Goal: Task Accomplishment & Management: Manage account settings

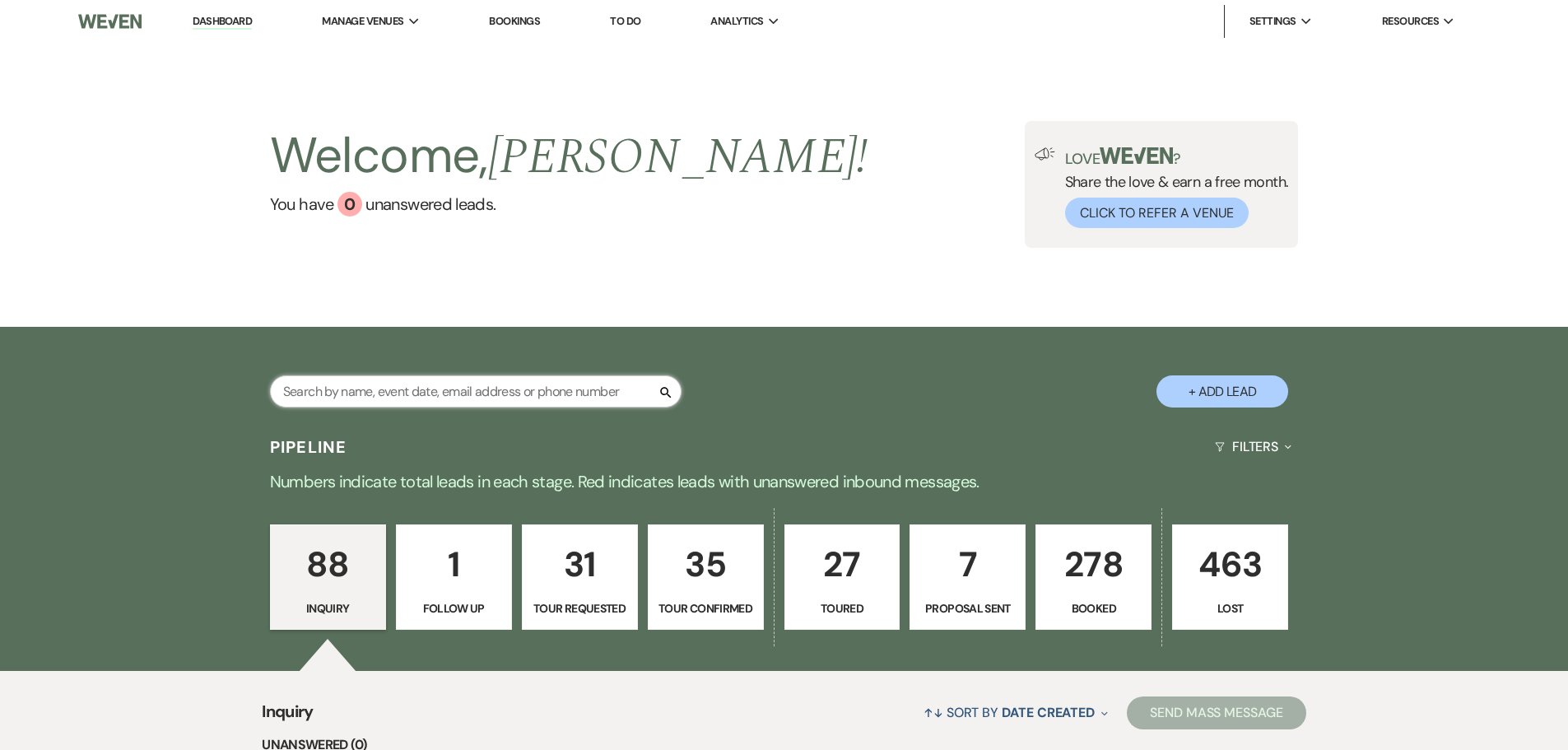
drag, startPoint x: 0, startPoint y: 0, endPoint x: 370, endPoint y: 388, distance: 536.1
click at [370, 388] on input "text" at bounding box center [476, 391] width 412 height 32
type input "kou"
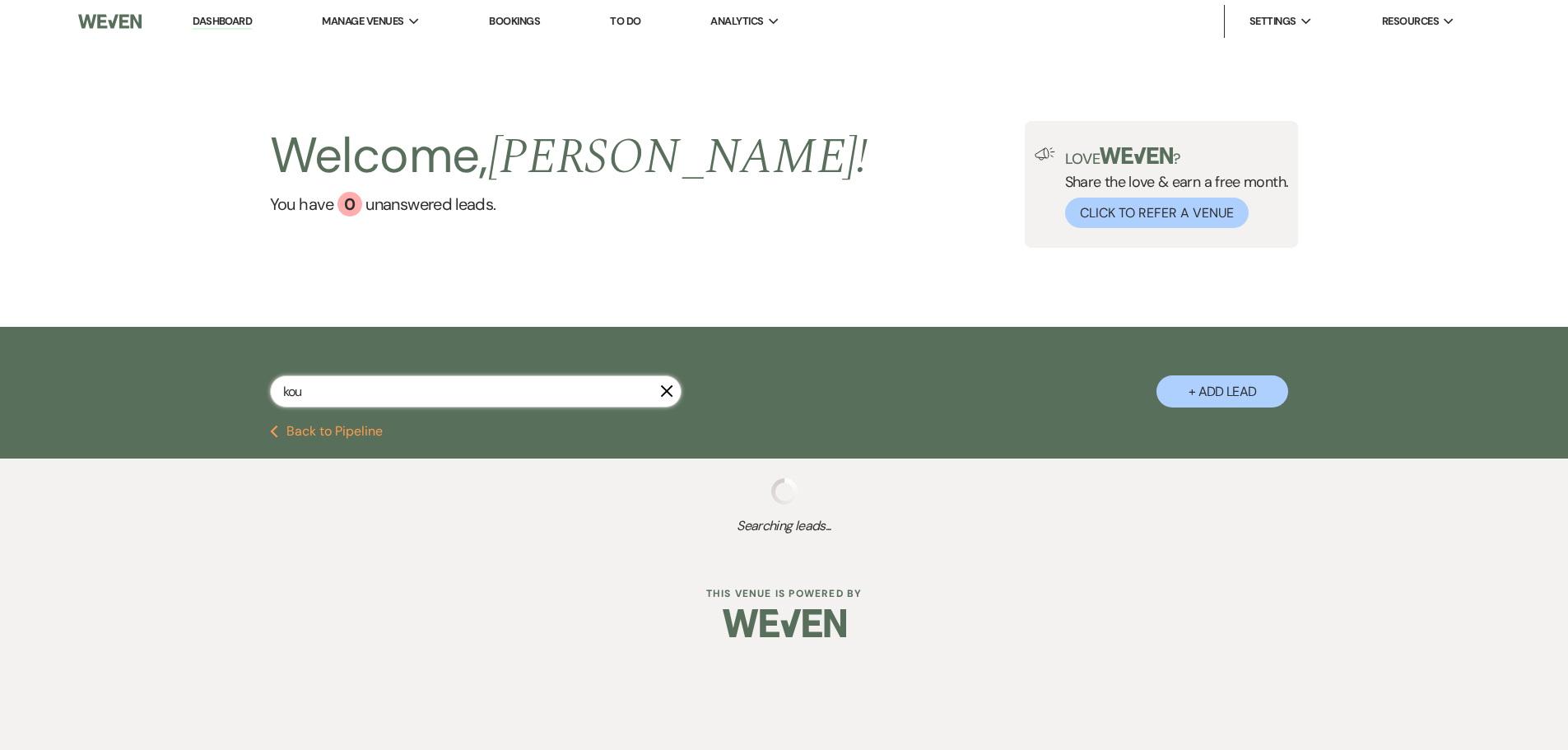
select select "8"
select select "5"
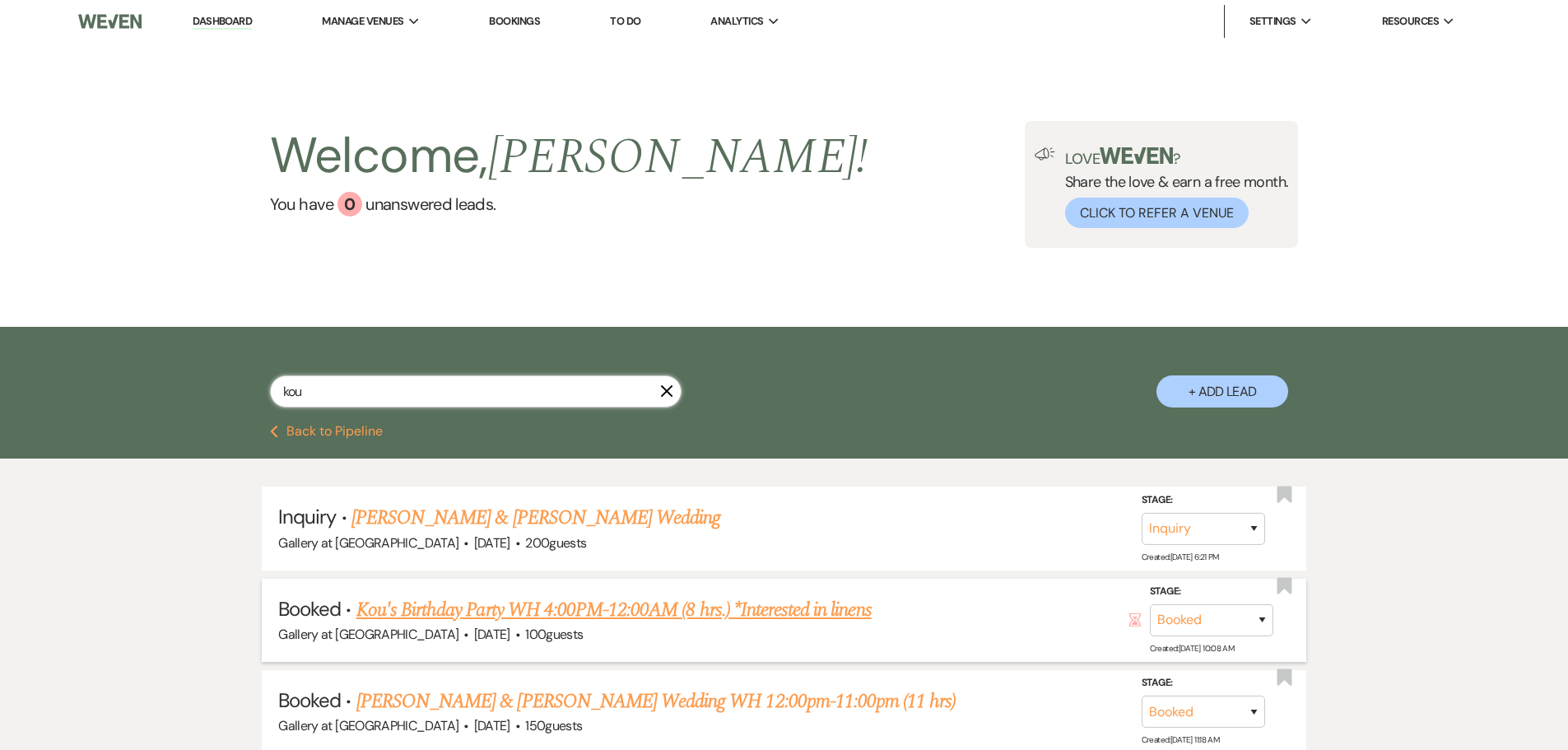
type input "kou"
click at [493, 607] on link "Kou's Birthday Party WH 4:00PM-12:00AM (8 hrs.) *Interested in linens" at bounding box center [613, 610] width 515 height 29
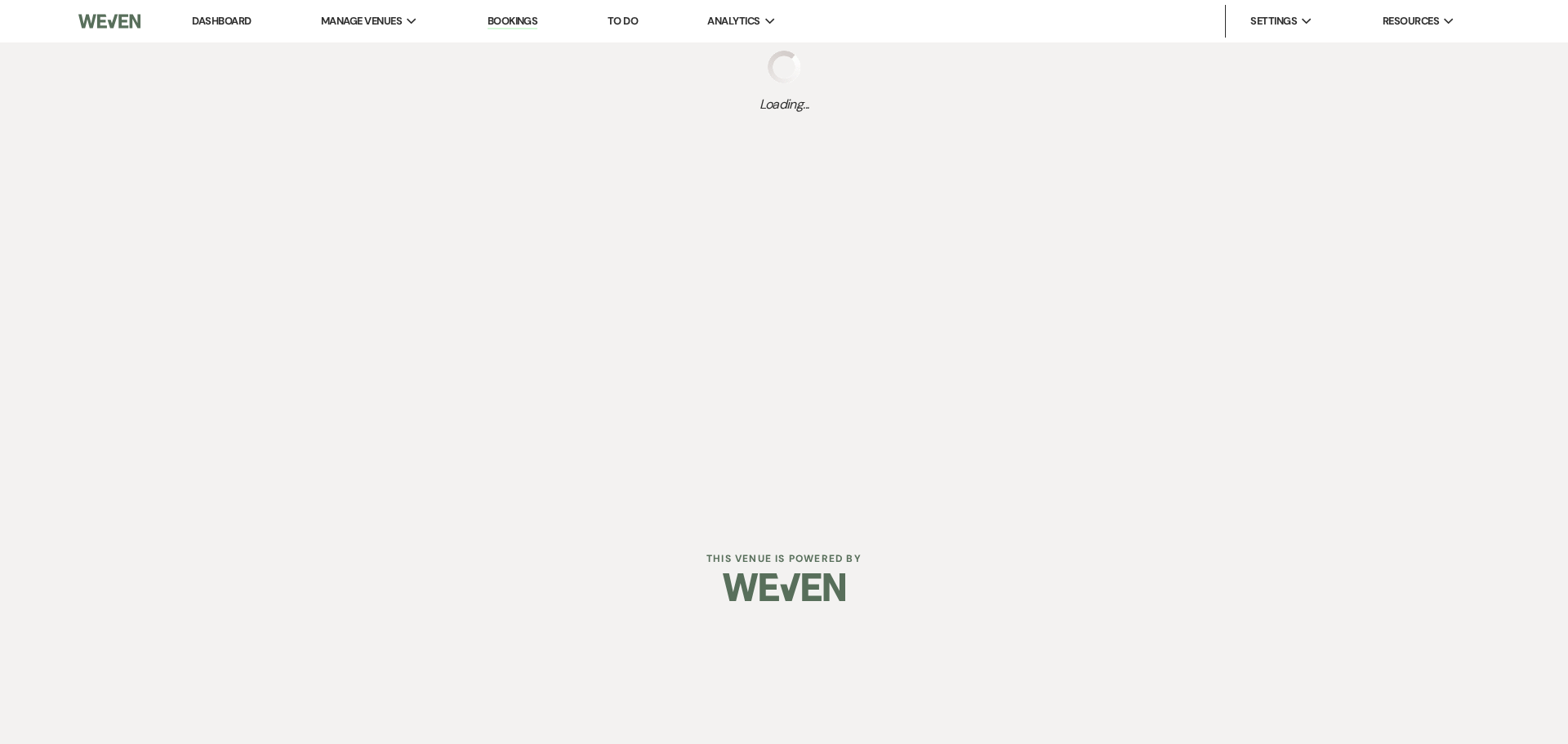
select select "5"
select select "4"
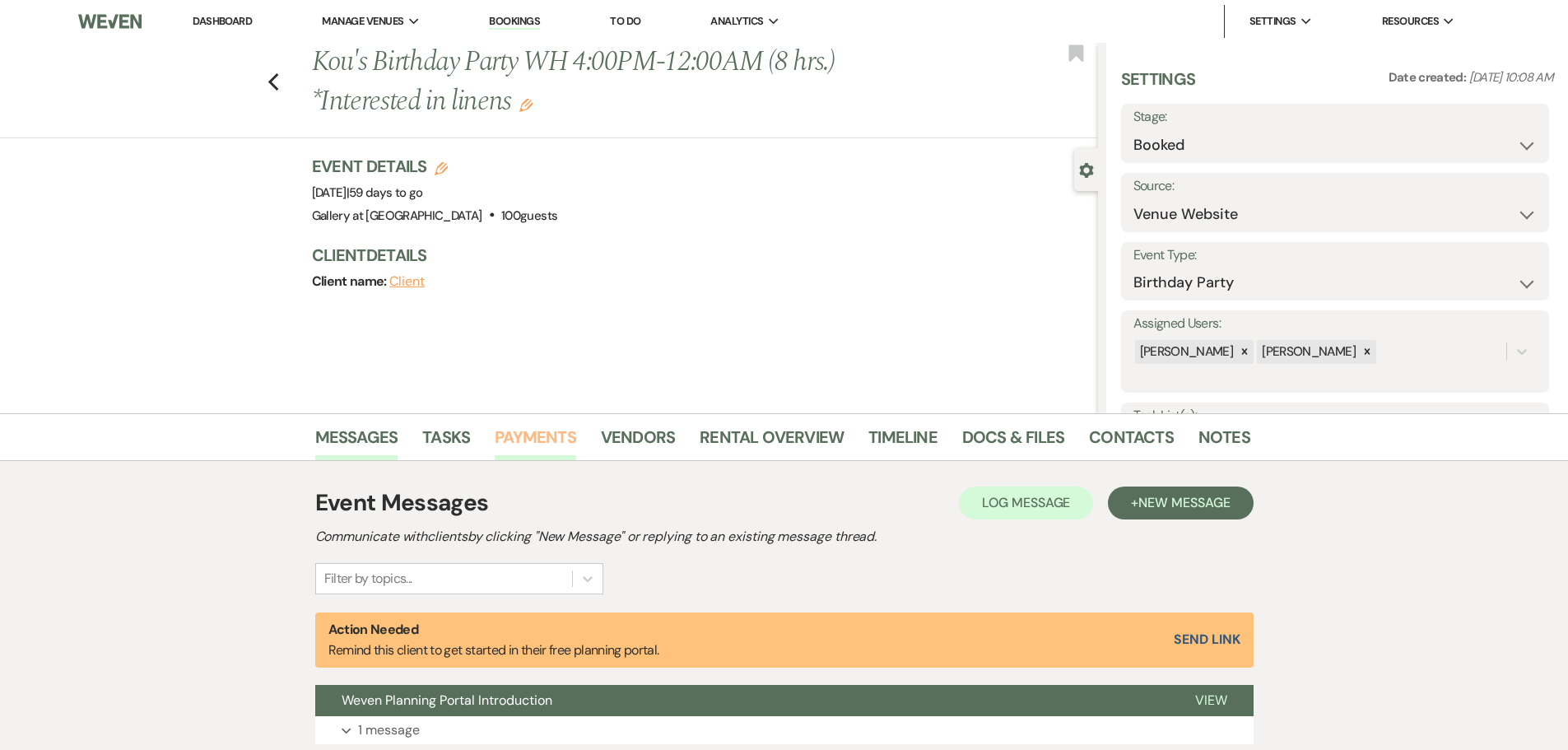
click at [529, 436] on link "Payments" at bounding box center [535, 442] width 82 height 36
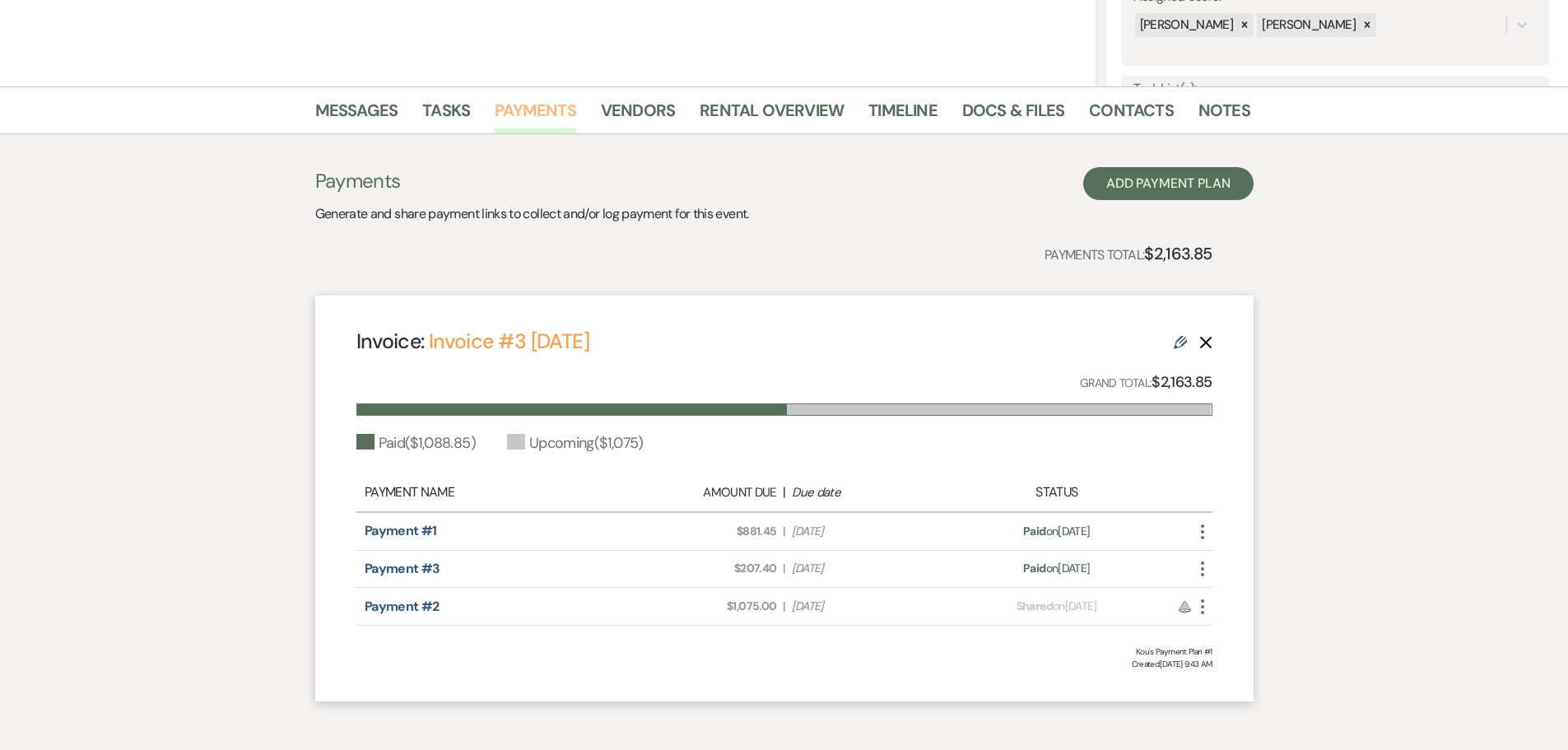
scroll to position [401, 0]
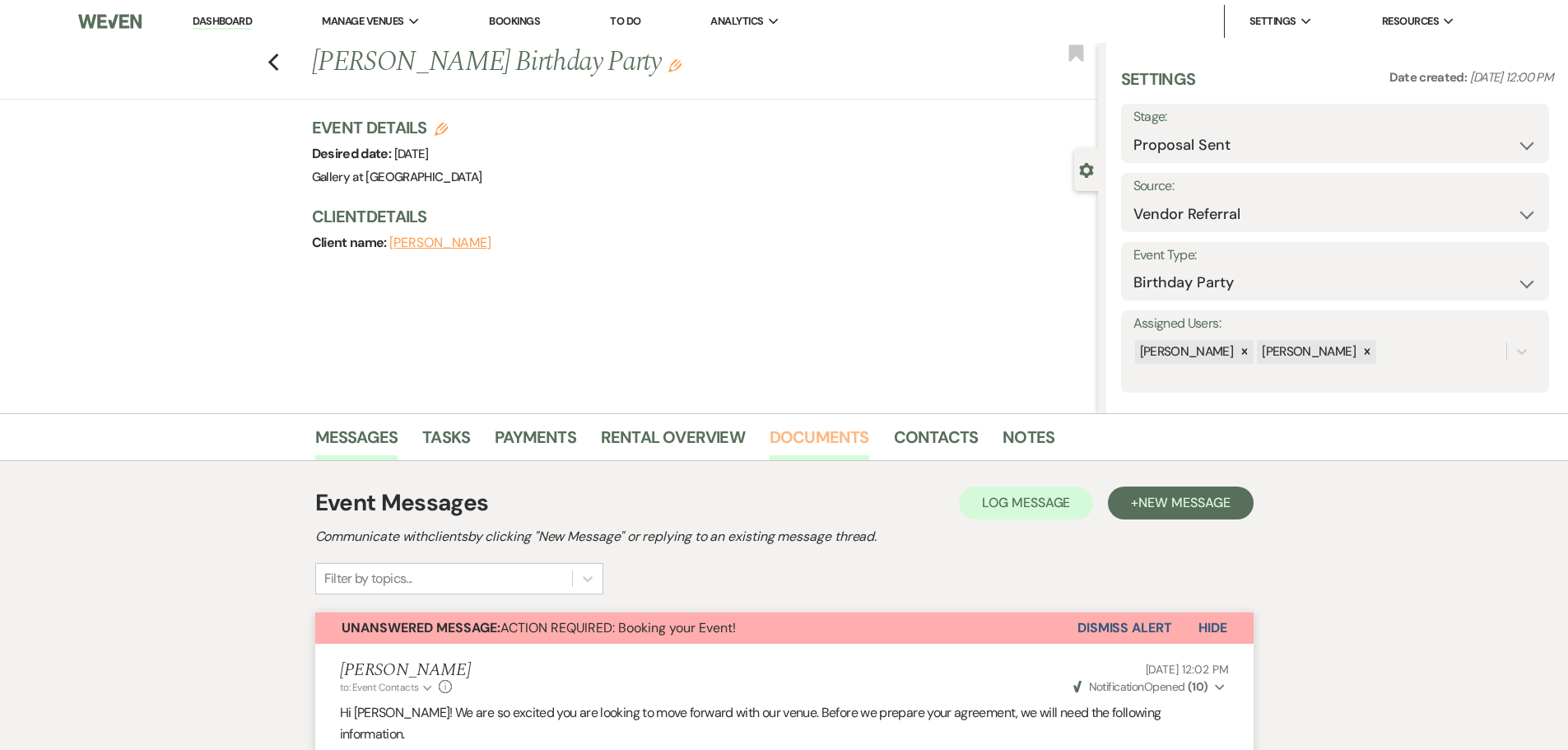
click at [835, 425] on link "Documents" at bounding box center [819, 442] width 99 height 36
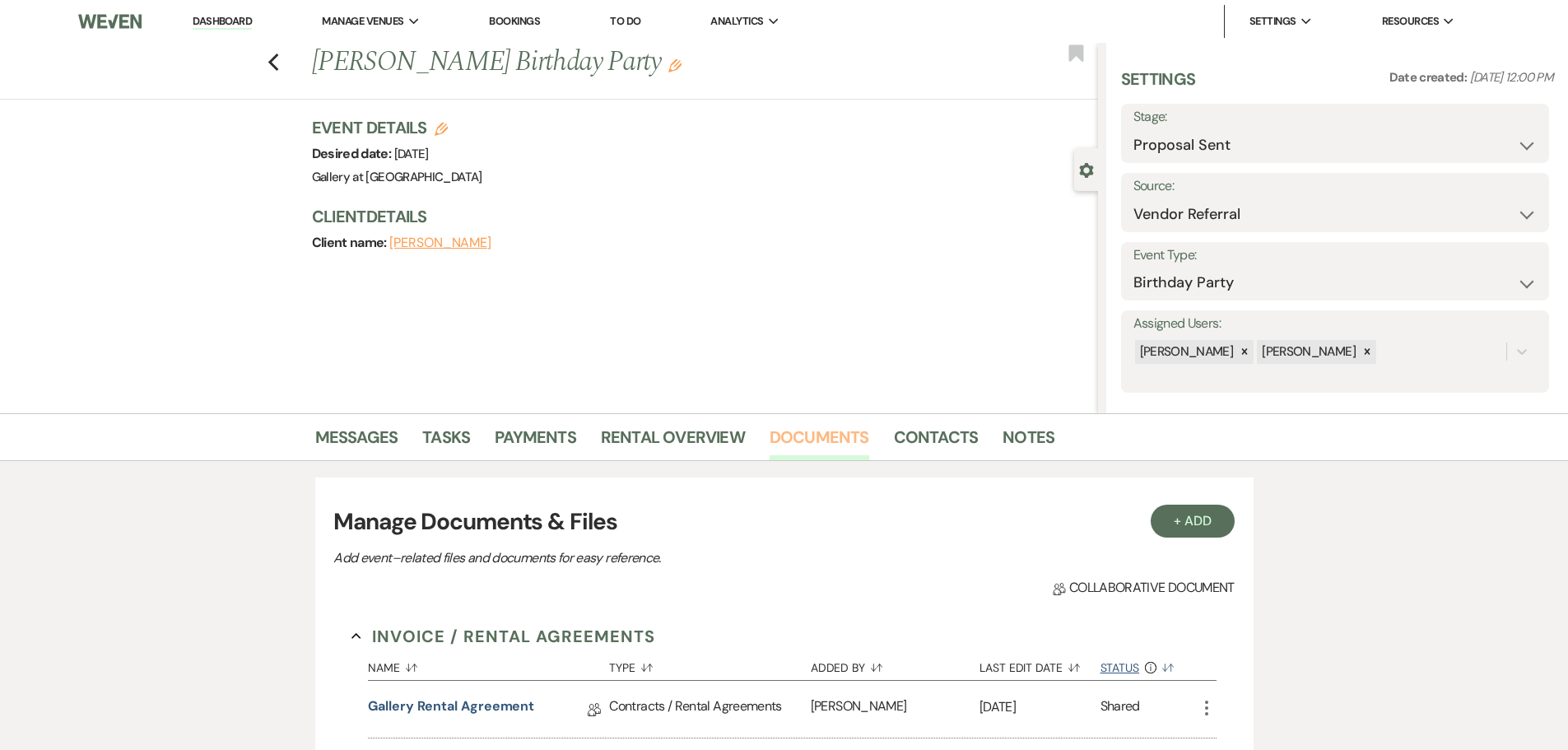
scroll to position [330, 0]
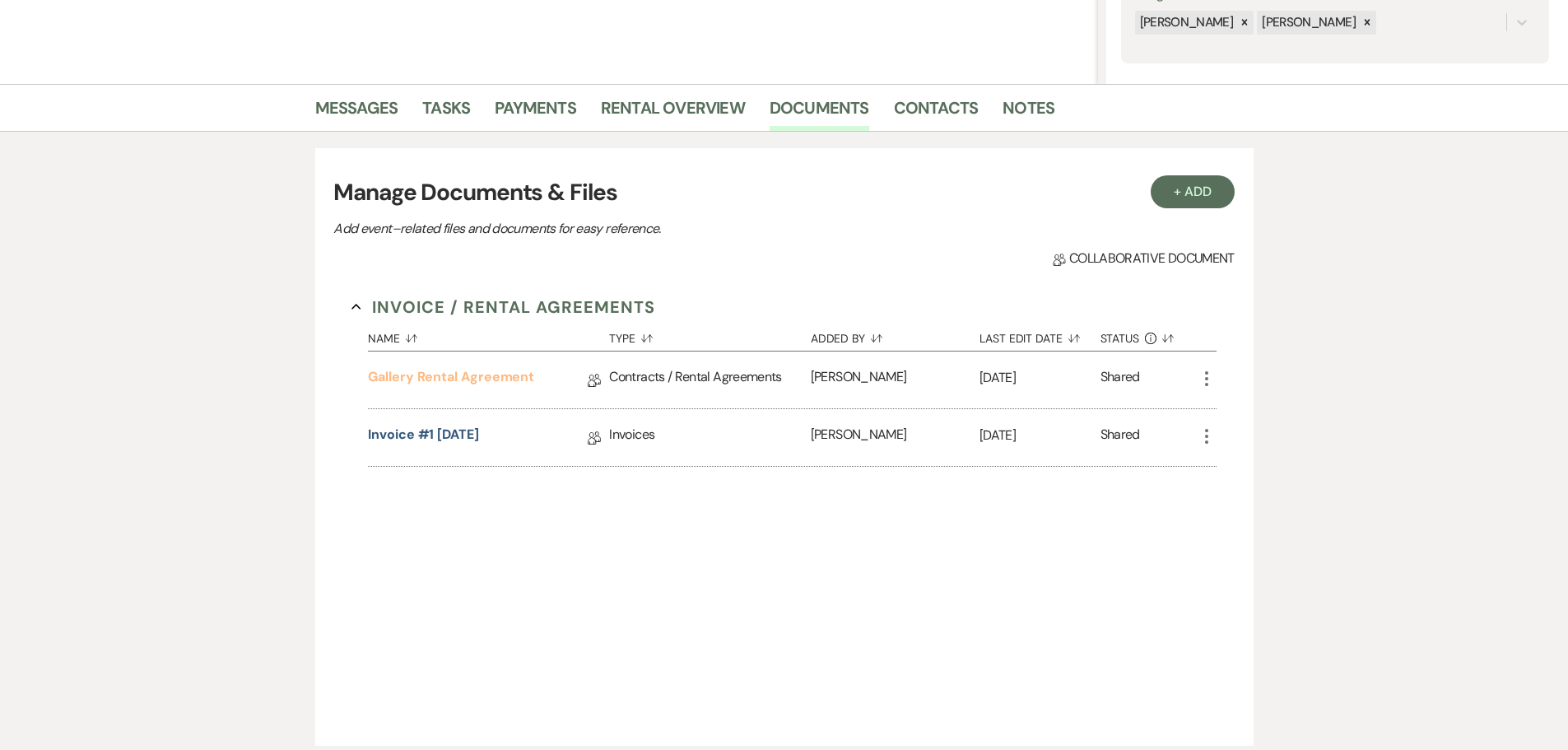
click at [496, 382] on link "Gallery Rental Agreement" at bounding box center [451, 379] width 167 height 25
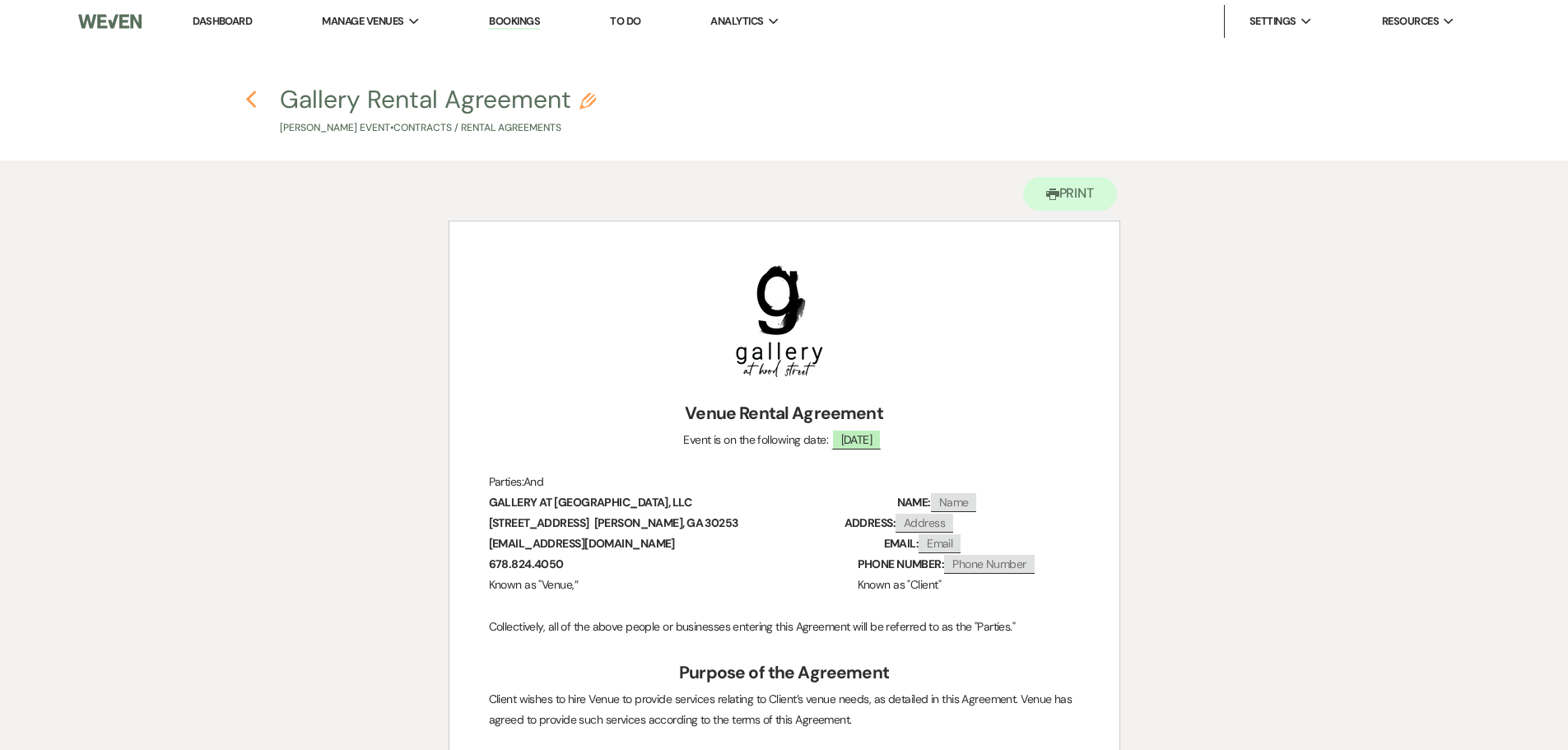
click at [246, 103] on icon "Previous" at bounding box center [252, 99] width 13 height 20
click at [248, 97] on icon "Previous" at bounding box center [252, 99] width 13 height 20
click at [231, 20] on link "Dashboard" at bounding box center [222, 20] width 59 height 14
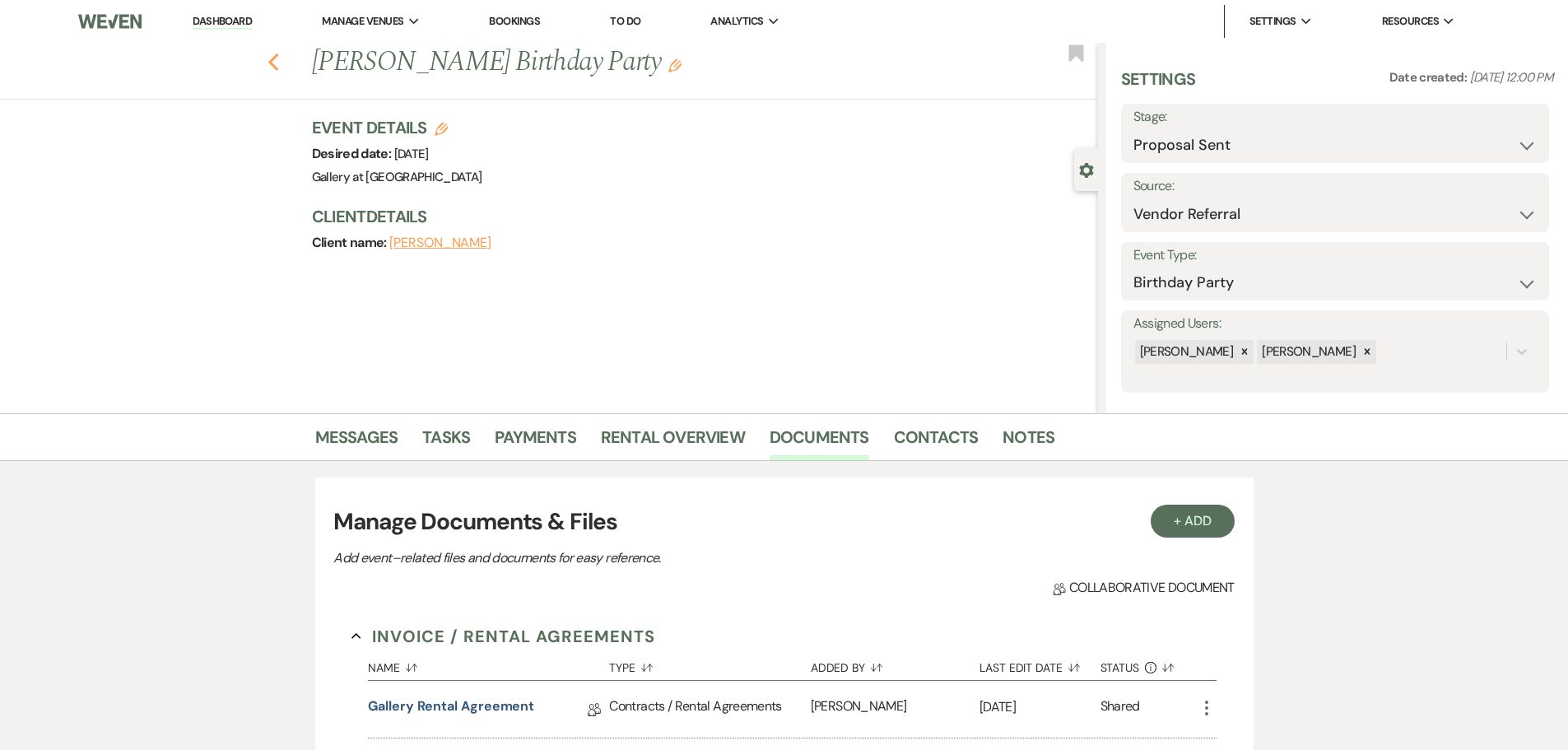
click at [279, 55] on icon "Previous" at bounding box center [273, 62] width 13 height 20
click at [228, 18] on link "Dashboard" at bounding box center [222, 21] width 59 height 16
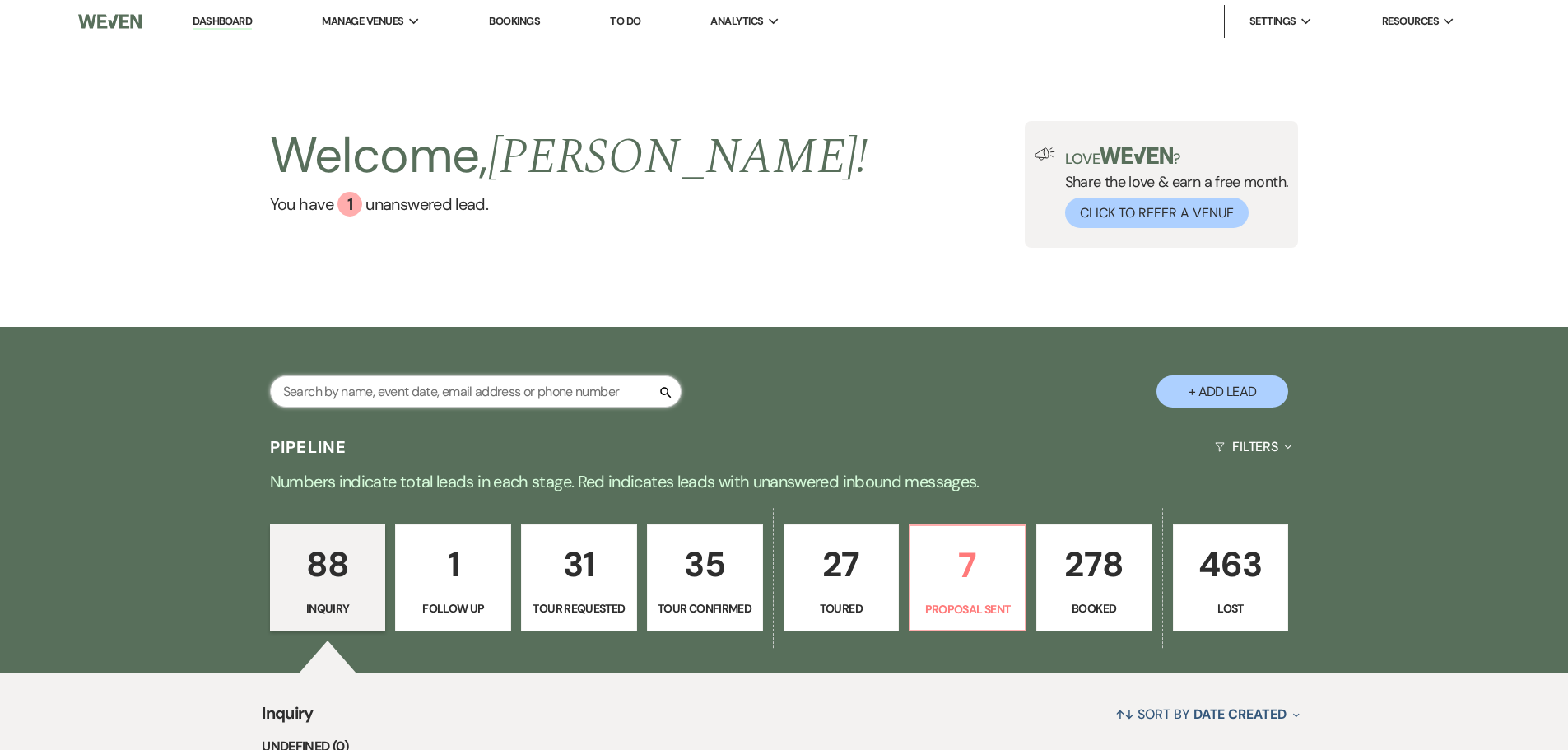
click at [470, 387] on input "text" at bounding box center [476, 391] width 412 height 32
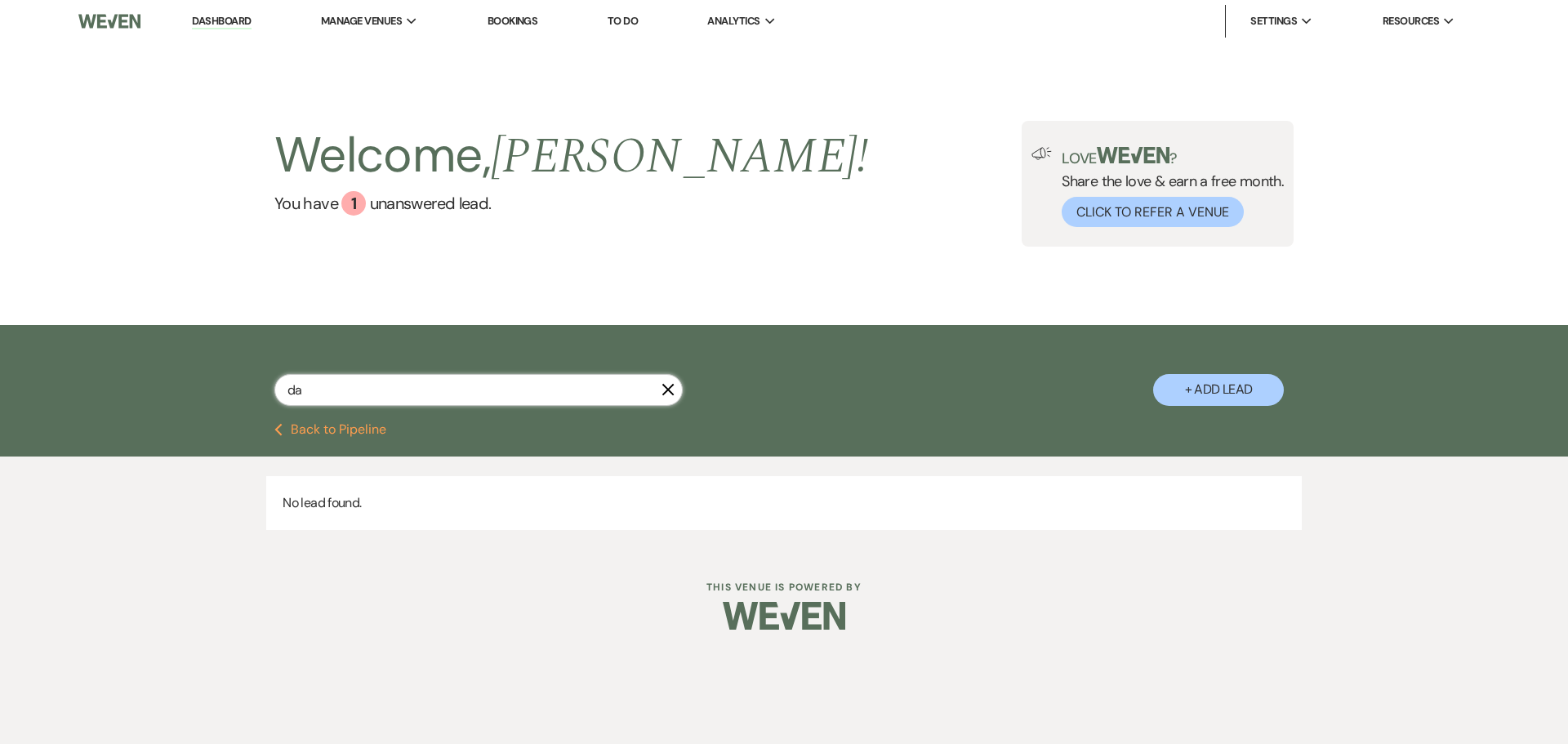
type input "d"
type input "c"
click at [1230, 385] on button "+ Add Lead" at bounding box center [1218, 390] width 131 height 32
select select "733"
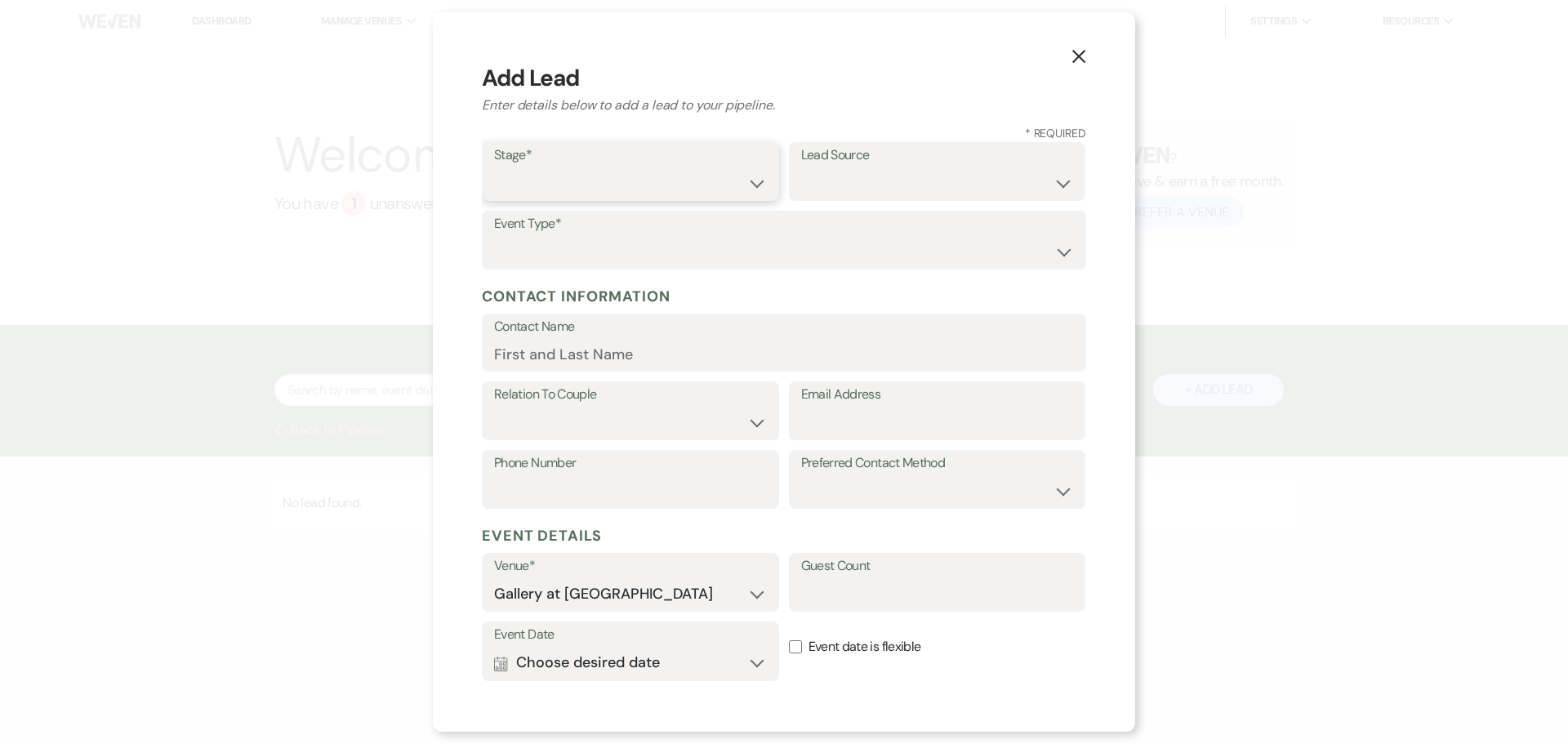
click at [635, 187] on select "Inquiry Follow Up Tour Requested Tour Confirmed Toured Proposal Sent Booked Lost" at bounding box center [631, 183] width 273 height 32
select select "5"
click at [494, 167] on select "Inquiry Follow Up Tour Requested Tour Confirmed Toured Proposal Sent Booked Lost" at bounding box center [631, 183] width 273 height 32
click at [547, 232] on label "Event Type*" at bounding box center [784, 223] width 579 height 23
click at [859, 187] on select "Weven Venue Website Instagram Facebook Pinterest Google The Knot Wedding Wire H…" at bounding box center [937, 183] width 273 height 32
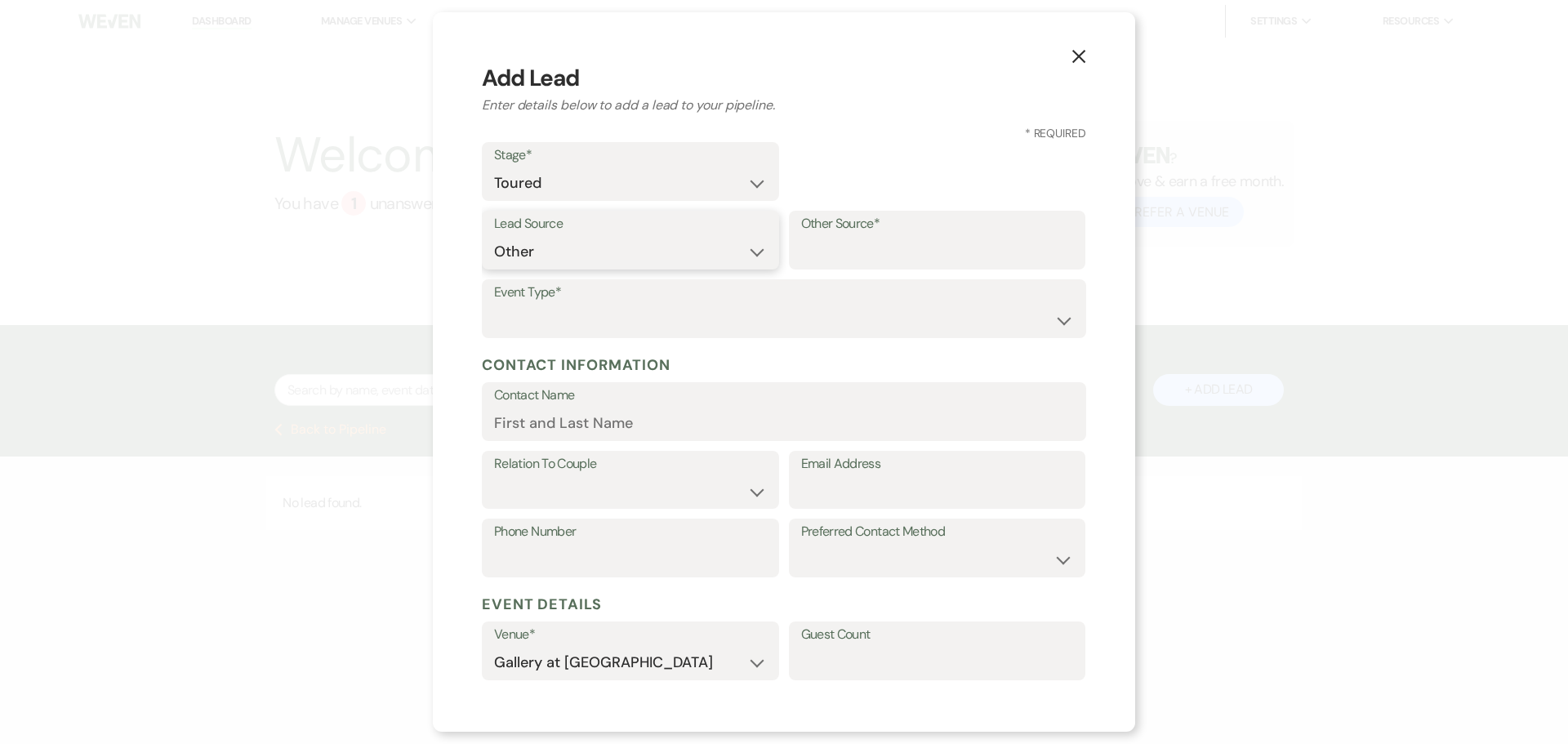
click at [671, 246] on select "Weven Venue Website Instagram Facebook Pinterest Google The Knot Wedding Wire H…" at bounding box center [631, 252] width 273 height 32
select select "6"
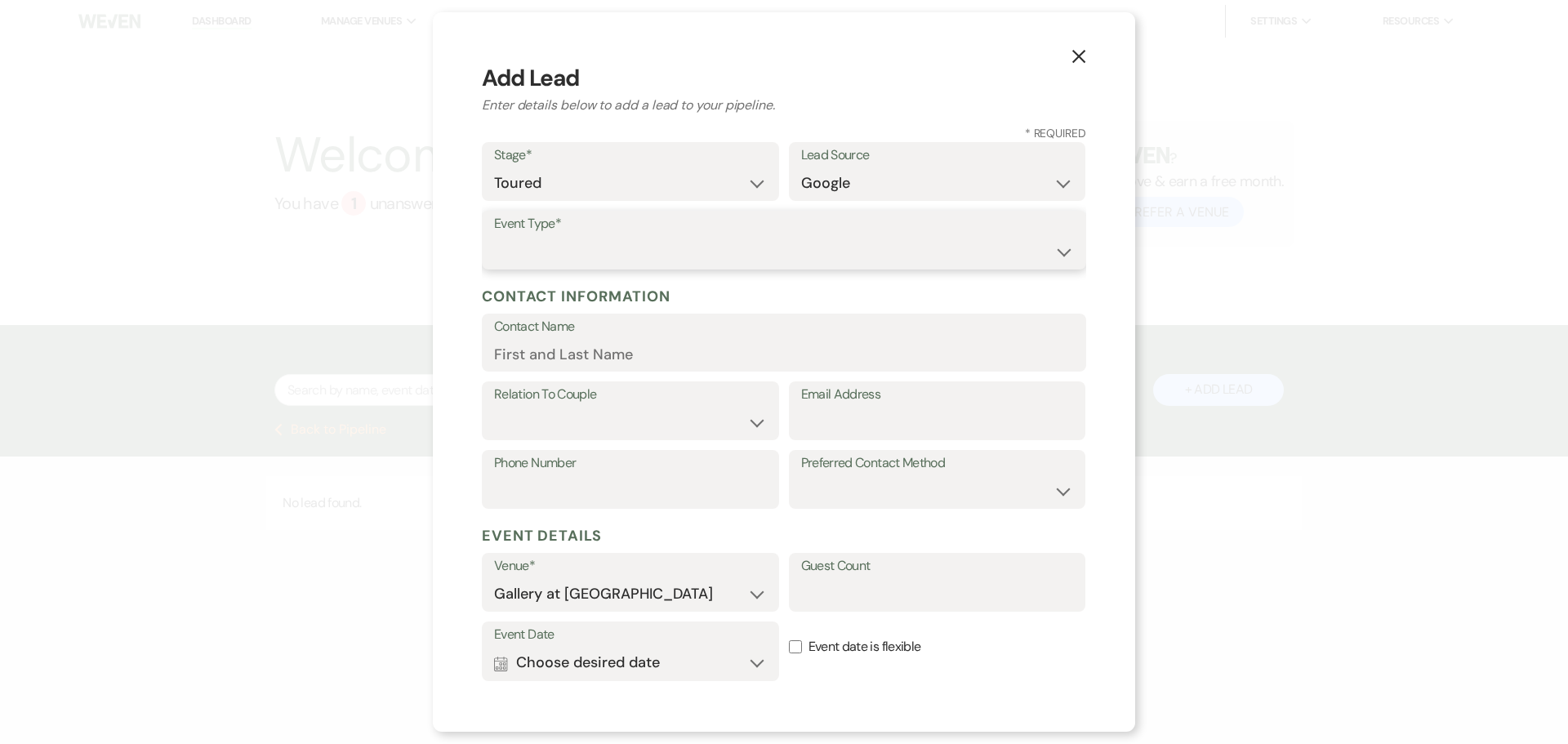
click at [619, 248] on select "Wedding Anniversary Party Baby Shower Bachelorette / Bachelor Party Birthday Pa…" at bounding box center [784, 252] width 579 height 32
select select "7"
click at [494, 236] on select "Wedding Anniversary Party Baby Shower Bachelorette / Bachelor Party Birthday Pa…" at bounding box center [784, 252] width 579 height 32
click at [632, 364] on input "Contact Name" at bounding box center [784, 353] width 579 height 32
type input "[PERSON_NAME]"
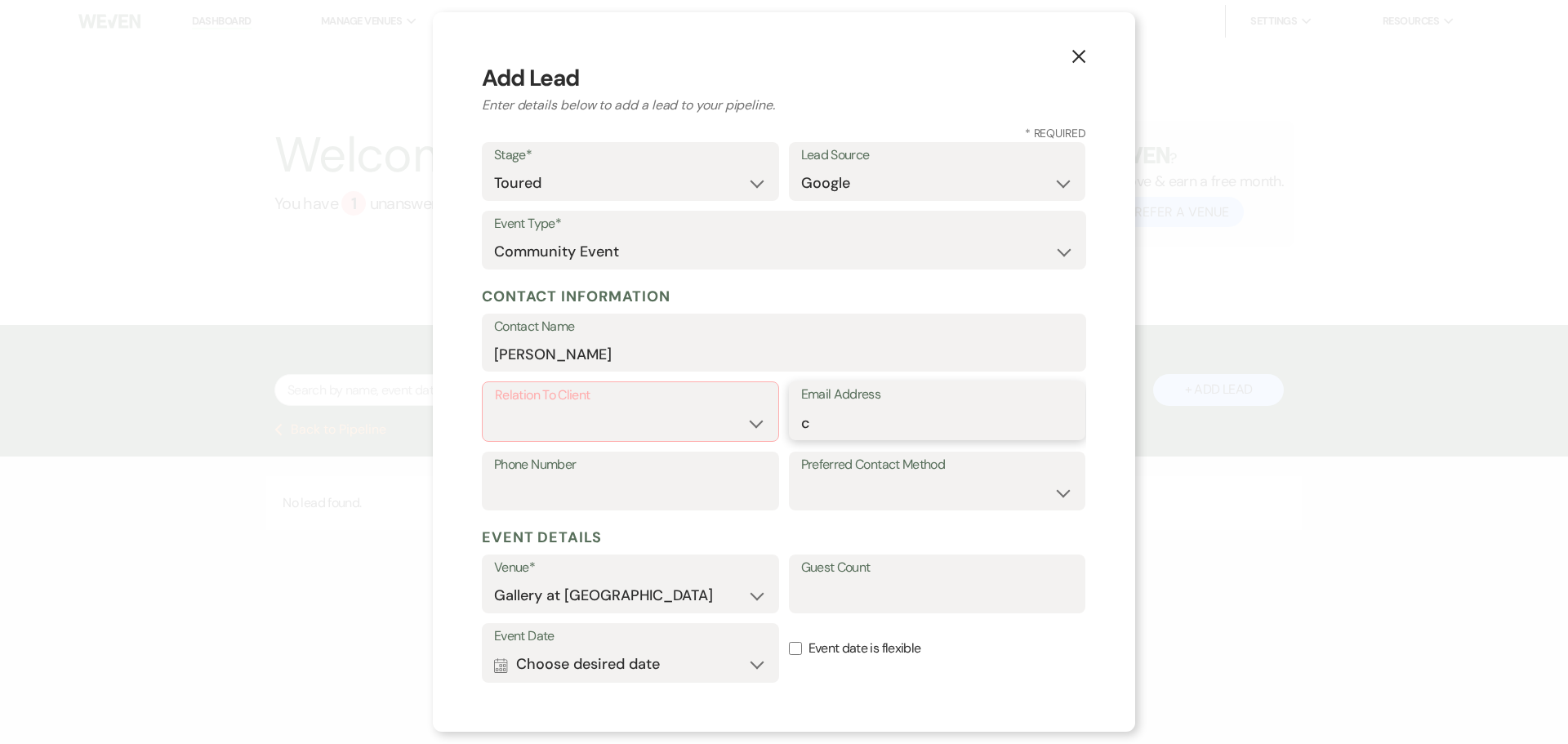
type input "c"
click at [606, 427] on select "Client Event Planner Parent of Client Family Member Friend Other" at bounding box center [631, 423] width 271 height 32
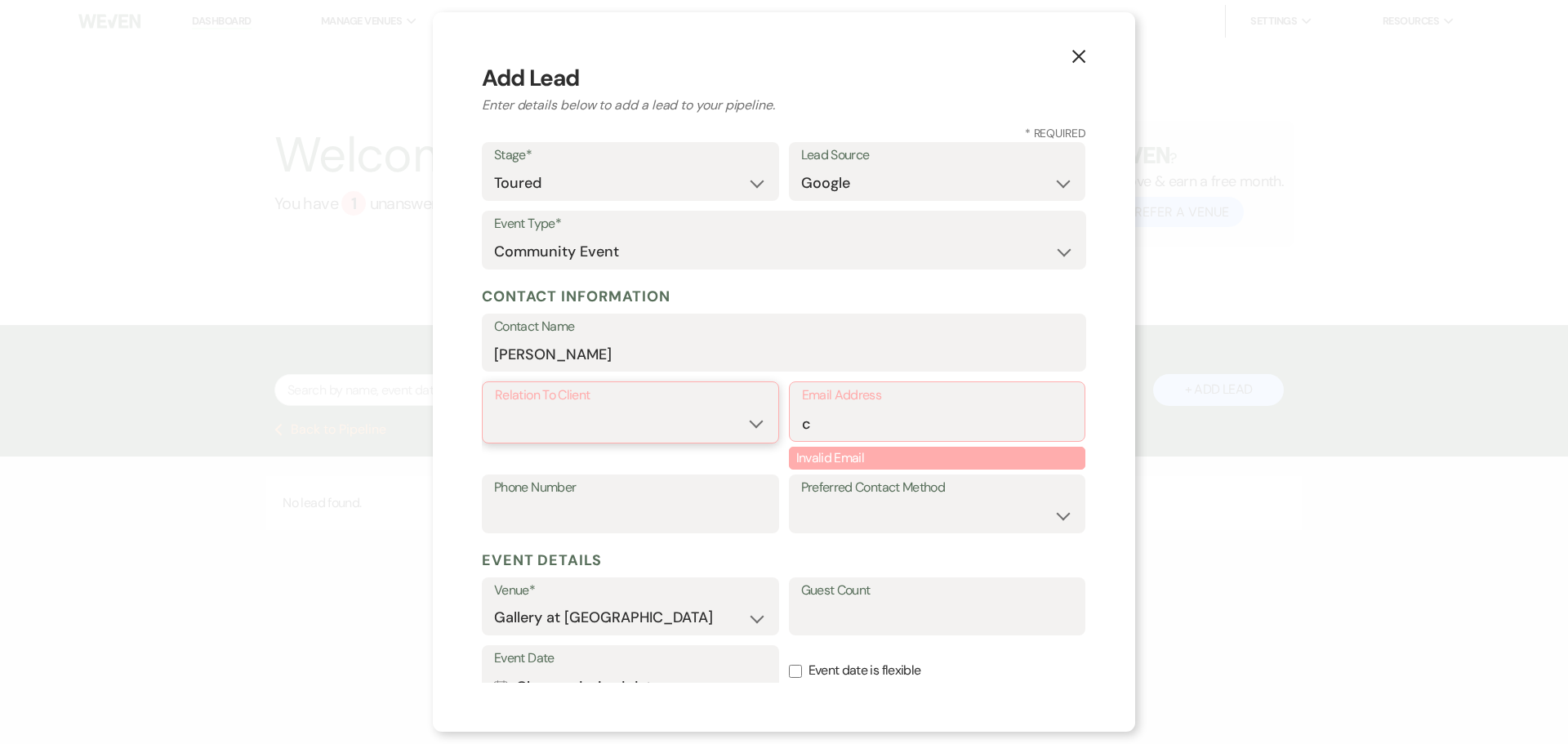
select select "1"
click at [495, 407] on select "Client Event Planner Parent of Client Family Member Friend Other" at bounding box center [631, 423] width 271 height 32
drag, startPoint x: 893, startPoint y: 427, endPoint x: 858, endPoint y: 427, distance: 35.0
click at [893, 427] on input "c" at bounding box center [937, 423] width 271 height 32
drag, startPoint x: 824, startPoint y: 427, endPoint x: 772, endPoint y: 426, distance: 52.0
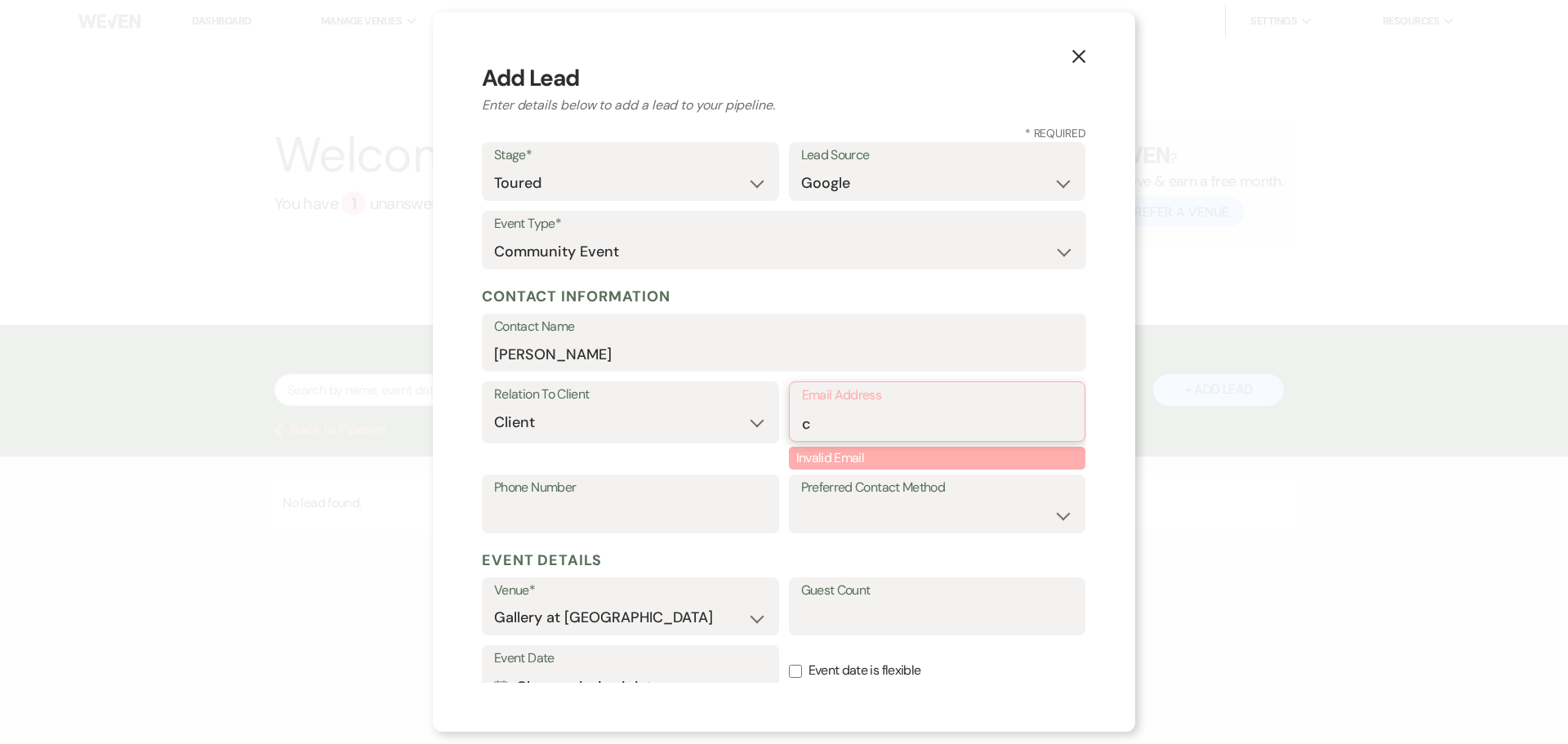
click at [772, 426] on div "Relation To Client Client Event Planner Parent of Client Family Member Friend O…" at bounding box center [784, 427] width 605 height 92
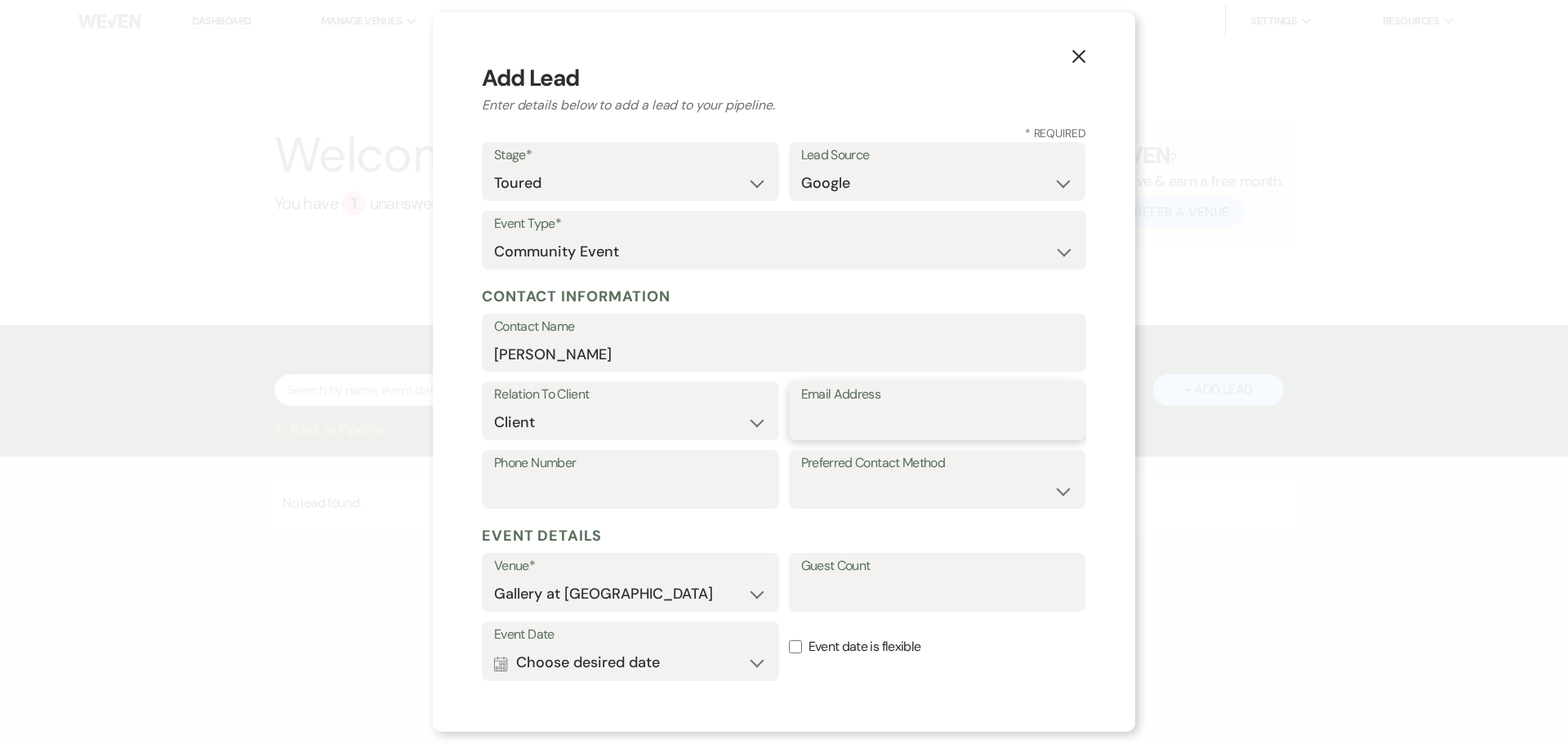
click at [830, 425] on input "Email Address" at bounding box center [937, 422] width 273 height 32
type input "[EMAIL_ADDRESS][DOMAIN_NAME]"
type input "6787617031"
click at [942, 491] on select "Email Phone Text" at bounding box center [937, 491] width 273 height 32
select select "text"
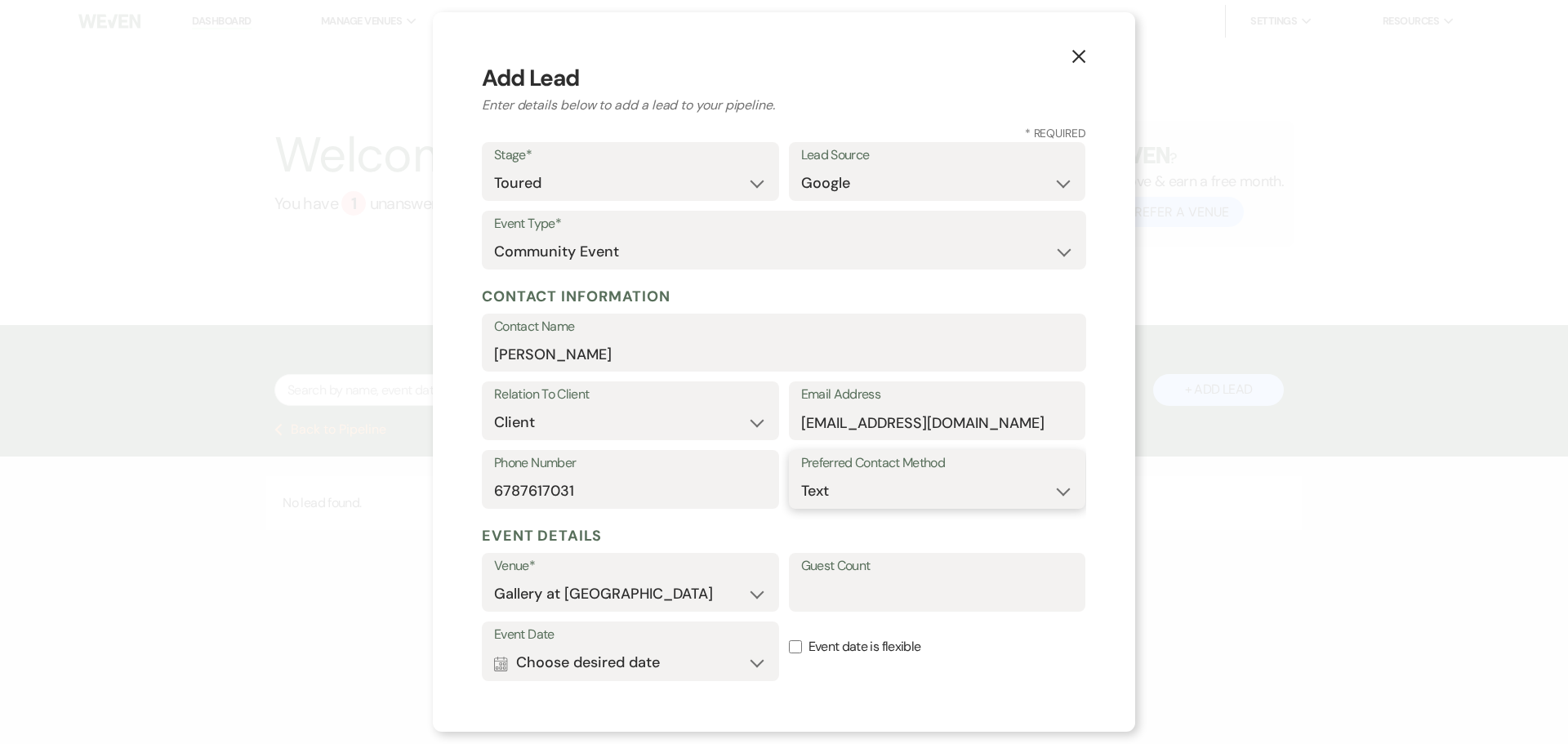
click at [801, 475] on select "Email Phone Text" at bounding box center [937, 491] width 273 height 32
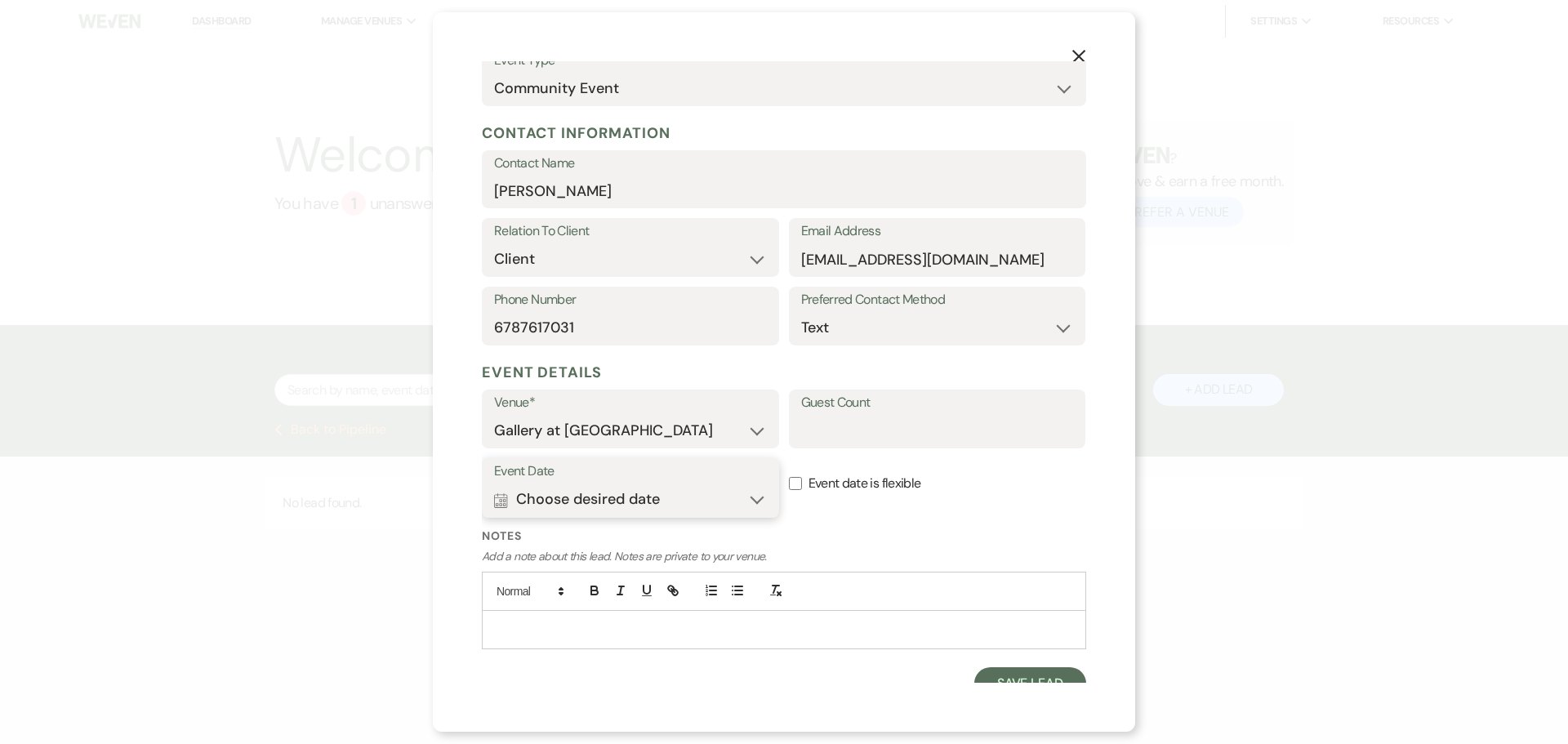
click at [643, 507] on button "Calendar Choose desired date Expand" at bounding box center [631, 500] width 273 height 33
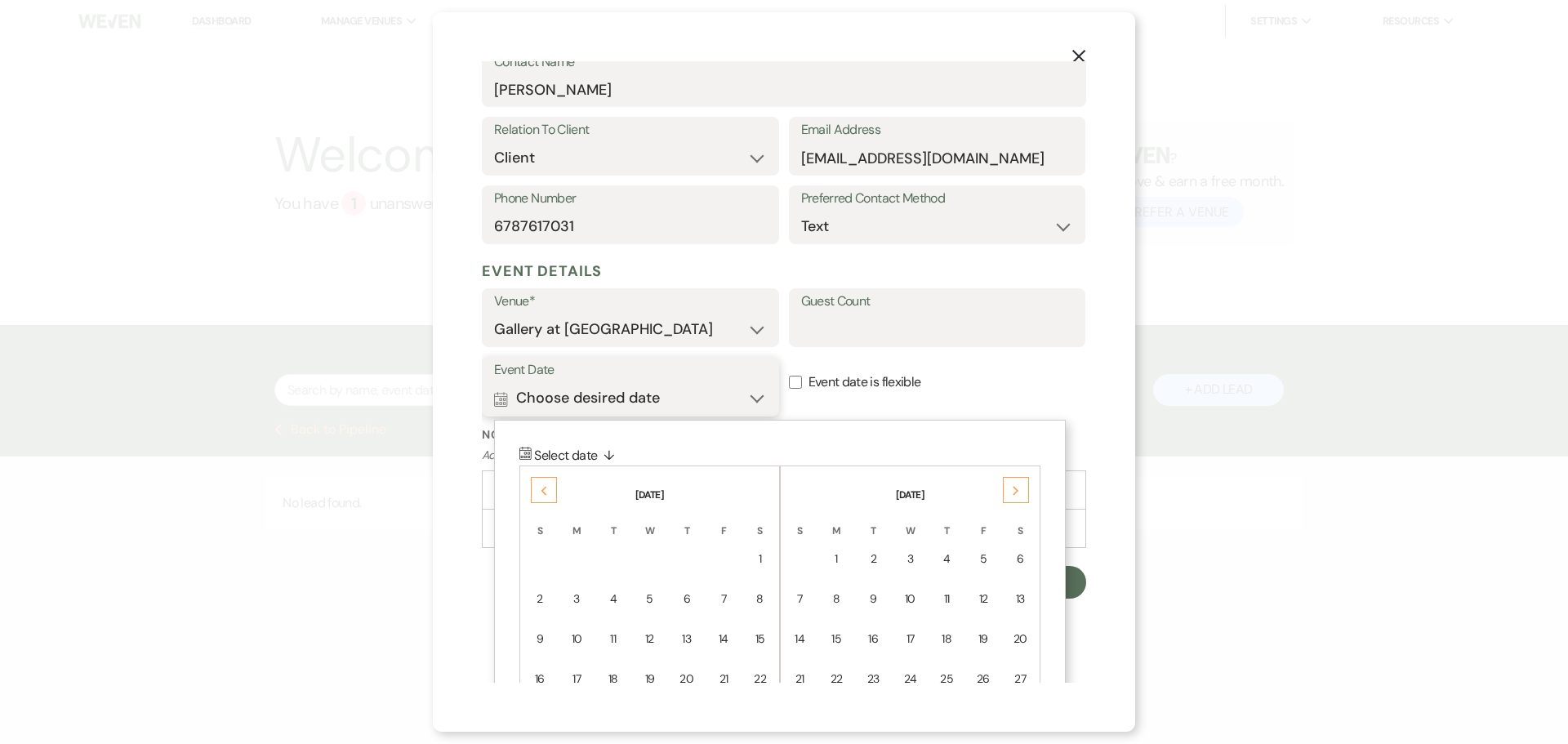
scroll to position [388, 0]
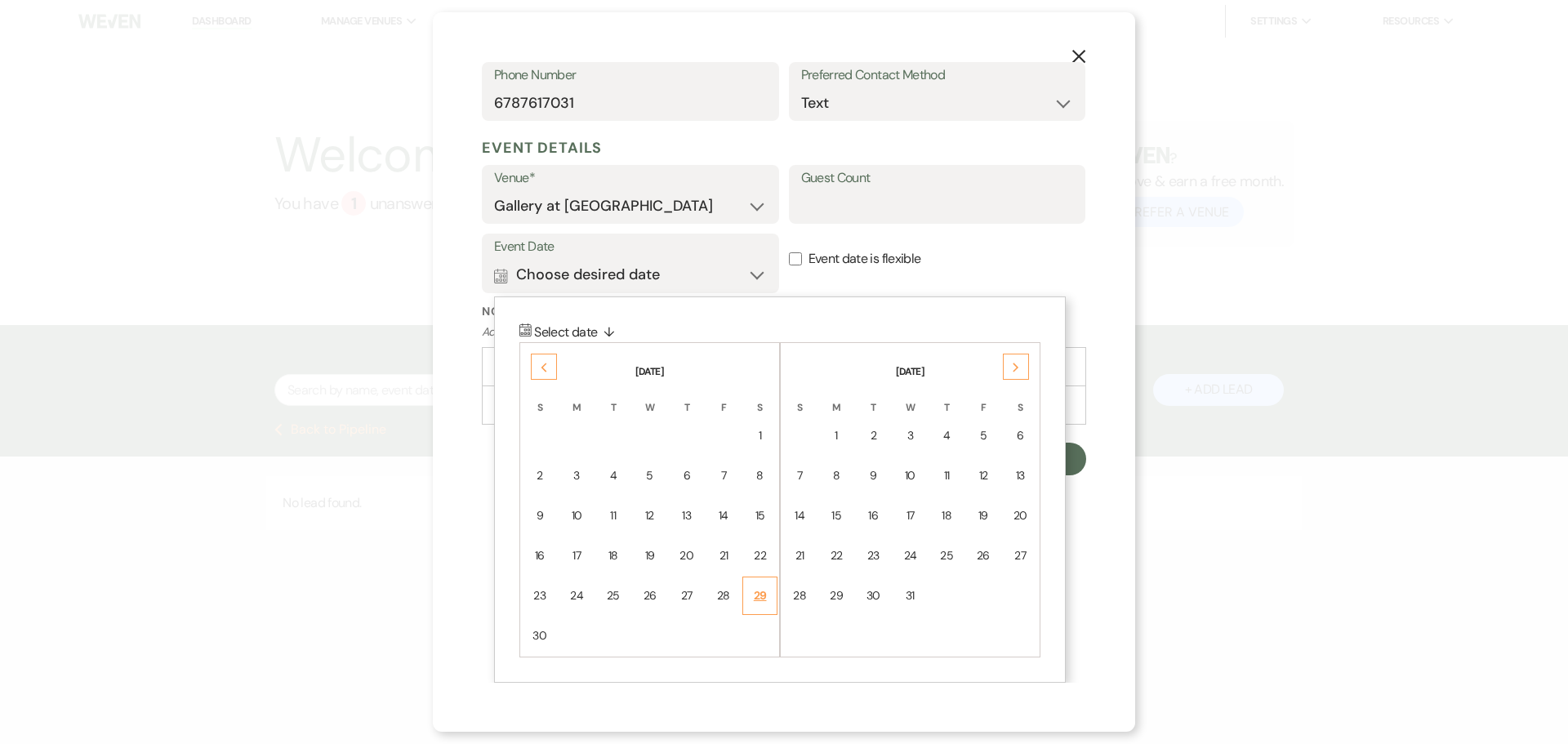
click at [761, 592] on div "29" at bounding box center [759, 596] width 14 height 17
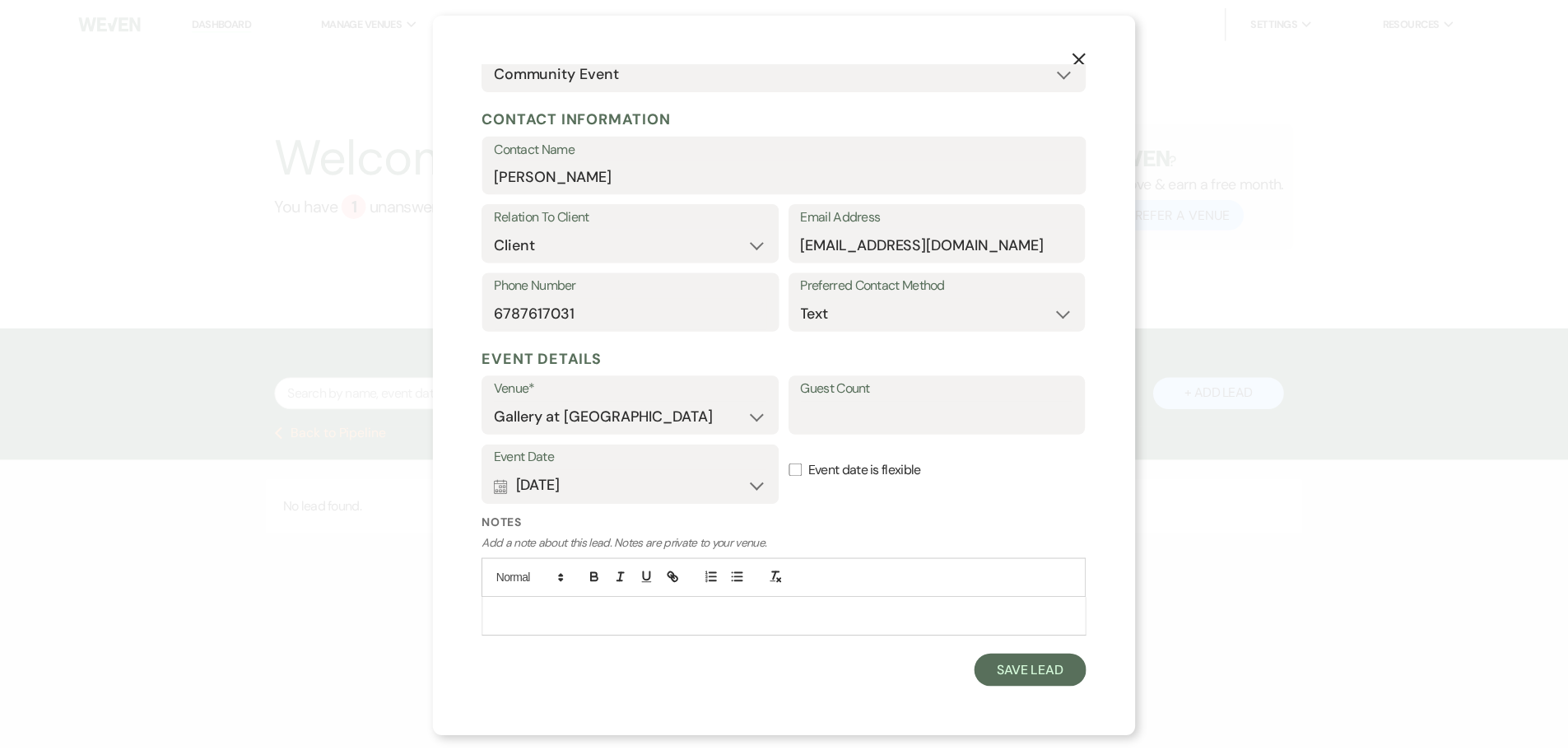
scroll to position [182, 0]
click at [1023, 682] on button "Save Lead" at bounding box center [1039, 672] width 113 height 33
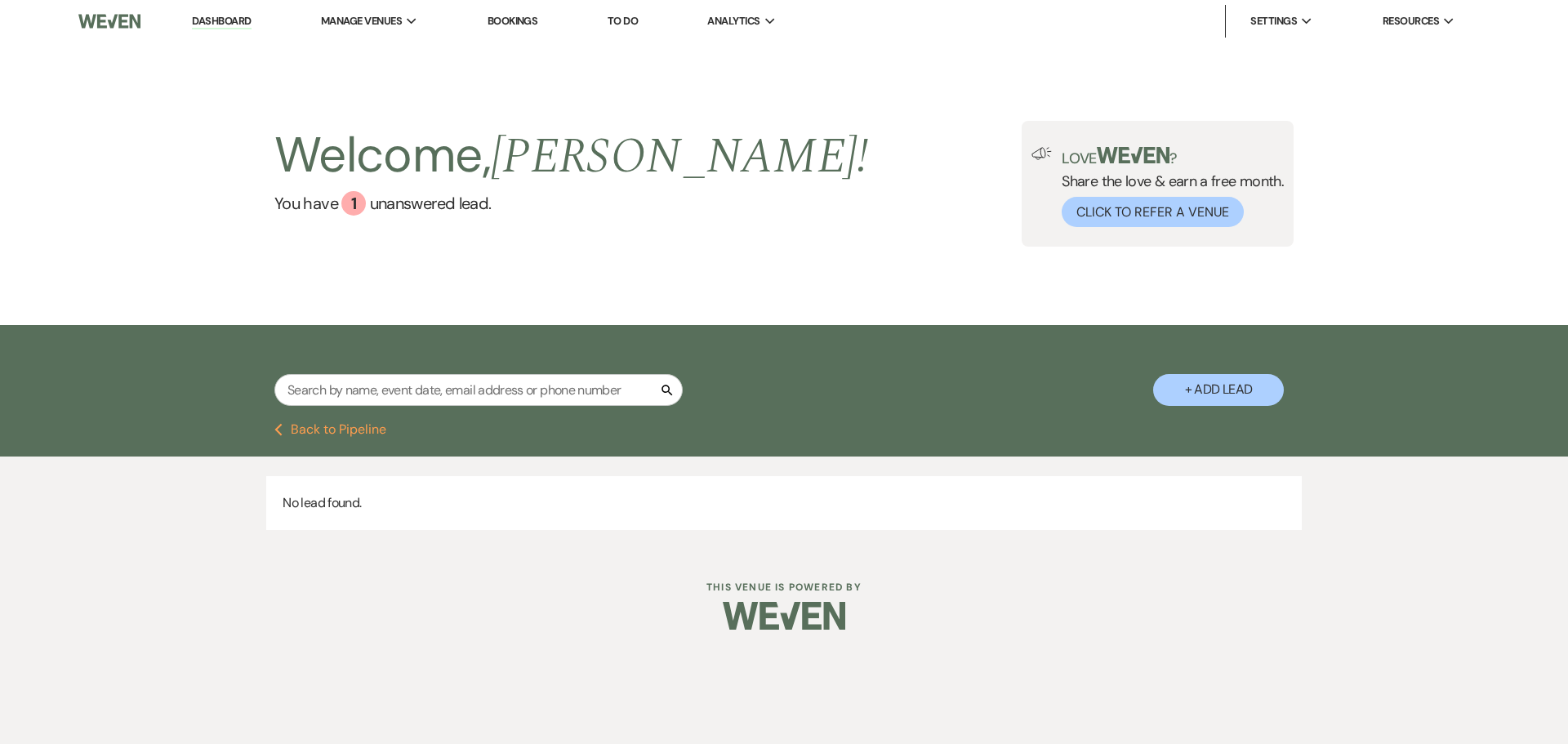
click at [223, 15] on link "Dashboard" at bounding box center [221, 21] width 59 height 15
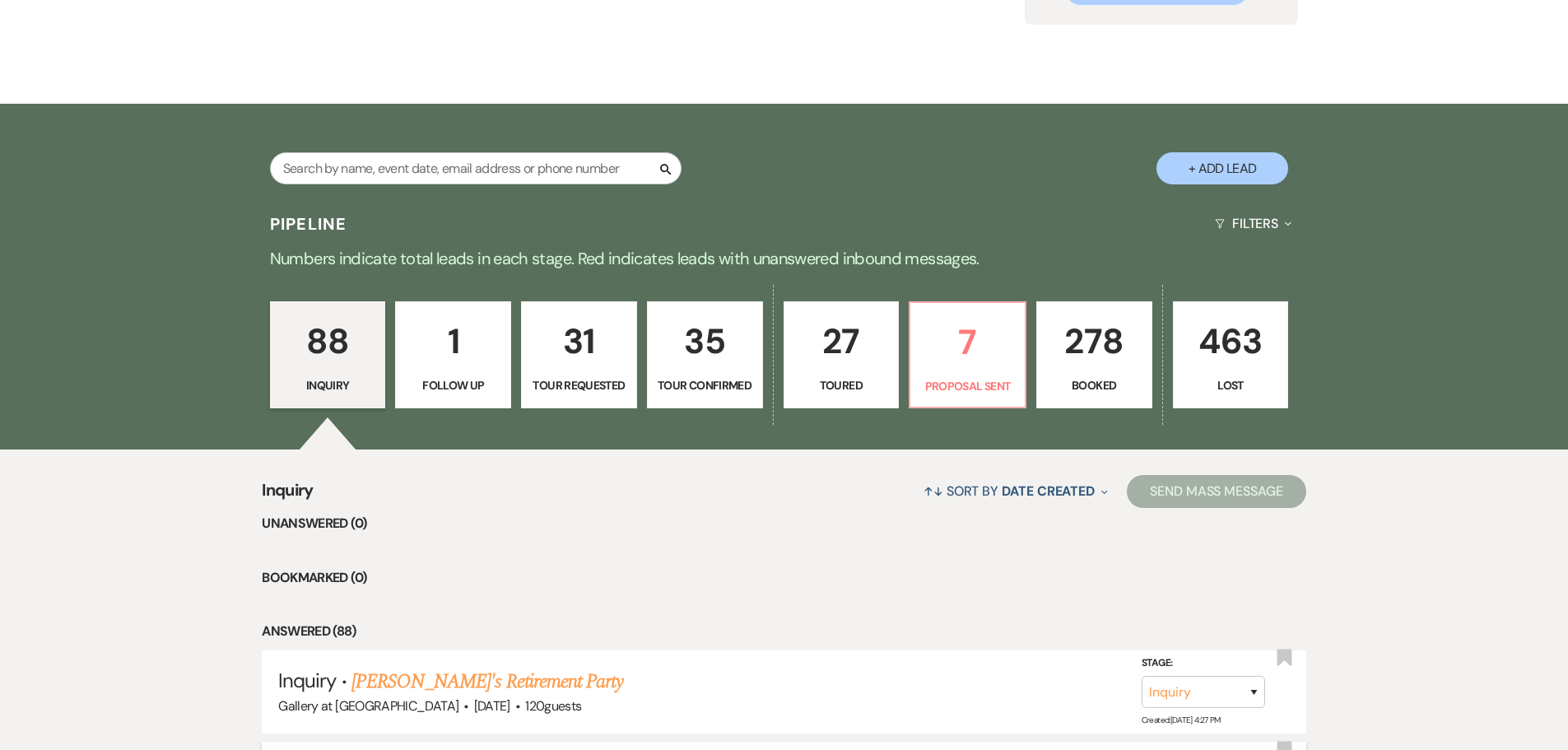
scroll to position [412, 0]
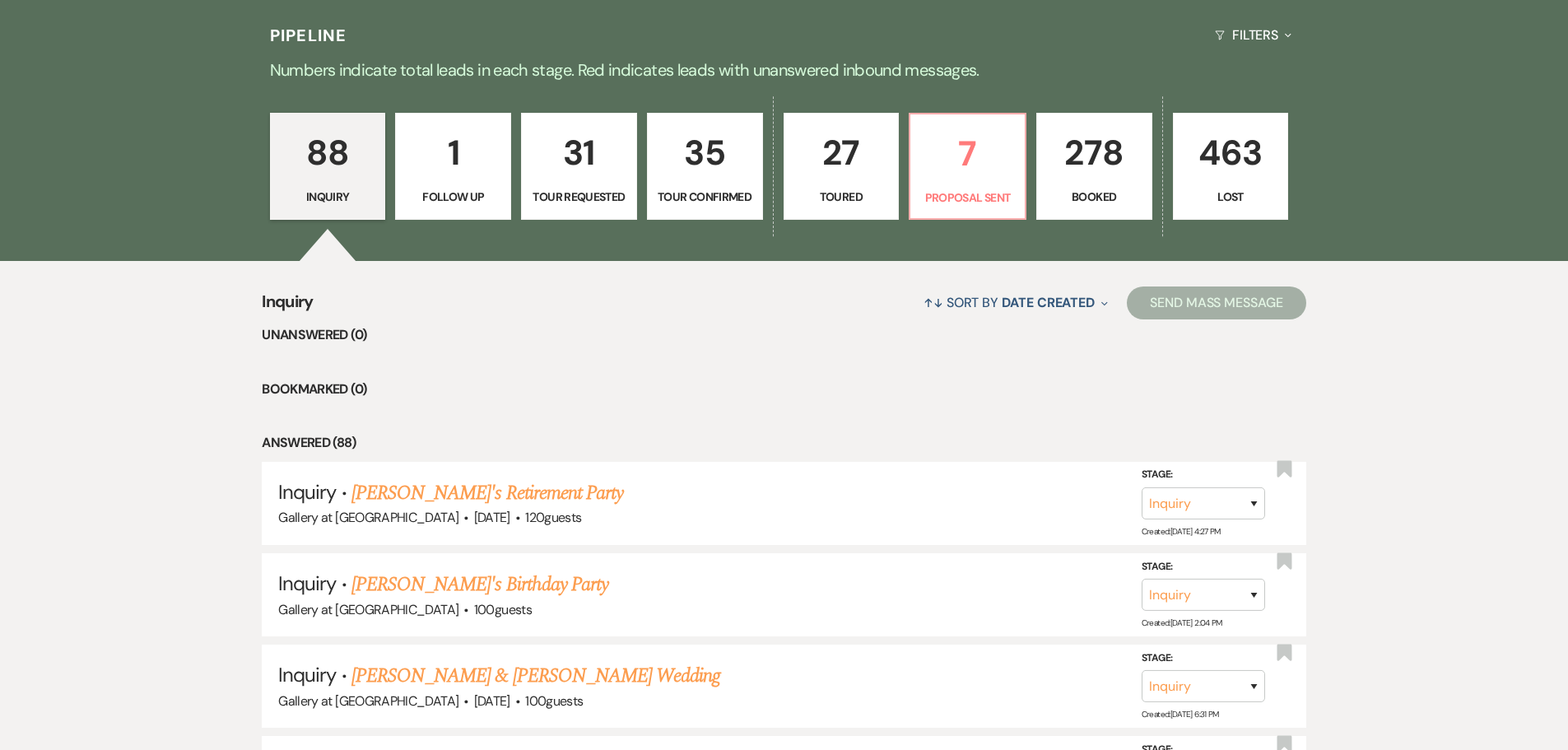
click at [864, 175] on p "27" at bounding box center [842, 152] width 95 height 56
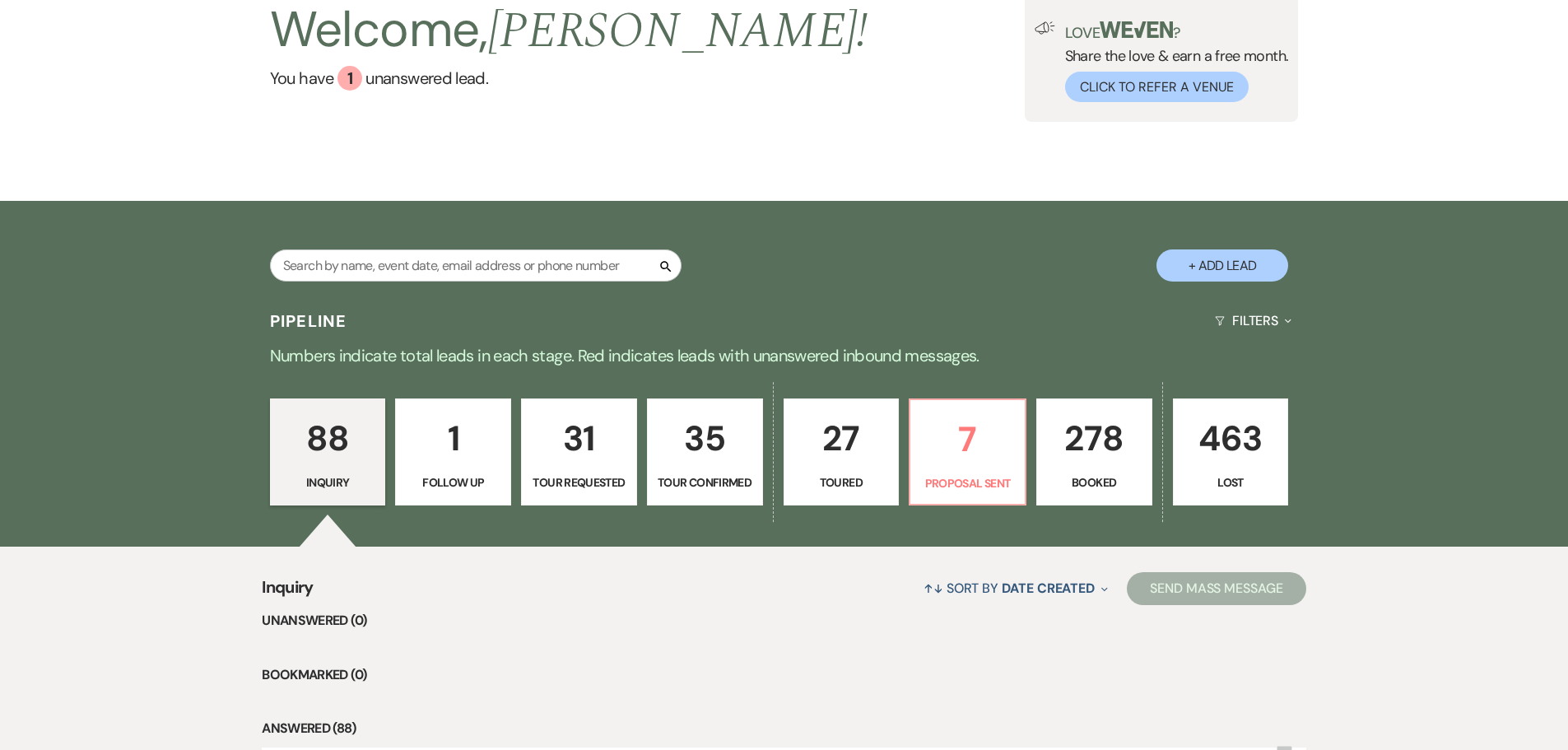
select select "5"
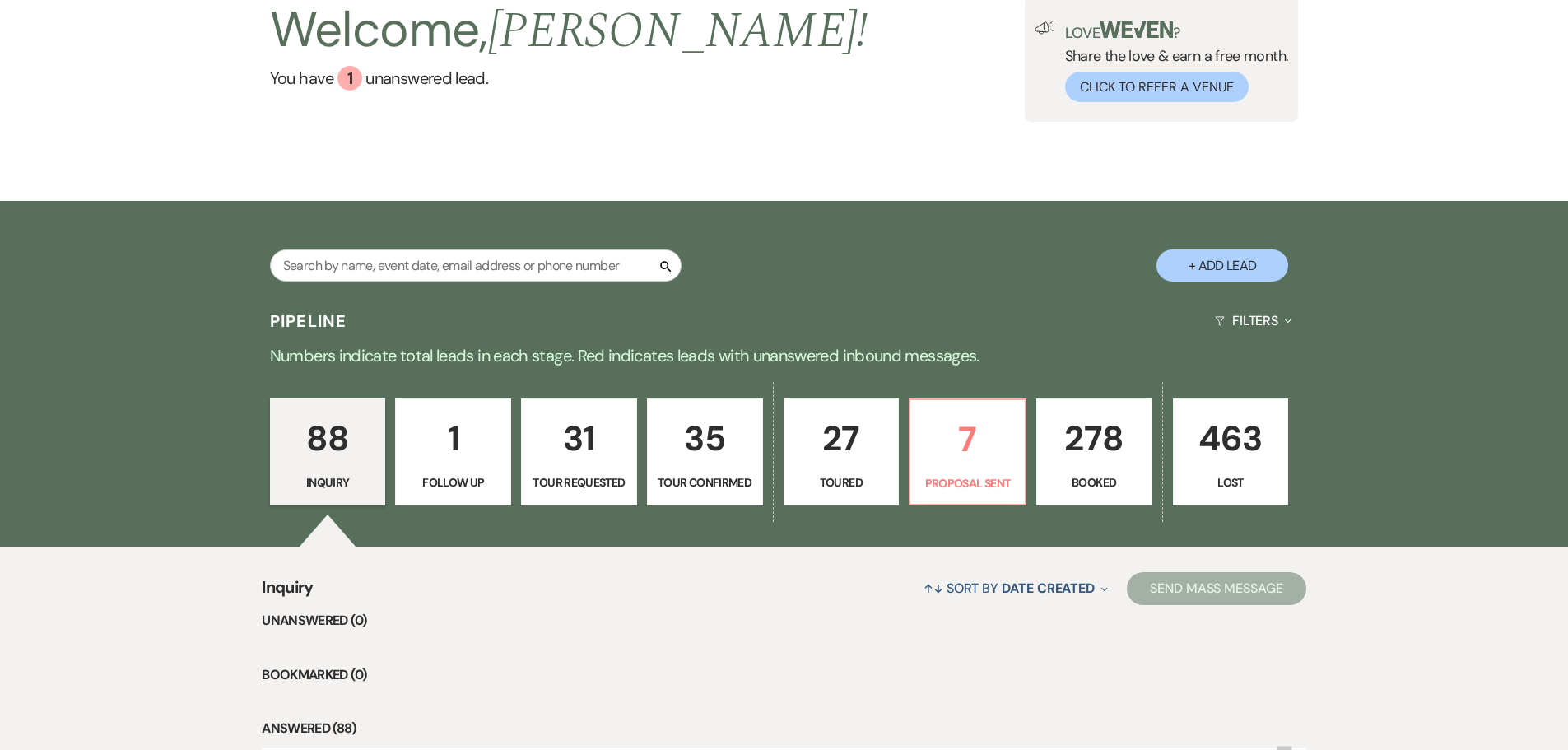
select select "5"
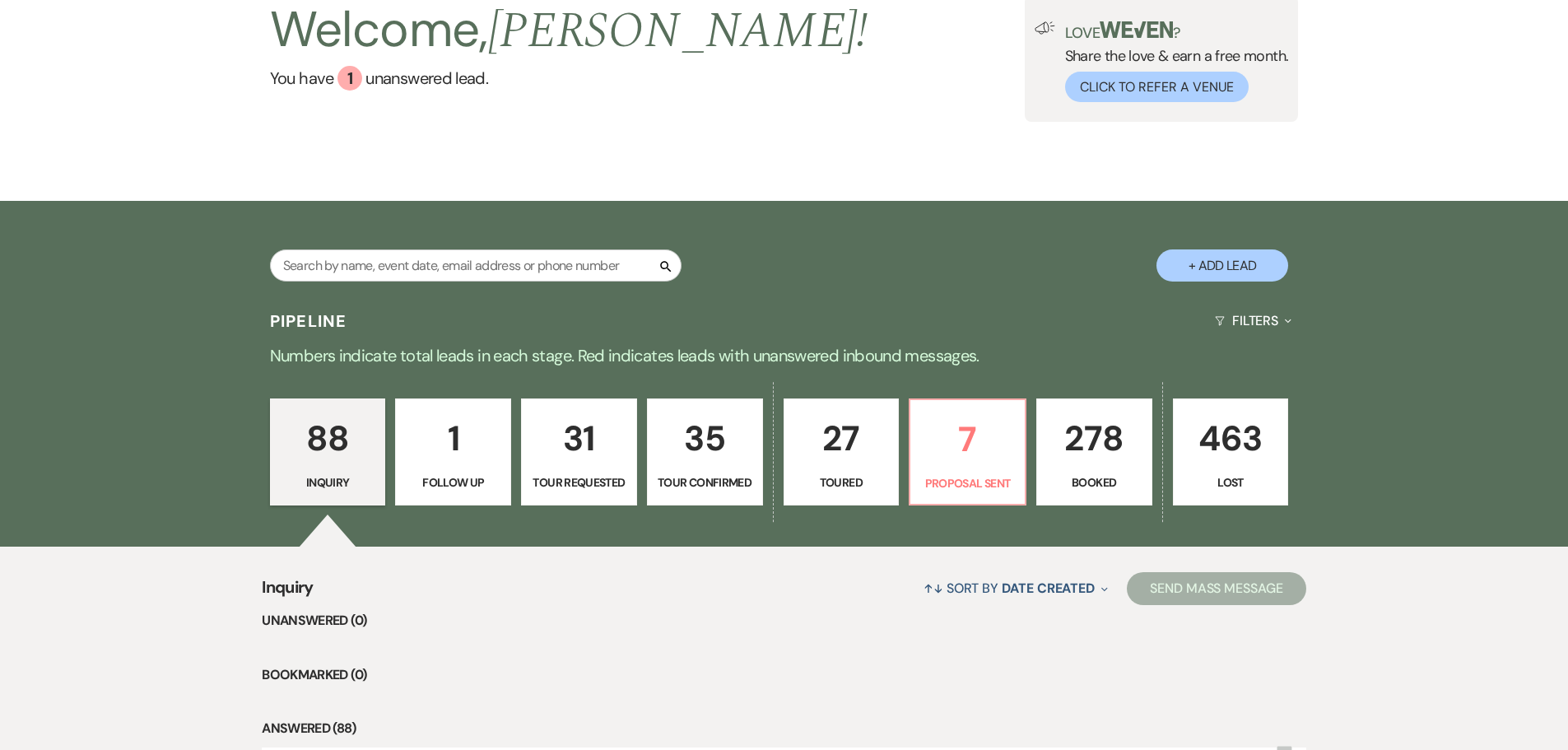
select select "5"
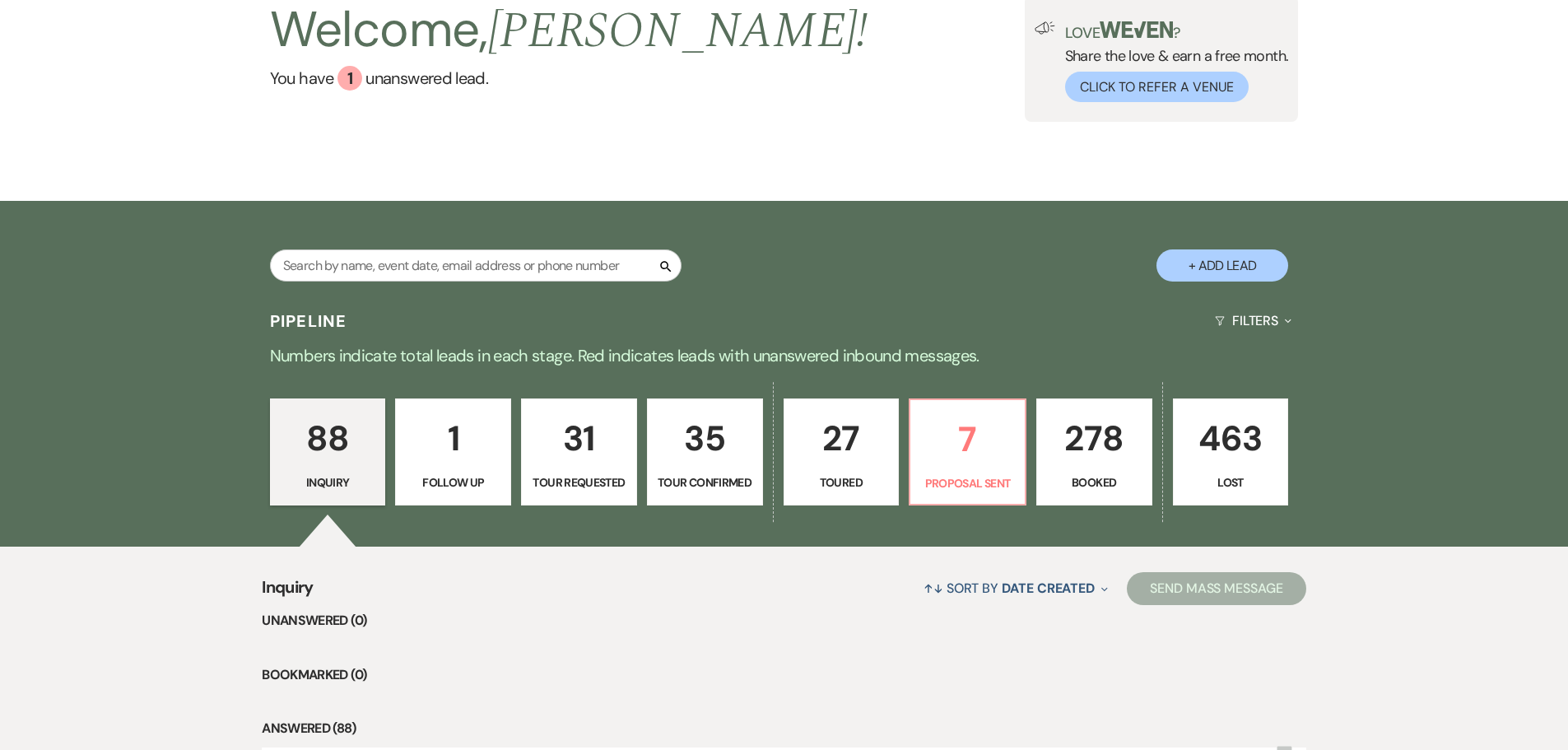
select select "5"
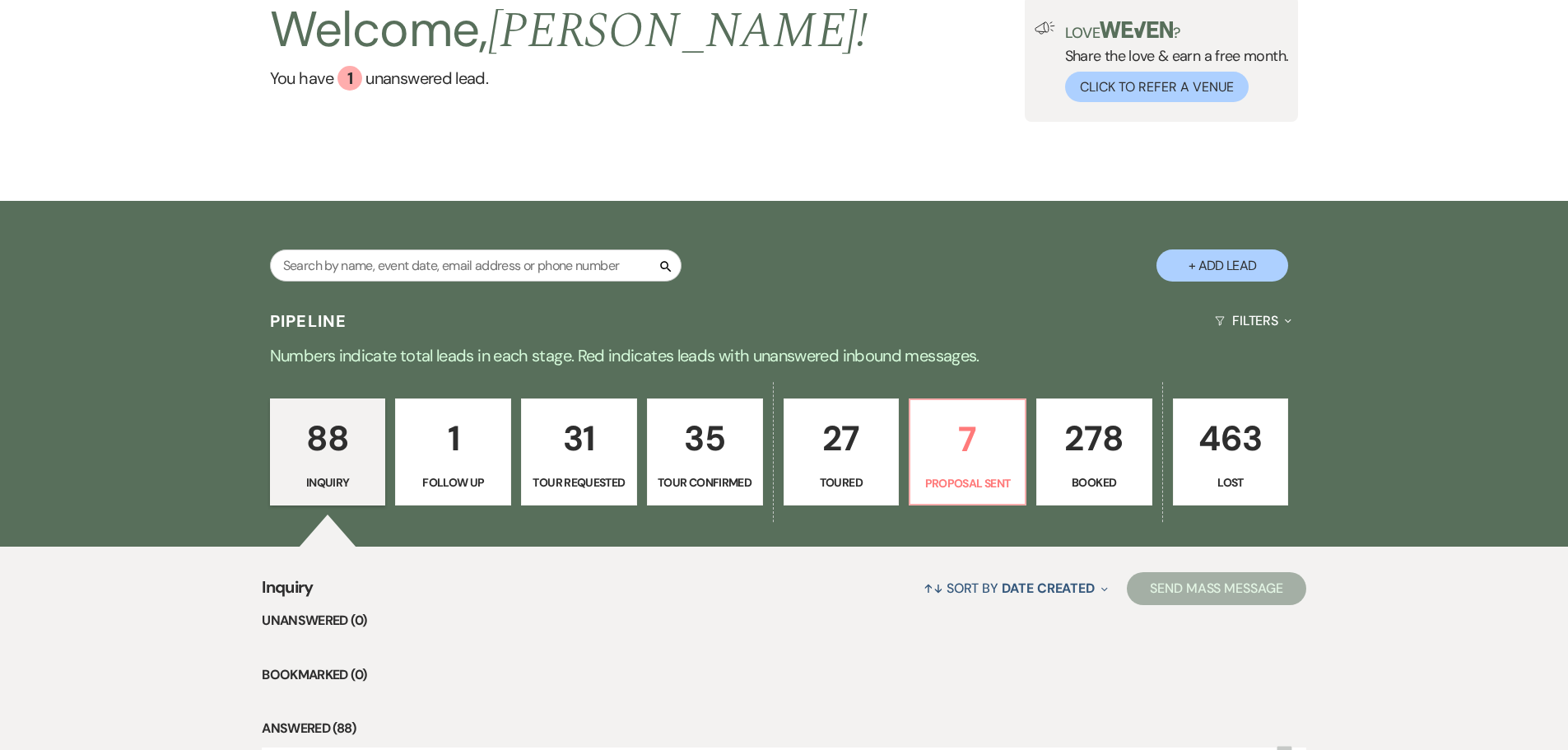
select select "5"
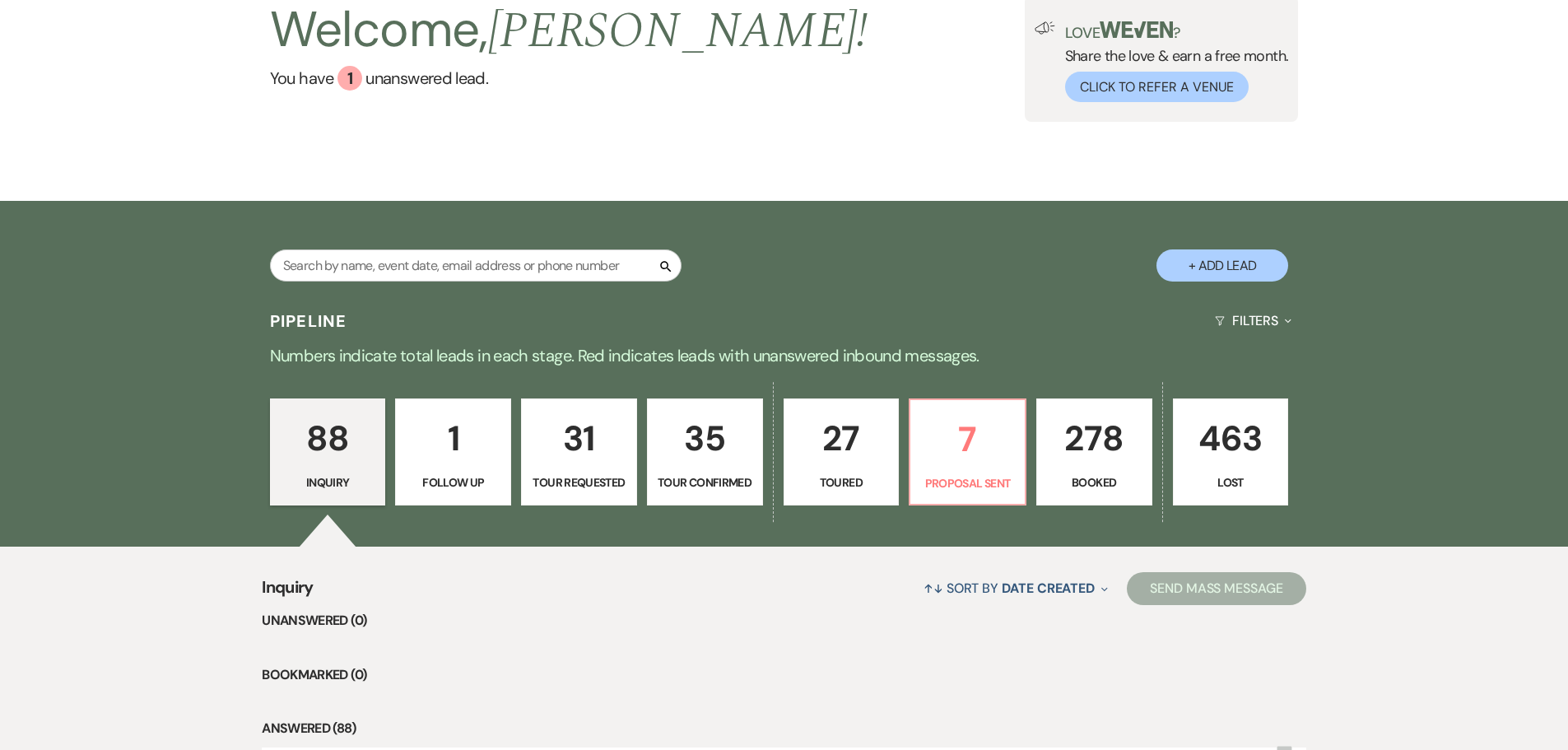
select select "5"
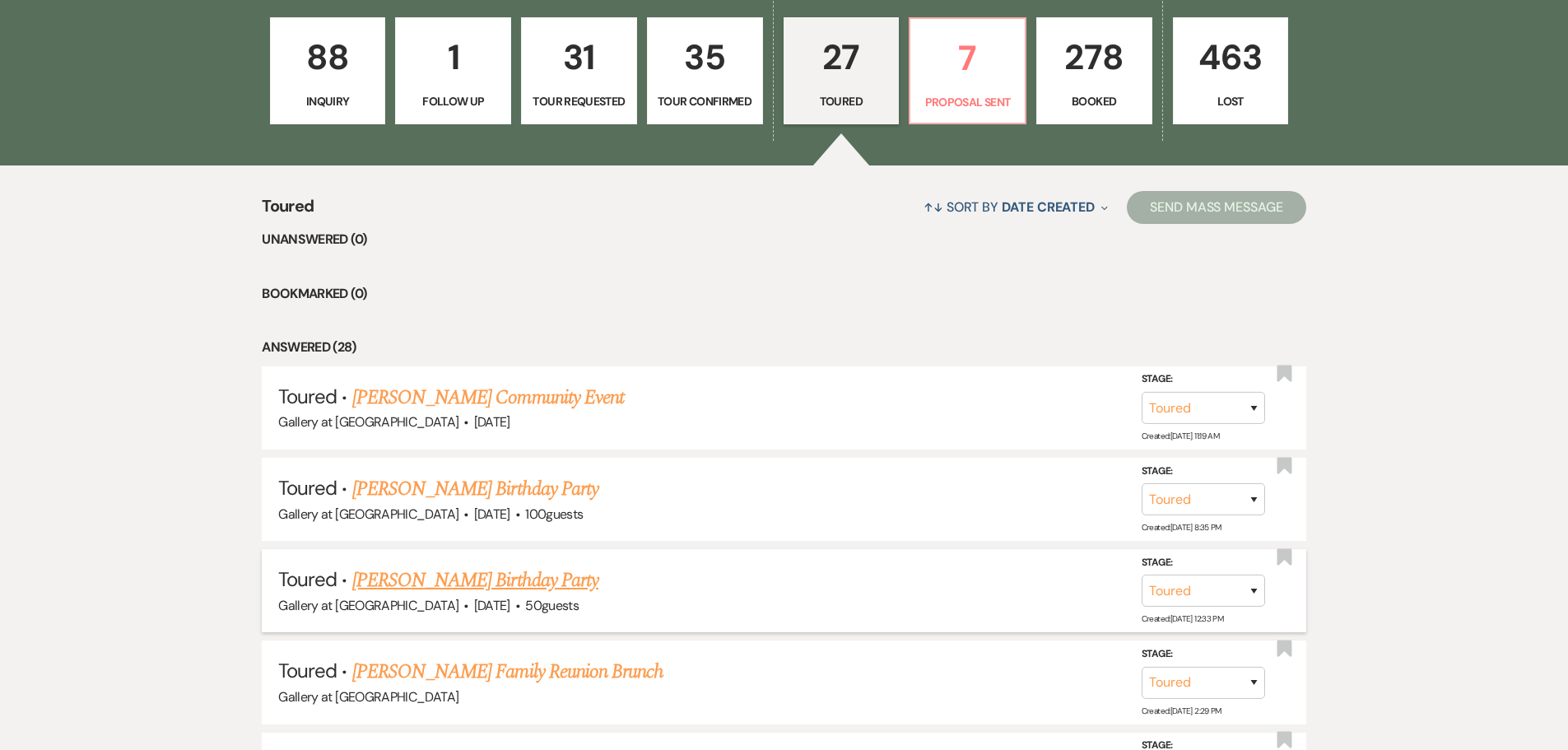
scroll to position [658, 0]
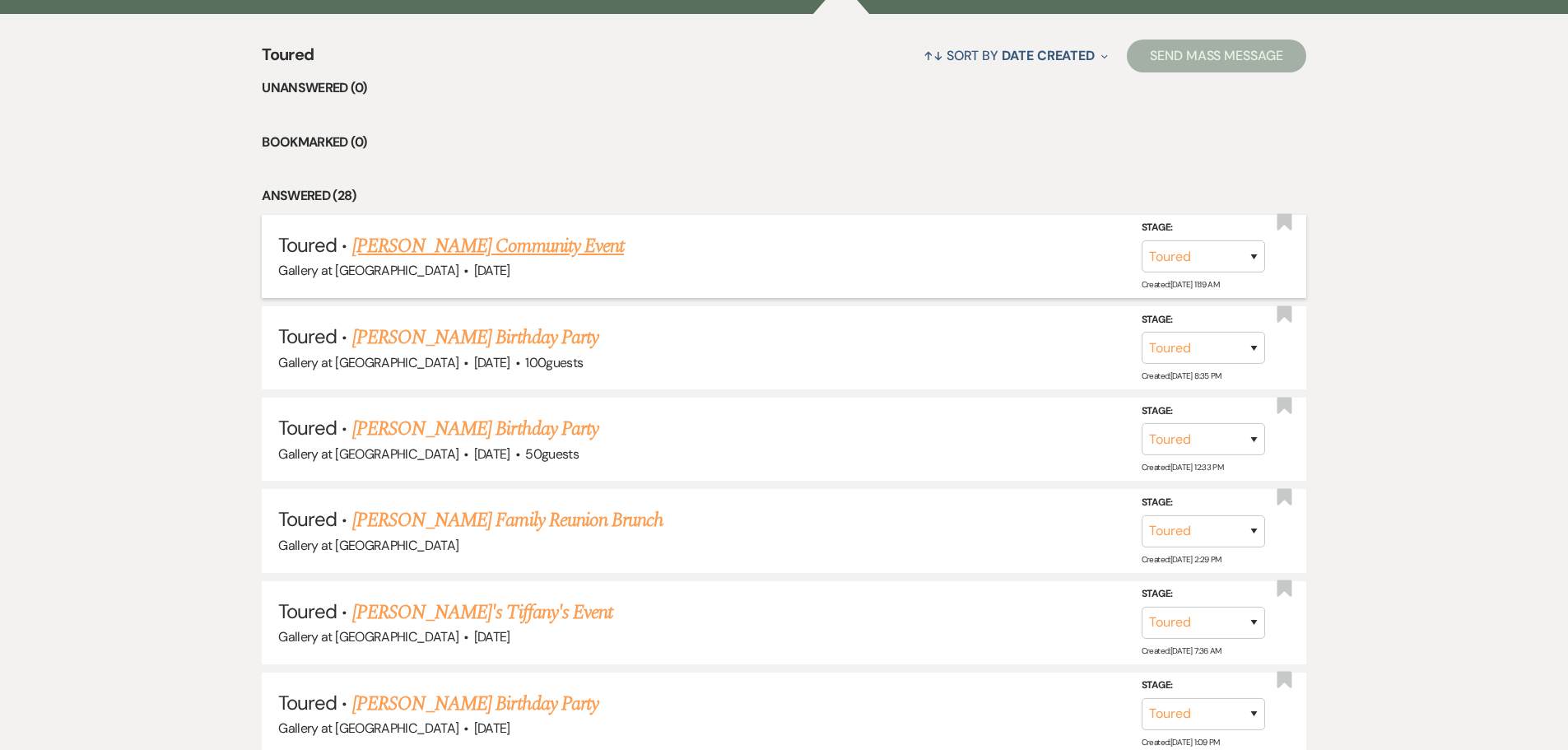
click at [519, 249] on link "[PERSON_NAME] Community Event" at bounding box center [488, 246] width 272 height 29
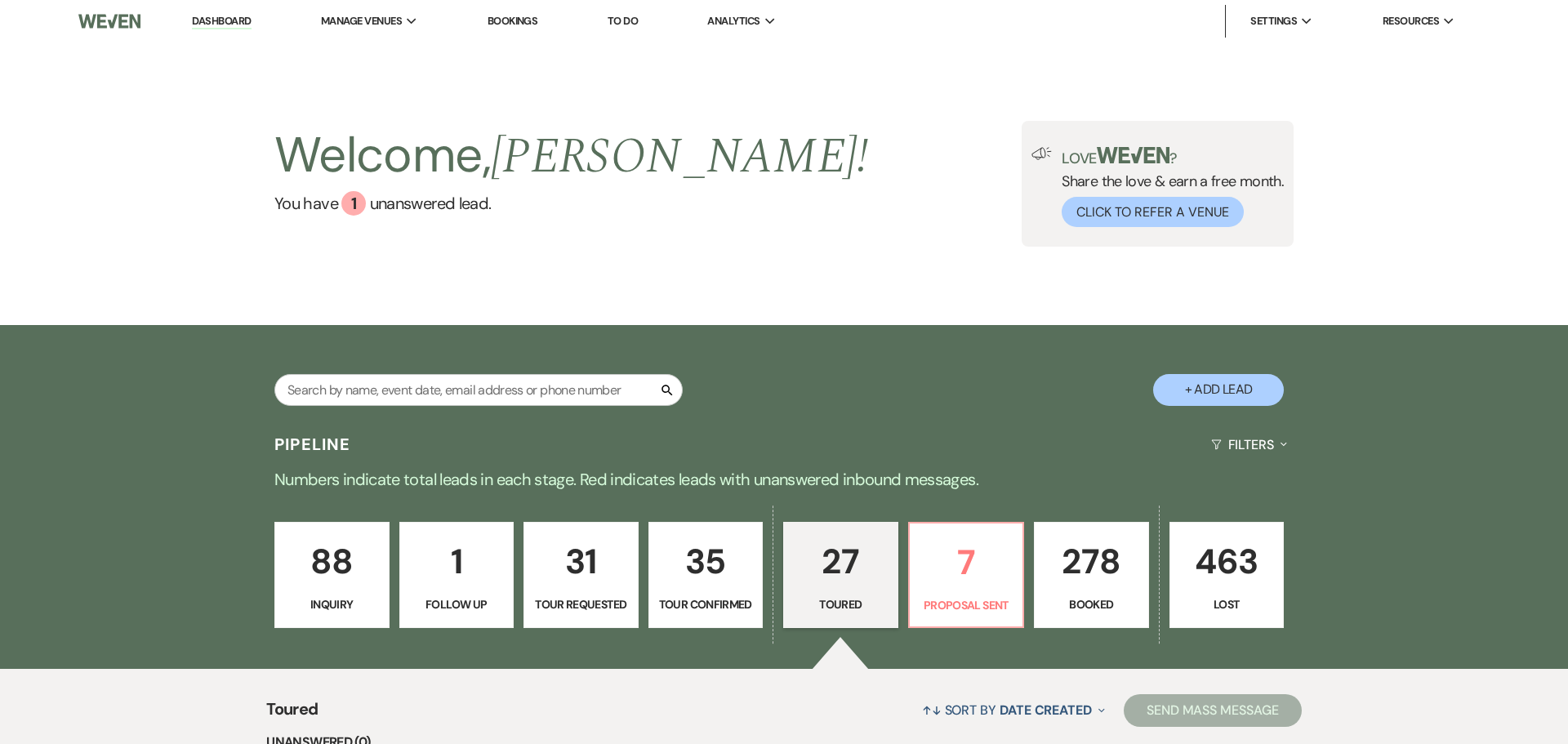
select select "5"
select select "6"
select select "7"
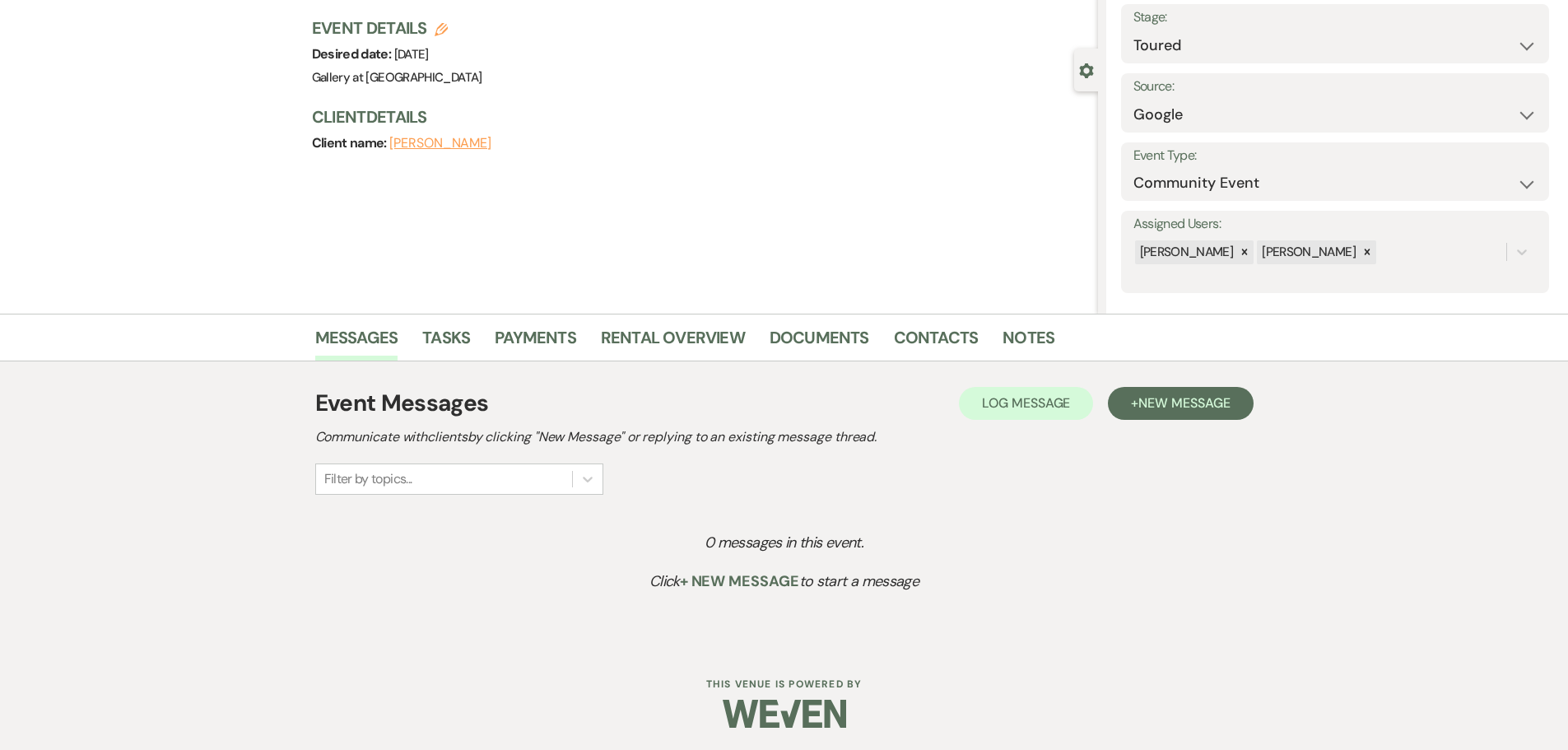
scroll to position [102, 0]
click at [799, 333] on link "Documents" at bounding box center [819, 339] width 99 height 36
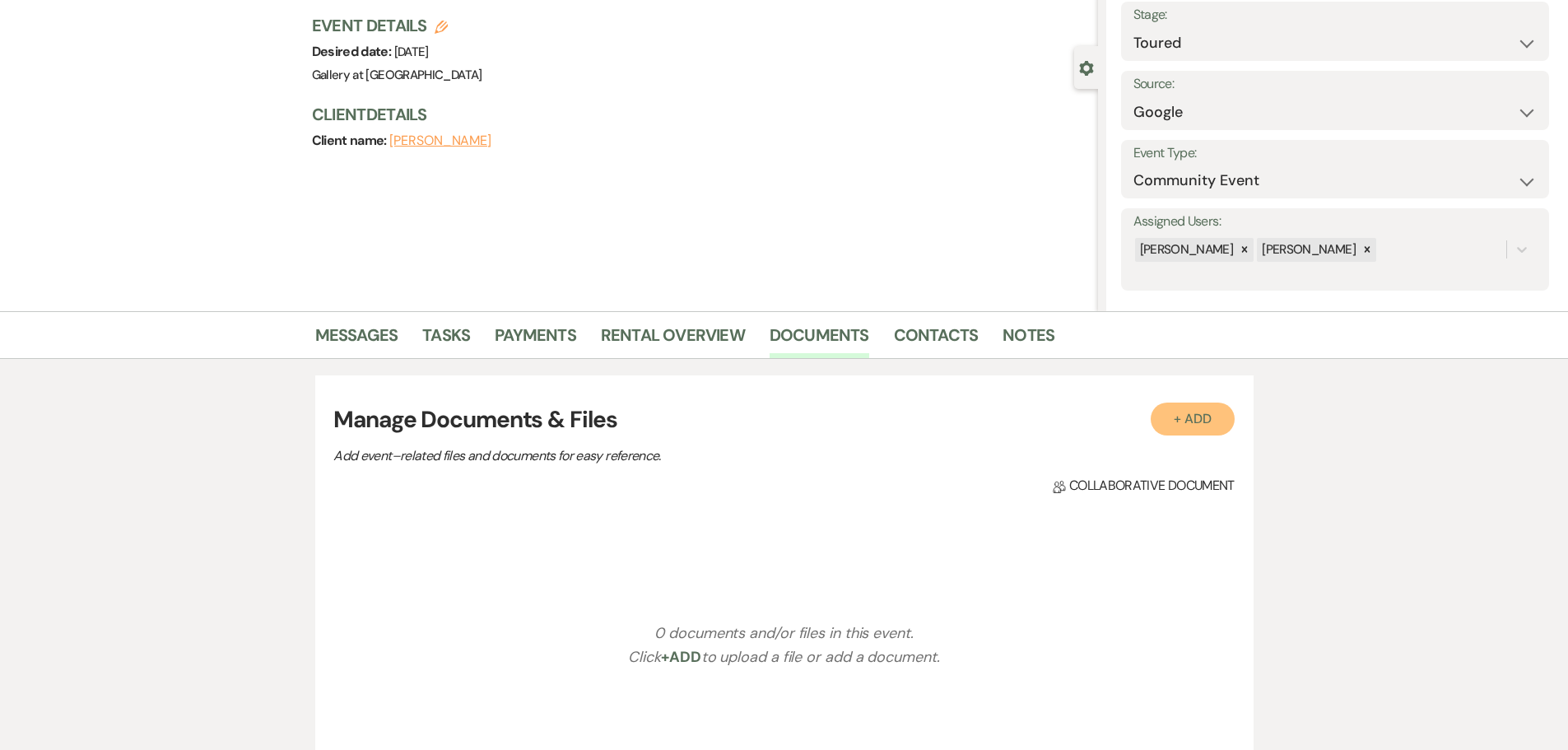
click at [1195, 419] on button "+ Add" at bounding box center [1193, 419] width 84 height 33
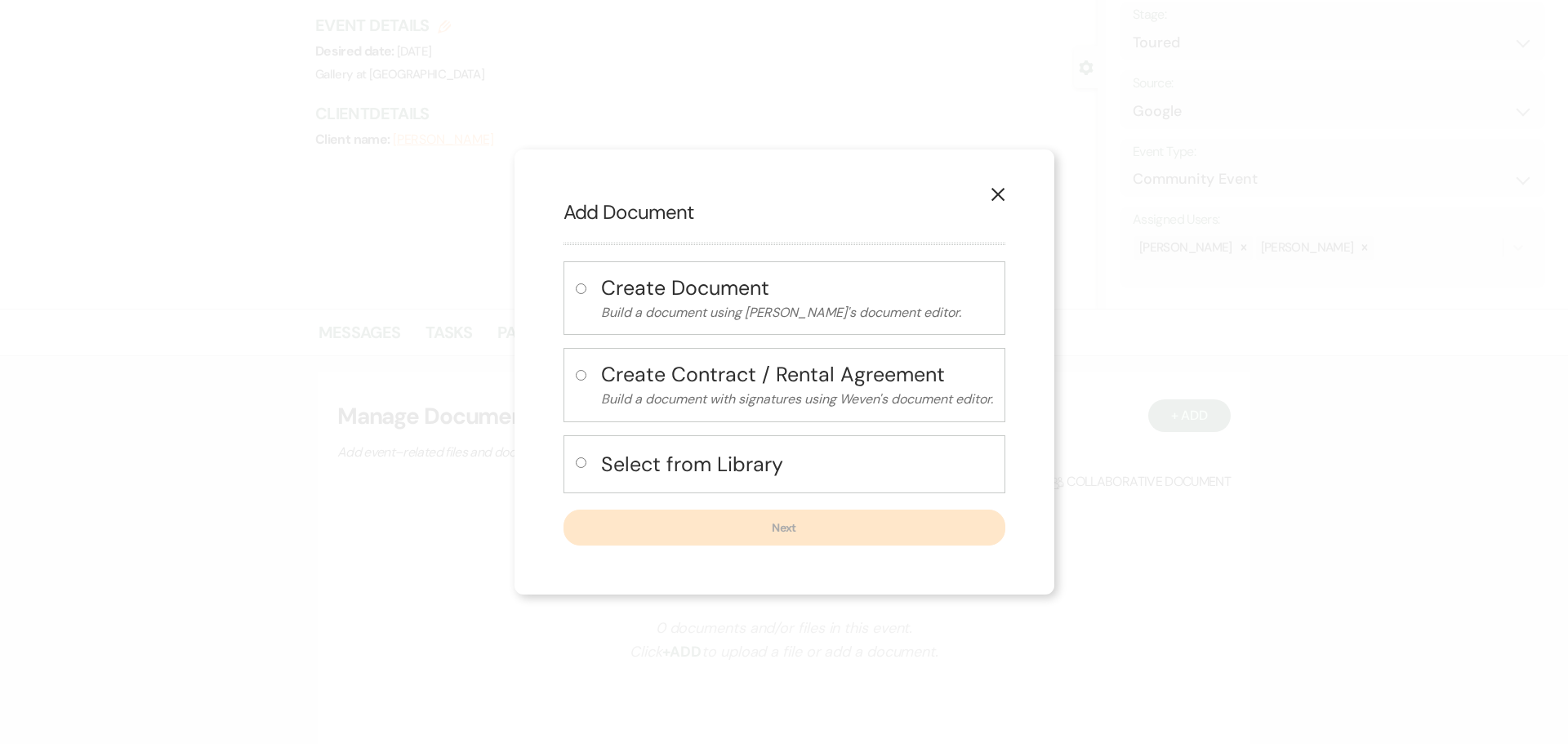
click at [661, 369] on h4 "Create Contract / Rental Agreement" at bounding box center [796, 374] width 392 height 29
radio input "true"
select select "10"
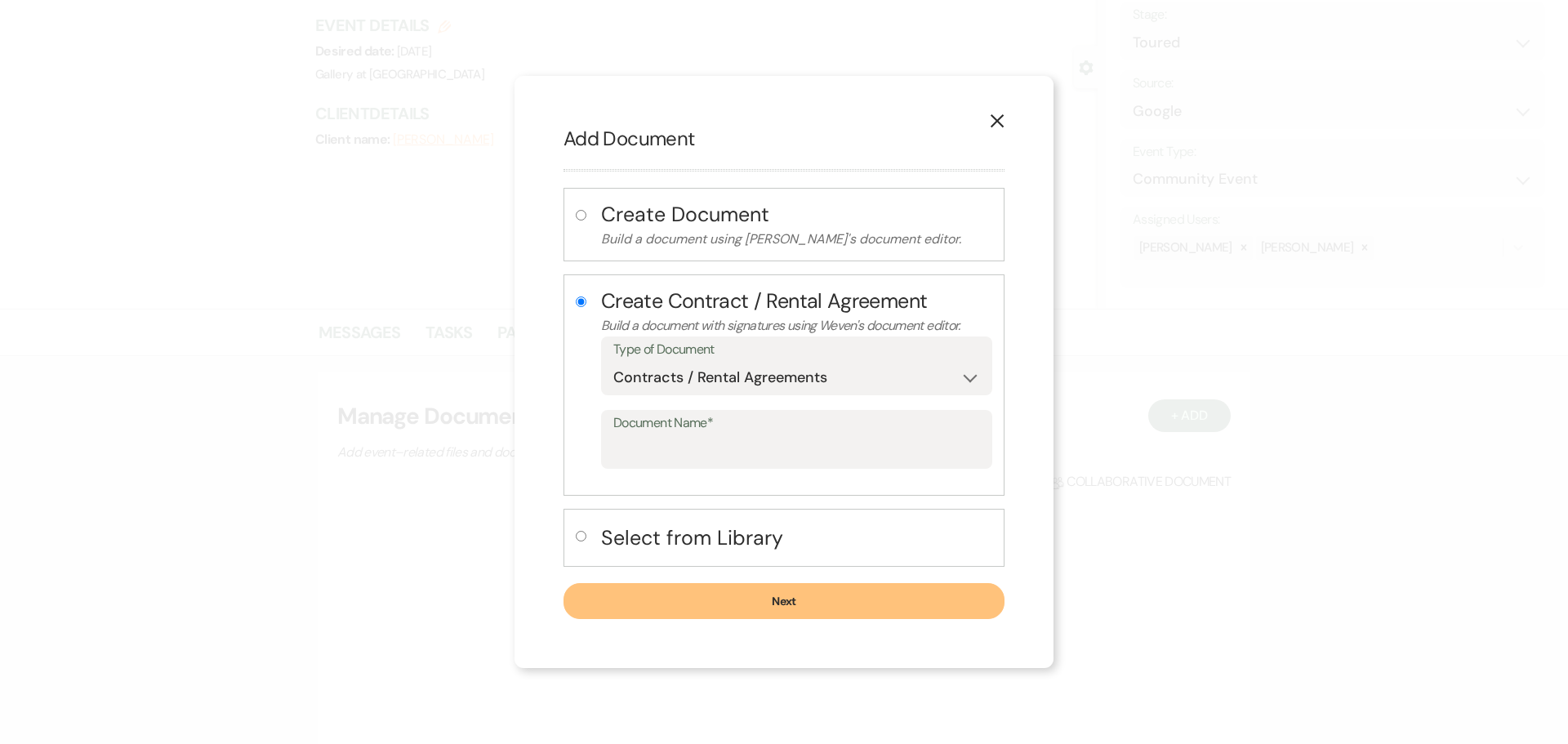
click at [652, 537] on h4 "Select from Library" at bounding box center [796, 538] width 391 height 29
radio input "false"
radio input "true"
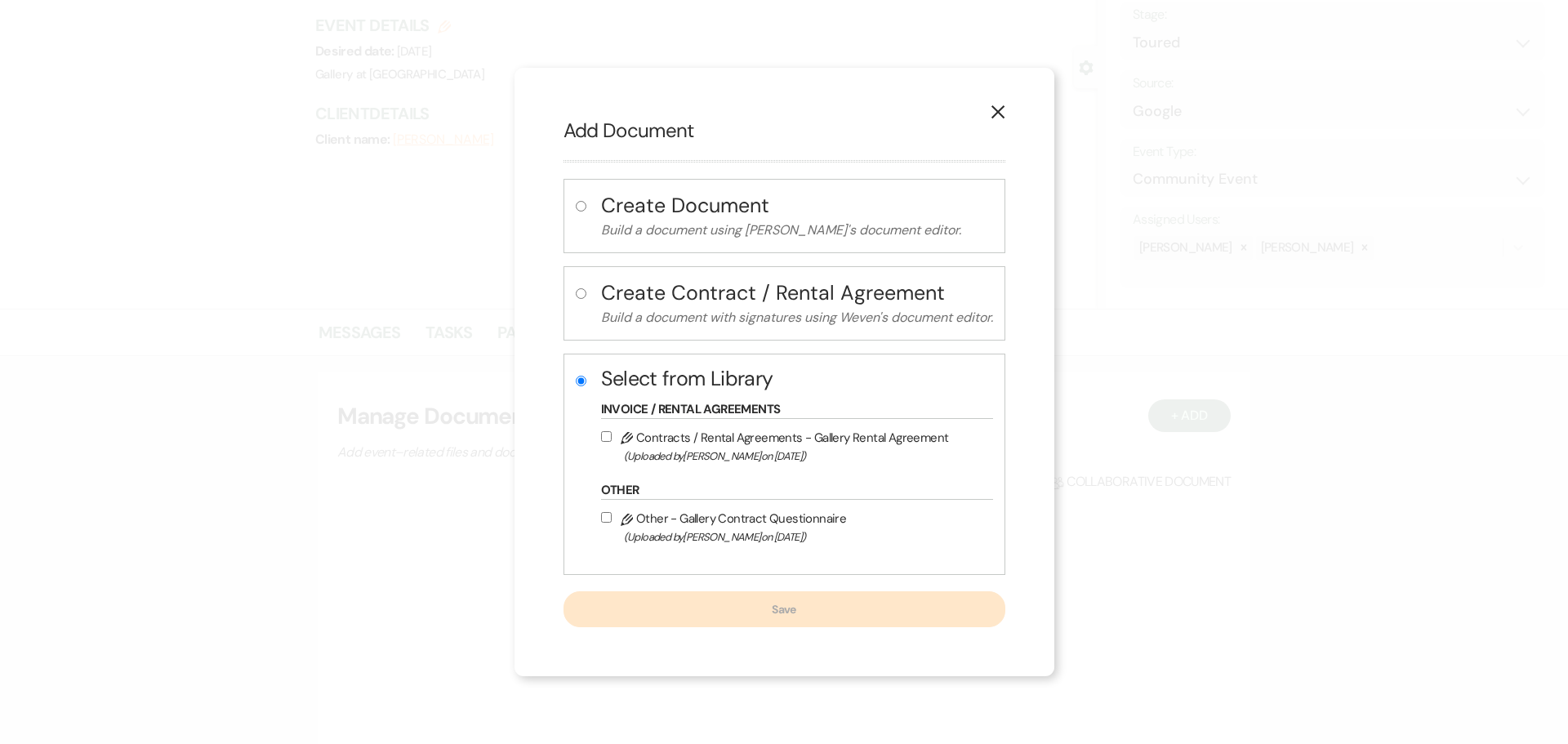
click at [656, 431] on label "Pencil Contracts / Rental Agreements - Gallery Rental Agreement (Uploaded by [P…" at bounding box center [792, 446] width 384 height 39
click at [611, 432] on input "Pencil Contracts / Rental Agreements - Gallery Rental Agreement (Uploaded by [P…" at bounding box center [606, 436] width 11 height 11
checkbox input "true"
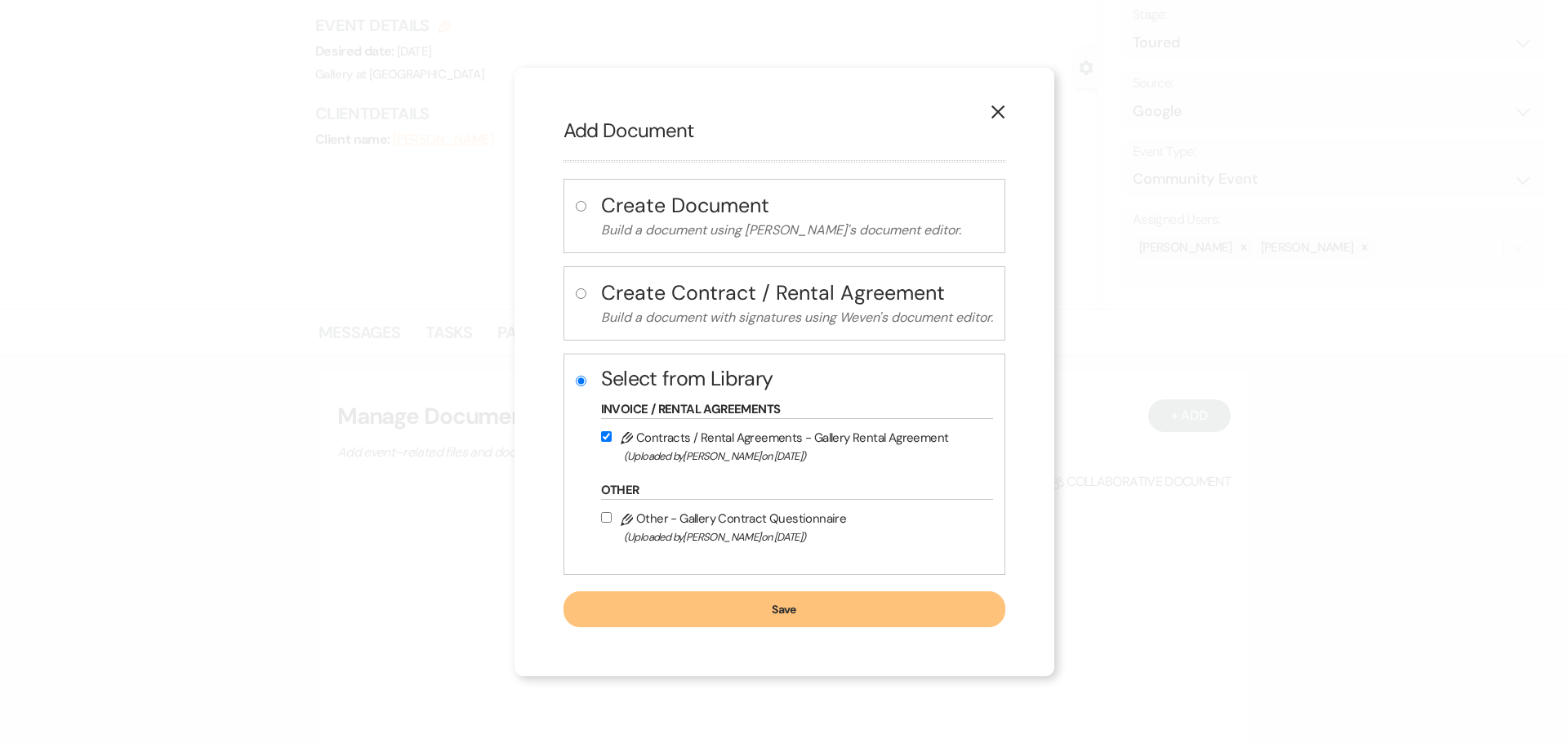
click at [763, 615] on button "Save" at bounding box center [784, 609] width 442 height 36
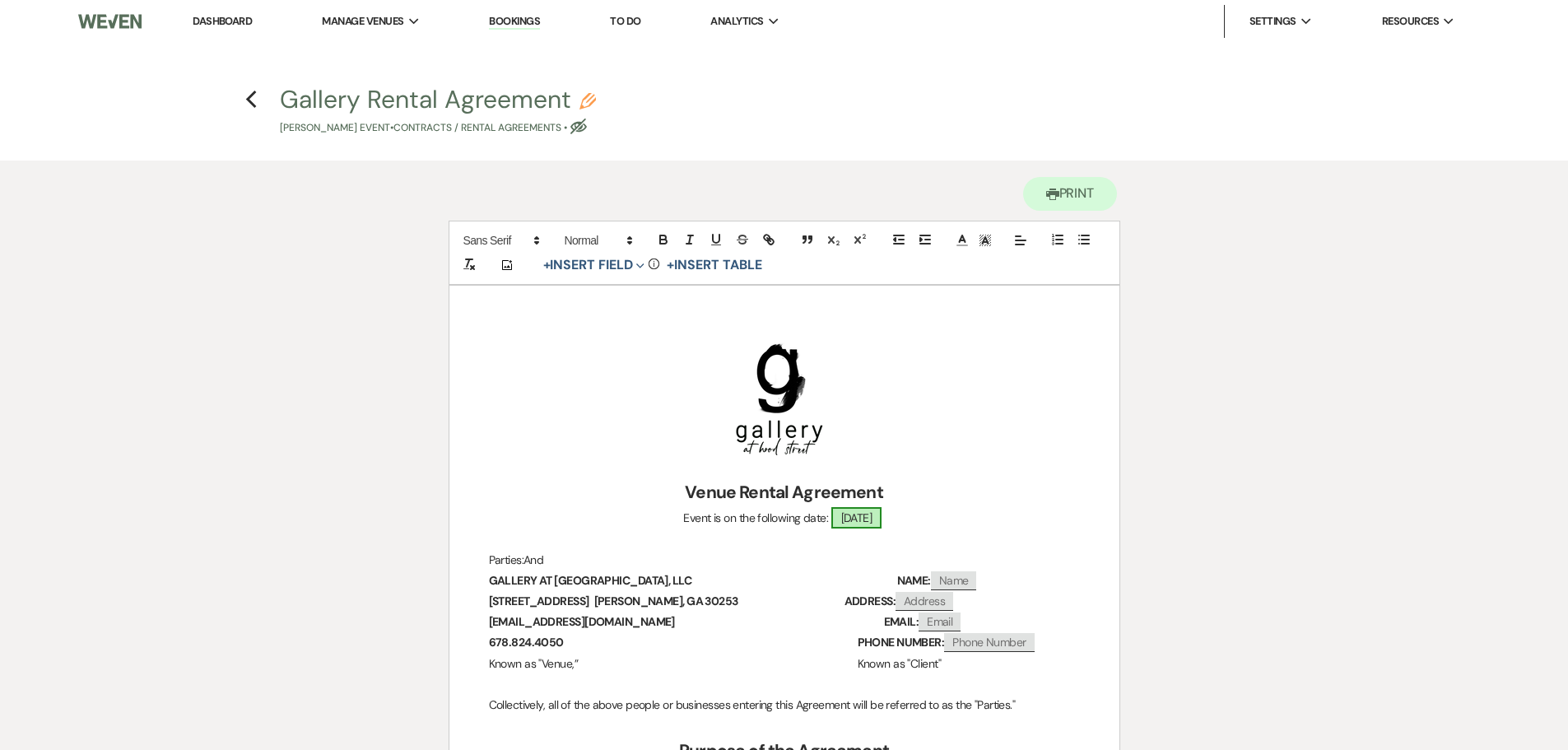
click at [837, 520] on span "[DATE]" at bounding box center [857, 518] width 51 height 21
select select "smartCustomField"
select select "owner"
select select "{{eventDate}}"
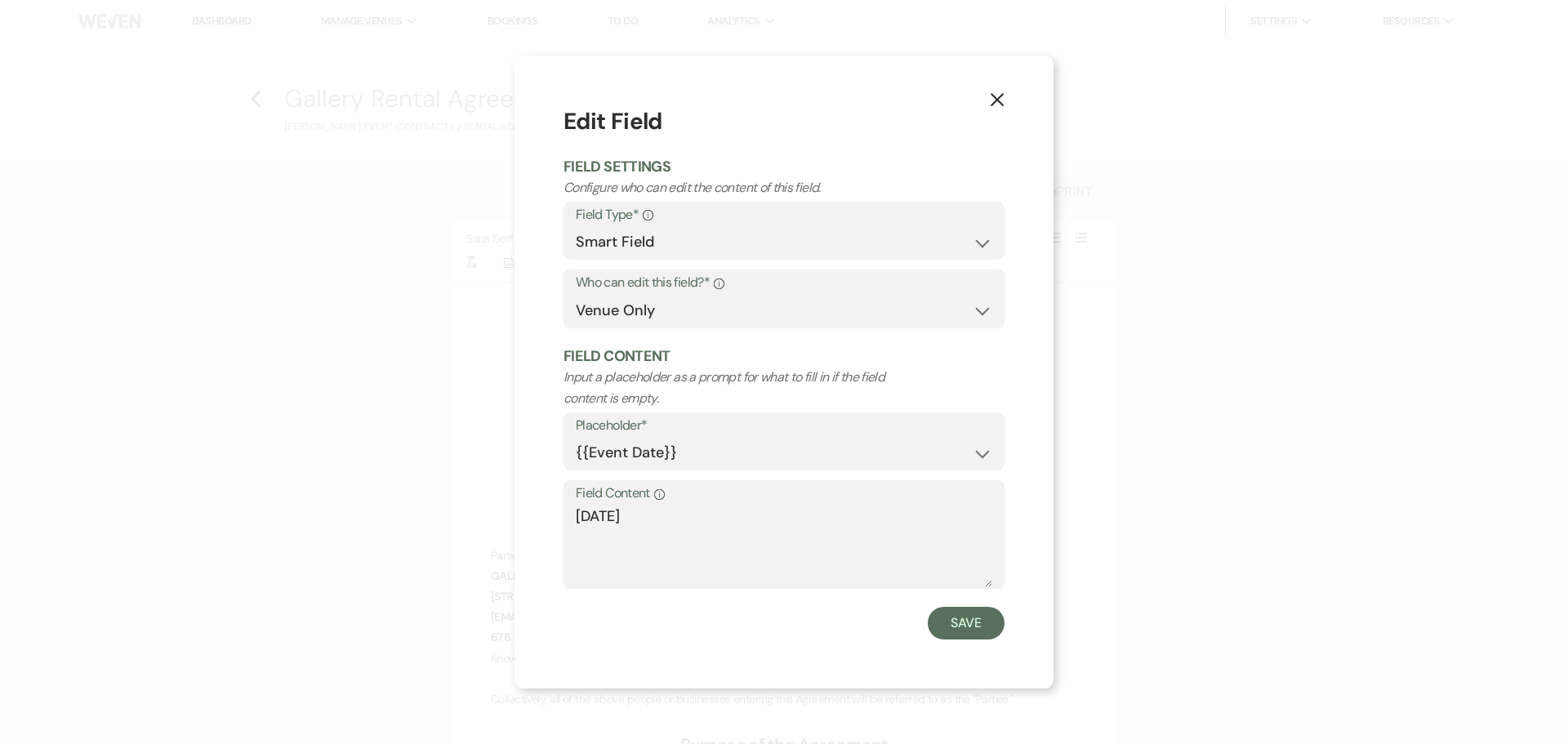
click at [571, 516] on div "Field Content Info [DATE]" at bounding box center [784, 534] width 441 height 108
click at [577, 516] on textarea "[DATE]" at bounding box center [784, 546] width 416 height 81
type textarea "[DATE]"
click at [955, 633] on button "Save" at bounding box center [965, 623] width 76 height 33
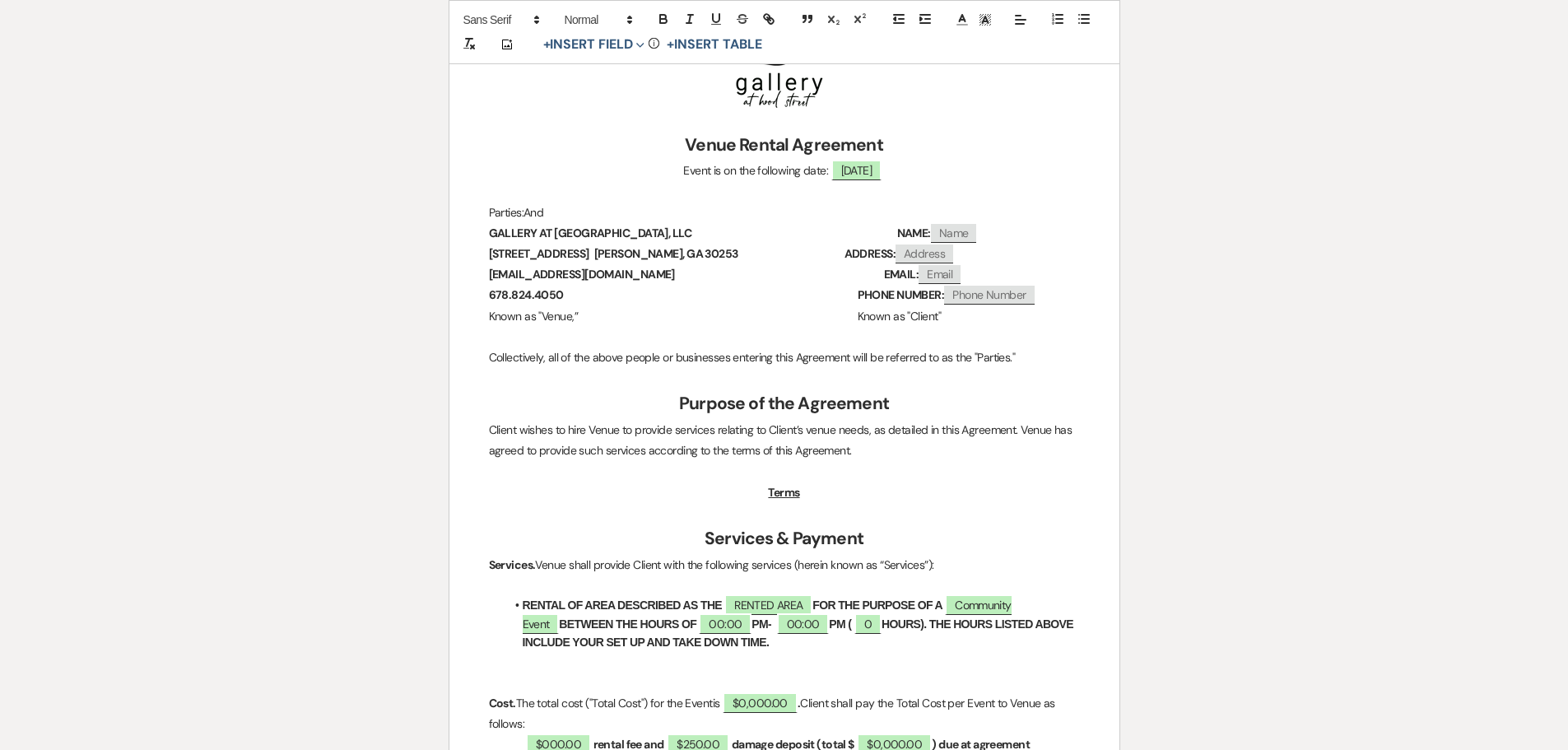
scroll to position [493, 0]
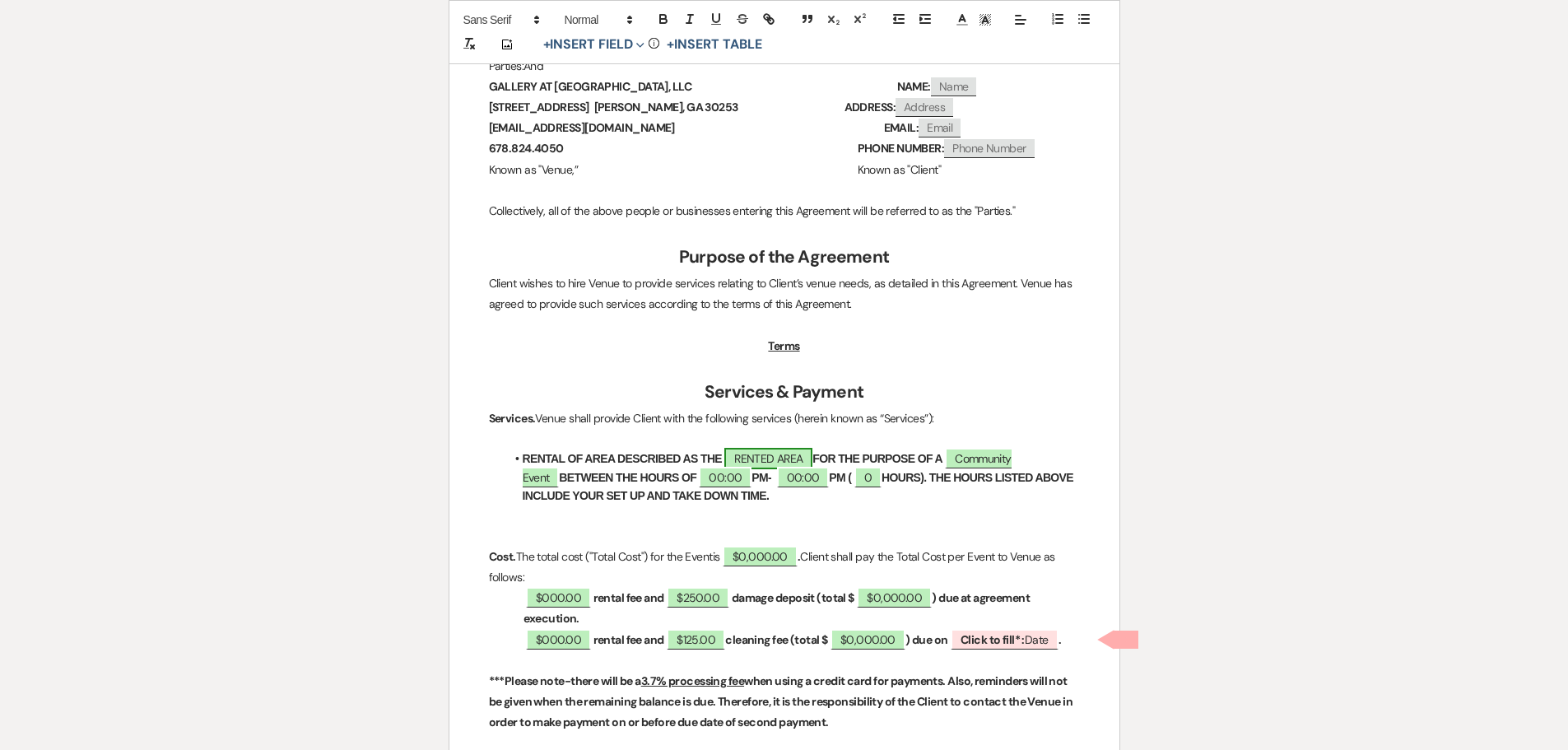
click at [800, 454] on span "RENTED AREA" at bounding box center [768, 458] width 88 height 21
select select "owner"
select select "Location"
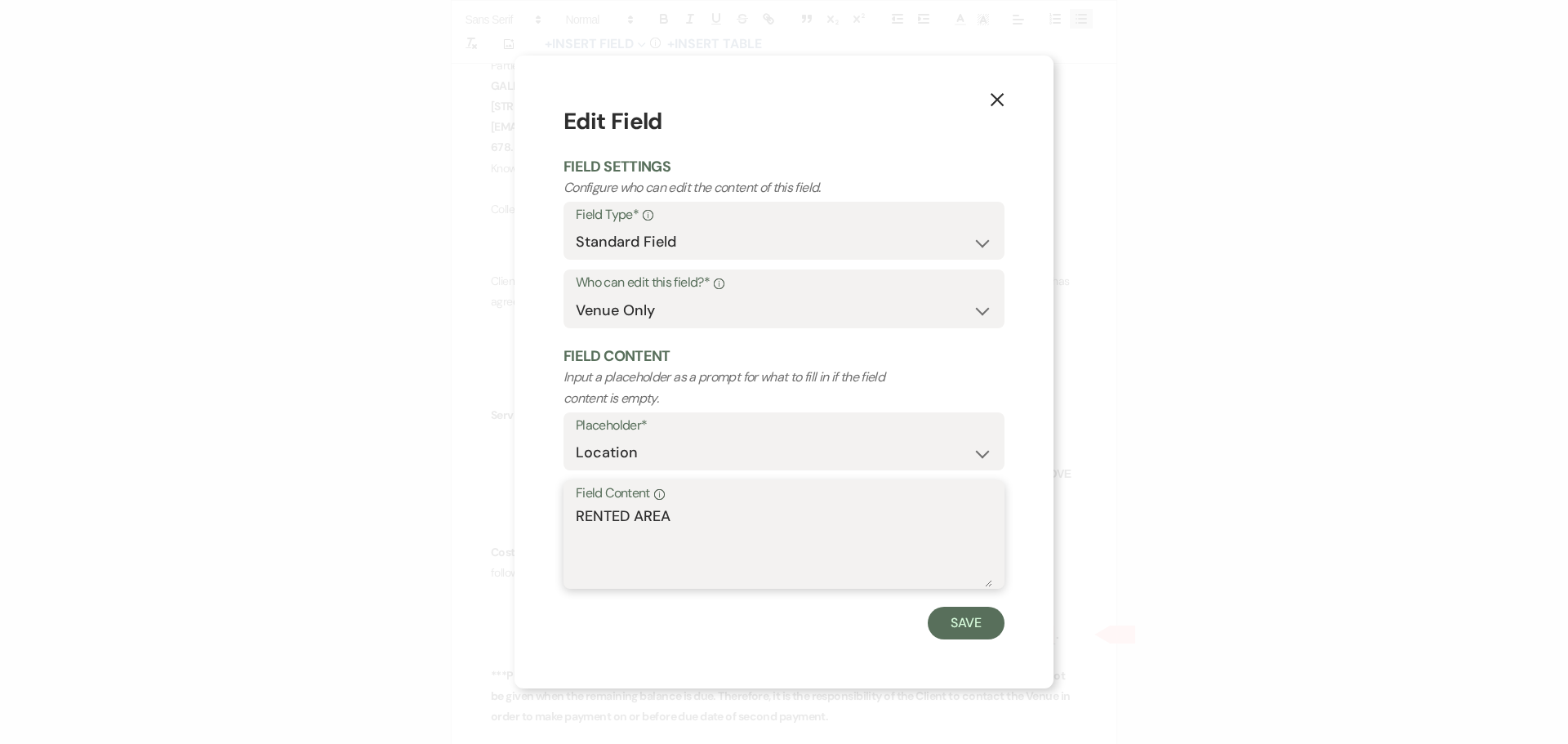
drag, startPoint x: 690, startPoint y: 516, endPoint x: 323, endPoint y: 557, distance: 369.3
click at [323, 557] on div "X Edit Field Field Settings Configure who can edit the content of this field. F…" at bounding box center [784, 372] width 1568 height 744
type textarea "THE STERLING & THE RETREAT"
click at [952, 624] on button "Save" at bounding box center [965, 623] width 76 height 33
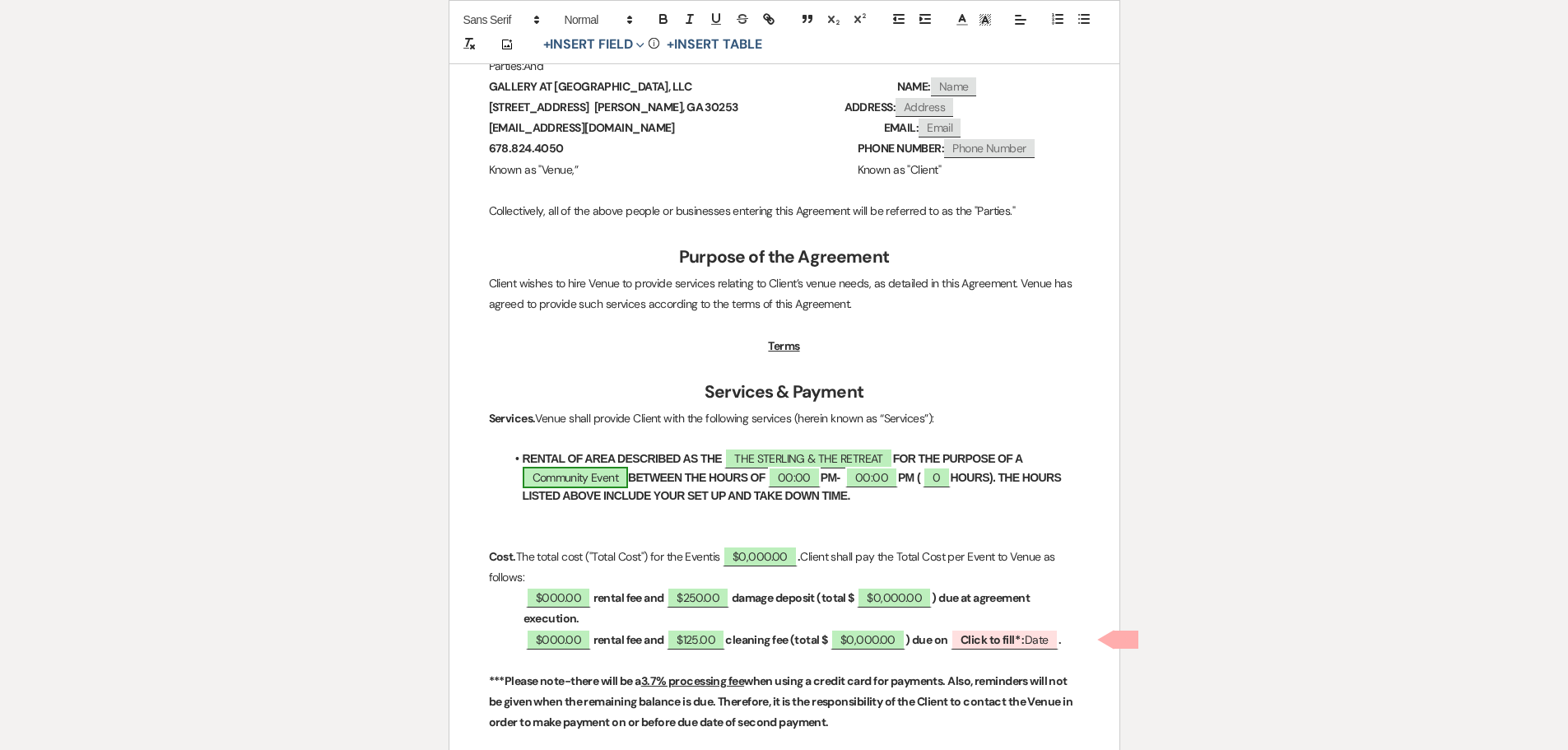
click at [597, 478] on span "Community Event" at bounding box center [575, 478] width 105 height 21
select select "smartCustomField"
select select "owner"
select select "{{eventType}}"
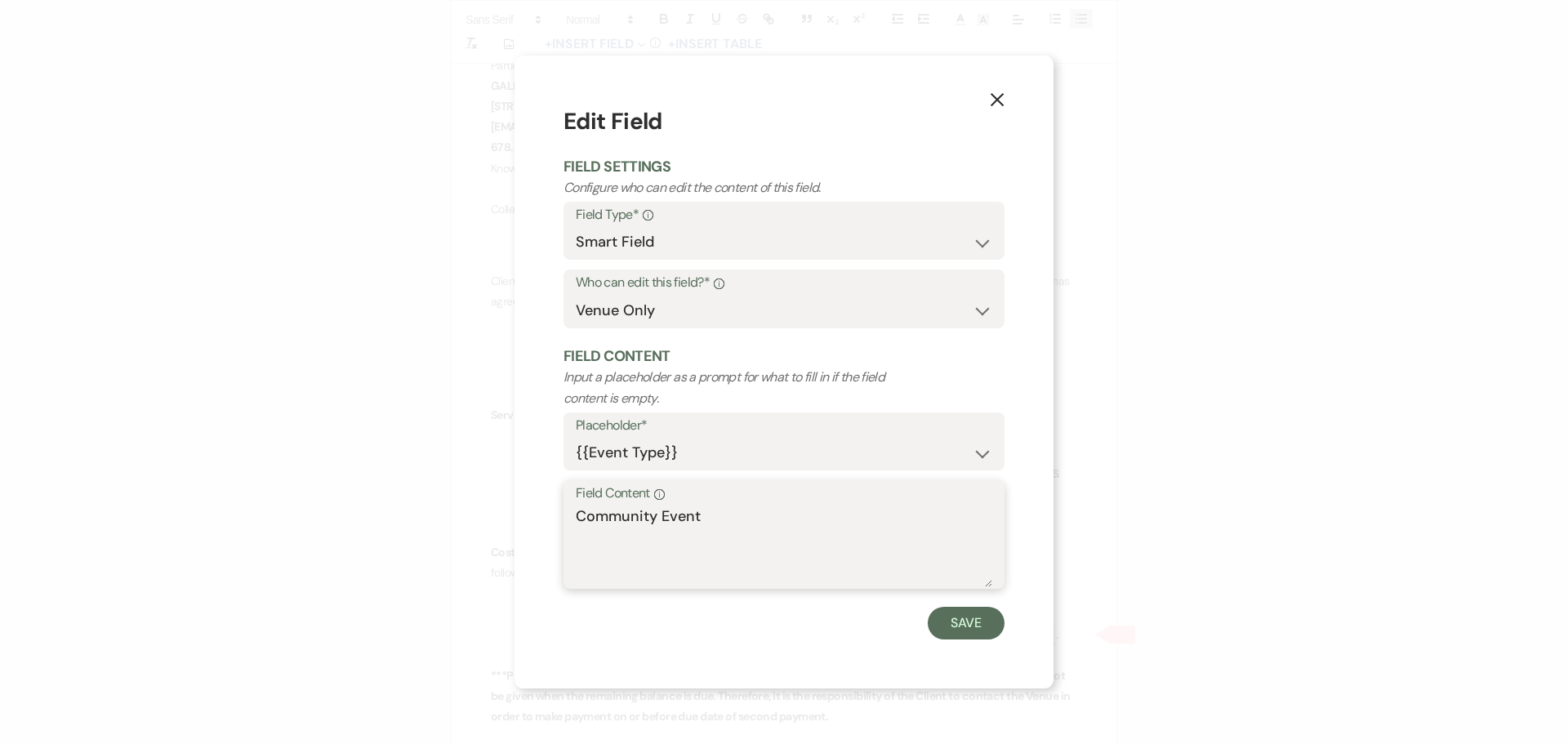
drag, startPoint x: 577, startPoint y: 515, endPoint x: 699, endPoint y: 522, distance: 122.2
click at [699, 522] on textarea "Community Event" at bounding box center [784, 546] width 416 height 81
click at [660, 512] on textarea "Community Event" at bounding box center [784, 546] width 416 height 81
click at [574, 513] on div "Field Content Info Community Event" at bounding box center [784, 534] width 441 height 108
click at [578, 516] on textarea "Community Event" at bounding box center [784, 546] width 416 height 81
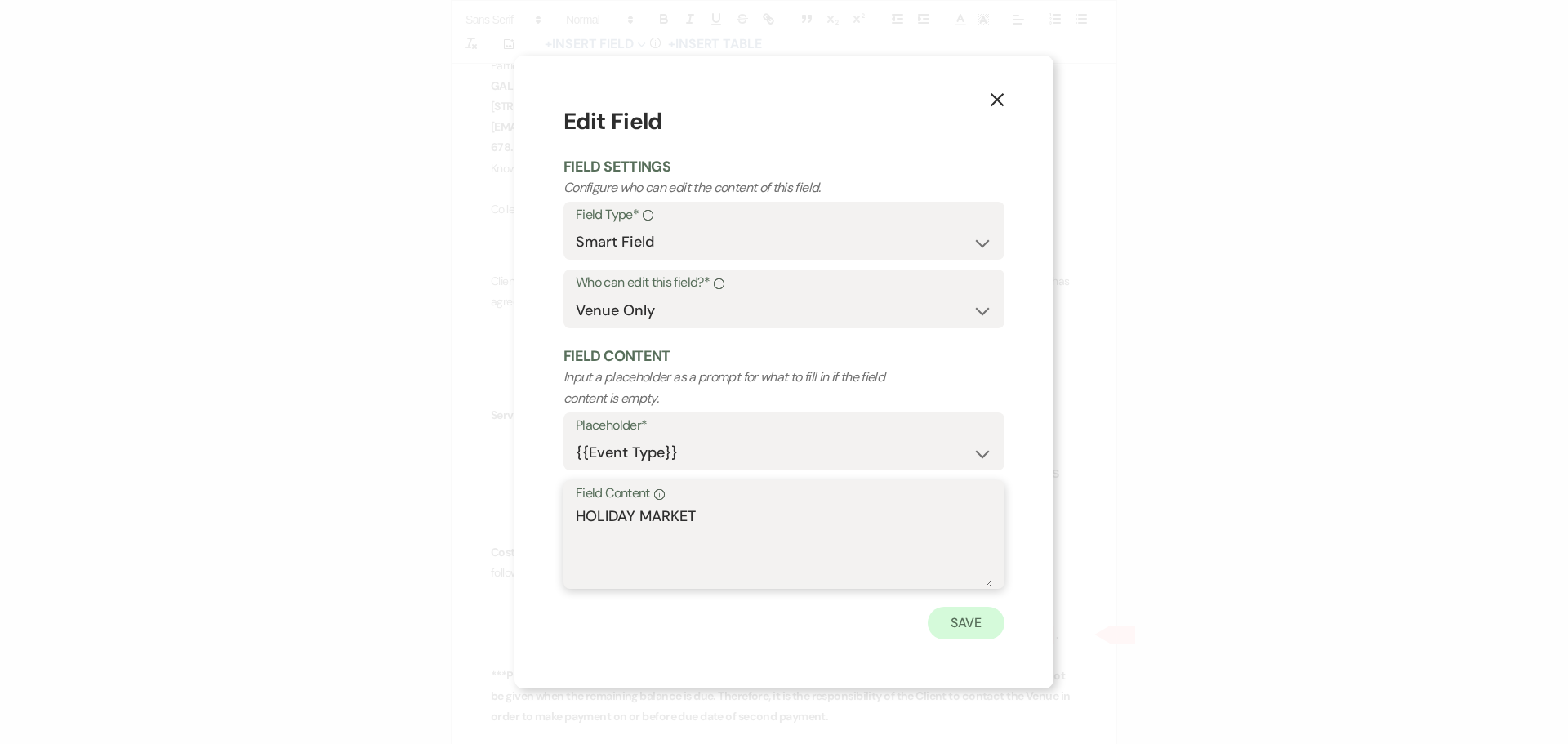
type textarea "HOLIDAY MARKET"
click at [961, 613] on button "Save" at bounding box center [965, 623] width 76 height 33
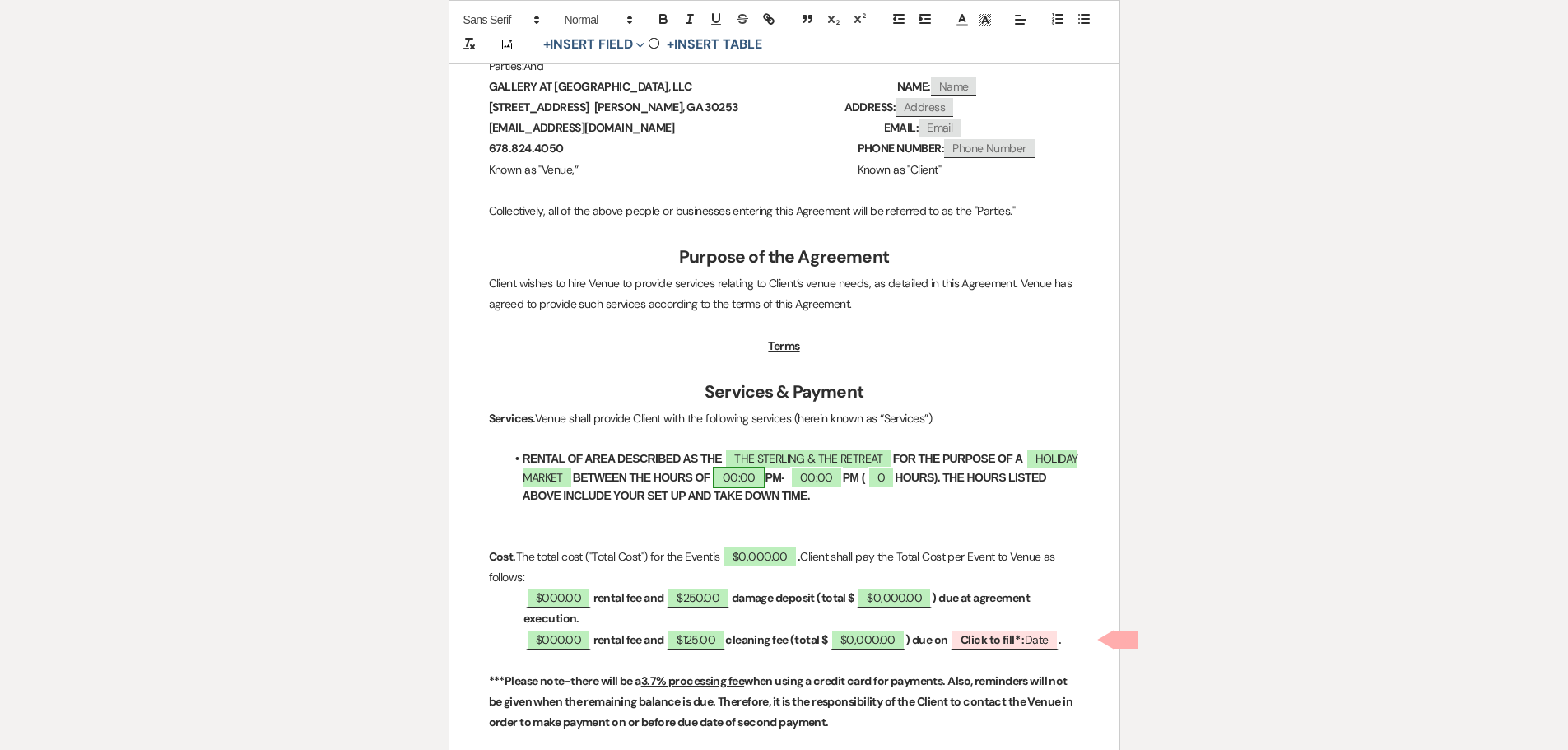
click at [765, 471] on span "00:00" at bounding box center [739, 478] width 53 height 21
select select "owner"
select select "Time"
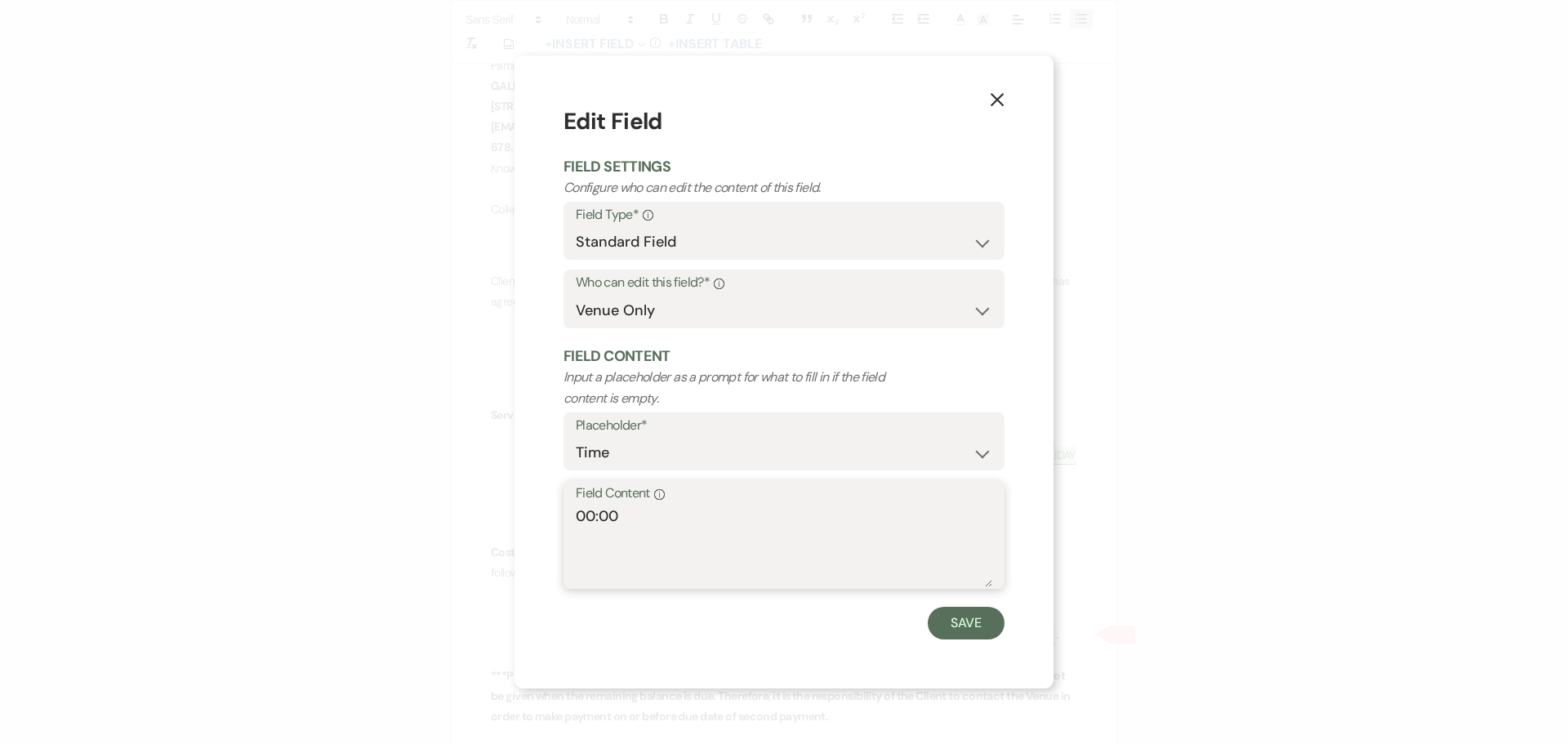
click at [594, 512] on textarea "00:00" at bounding box center [784, 546] width 416 height 81
type textarea "7:00"
click at [944, 621] on button "Save" at bounding box center [965, 623] width 76 height 33
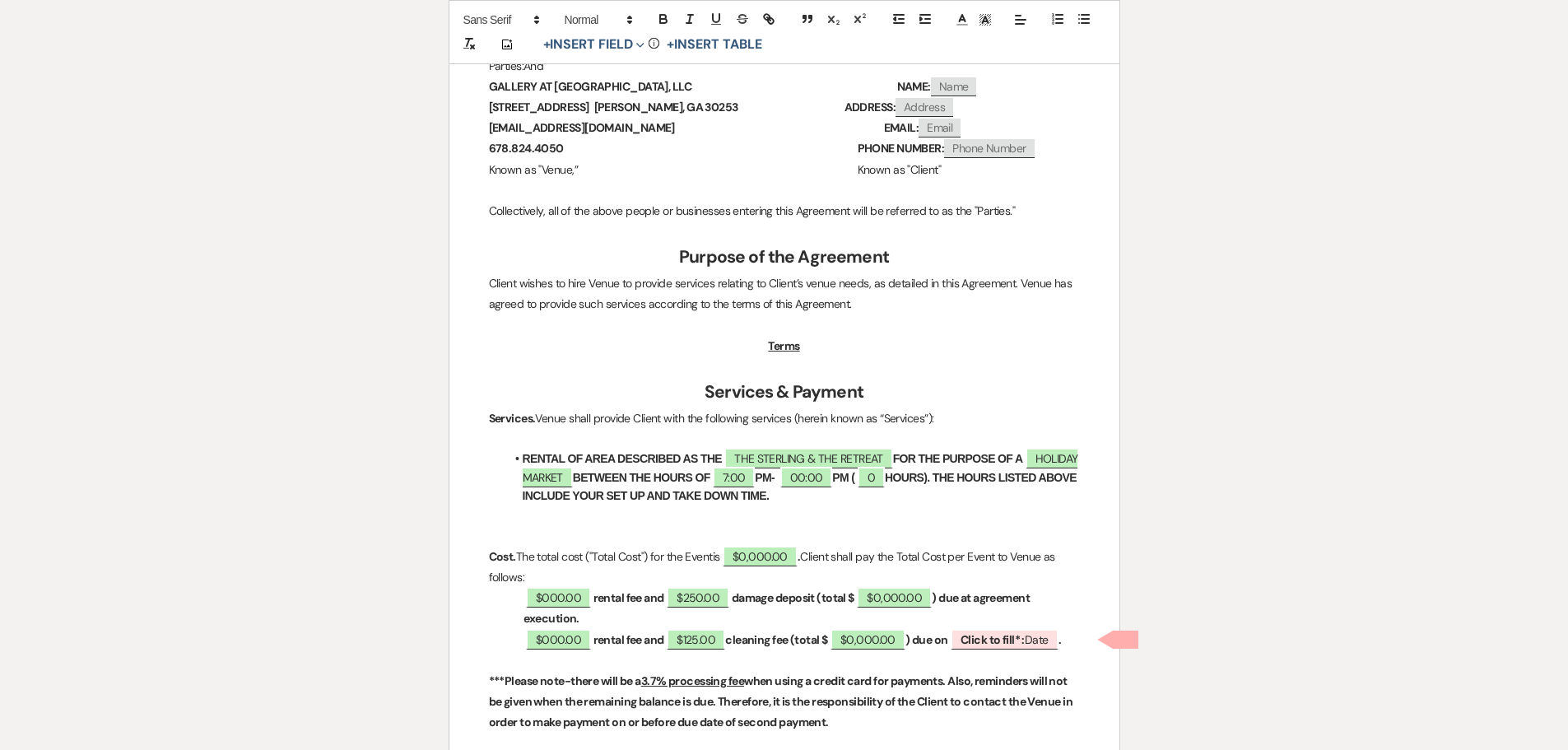
click at [774, 478] on strong "PM-" at bounding box center [764, 478] width 20 height 14
click at [833, 474] on span "00:00" at bounding box center [806, 478] width 53 height 21
select select "owner"
select select "Time"
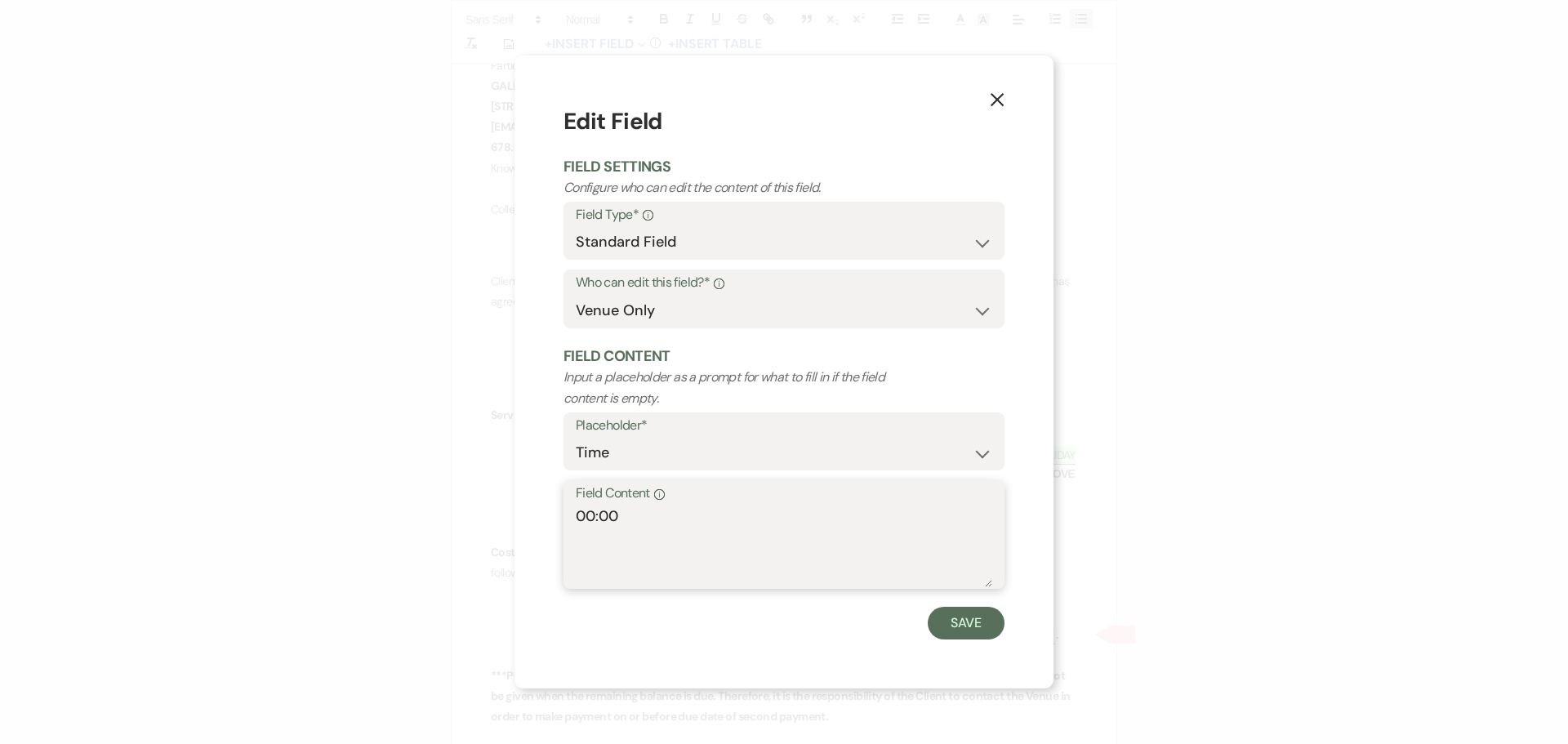
click at [596, 519] on textarea "00:00" at bounding box center [784, 546] width 416 height 81
type textarea "3:00"
click at [962, 626] on button "Save" at bounding box center [965, 623] width 76 height 33
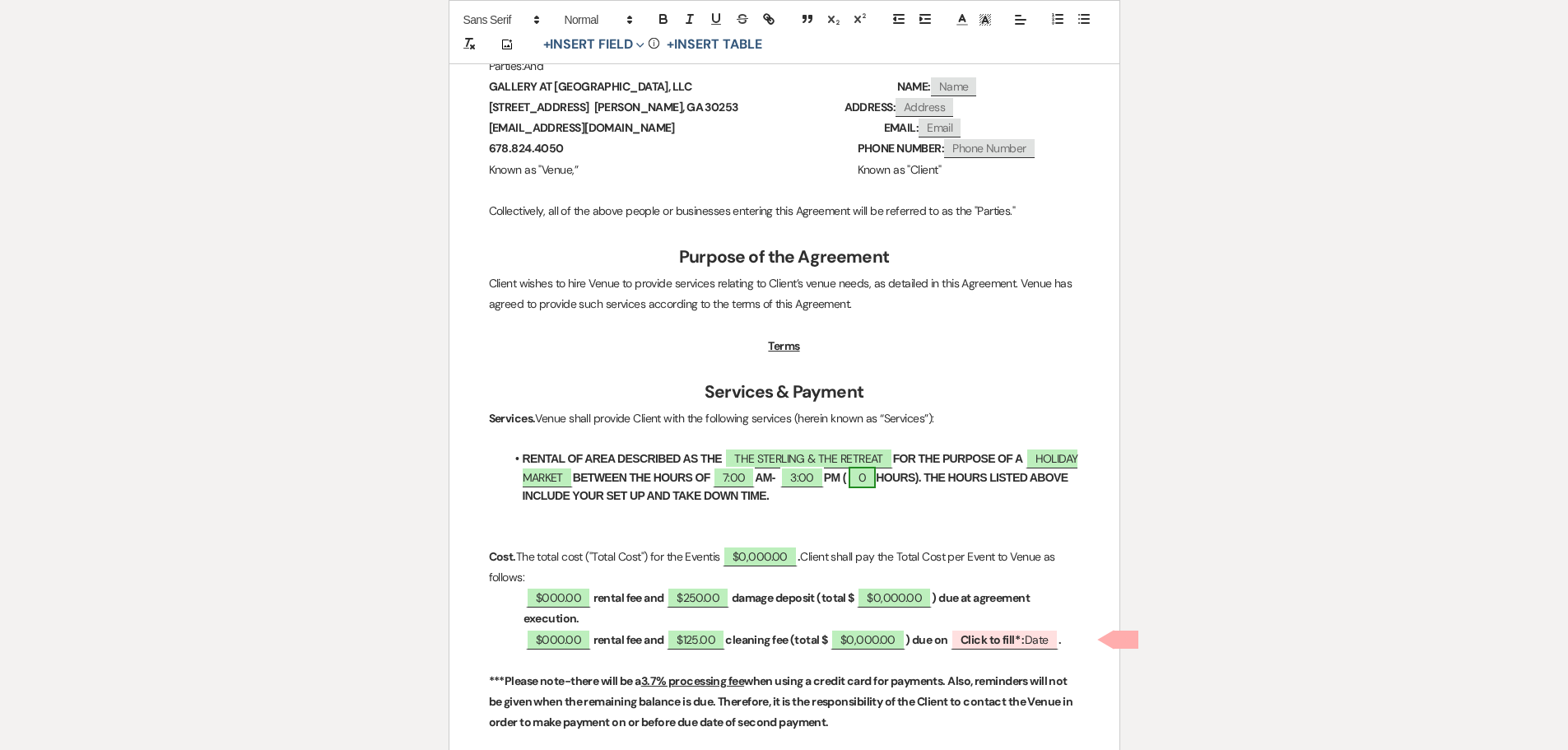
click at [876, 477] on span "0" at bounding box center [862, 478] width 27 height 21
select select "owner"
select select "Number"
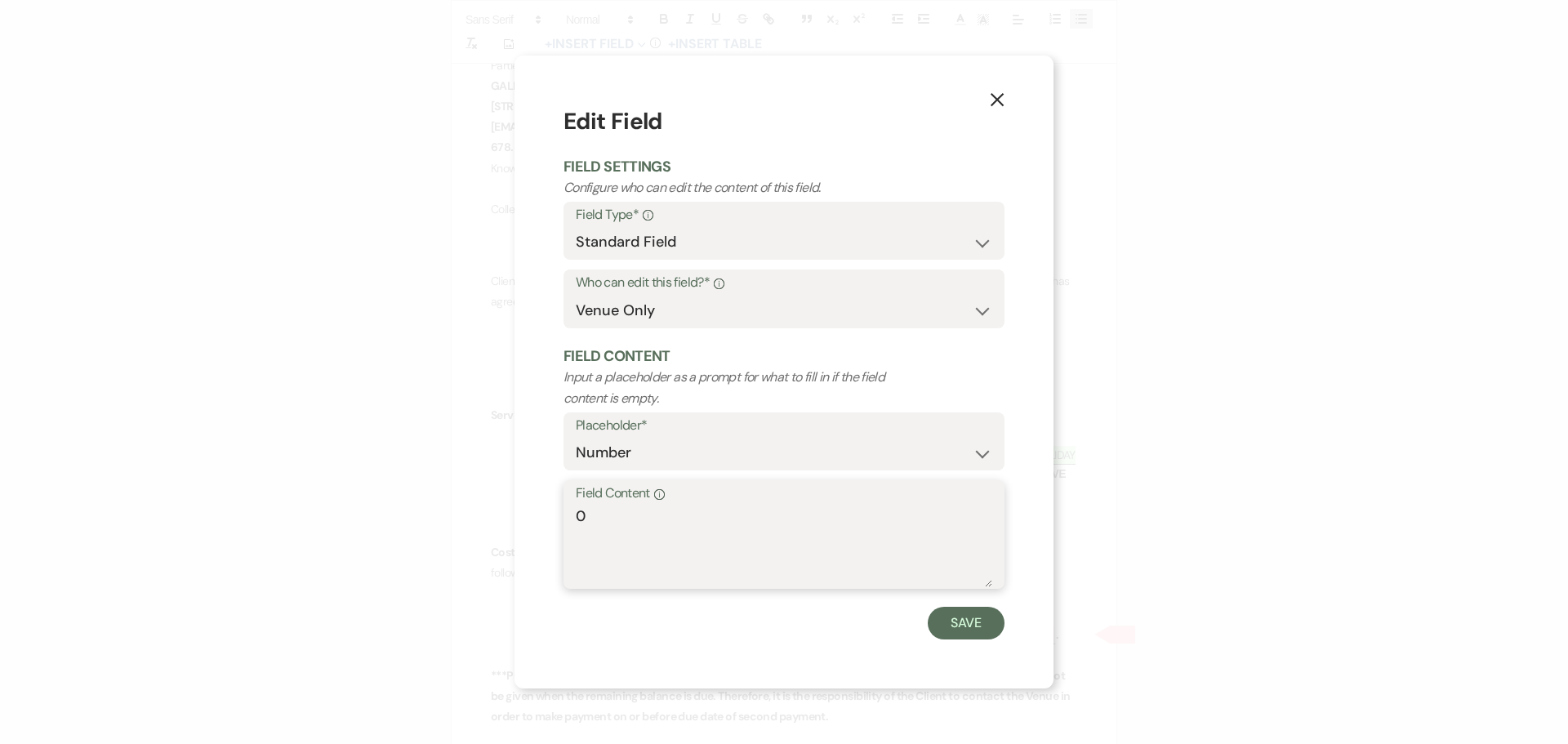
drag, startPoint x: 650, startPoint y: 516, endPoint x: 459, endPoint y: 516, distance: 191.0
click at [459, 516] on div "X Edit Field Field Settings Configure who can edit the content of this field. F…" at bounding box center [784, 372] width 1568 height 744
type textarea "8"
click at [977, 627] on button "Save" at bounding box center [965, 623] width 76 height 33
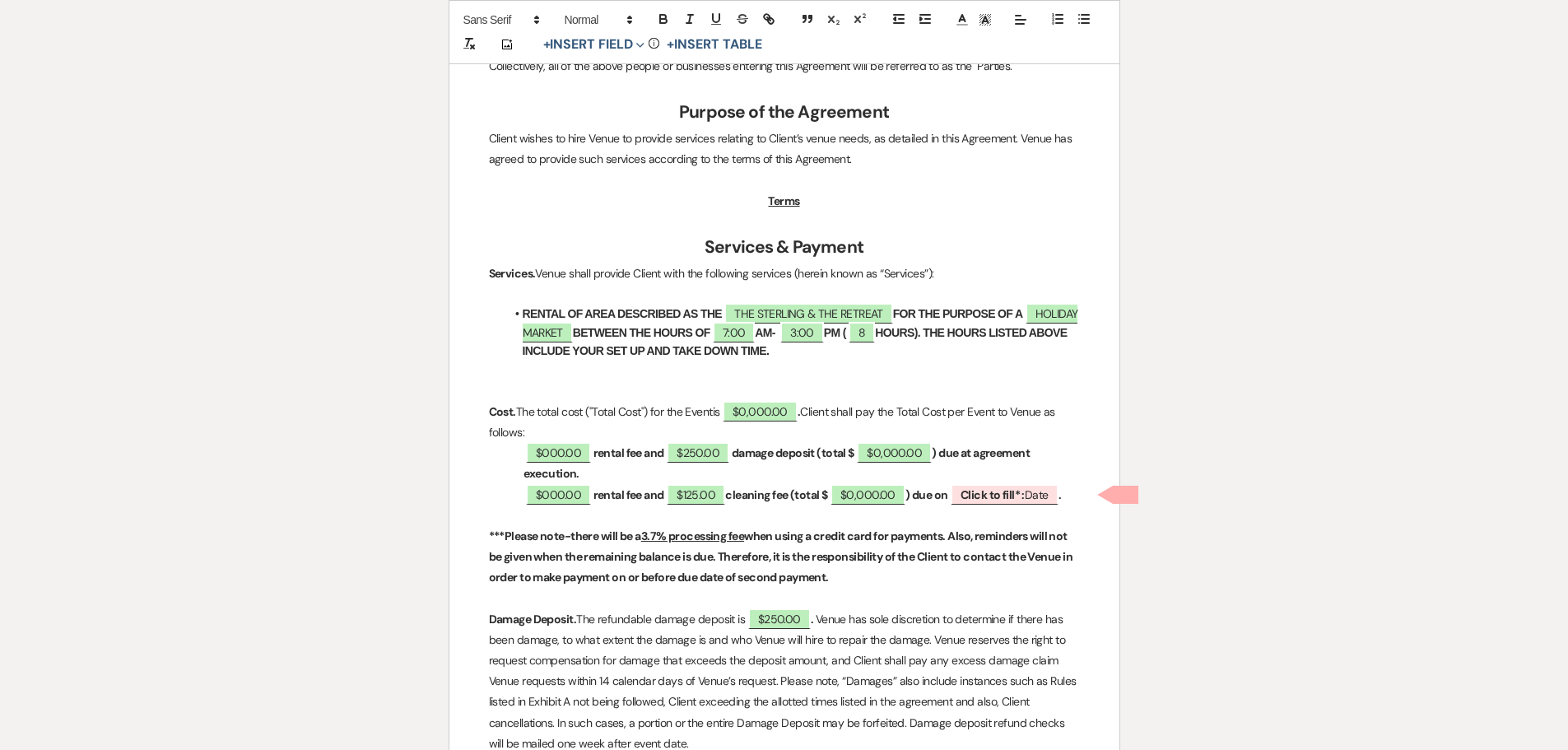
scroll to position [658, 0]
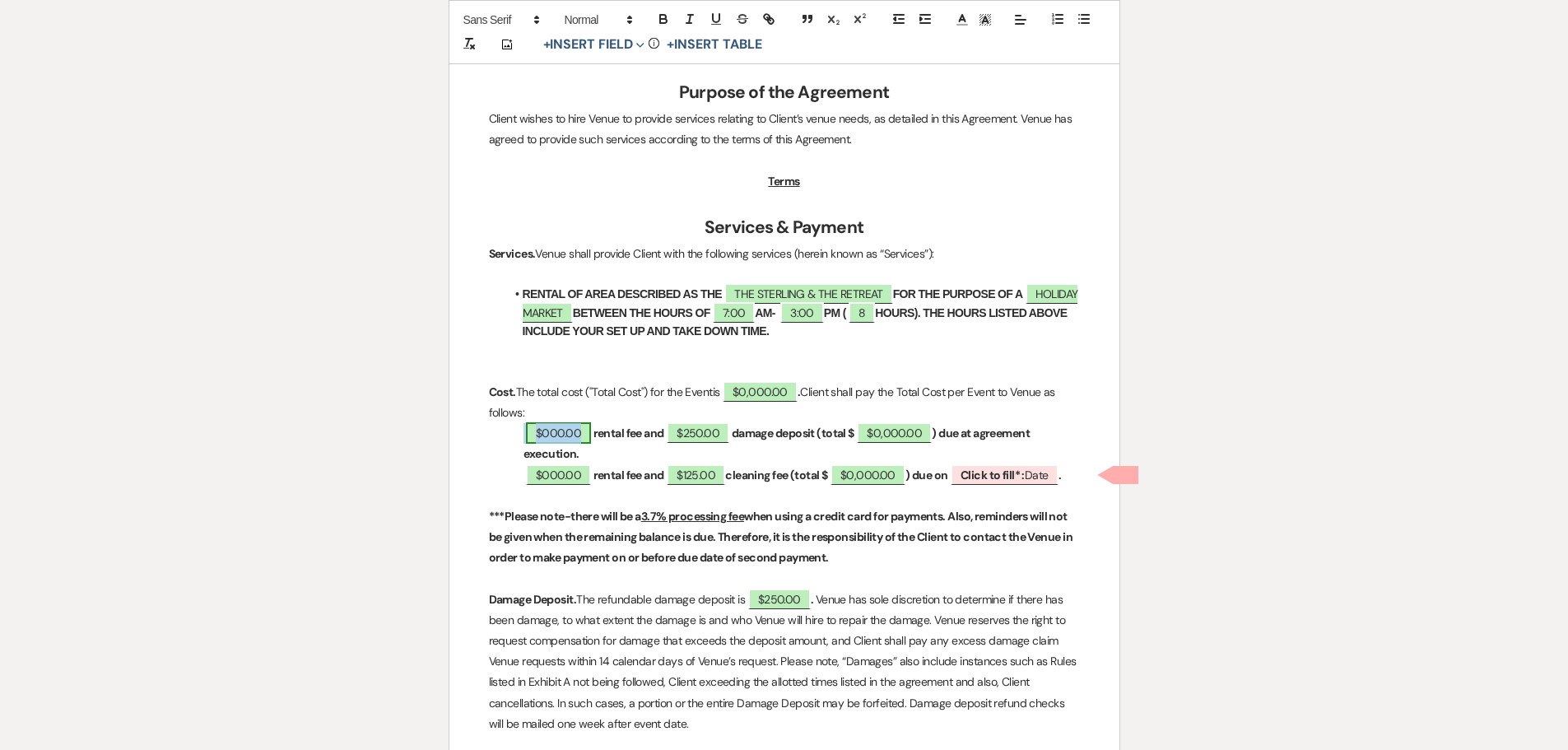
click at [568, 431] on span "$000.00" at bounding box center [558, 433] width 65 height 21
select select "owner"
select select "Amount"
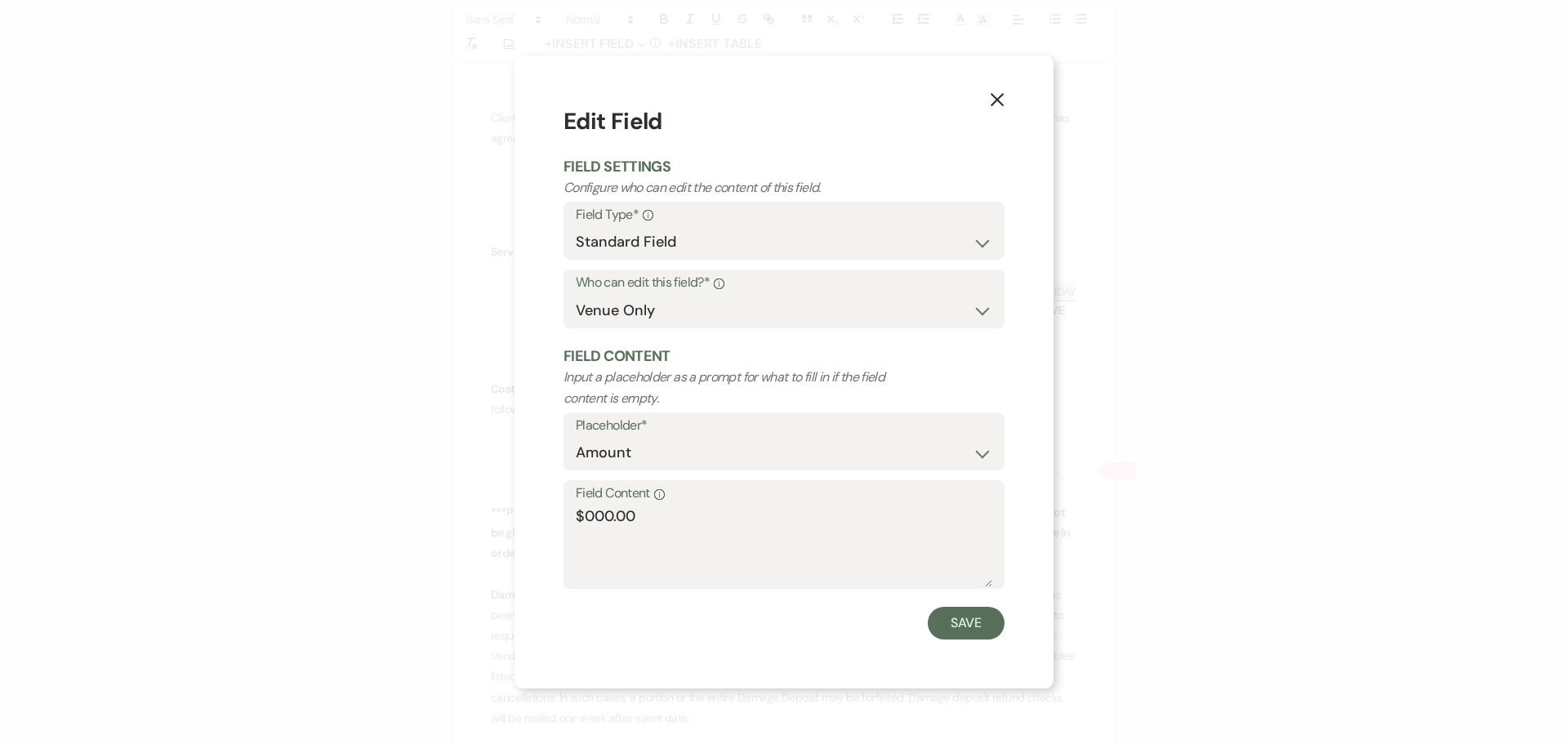
click at [997, 102] on use "button" at bounding box center [997, 100] width 14 height 14
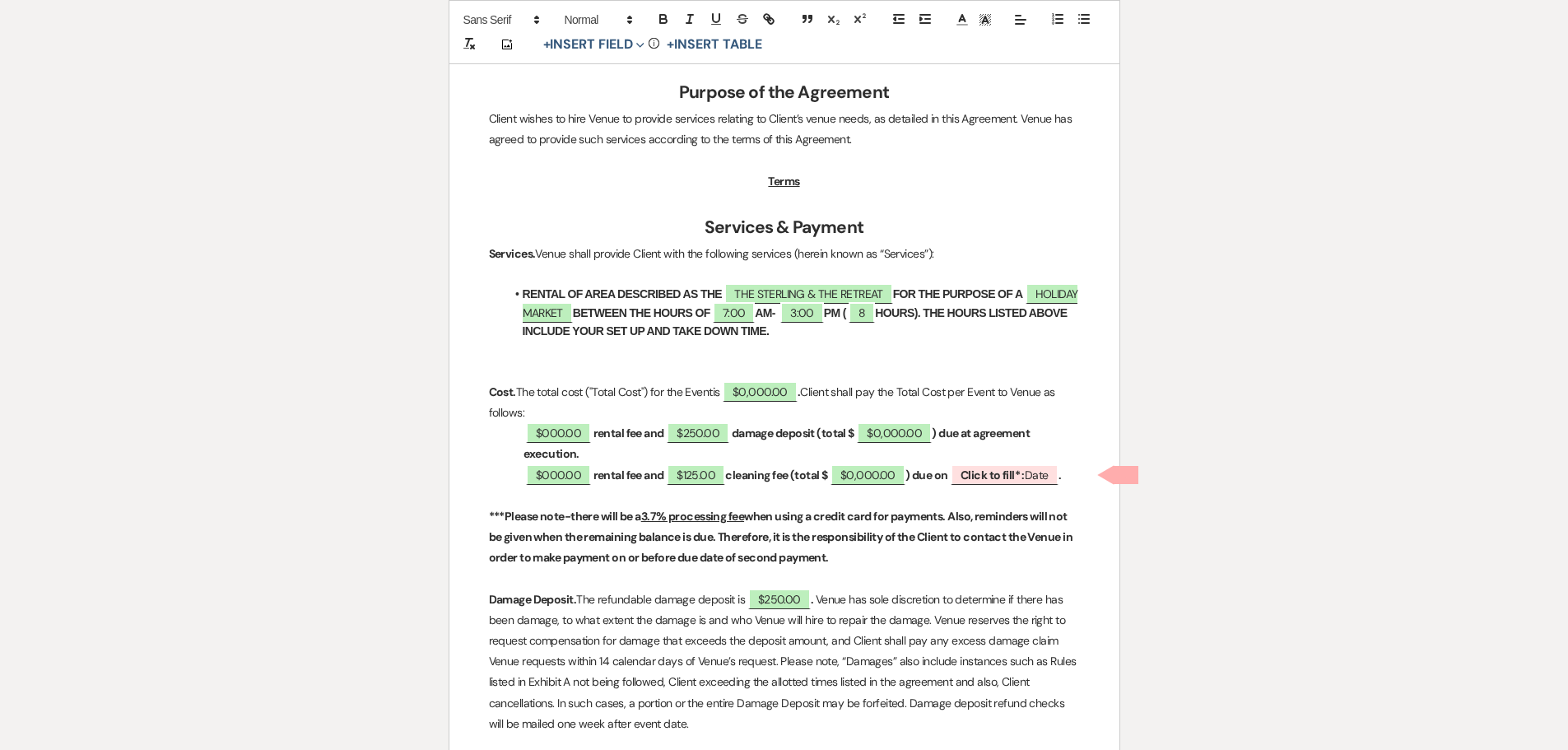
click at [1037, 583] on p at bounding box center [784, 578] width 591 height 20
click at [694, 475] on span "$125.00" at bounding box center [696, 475] width 59 height 21
select select "owner"
select select "Amount"
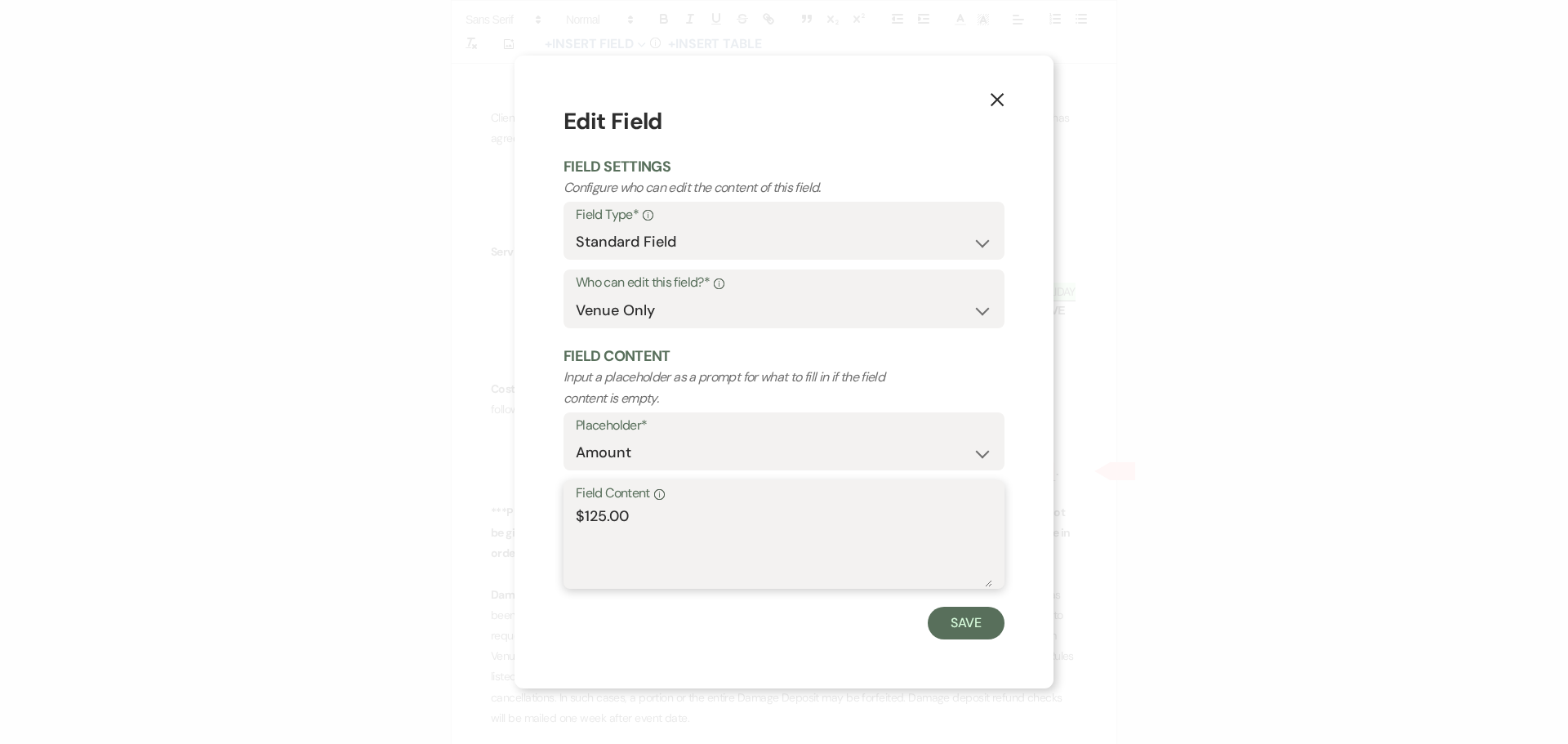
click at [588, 516] on textarea "$125.00" at bounding box center [784, 546] width 416 height 81
click at [589, 521] on textarea "$325.00" at bounding box center [784, 546] width 416 height 81
type textarea "$525.00"
click at [961, 632] on button "Save" at bounding box center [965, 623] width 76 height 33
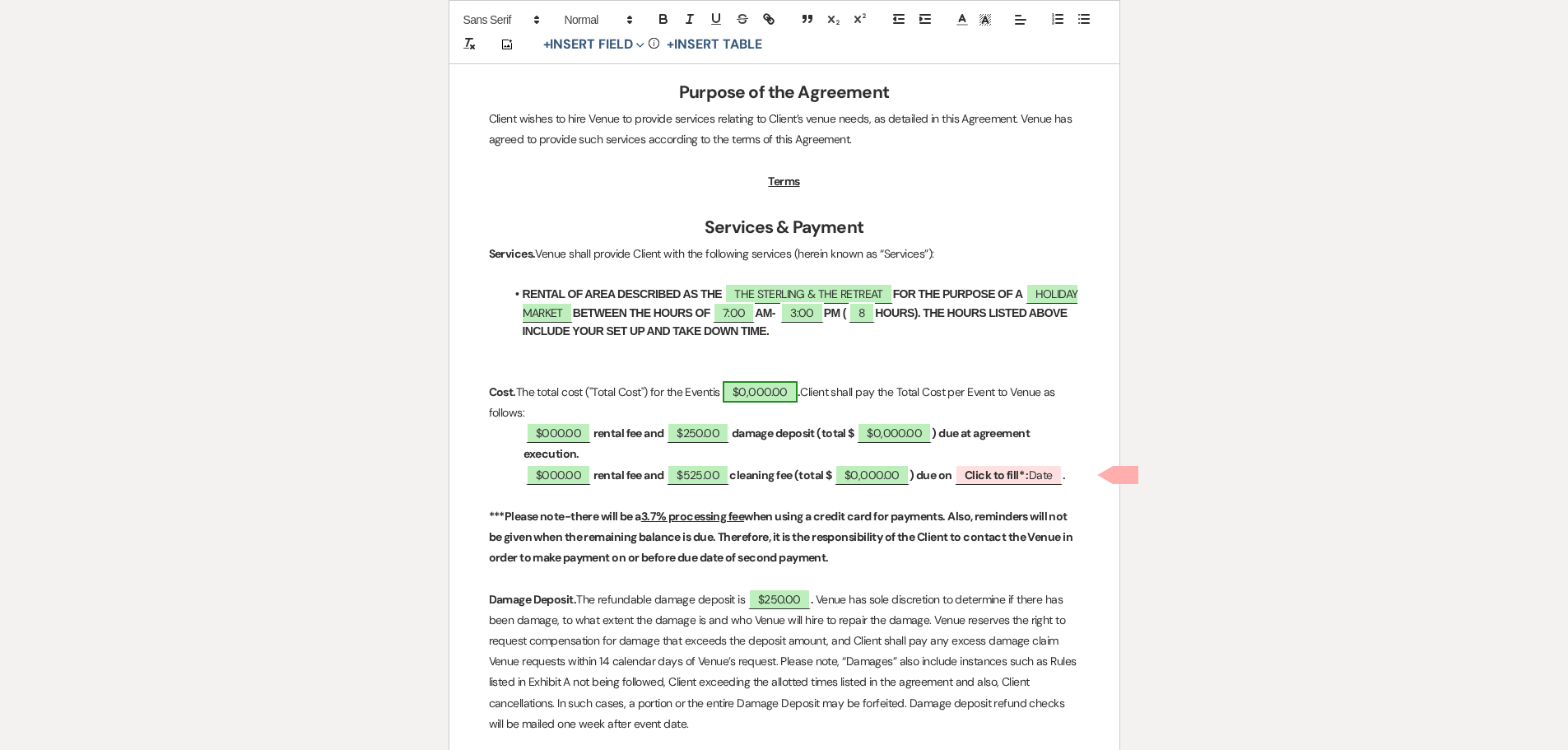
click at [767, 388] on span "$0,000.00" at bounding box center [760, 392] width 75 height 21
select select "owner"
select select "Total"
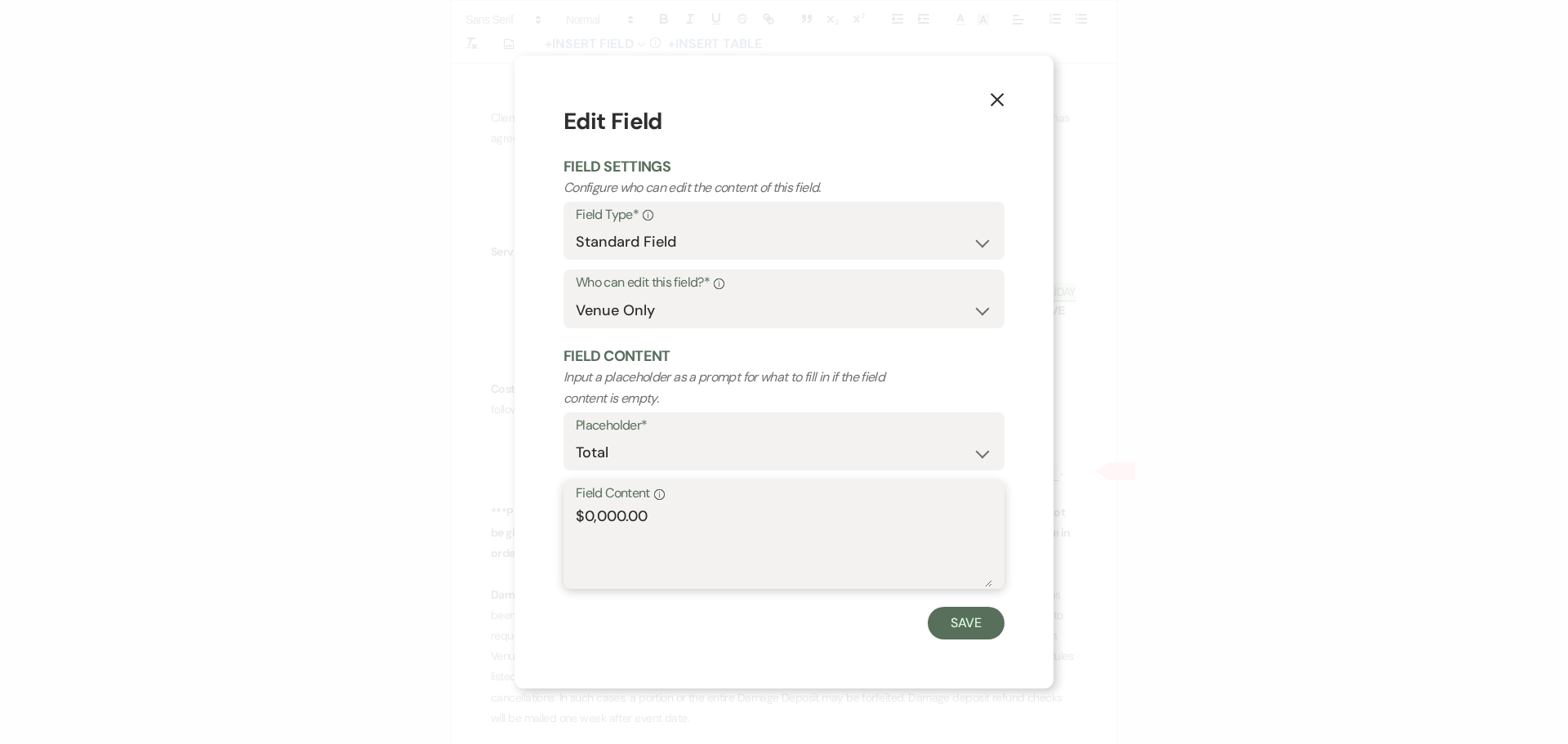
click at [622, 510] on textarea "$0,000.00" at bounding box center [784, 546] width 416 height 81
click at [663, 518] on textarea "$4,895.00" at bounding box center [784, 546] width 416 height 81
type textarea "$4,895.00"
click at [934, 625] on button "Save" at bounding box center [965, 623] width 76 height 33
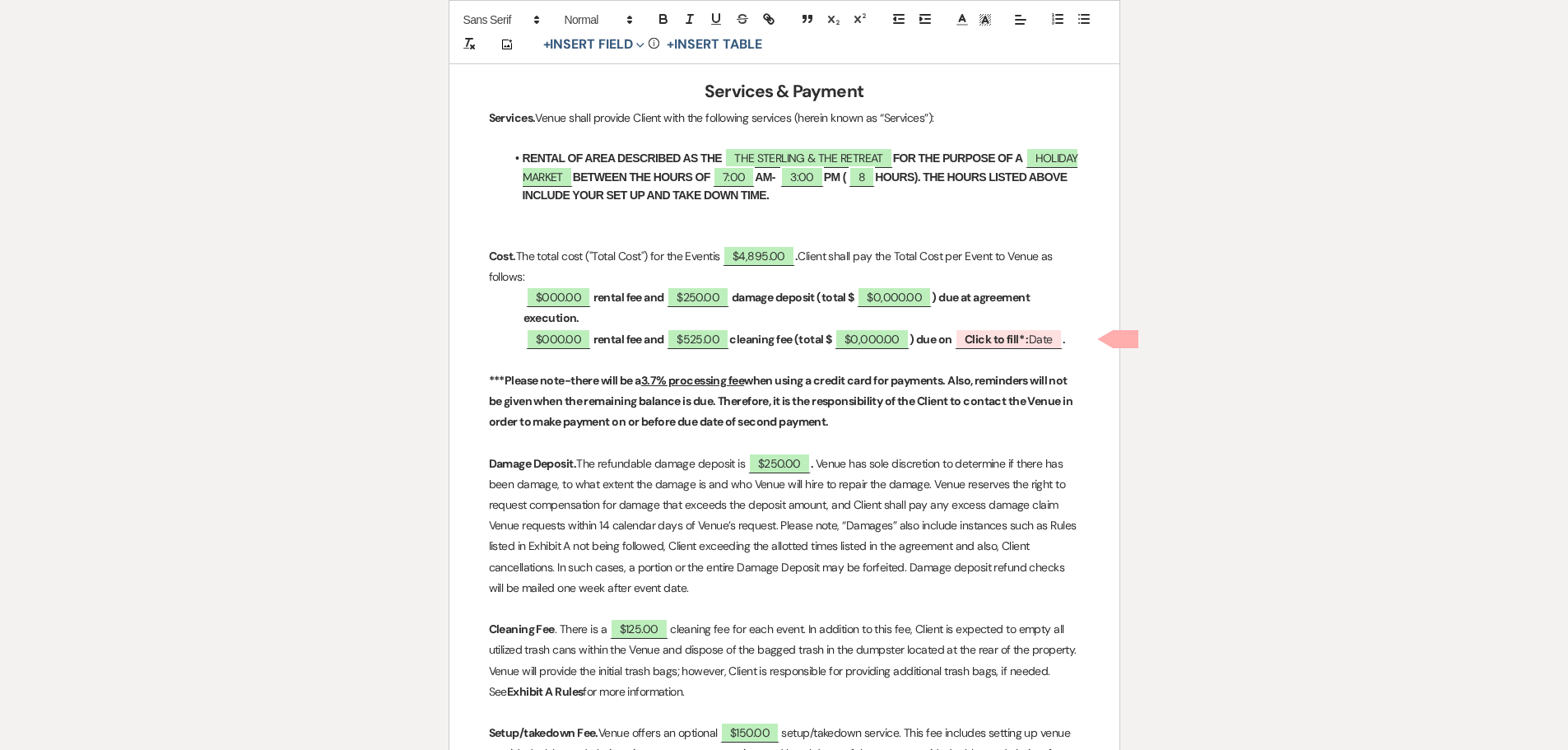
scroll to position [823, 0]
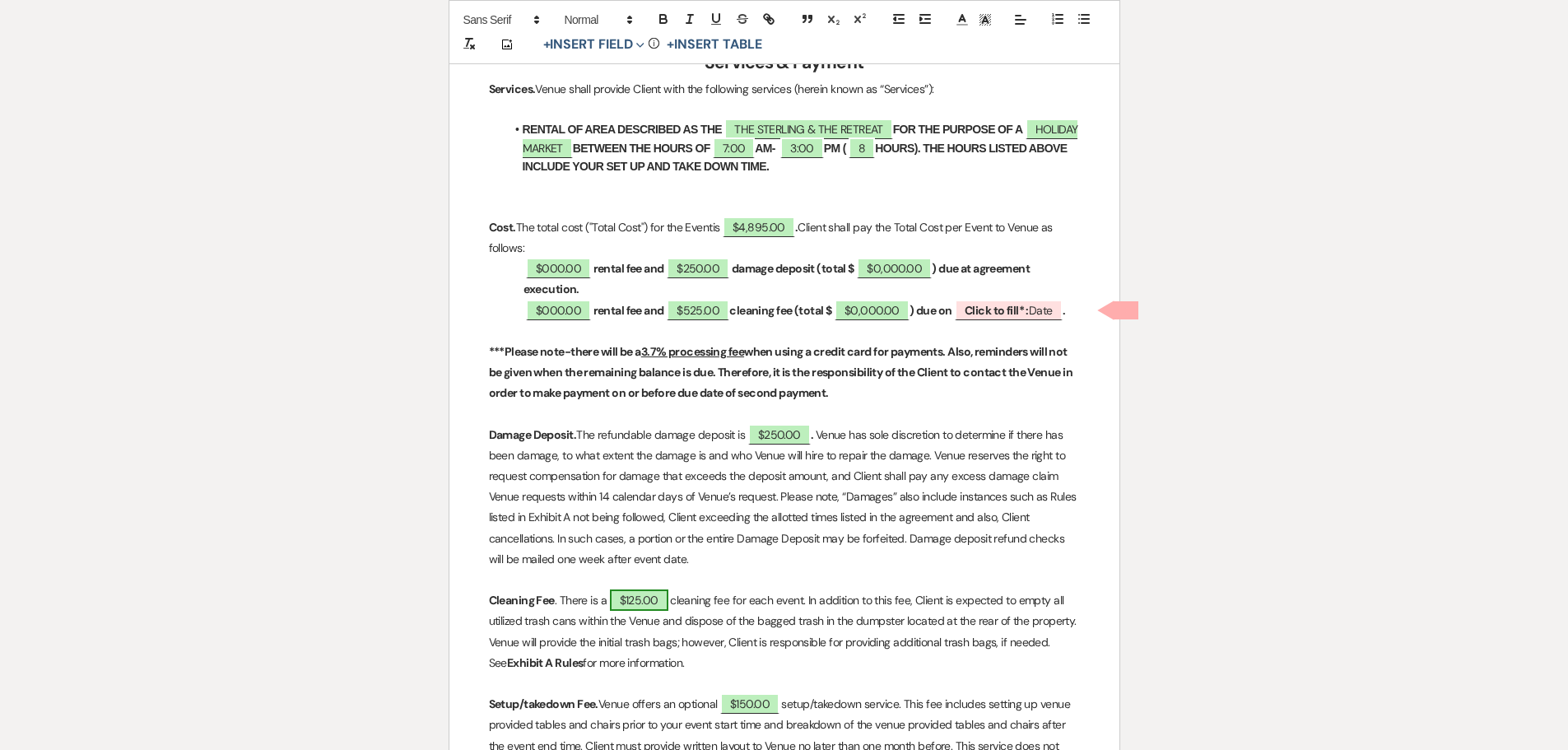
click at [624, 594] on span "$125.00" at bounding box center [639, 600] width 59 height 21
select select "owner"
select select "Amount"
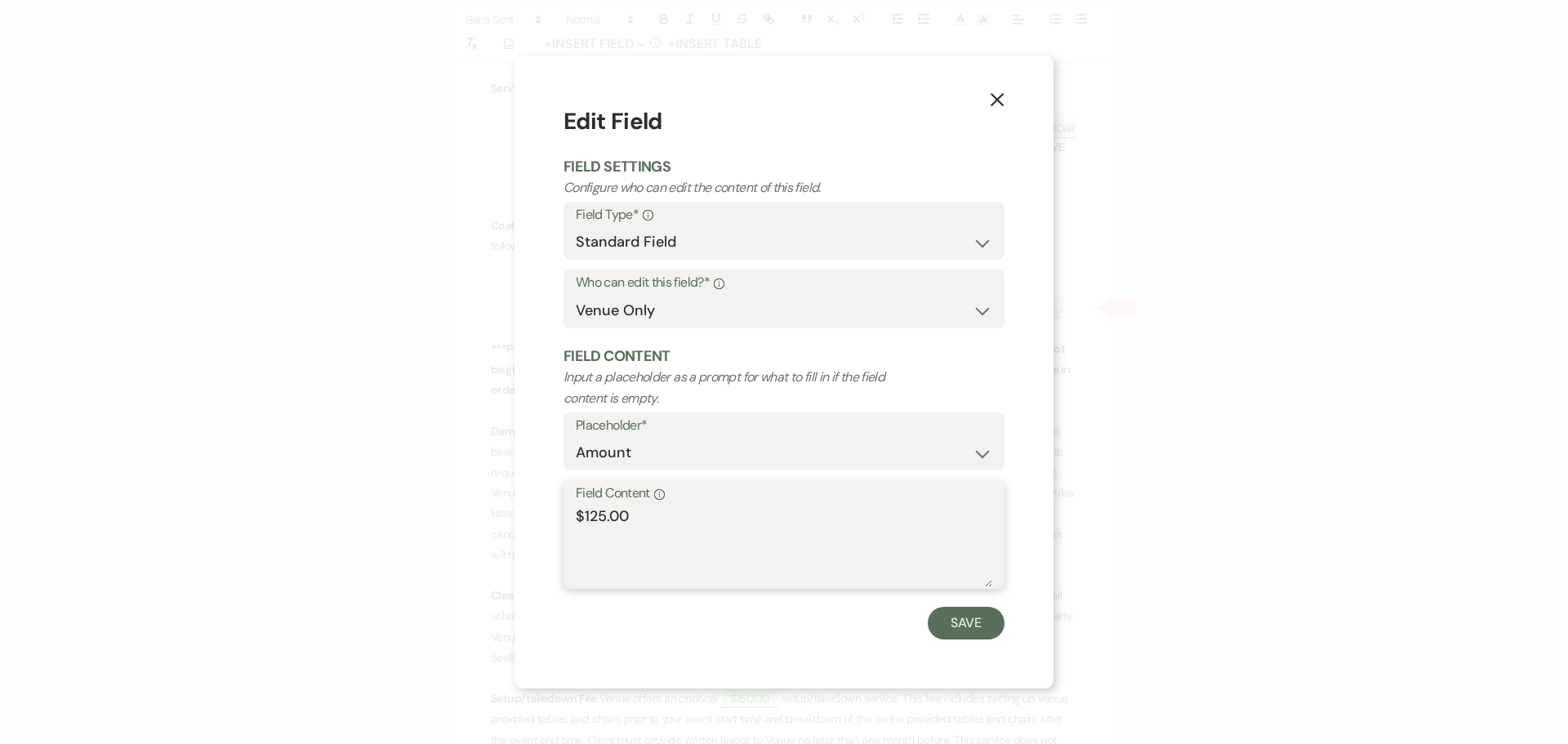
click at [587, 523] on textarea "$125.00" at bounding box center [784, 546] width 416 height 81
type textarea "$525.00"
click at [967, 612] on button "Save" at bounding box center [965, 623] width 76 height 33
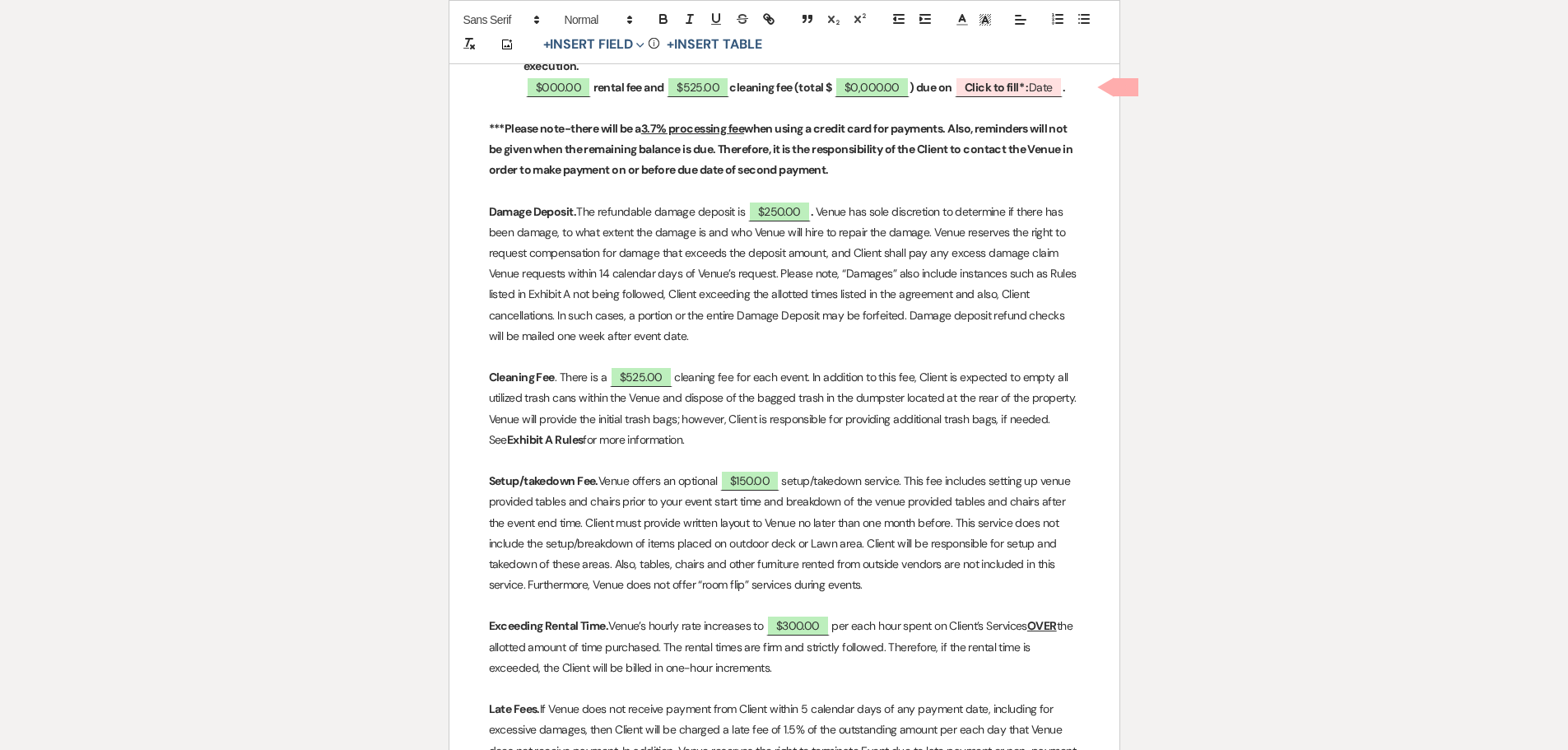
scroll to position [1070, 0]
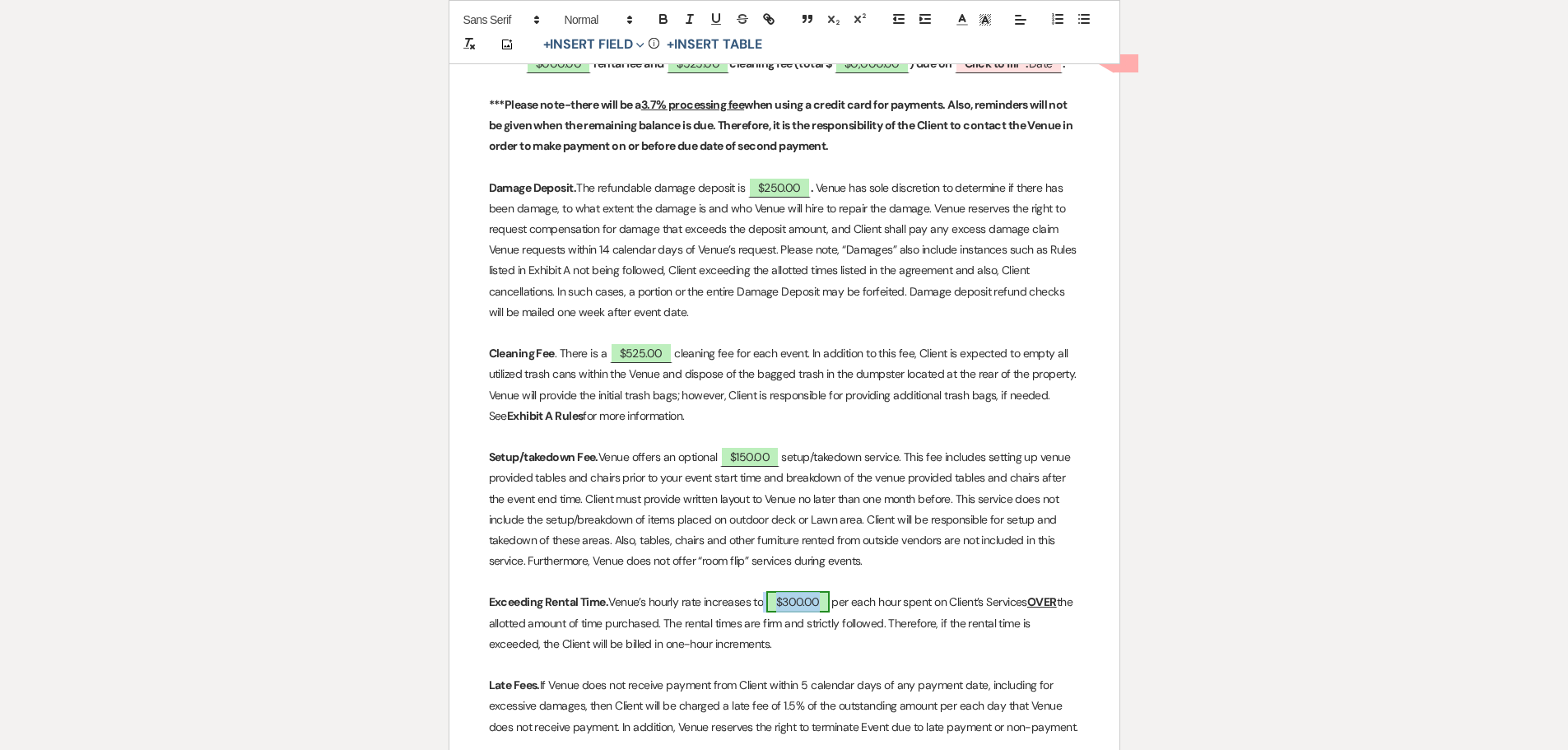
click at [791, 601] on span "$300.00" at bounding box center [798, 602] width 63 height 21
select select "owner"
select select "Amount"
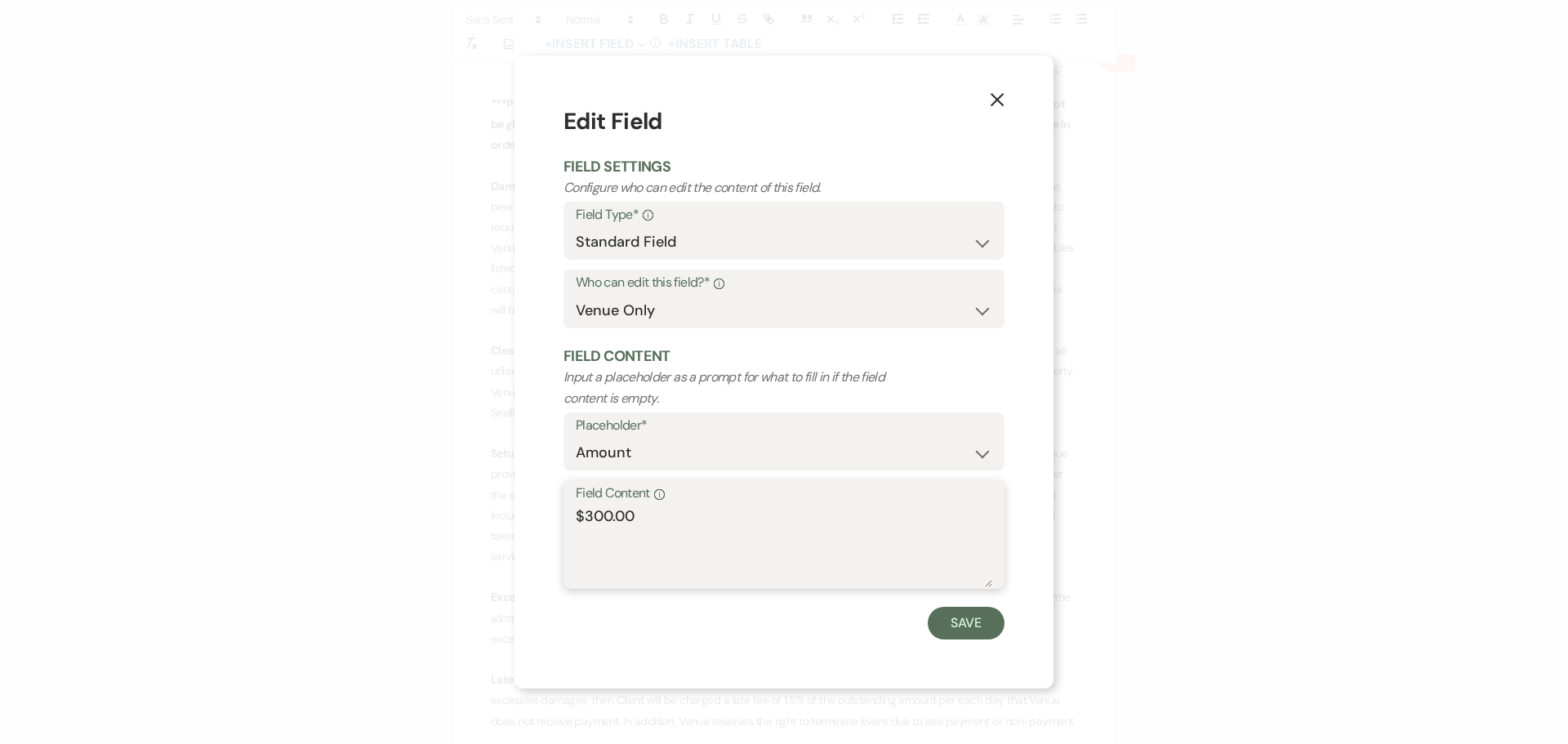
click at [610, 521] on textarea "$300.00" at bounding box center [784, 546] width 416 height 81
type textarea "$615.00"
click at [965, 627] on button "Save" at bounding box center [965, 623] width 76 height 33
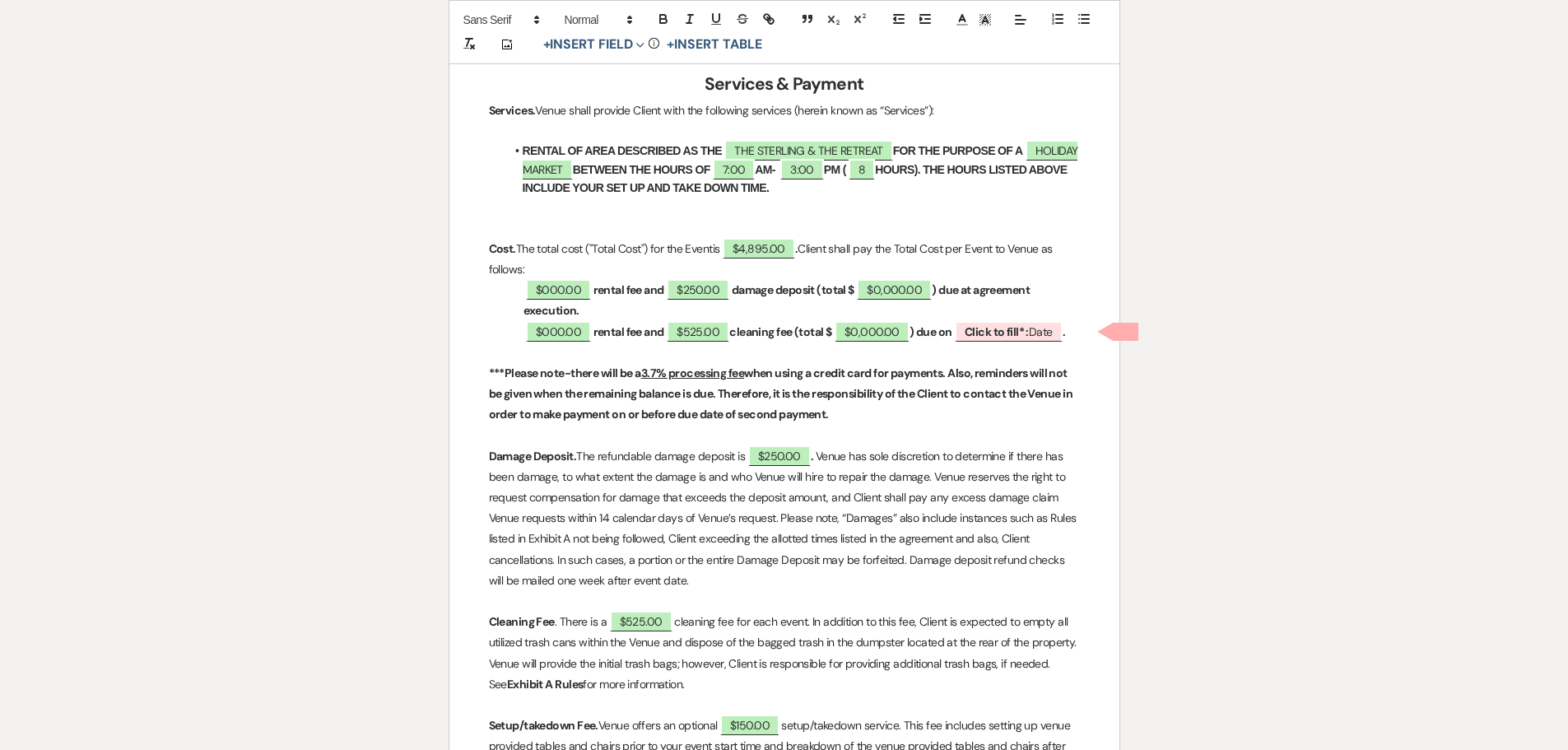
scroll to position [741, 0]
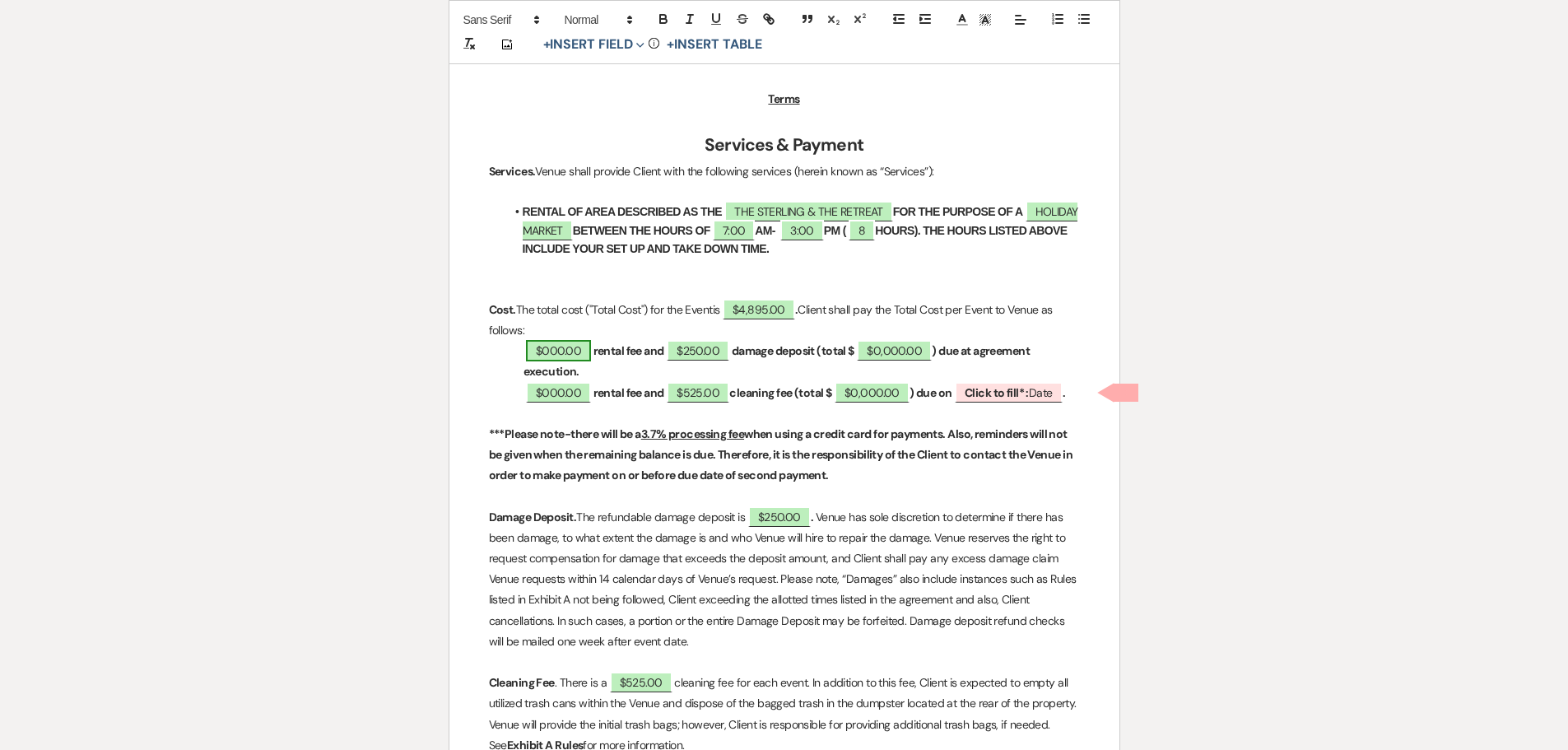
click at [555, 351] on span "$000.00" at bounding box center [558, 351] width 65 height 21
select select "owner"
select select "Amount"
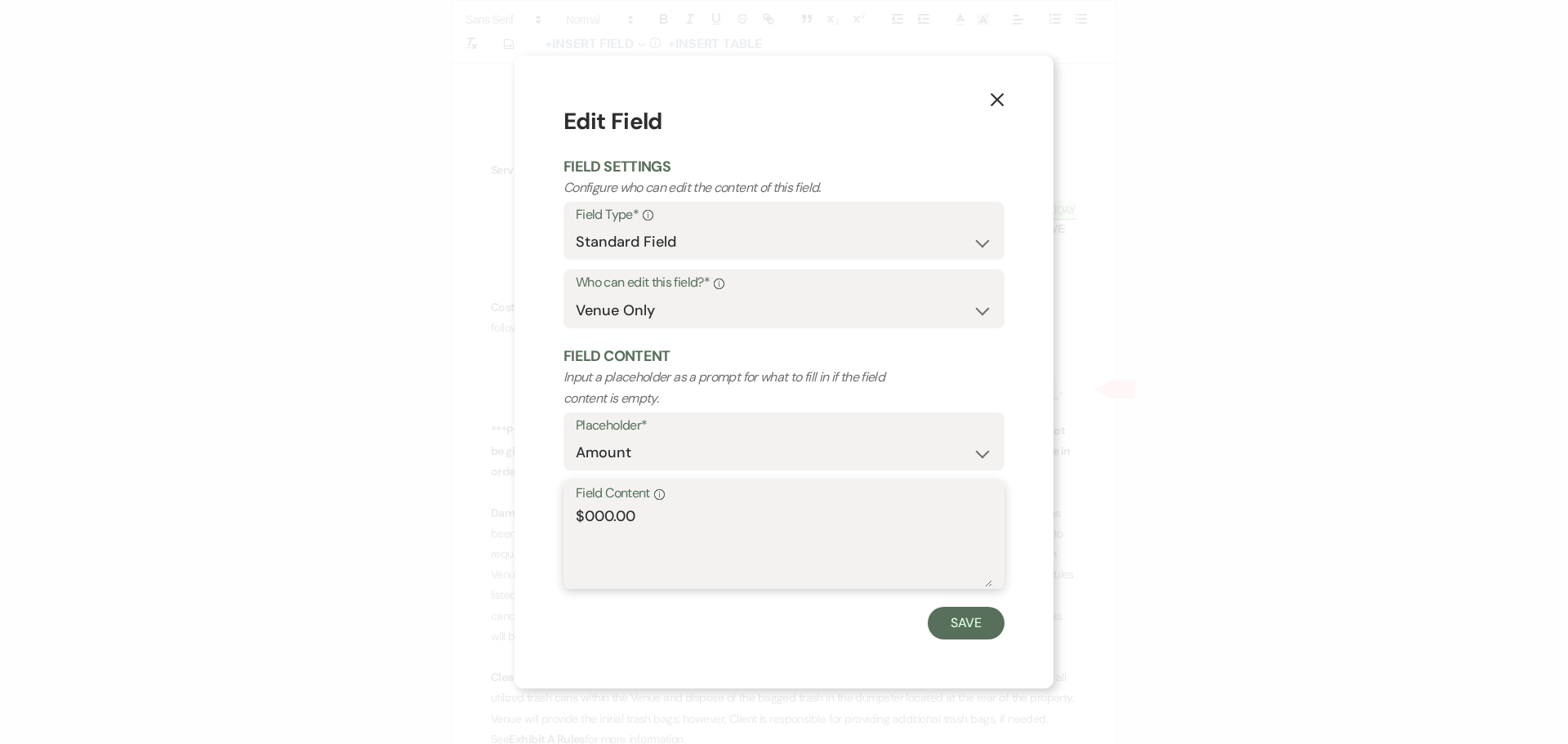
click at [611, 518] on textarea "$000.00" at bounding box center [784, 546] width 416 height 81
type textarea "$1030.00"
click at [964, 624] on button "Save" at bounding box center [965, 623] width 76 height 33
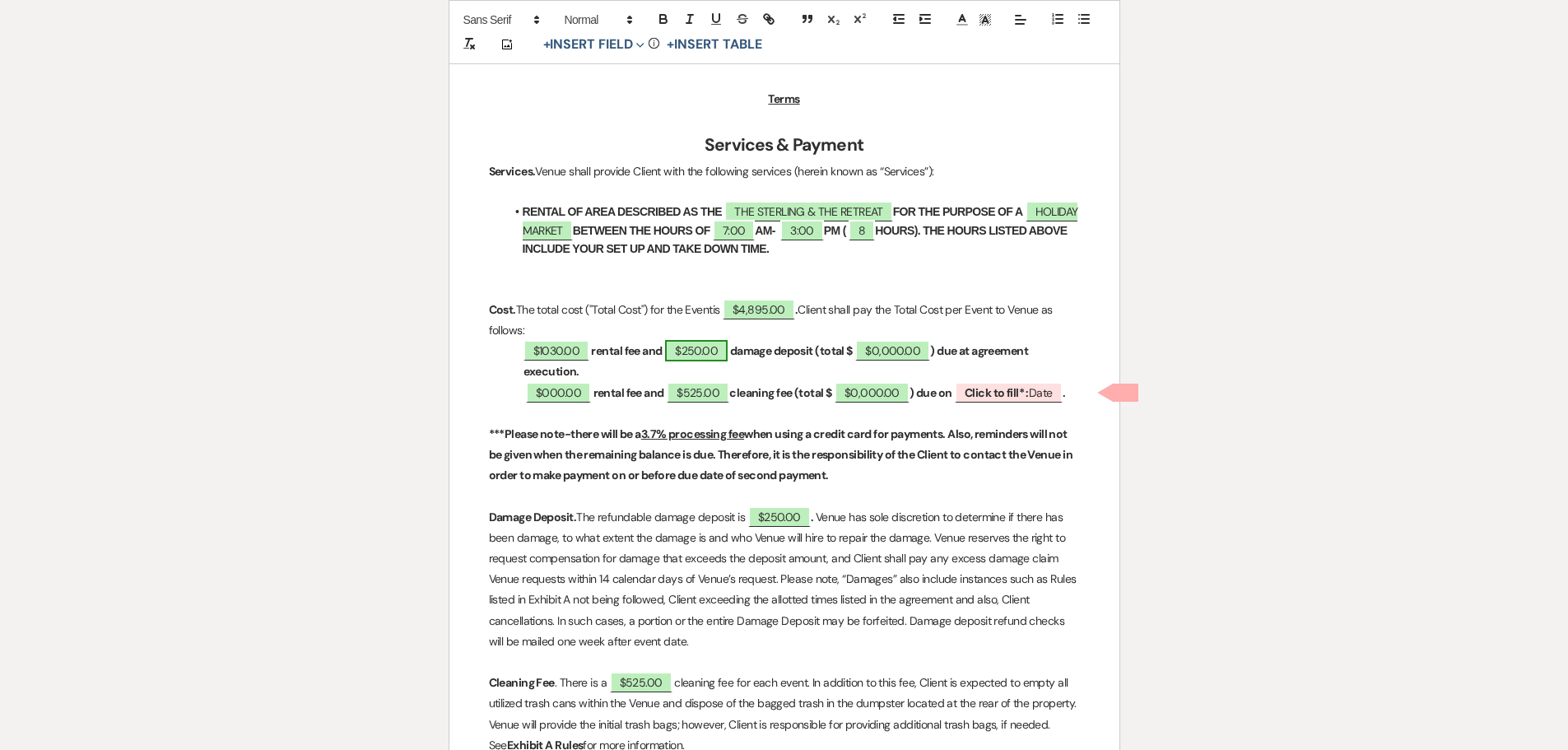
click at [699, 346] on span "$250.00" at bounding box center [696, 351] width 62 height 21
select select "owner"
select select "Amount"
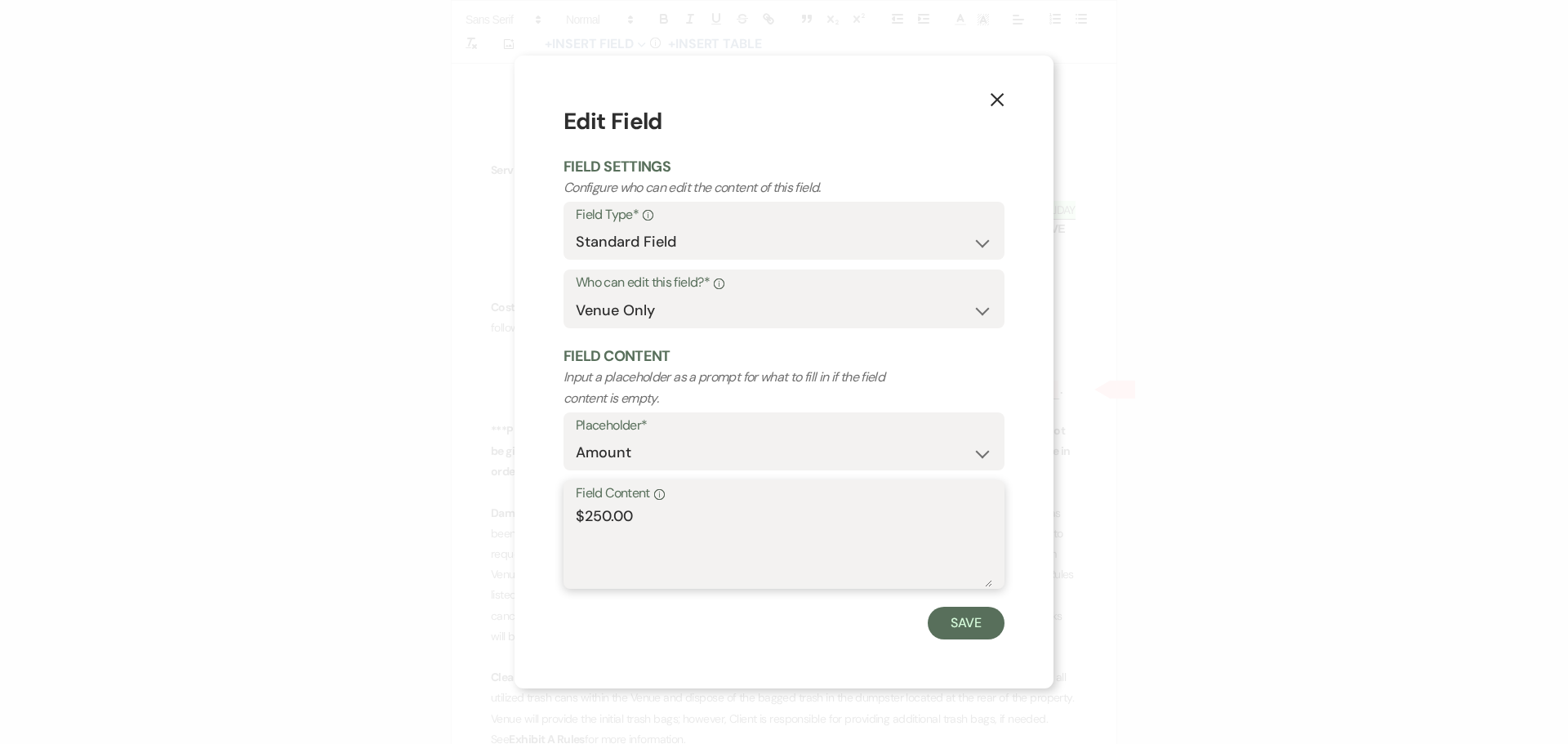
click at [610, 521] on textarea "$250.00" at bounding box center [784, 546] width 416 height 81
type textarea "$250.00"
click at [982, 626] on button "Save" at bounding box center [965, 623] width 76 height 33
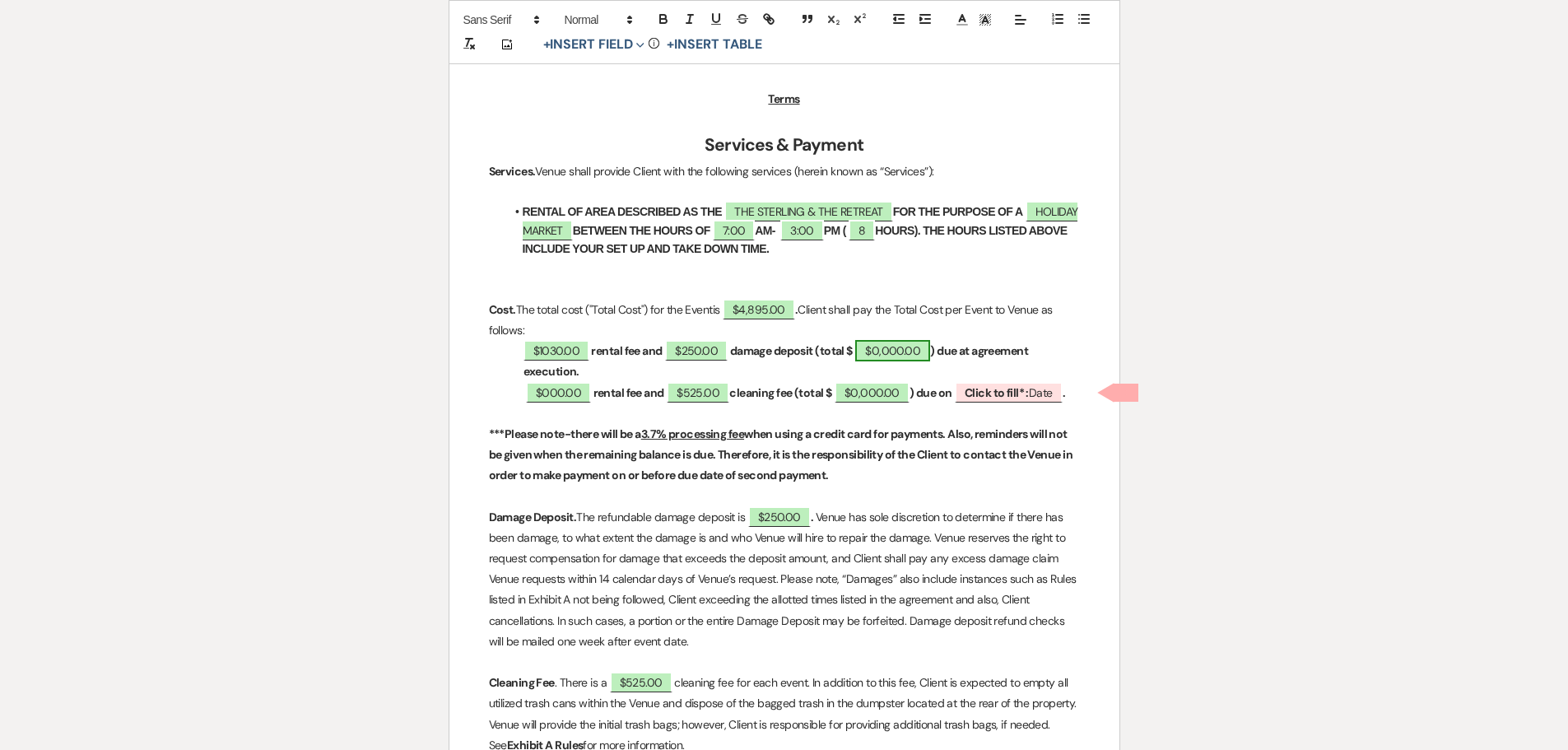
click at [894, 351] on span "$0,000.00" at bounding box center [892, 351] width 75 height 21
select select "owner"
select select "Total"
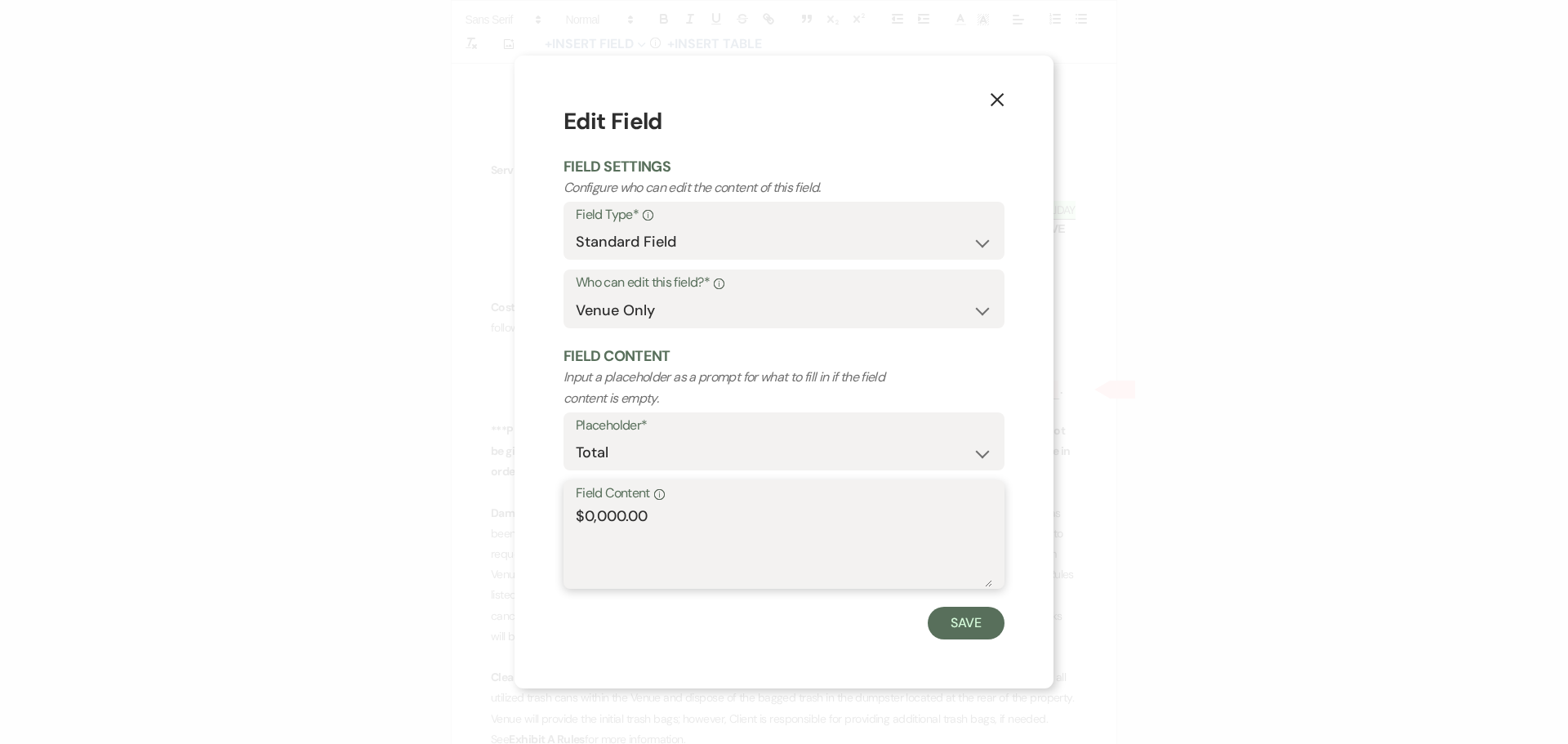
drag, startPoint x: 624, startPoint y: 521, endPoint x: 653, endPoint y: 408, distance: 116.7
click at [626, 516] on textarea "$0,000.00" at bounding box center [784, 546] width 416 height 81
type textarea "$1,280.00"
click at [979, 637] on button "Save" at bounding box center [965, 623] width 76 height 33
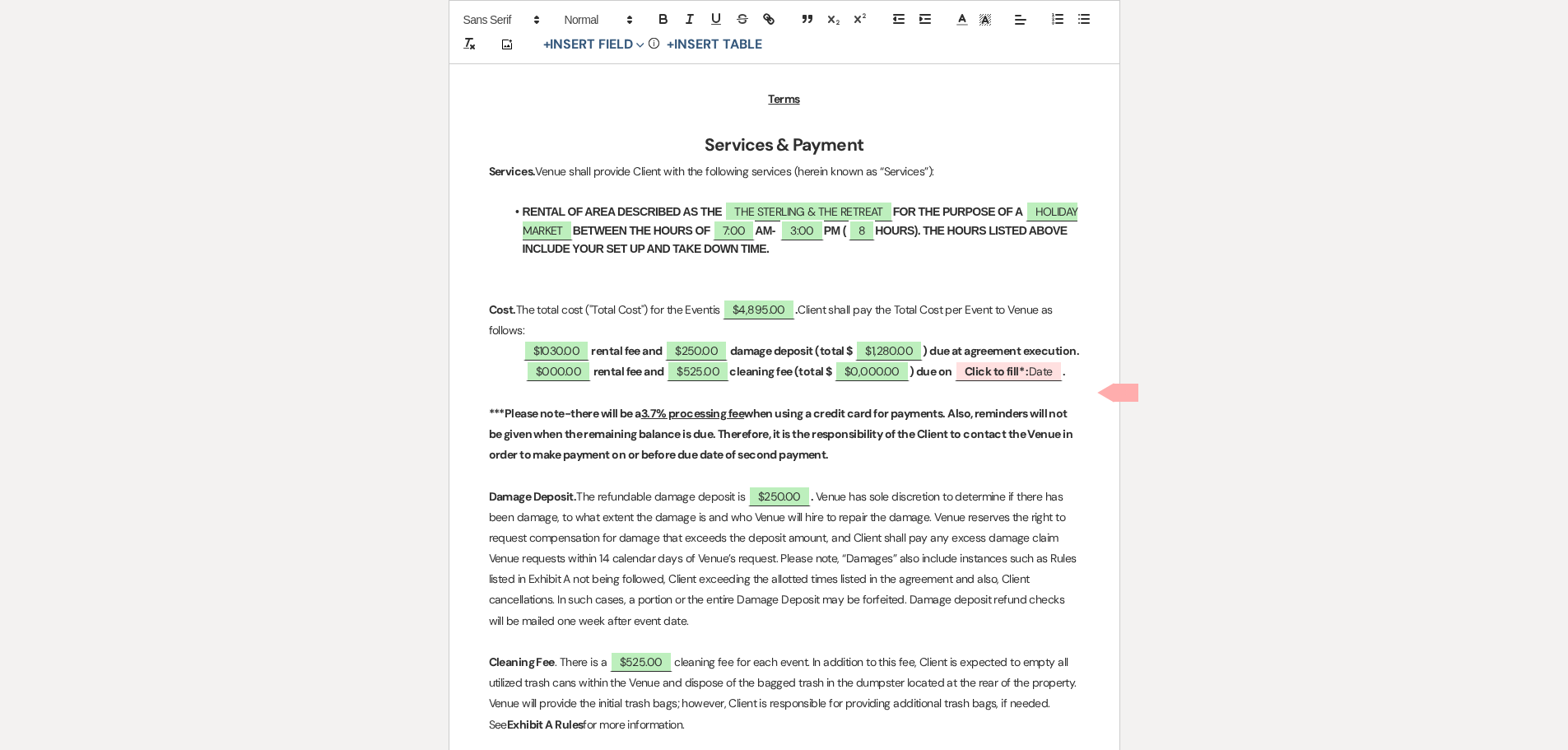
click at [1035, 352] on strong ") due at agreement execution." at bounding box center [1000, 350] width 156 height 15
click at [579, 362] on p "$1030.00 rental fee and $250.00 damage deposit (total $ $1,280.00 ) due at agre…" at bounding box center [784, 350] width 591 height 20
click at [588, 362] on p "$1030.00 rental fee and $250.00 damage deposit (total $ $1,280.00 ) due at agre…" at bounding box center [784, 350] width 591 height 20
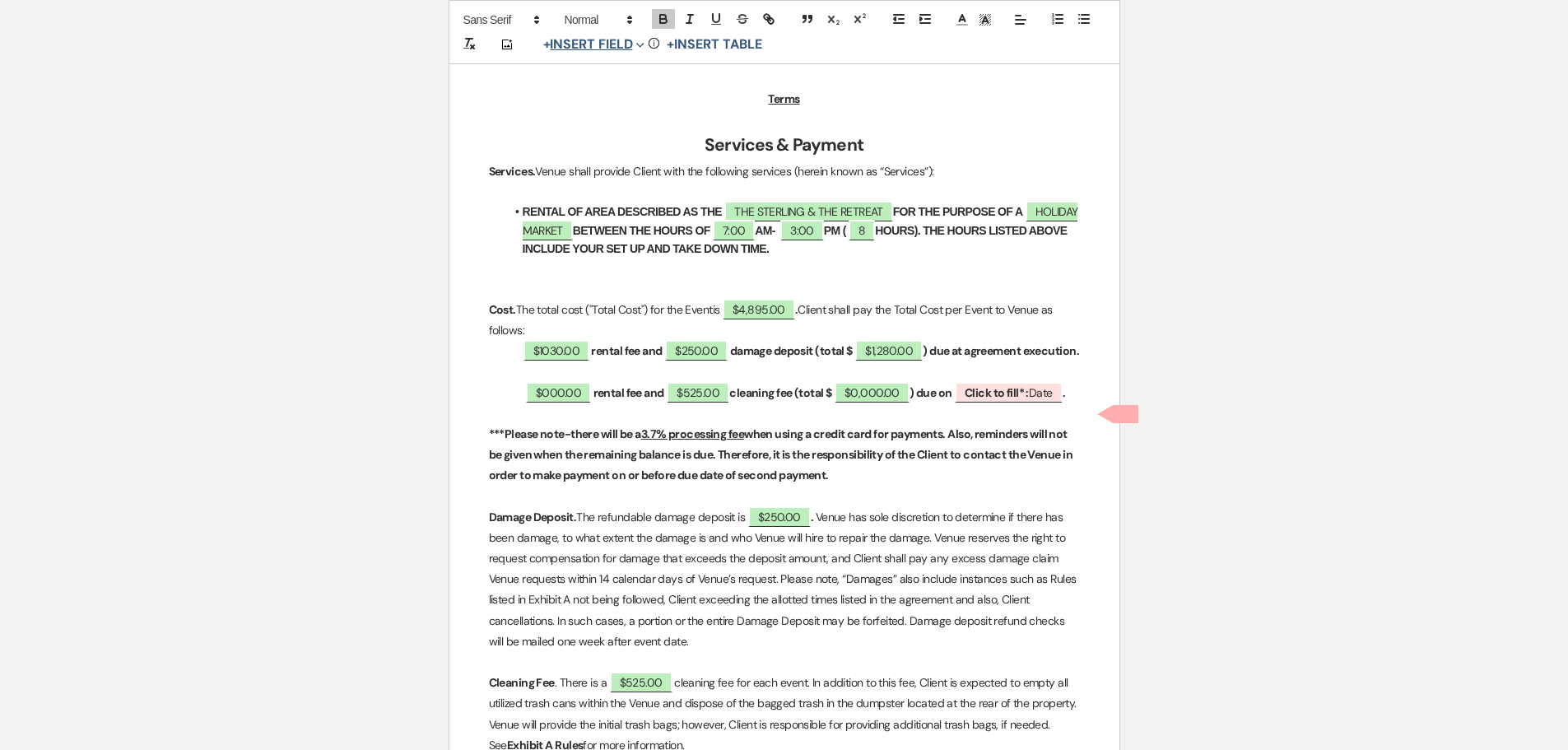
click at [609, 44] on button "+ Insert Field Expand" at bounding box center [594, 44] width 113 height 20
click at [599, 71] on button "Standard Field" at bounding box center [597, 79] width 124 height 29
select select "owner"
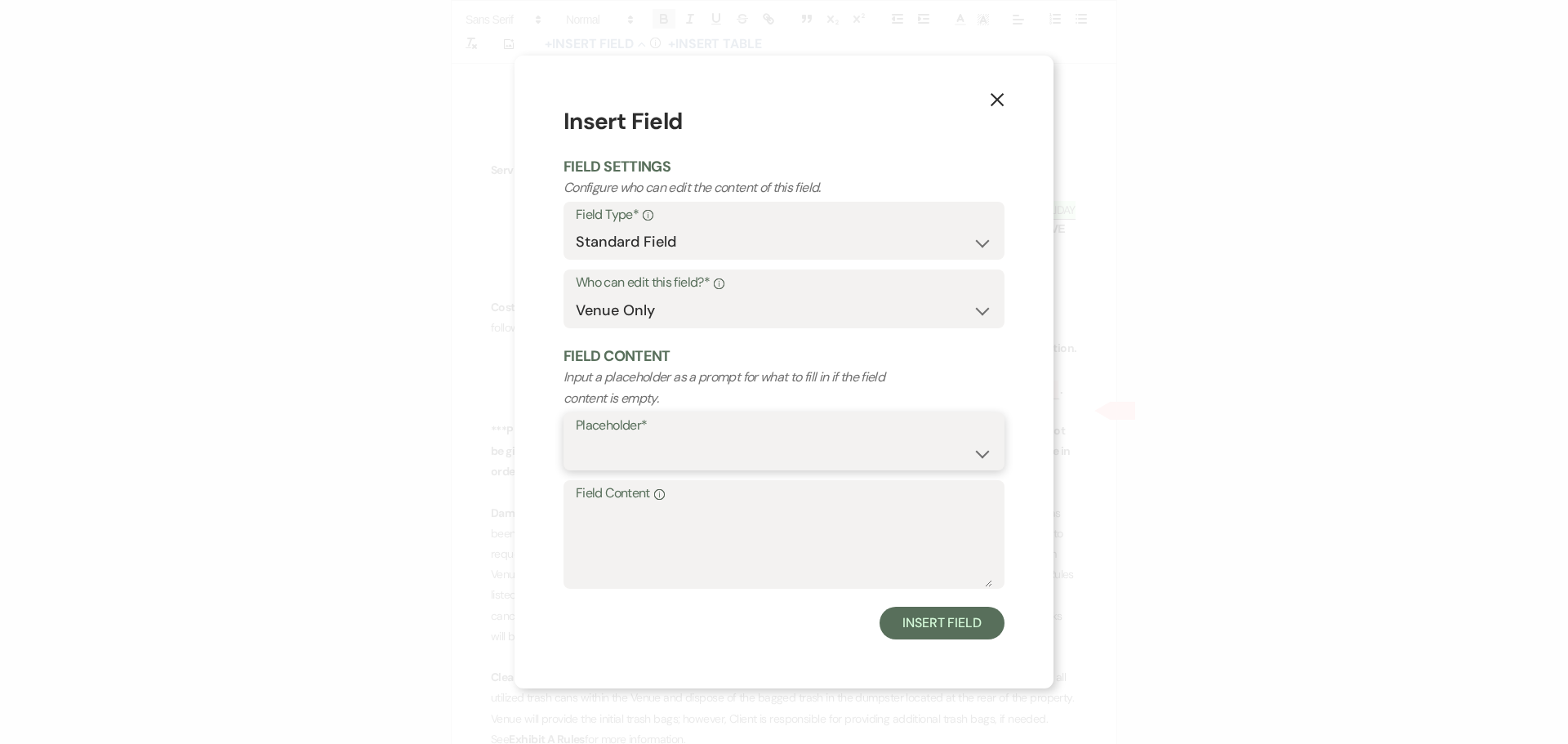
click at [635, 460] on select "Custom Placeholder Date Time Name Location Venue Name Type Number Budget Addres…" at bounding box center [784, 453] width 416 height 32
select select "Amount"
click at [576, 437] on select "Custom Placeholder Date Time Name Location Venue Name Type Number Budget Addres…" at bounding box center [784, 453] width 416 height 32
click at [669, 519] on textarea "Field Content Info" at bounding box center [784, 546] width 416 height 81
type textarea "$1080"
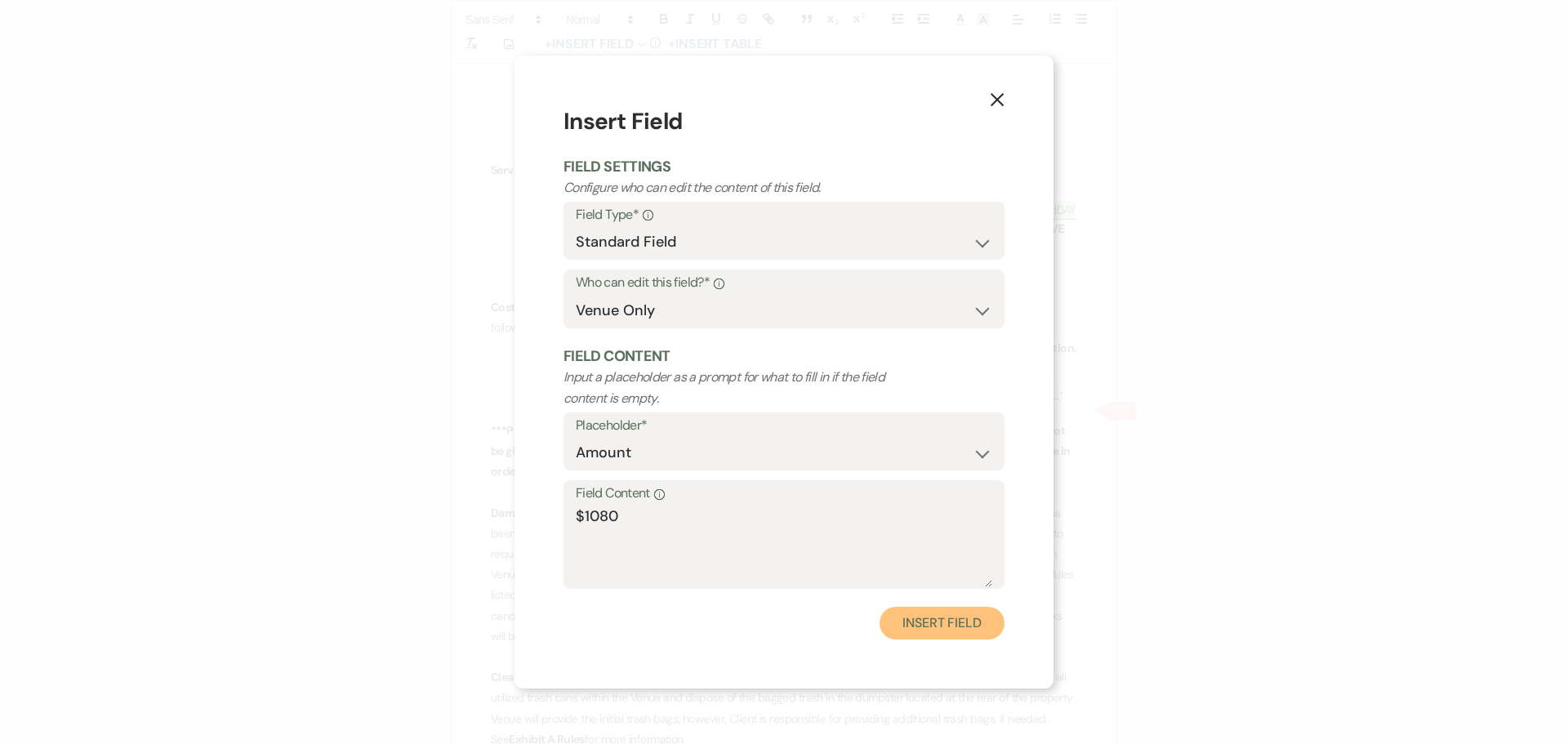
click at [906, 626] on button "Insert Field" at bounding box center [941, 623] width 125 height 33
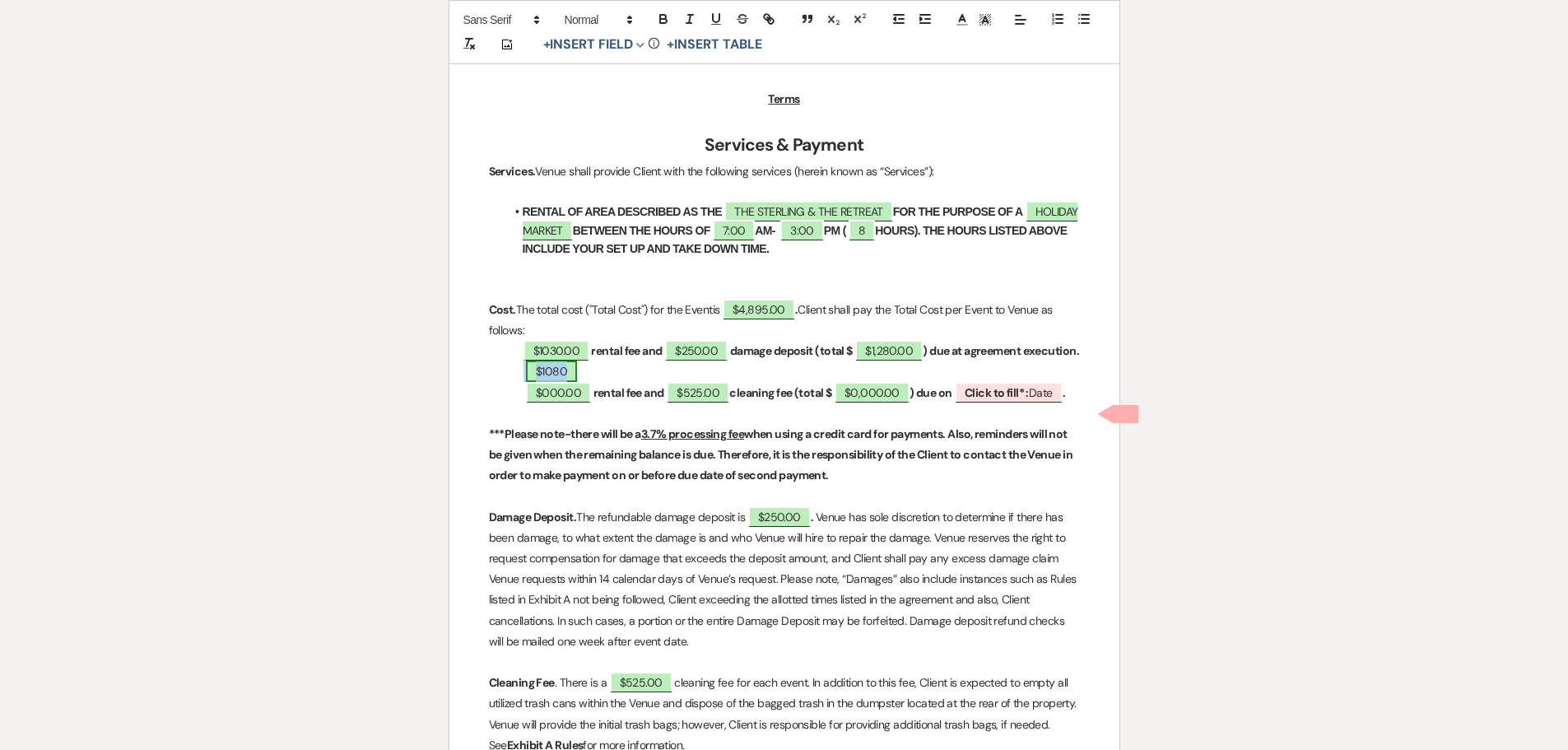
click at [568, 382] on span "$1080" at bounding box center [551, 372] width 51 height 21
select select "owner"
select select "Amount"
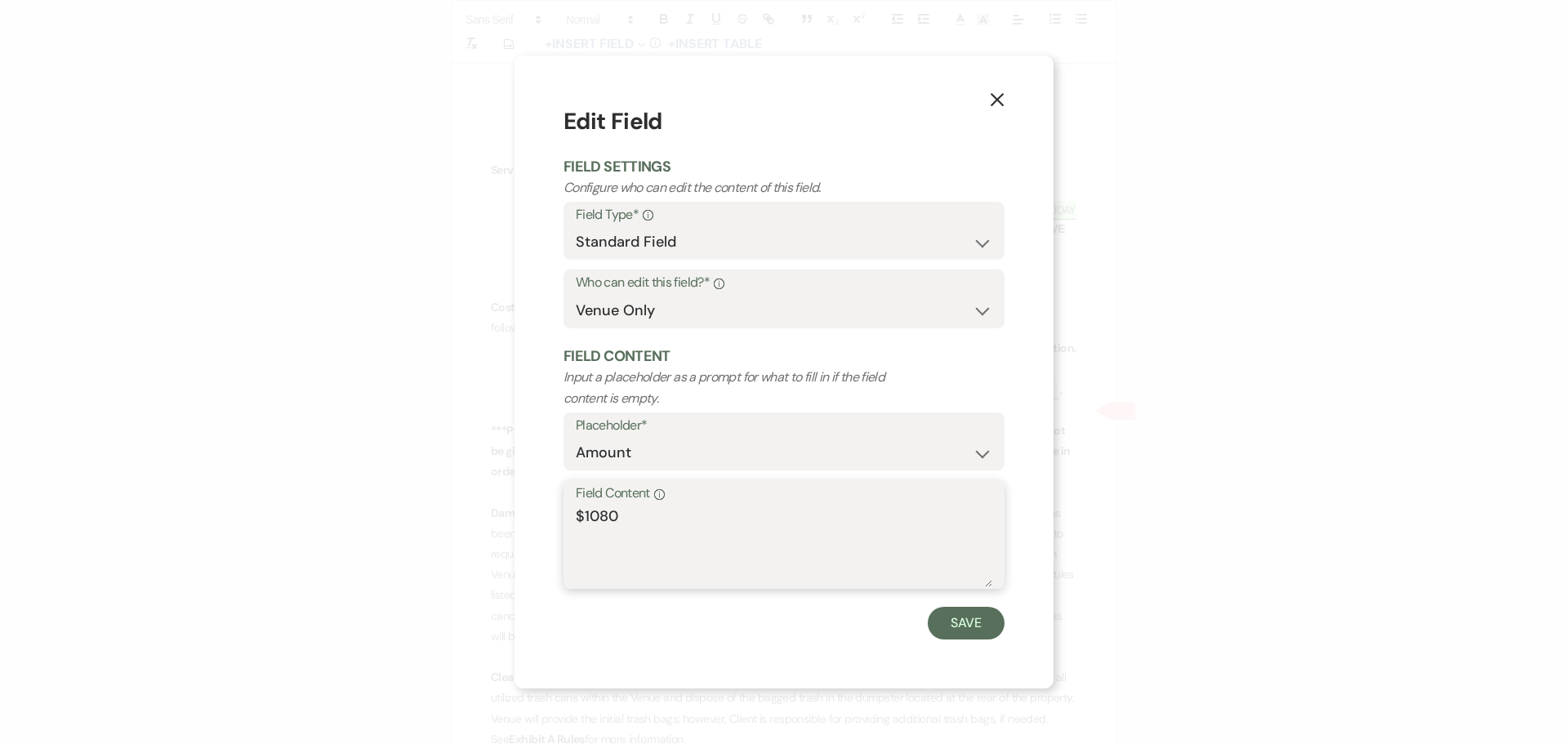
drag, startPoint x: 622, startPoint y: 511, endPoint x: 571, endPoint y: 520, distance: 51.8
click at [571, 520] on div "Field Content Info $1080" at bounding box center [784, 534] width 441 height 108
type textarea "$1030.00"
click at [968, 618] on button "Save" at bounding box center [965, 623] width 76 height 33
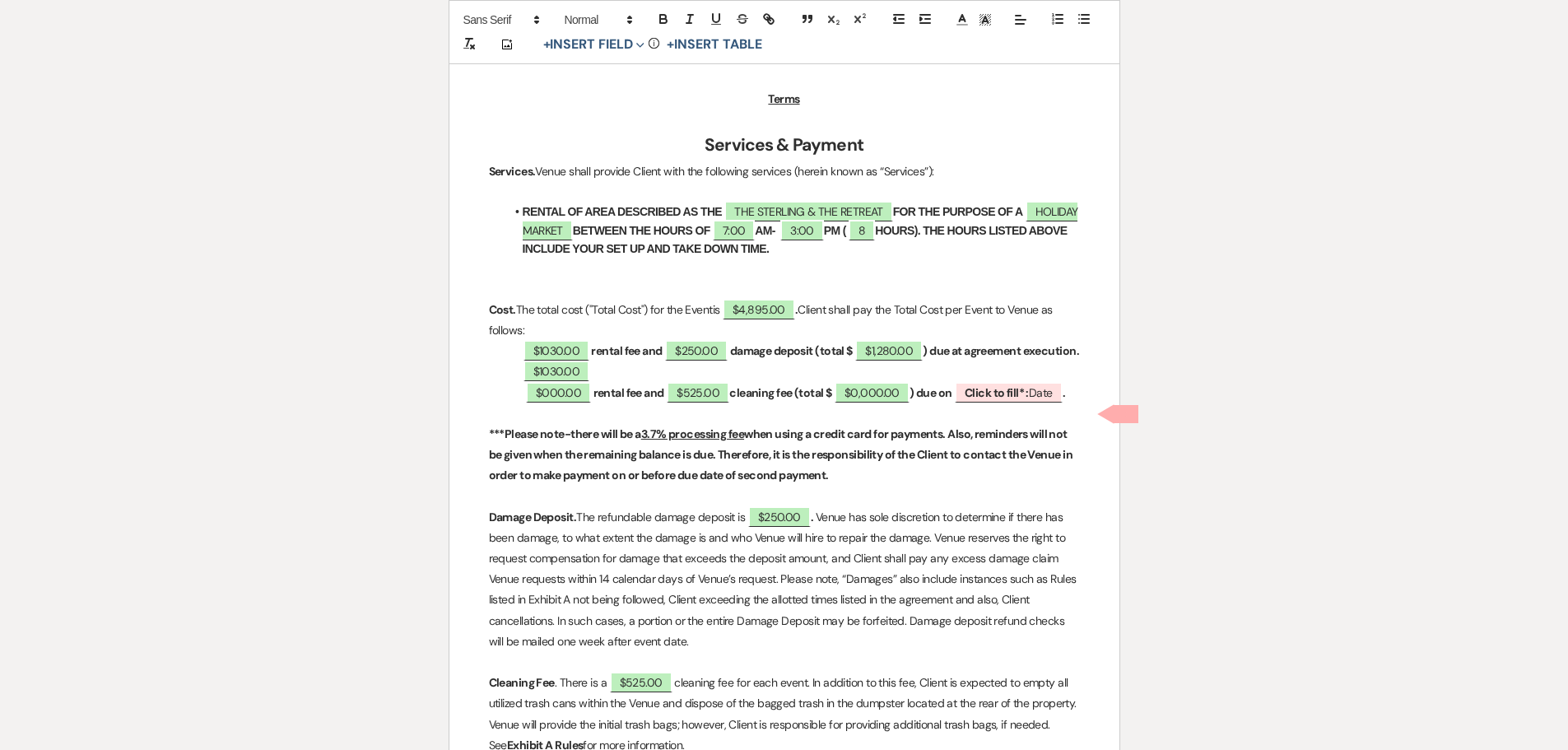
click at [605, 382] on p "$1030.00" at bounding box center [784, 372] width 591 height 20
click at [543, 404] on span "$000.00" at bounding box center [558, 393] width 65 height 21
select select "owner"
select select "Amount"
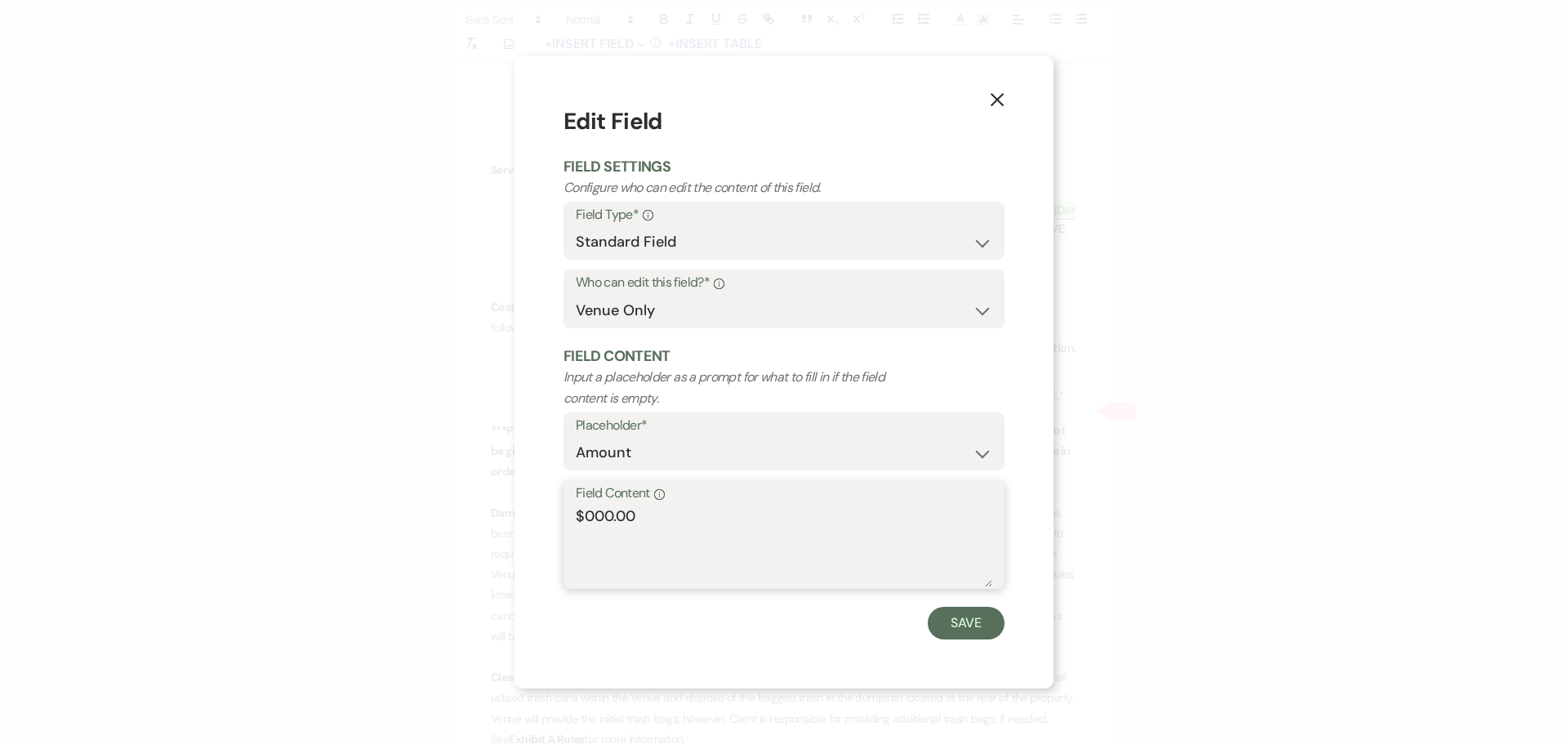
click at [607, 512] on textarea "$000.00" at bounding box center [784, 546] width 416 height 81
type textarea "$2060.00"
click at [961, 631] on button "Save" at bounding box center [965, 623] width 76 height 33
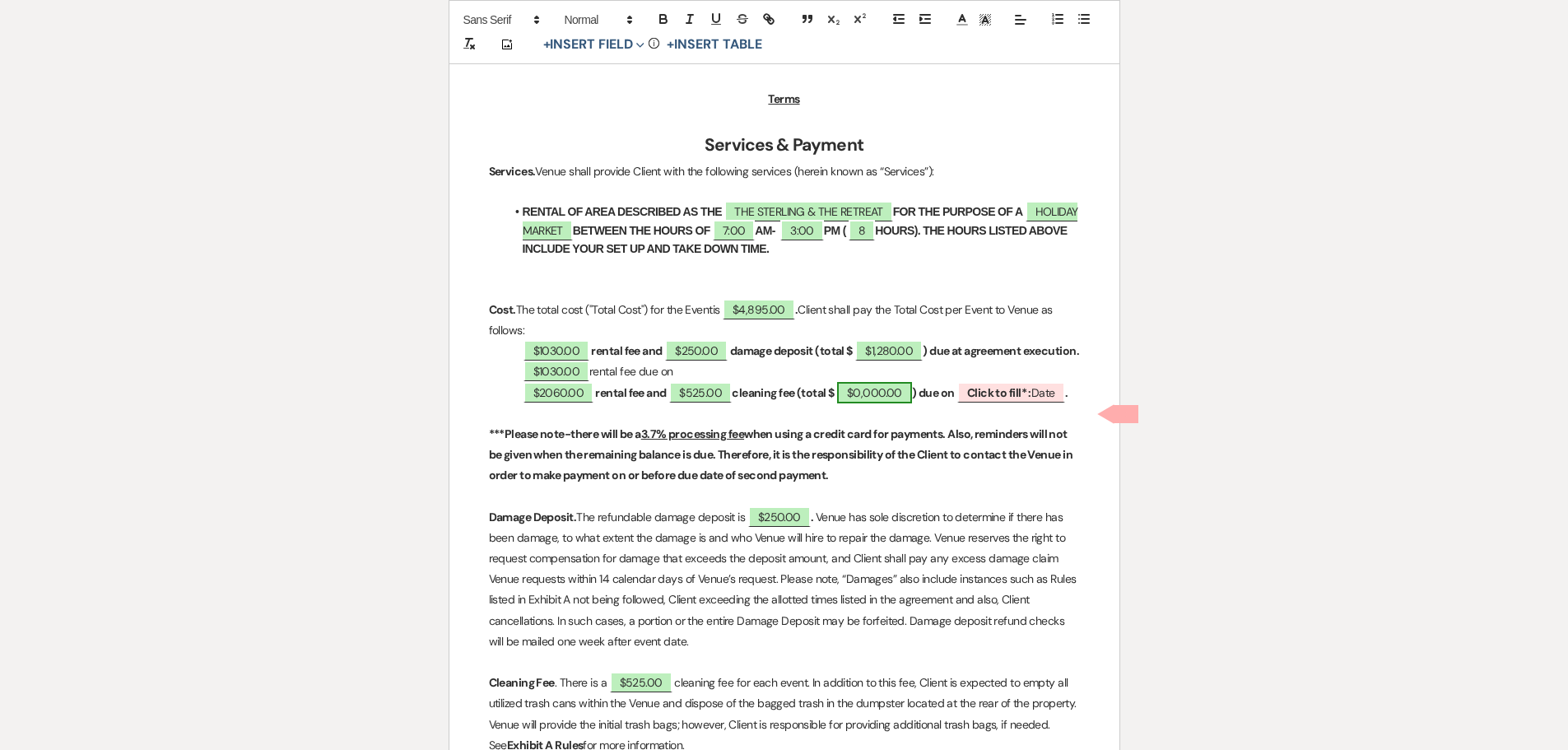
click at [883, 404] on span "$0,000.00" at bounding box center [874, 393] width 75 height 21
select select "owner"
select select "Total"
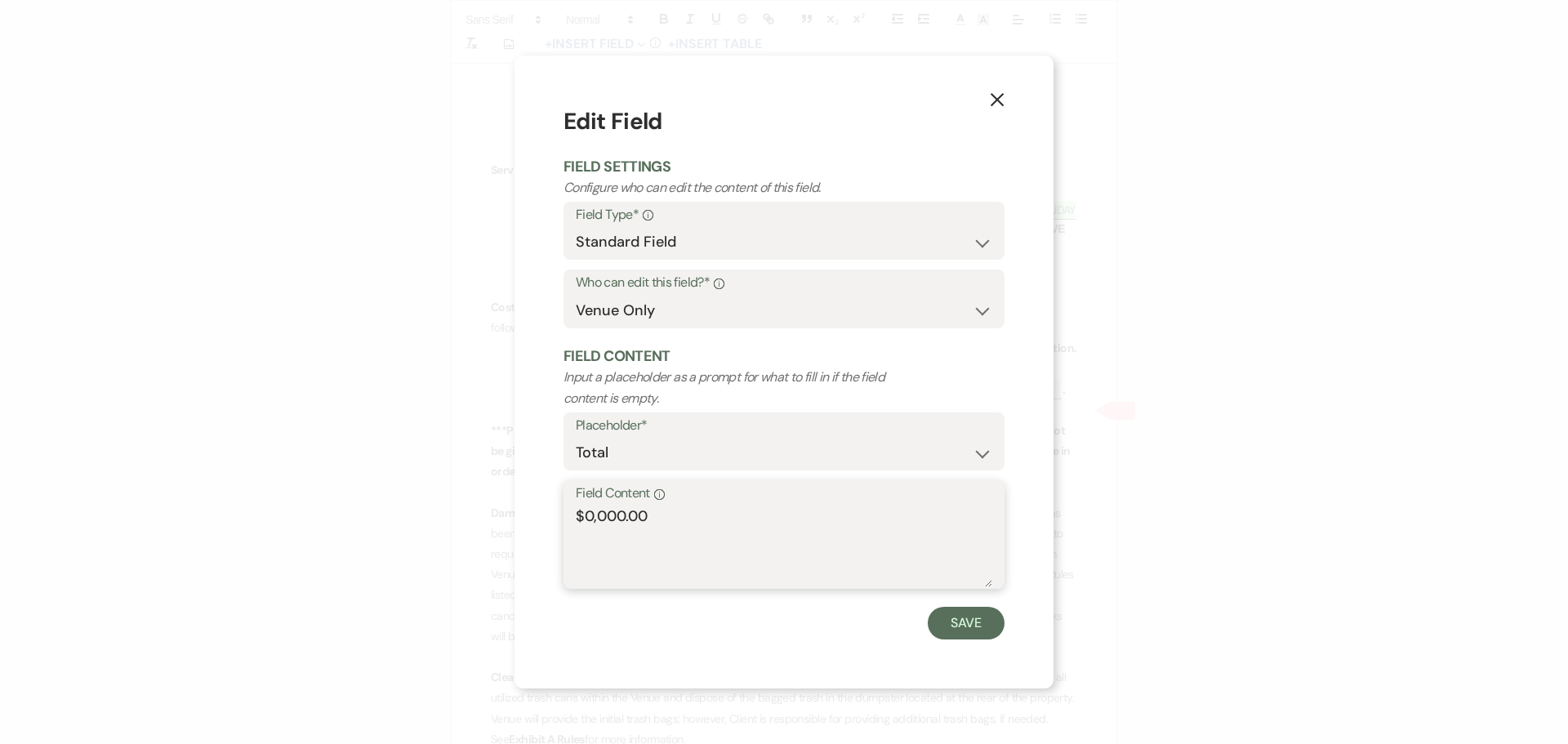
click at [621, 516] on textarea "$0,000.00" at bounding box center [784, 546] width 416 height 81
type textarea "$2,585.00"
click at [954, 614] on button "Save" at bounding box center [965, 623] width 76 height 33
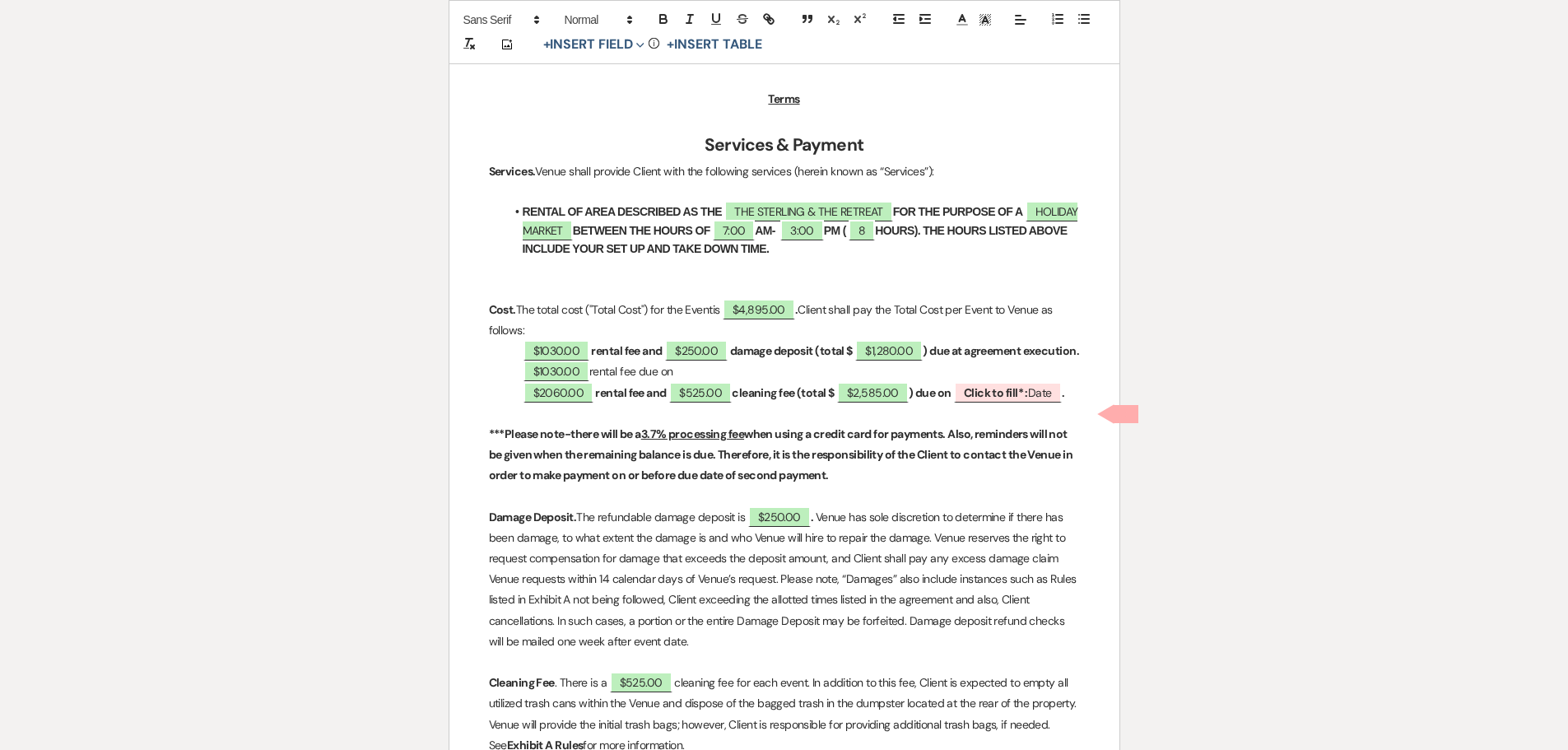
click at [681, 382] on p "$1030.00 rental fee due on" at bounding box center [784, 372] width 591 height 20
click at [995, 400] on b "Click to fill* :" at bounding box center [996, 392] width 64 height 15
select select "owner"
select select "Date"
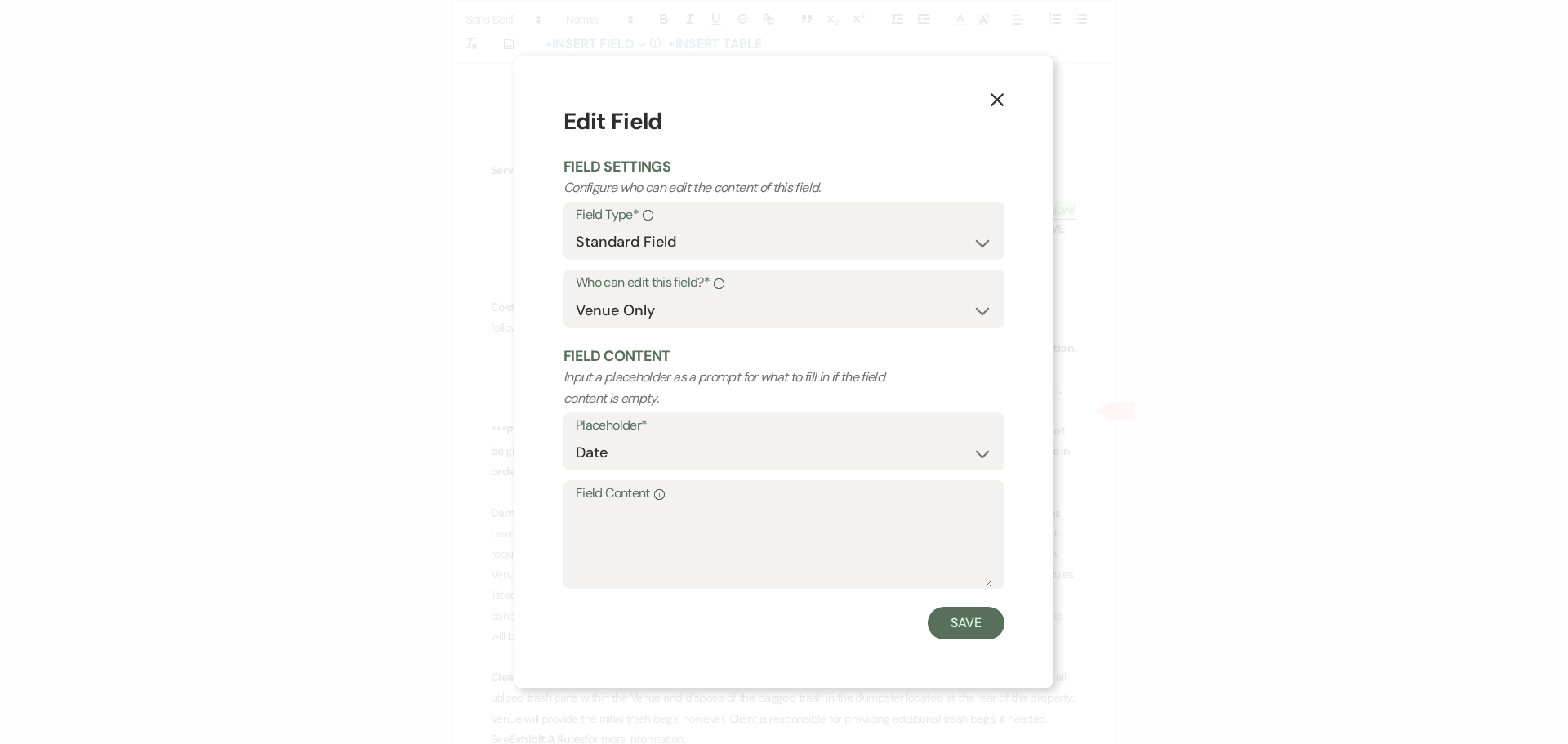
click at [684, 497] on label "Field Content Info" at bounding box center [784, 493] width 416 height 23
click at [684, 505] on textarea "Field Content Info" at bounding box center [784, 546] width 416 height 81
type textarea "[DATE]"
click at [933, 630] on button "Save" at bounding box center [965, 623] width 76 height 33
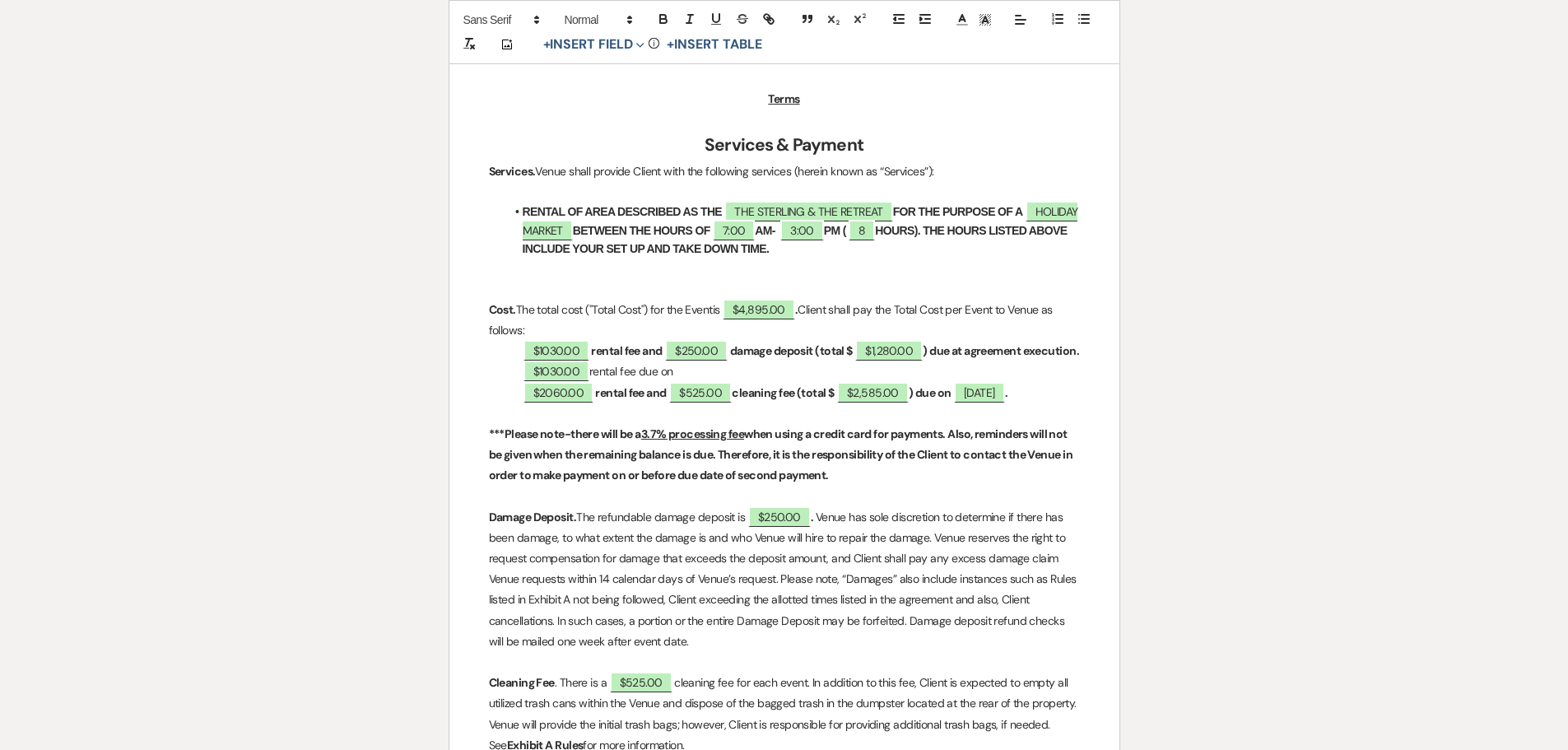
click at [709, 382] on p "$1030.00 rental fee due on" at bounding box center [784, 372] width 591 height 20
click at [759, 382] on p "$1030.00 rental fee due on" at bounding box center [784, 372] width 591 height 20
click at [618, 45] on button "+ Insert Field Expand" at bounding box center [594, 44] width 113 height 20
click at [595, 102] on button "Smart Field" at bounding box center [597, 108] width 124 height 29
select select "smartCustomField"
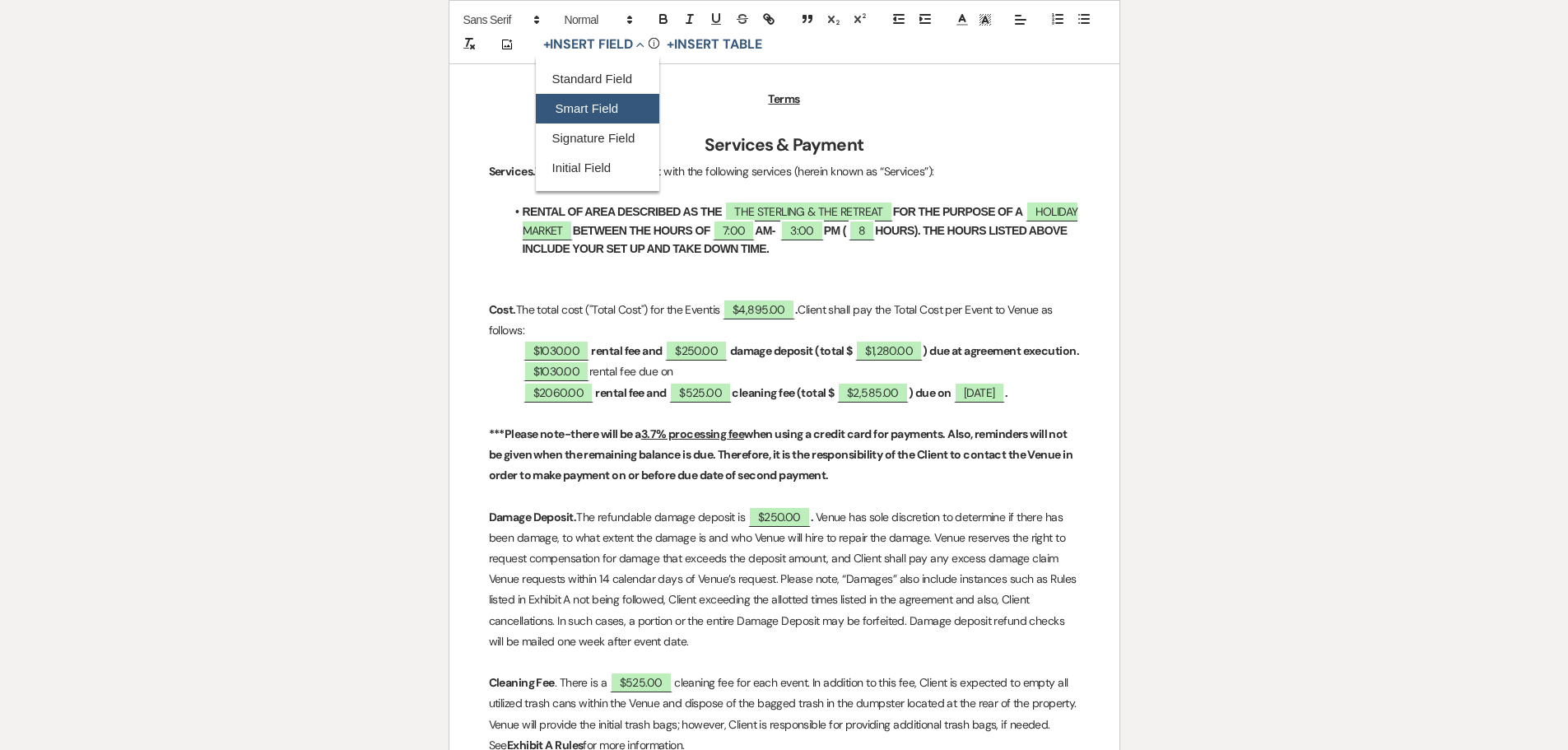
select select "owner"
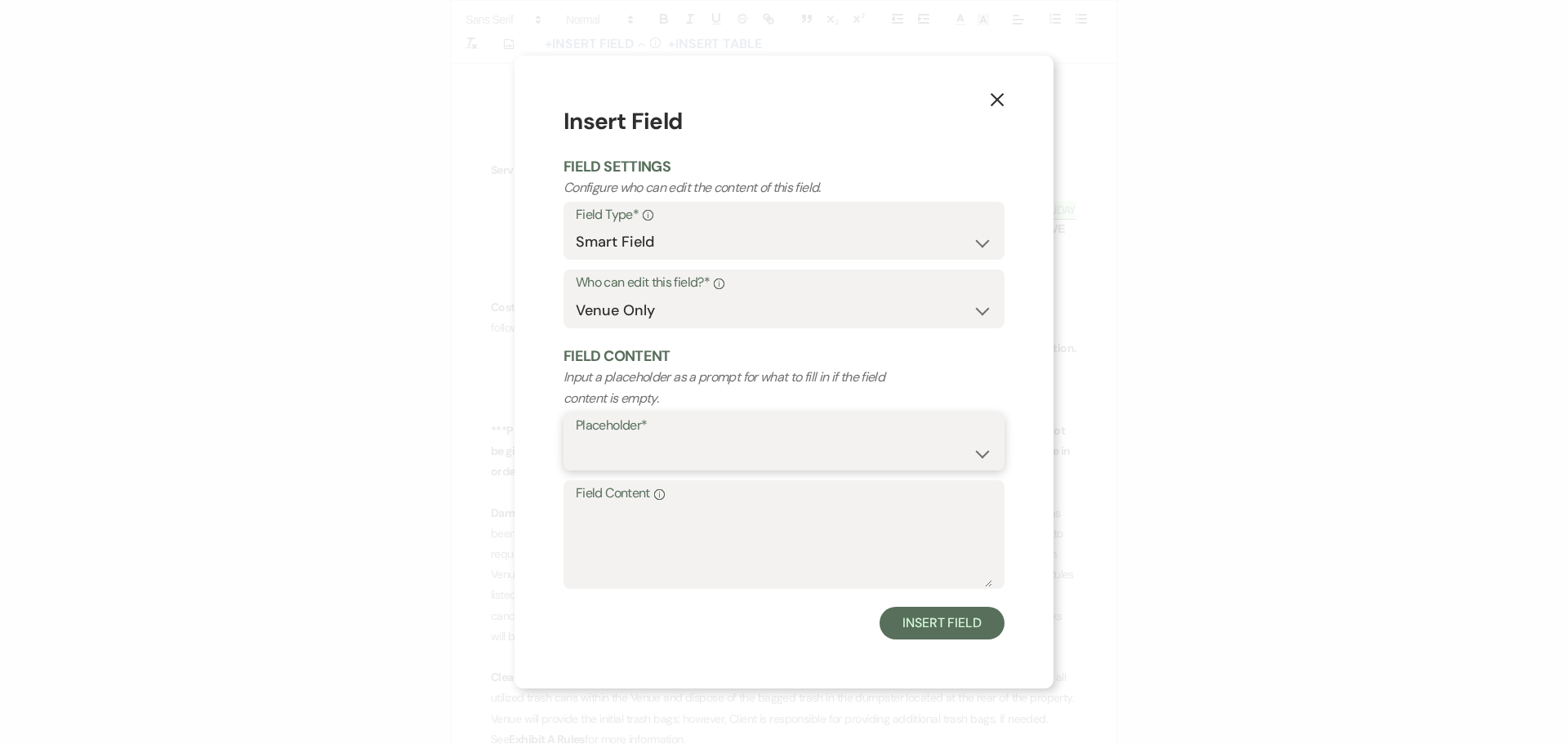
click at [672, 448] on select "{{Event Date}} {{Client Full Name(s)}} {{Client First Name(s)}} {{Venue Name}} …" at bounding box center [784, 453] width 416 height 32
click at [754, 233] on select "Standard Field Smart Field Signature Field Initial Field" at bounding box center [784, 242] width 416 height 32
select select "standardCustomField"
click at [576, 226] on select "Standard Field Smart Field Signature Field Initial Field" at bounding box center [784, 242] width 416 height 32
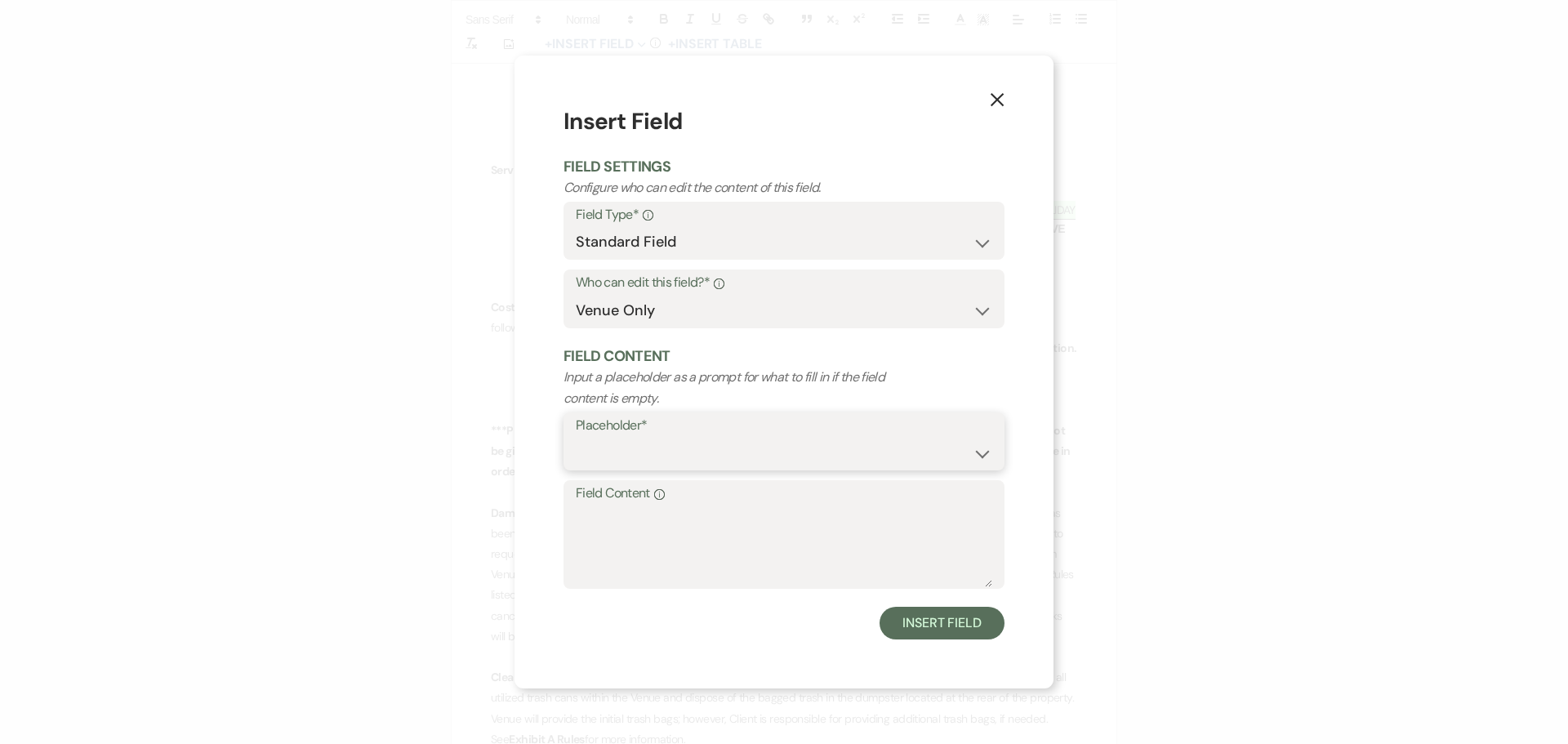
click at [720, 442] on select "Custom Placeholder Date Time Name Location Venue Name Type Number Budget Addres…" at bounding box center [784, 453] width 416 height 32
click at [576, 437] on select "Custom Placeholder Date Time Name Location Venue Name Type Number Budget Addres…" at bounding box center [784, 453] width 416 height 32
select select "Date"
click at [630, 533] on textarea "Field Content Info" at bounding box center [784, 546] width 416 height 81
type textarea "[DATE]"
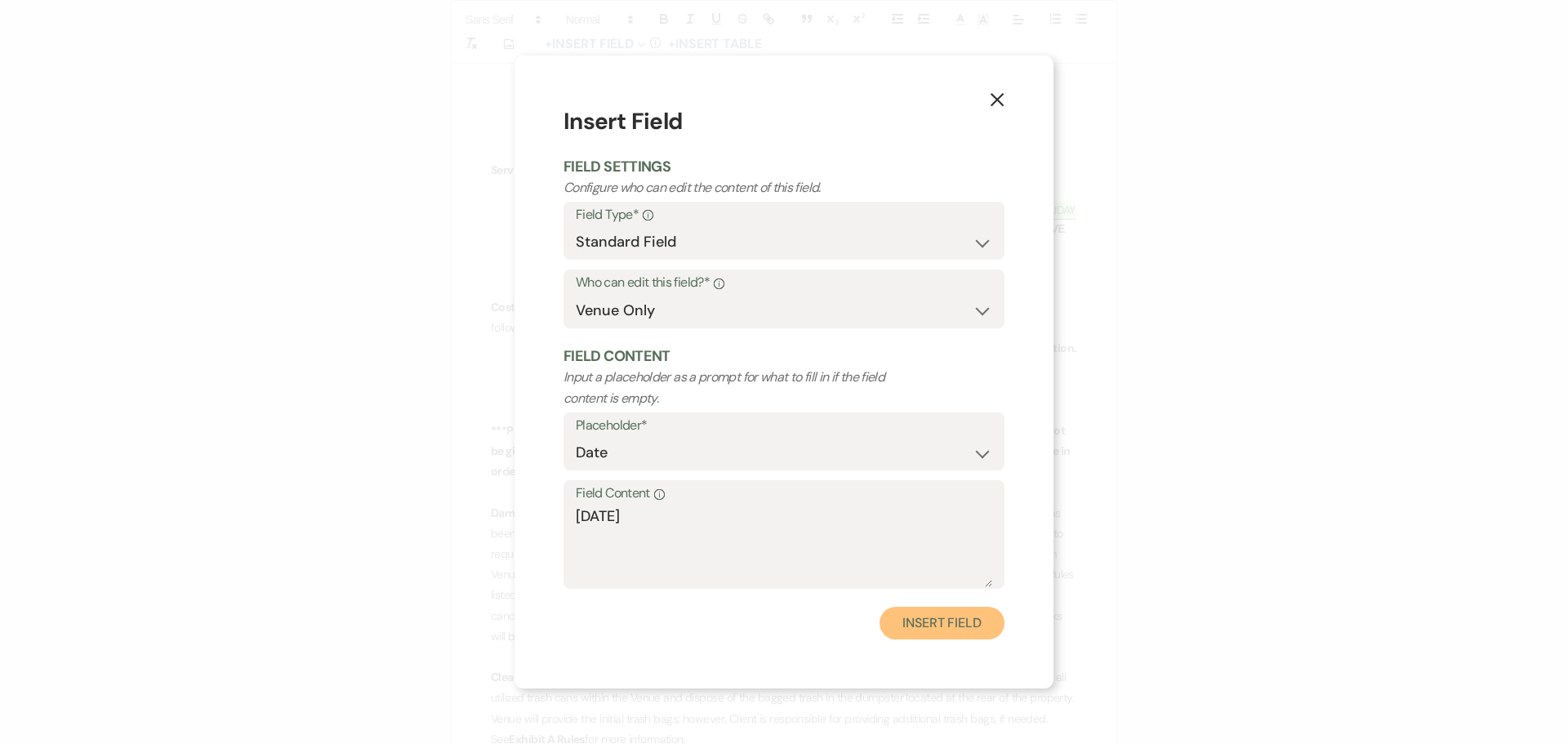
click at [950, 620] on button "Insert Field" at bounding box center [941, 623] width 125 height 33
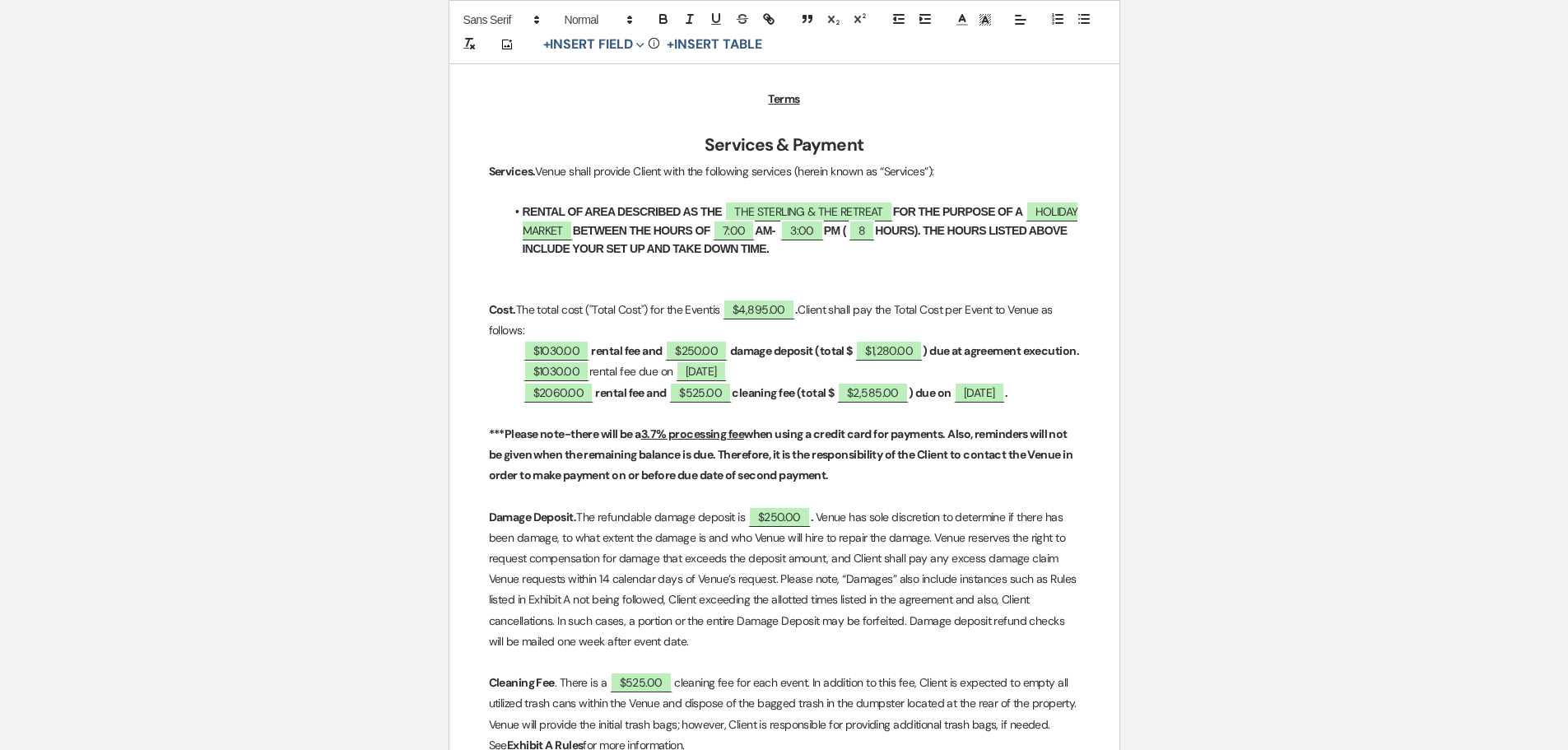
drag, startPoint x: 594, startPoint y: 391, endPoint x: 675, endPoint y: 390, distance: 81.0
click at [675, 382] on p "$1030.00 rental fee due on ﻿ [DATE] ﻿" at bounding box center [784, 372] width 591 height 20
click at [652, 13] on button "button" at bounding box center [663, 19] width 23 height 20
click at [1000, 362] on p "$1030.00 rental fee and $250.00 damage deposit (total $ $1,280.00 ) due at agre…" at bounding box center [784, 350] width 591 height 20
click at [514, 346] on p "$1030.00 rental fee and $250.00 damage deposit (total $ $1,280.00 ) due at agre…" at bounding box center [784, 350] width 591 height 20
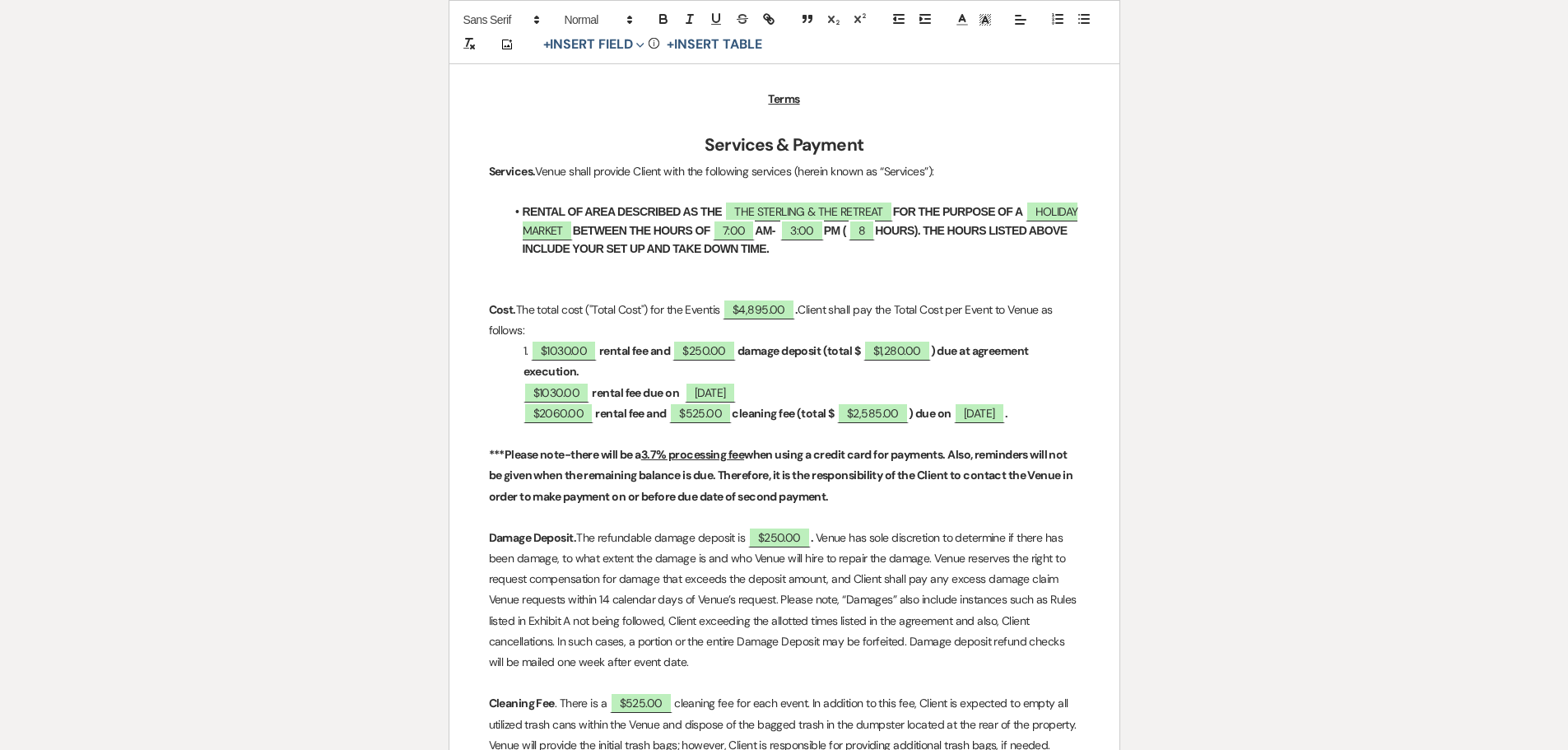
click at [519, 398] on p "$1030.00 rental fee due on ﻿ [DATE] ﻿" at bounding box center [784, 392] width 591 height 20
click at [522, 411] on p "$2060.00 rental fee and $525.00 cleaning fee (total $ $2,585.00 ) due on [DATE]…" at bounding box center [784, 414] width 591 height 20
click at [774, 445] on p at bounding box center [784, 434] width 591 height 20
click at [678, 414] on strong "rental fee and" at bounding box center [642, 413] width 71 height 15
click at [964, 445] on p at bounding box center [784, 434] width 591 height 20
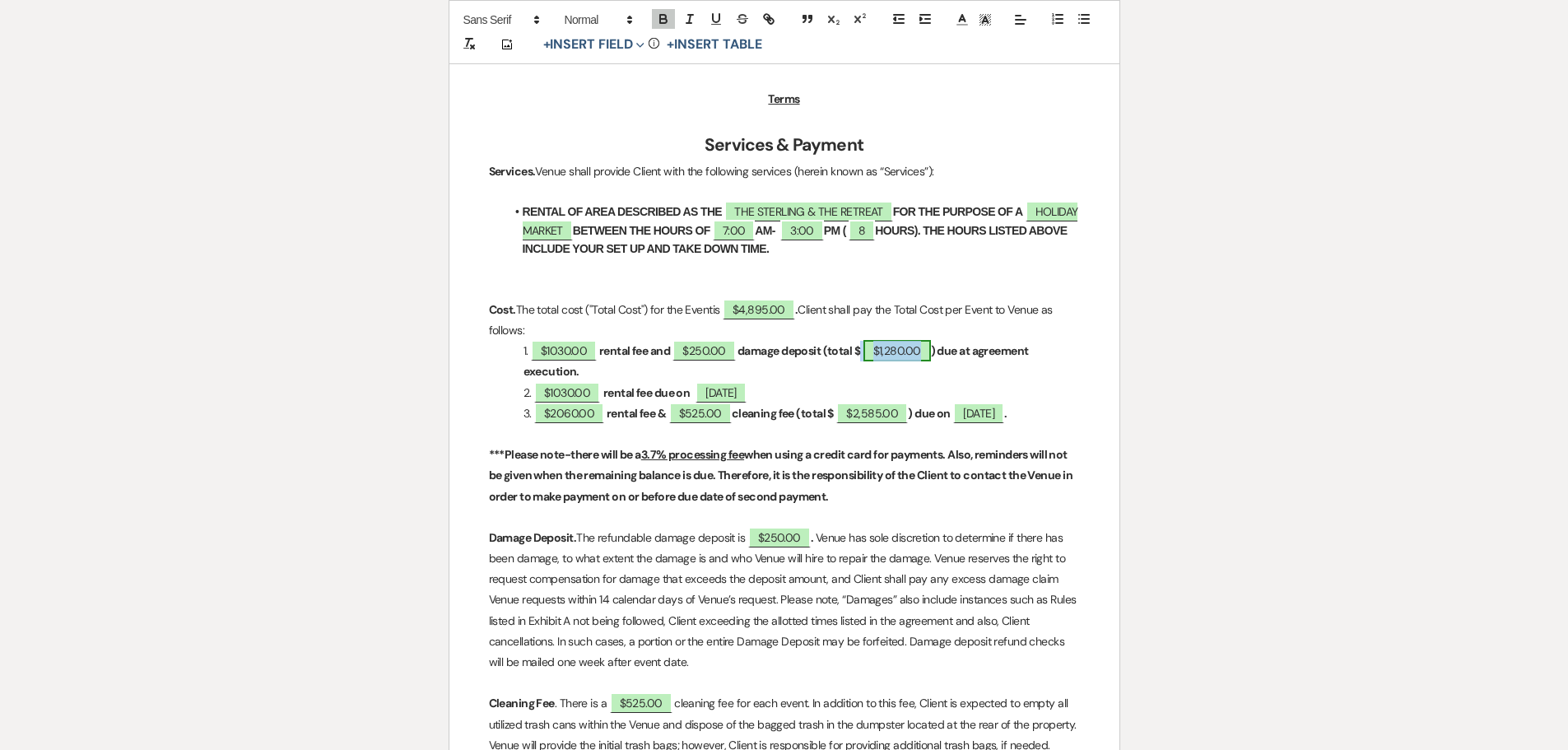
click at [884, 348] on span "$1,280.00" at bounding box center [896, 351] width 67 height 21
select select "owner"
select select "Total"
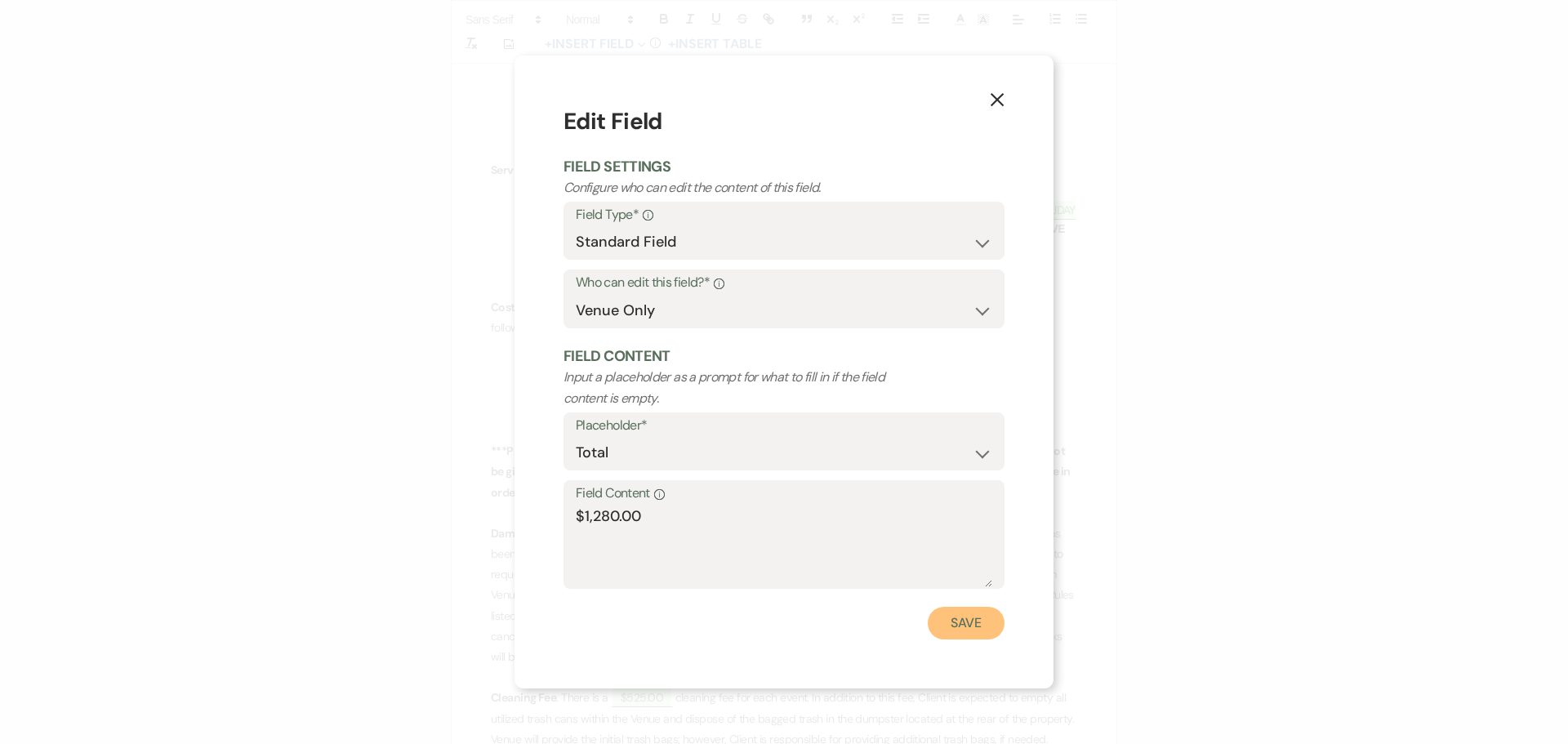
click at [976, 622] on button "Save" at bounding box center [965, 623] width 76 height 33
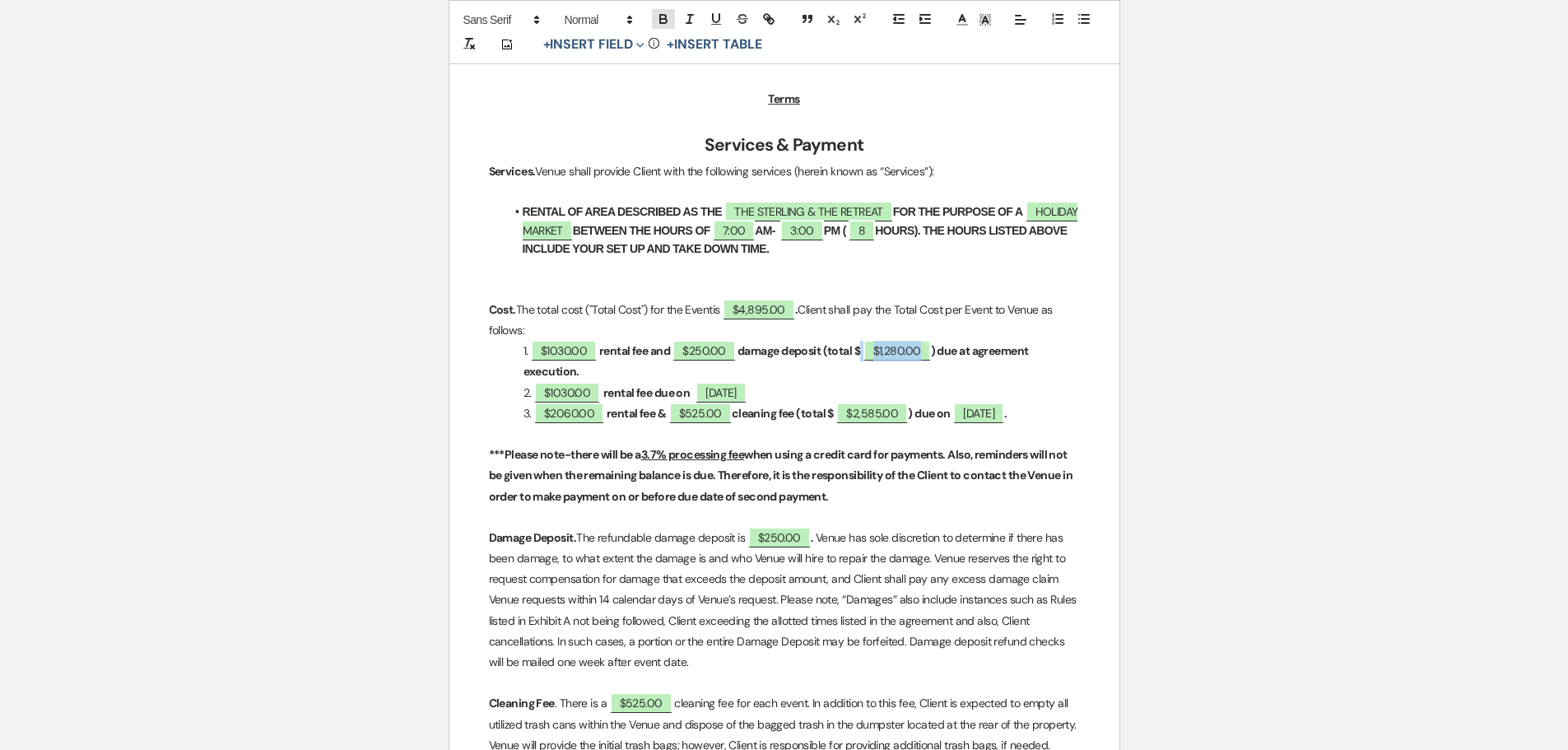
click at [666, 15] on icon "button" at bounding box center [663, 19] width 15 height 15
click at [568, 391] on span "$1030.00" at bounding box center [568, 393] width 66 height 21
select select "owner"
select select "Amount"
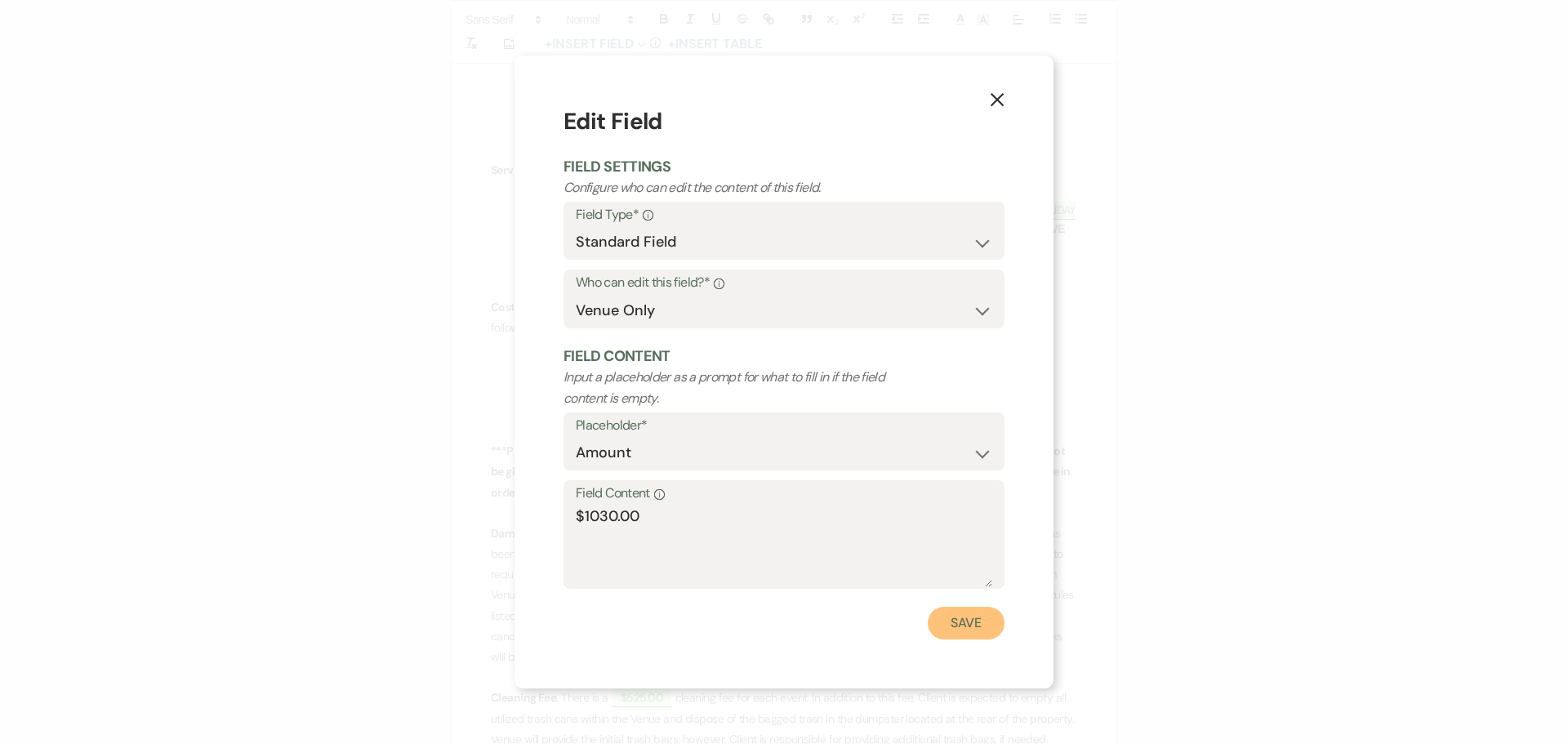
click at [959, 620] on button "Save" at bounding box center [965, 623] width 76 height 33
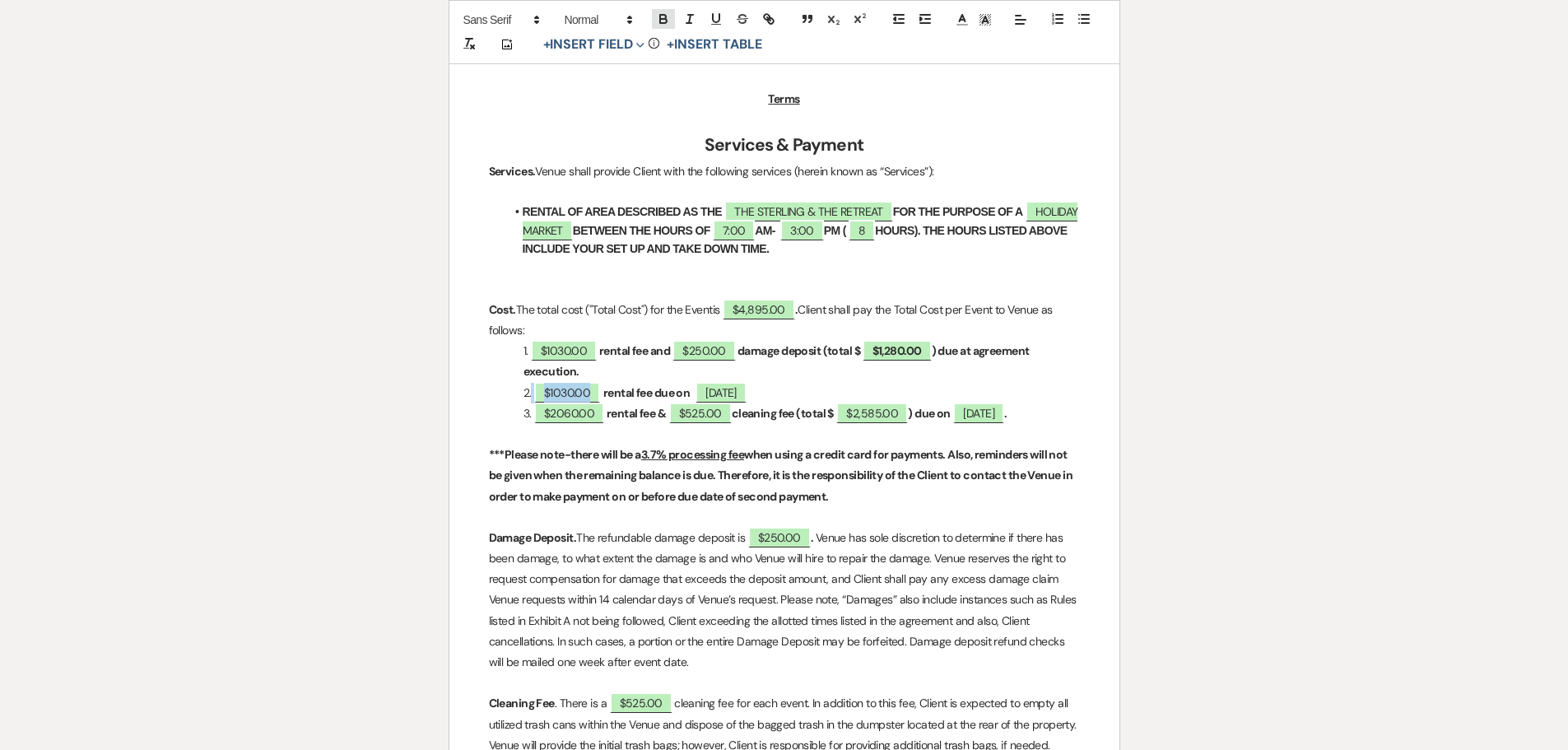
click at [658, 17] on icon "button" at bounding box center [663, 19] width 15 height 15
click at [885, 409] on span "$2,585.00" at bounding box center [872, 414] width 71 height 21
select select "owner"
select select "Total"
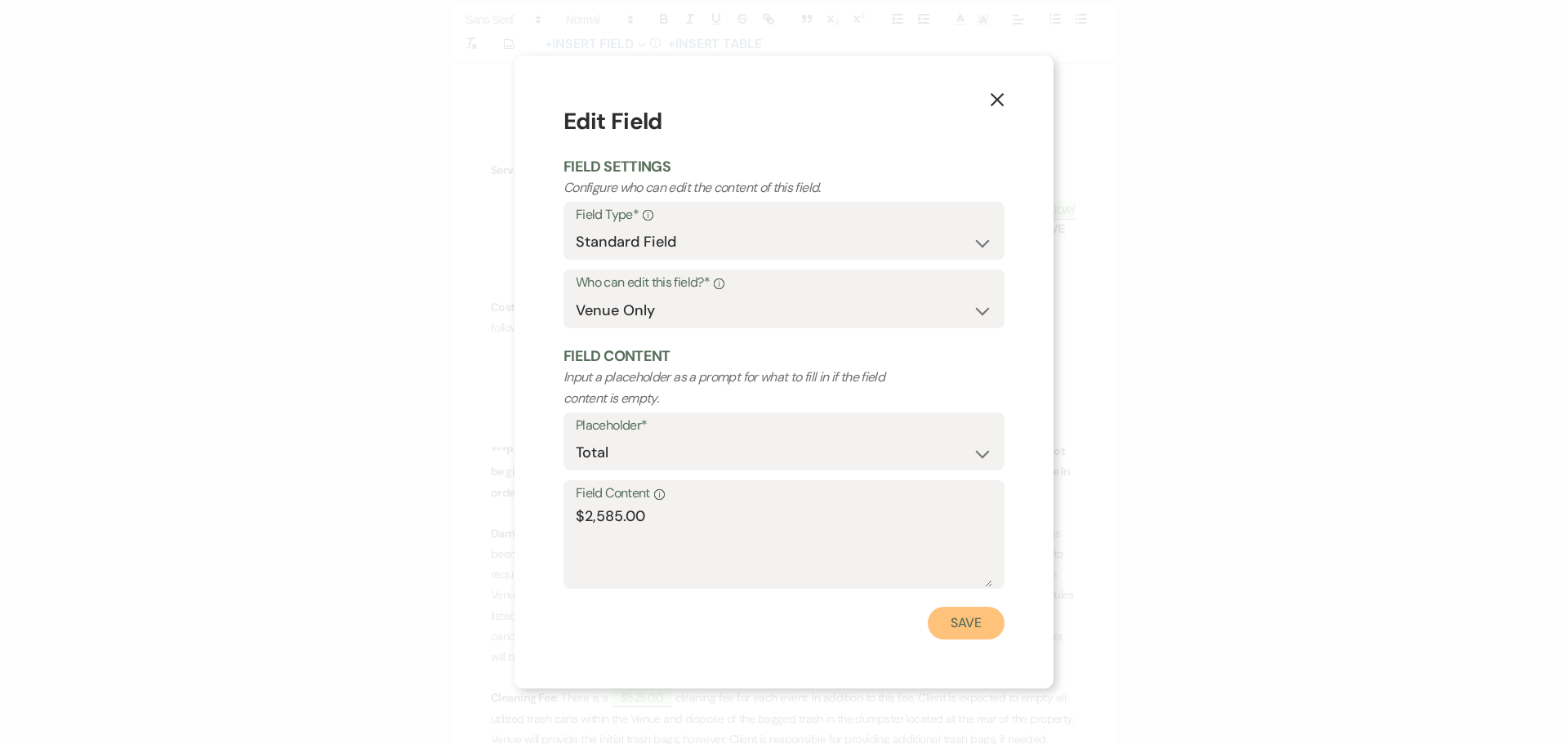
click at [962, 631] on button "Save" at bounding box center [965, 623] width 76 height 33
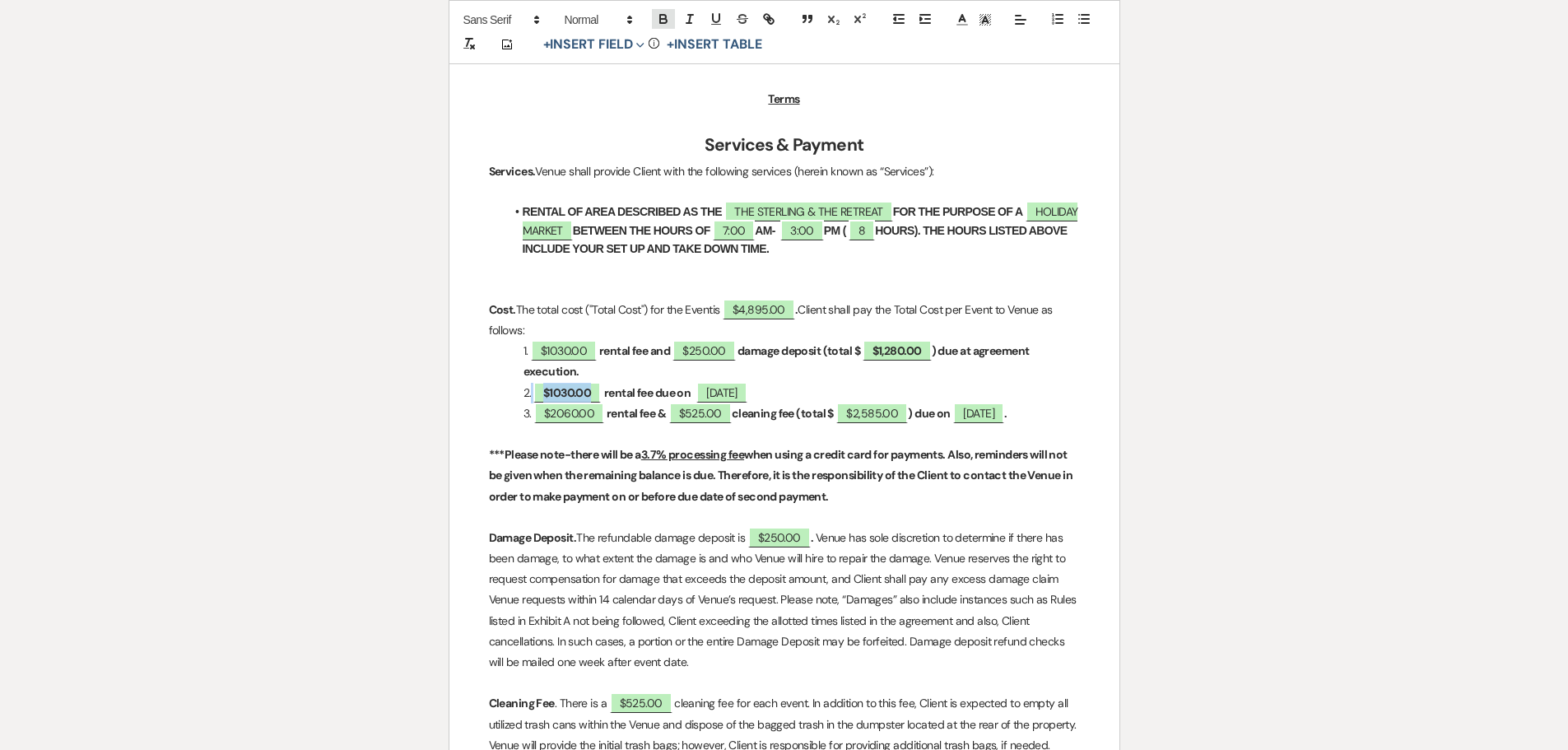
click at [668, 11] on button "button" at bounding box center [663, 19] width 23 height 20
click at [1010, 388] on p "2. $1030.00 rental fee due on ﻿ [DATE] ﻿" at bounding box center [784, 392] width 591 height 20
click at [952, 351] on strong "damage deposit (total $ $1,280.00 ) due at agreement execution." at bounding box center [777, 360] width 508 height 39
drag, startPoint x: 985, startPoint y: 351, endPoint x: 1040, endPoint y: 368, distance: 57.6
click at [1040, 368] on p "1. $1030.00 rental fee and $250.00 damage deposit (total $ $1,280.00 ) due at a…" at bounding box center [784, 361] width 591 height 41
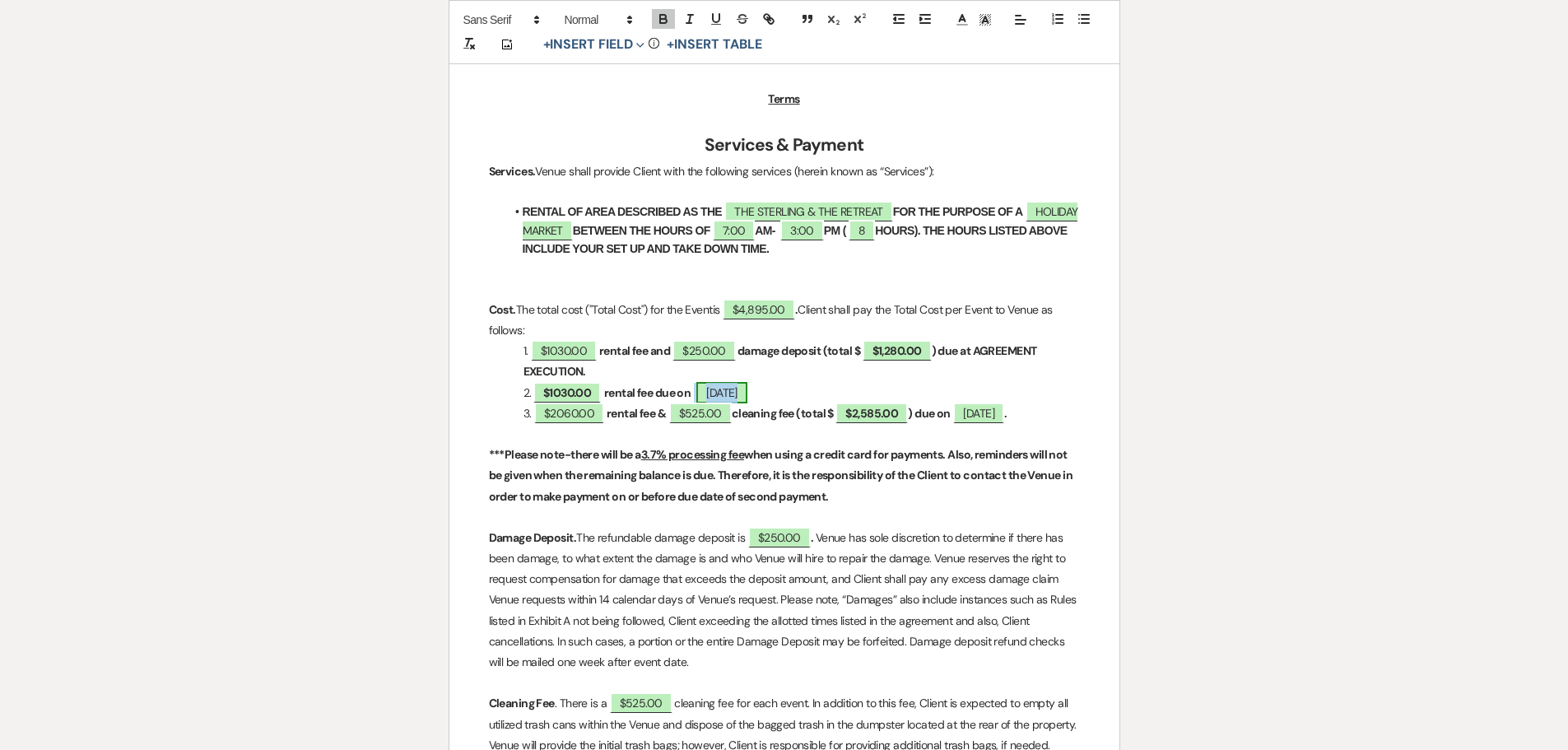
click at [716, 393] on span "[DATE]" at bounding box center [722, 393] width 51 height 21
select select "owner"
select select "Date"
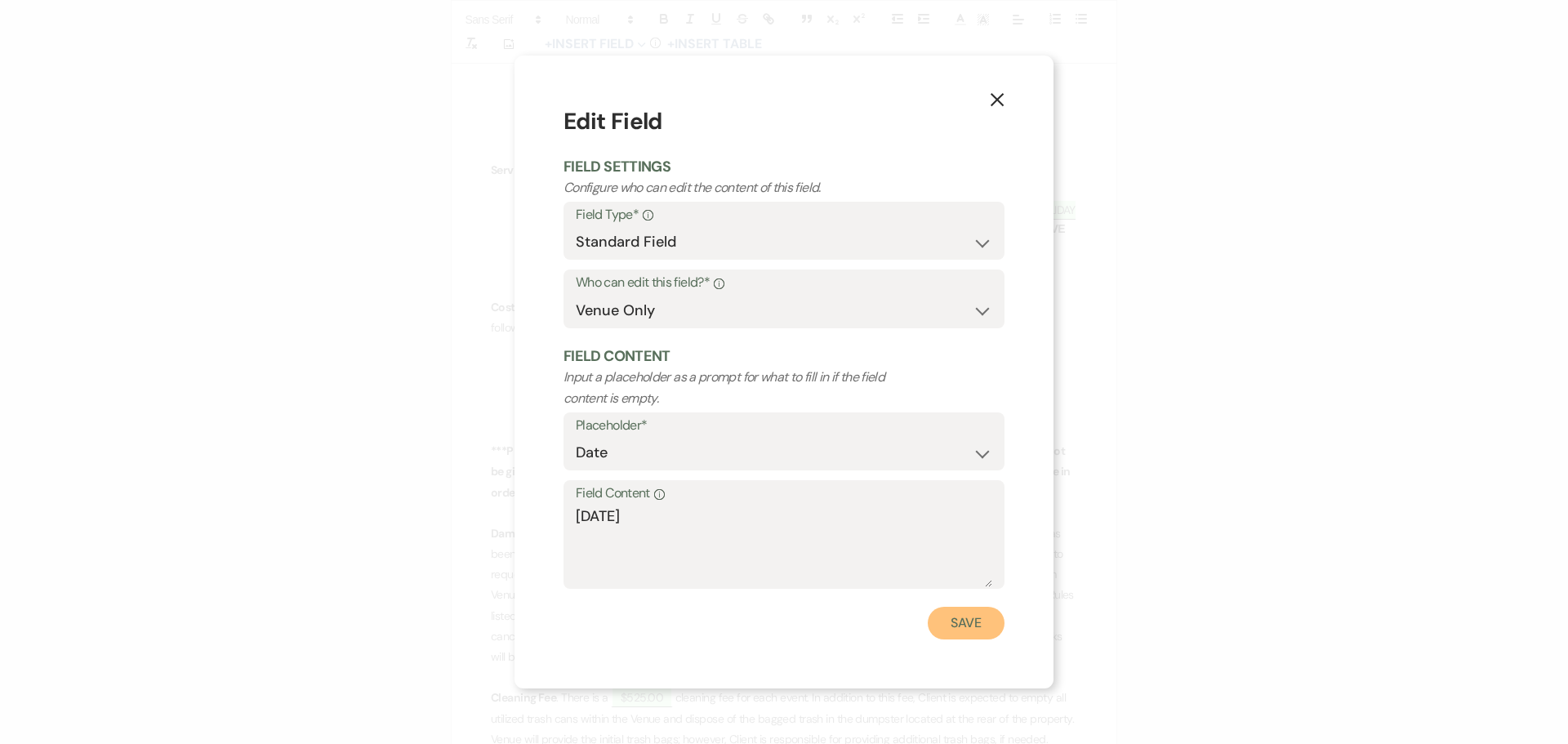
click at [956, 622] on button "Save" at bounding box center [965, 623] width 76 height 33
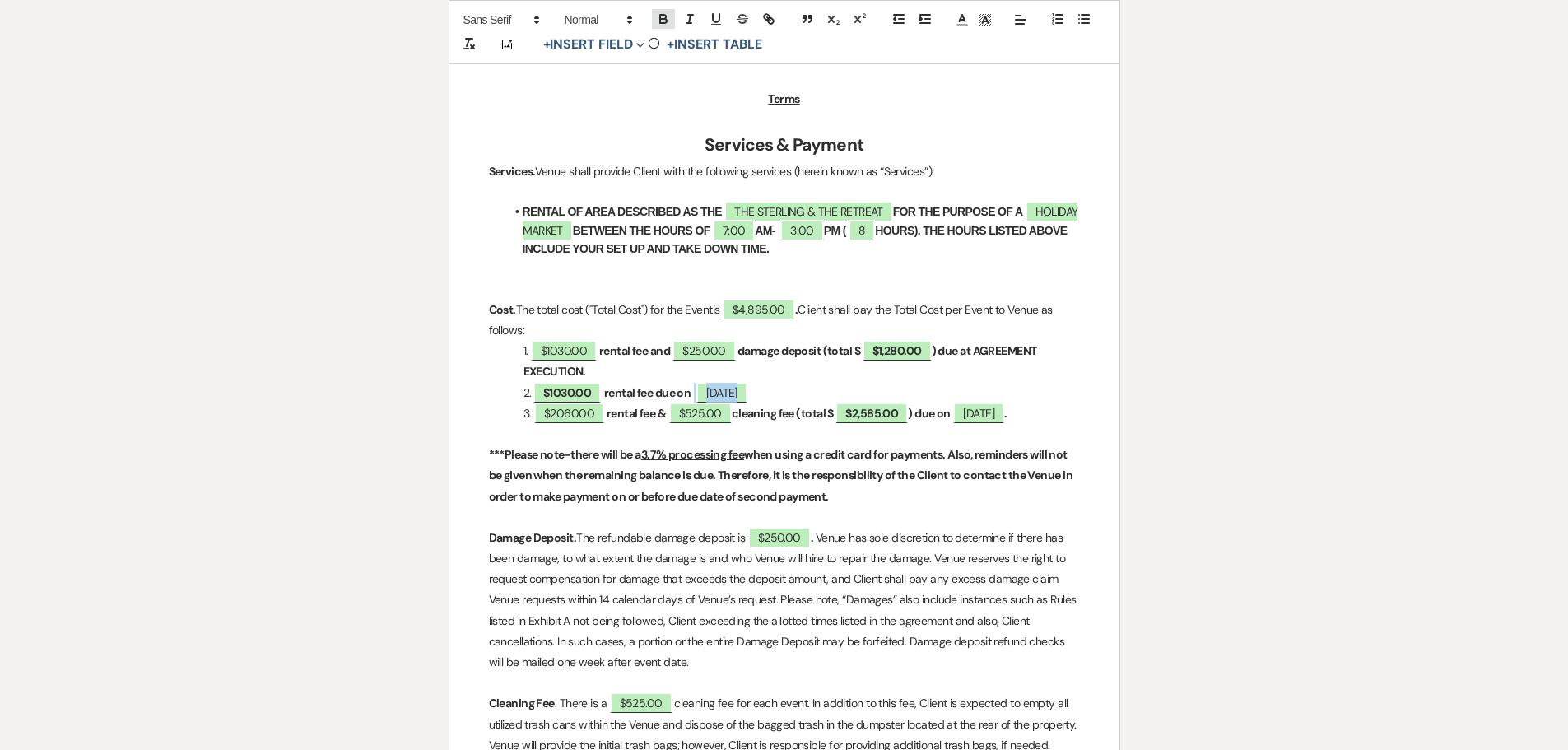
click at [661, 11] on button "button" at bounding box center [663, 19] width 23 height 20
click at [1004, 405] on span "[DATE]" at bounding box center [978, 414] width 51 height 21
select select "owner"
select select "Date"
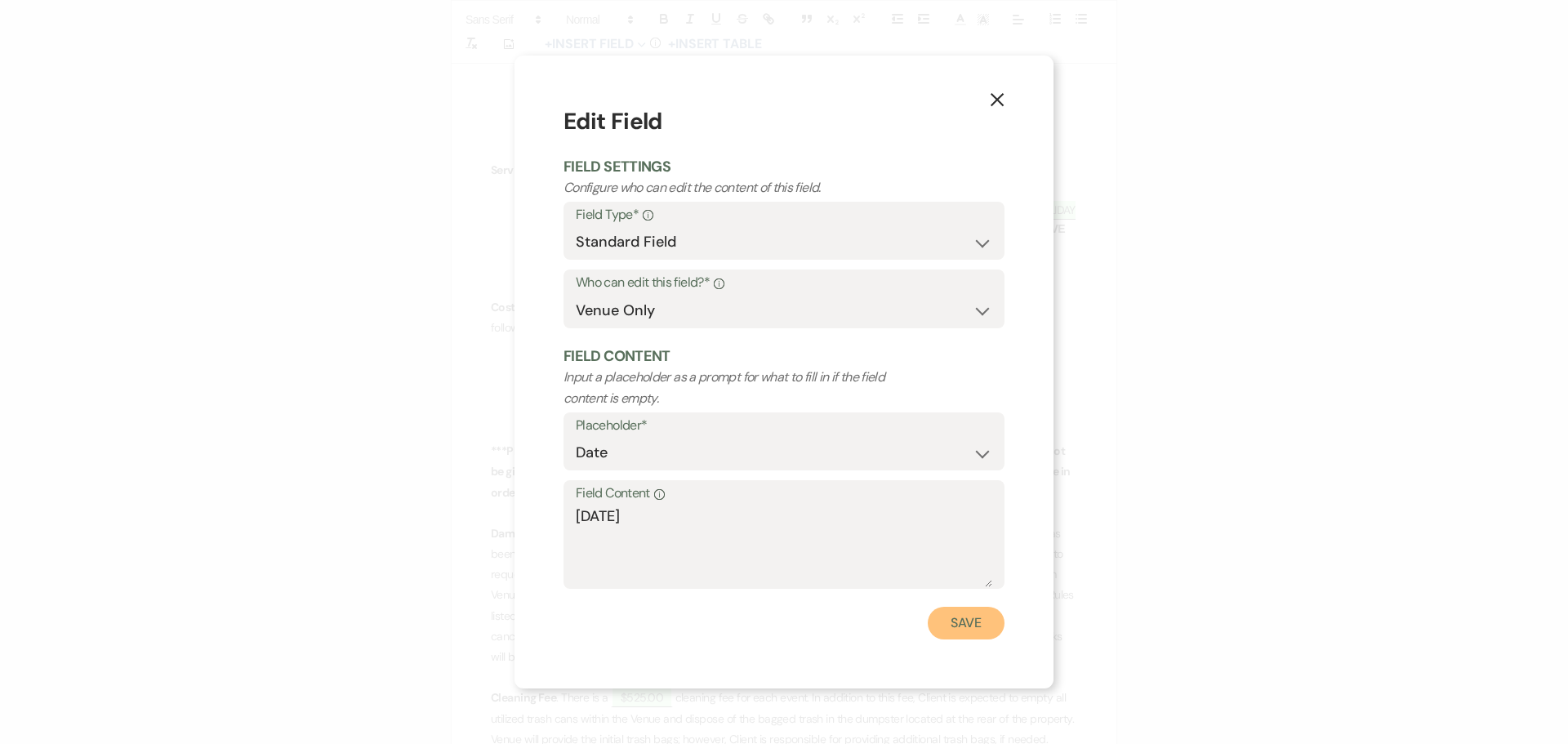
click at [969, 614] on button "Save" at bounding box center [965, 623] width 76 height 33
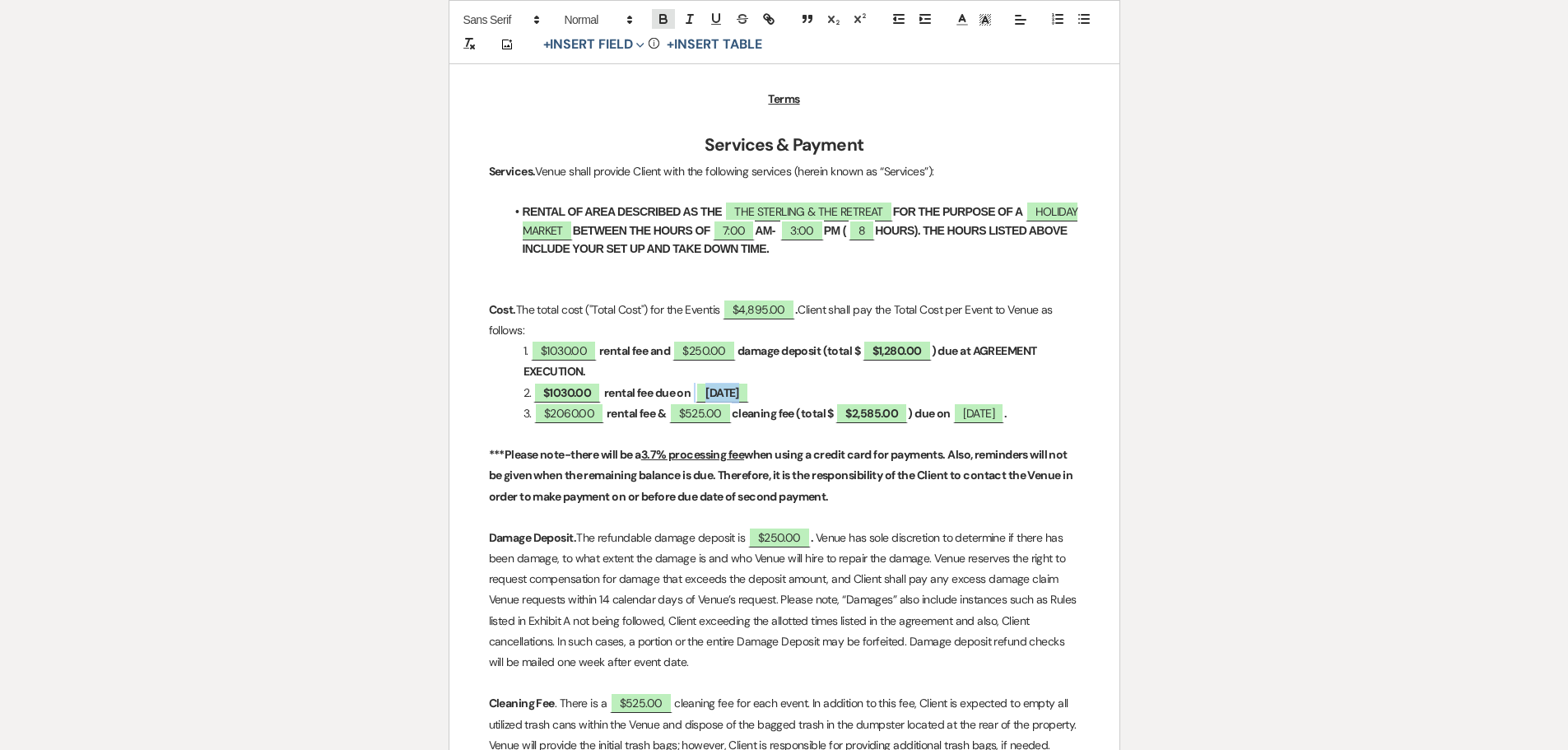
click at [663, 13] on icon "button" at bounding box center [663, 19] width 15 height 15
click at [957, 382] on p "2. $1030.00 rental fee due on [DATE]" at bounding box center [784, 392] width 591 height 20
click at [767, 307] on span "$4,895.00" at bounding box center [759, 309] width 72 height 21
select select "owner"
select select "Total"
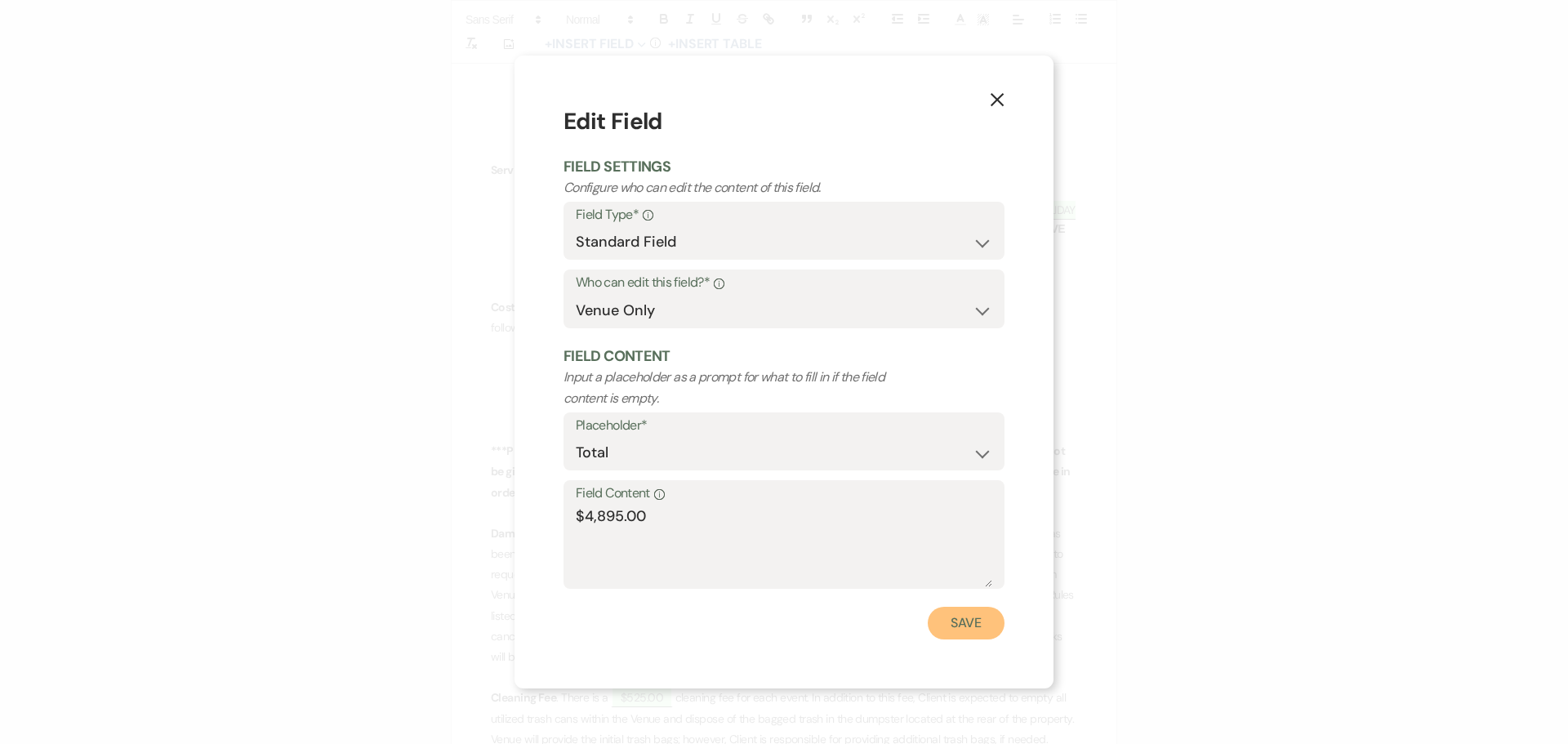
click at [996, 622] on button "Save" at bounding box center [965, 623] width 76 height 33
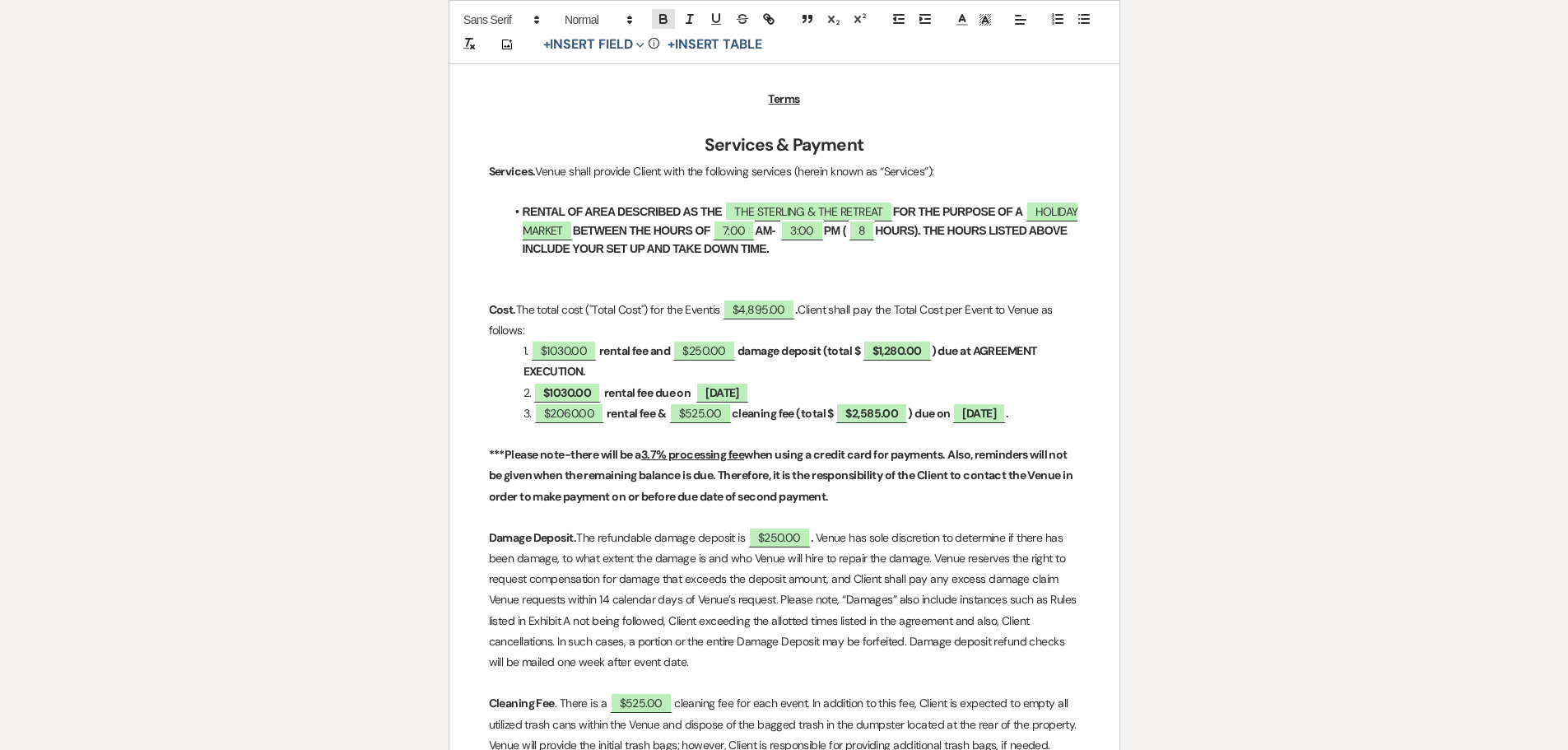
click at [658, 16] on icon "button" at bounding box center [663, 19] width 15 height 15
click at [1032, 337] on p "Cost. The total cost ("Total Cost") for the Event is $4,895.00 . Client shall p…" at bounding box center [784, 320] width 591 height 41
click at [842, 388] on p "2. $1030.00 rental fee due on [DATE]" at bounding box center [784, 392] width 591 height 20
click at [522, 424] on p "3. $2060.00 rental fee & $525.00 cleaning fee (total $ $2,585.00 ) due on [DATE…" at bounding box center [784, 414] width 591 height 20
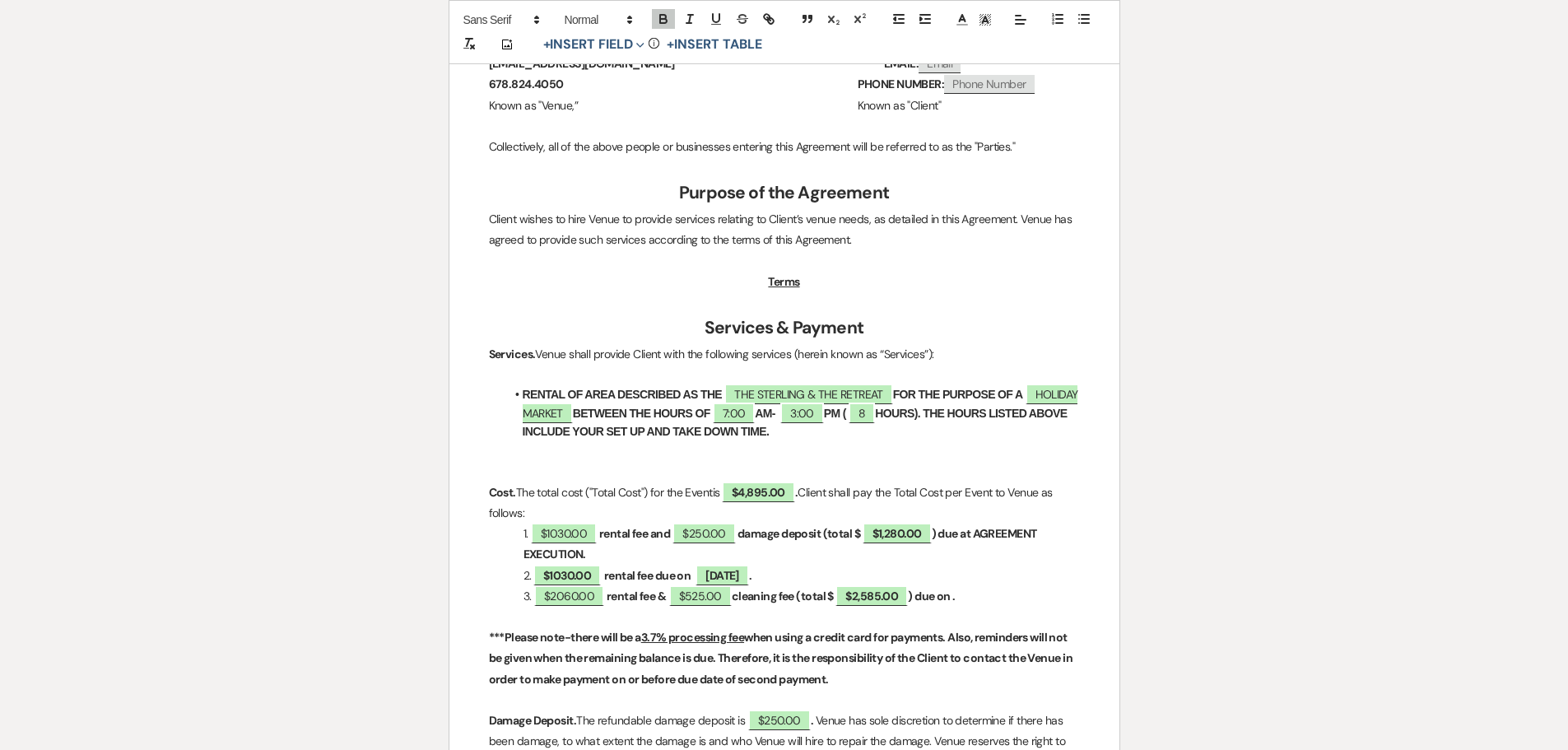
scroll to position [658, 0]
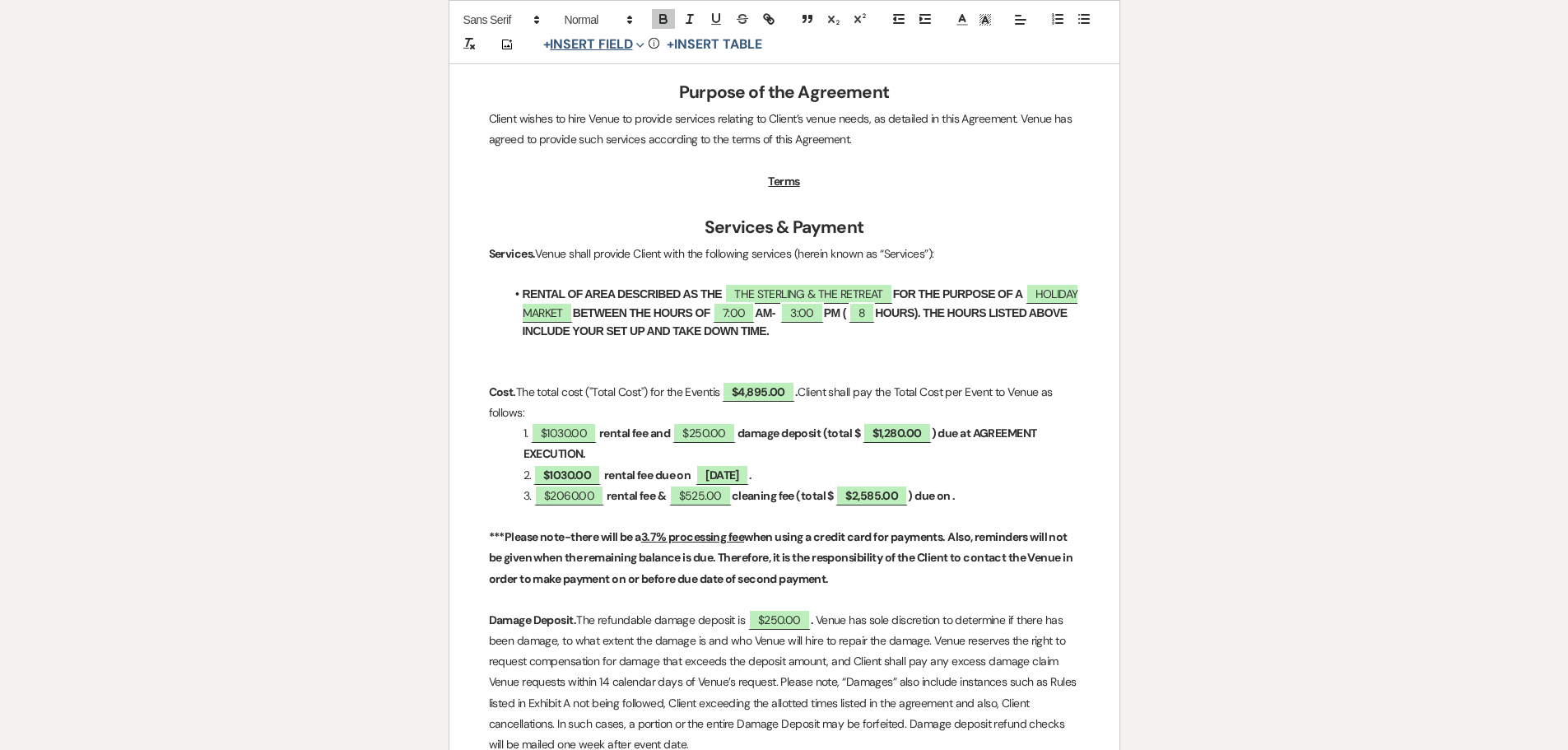
click at [570, 46] on button "+ Insert Field Expand" at bounding box center [594, 44] width 113 height 20
click at [584, 82] on button "Standard Field" at bounding box center [597, 79] width 124 height 29
select select "owner"
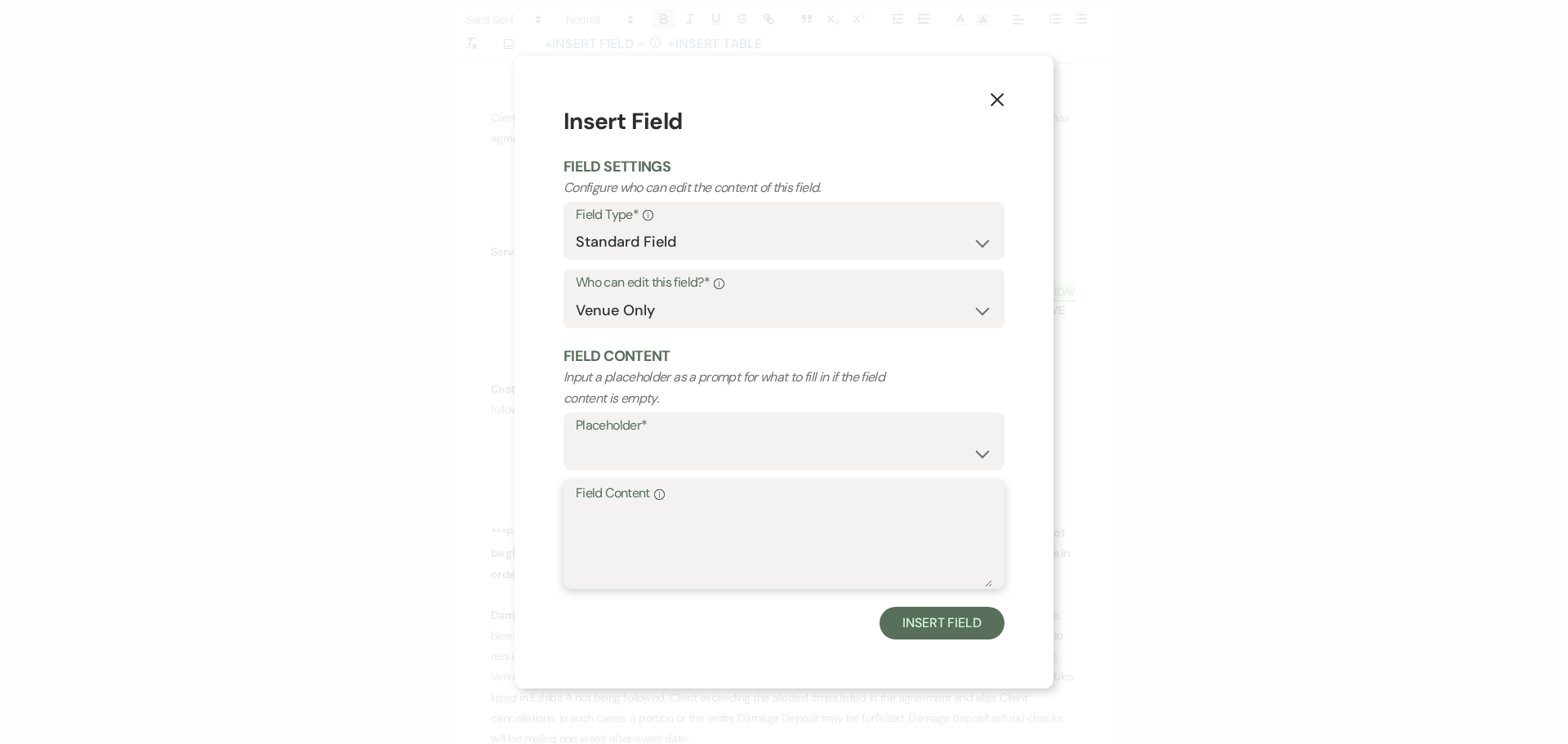
click at [703, 522] on textarea "Field Content Info" at bounding box center [784, 546] width 416 height 81
type textarea "[DATE]"
click at [905, 620] on button "Insert Field" at bounding box center [941, 623] width 125 height 33
click at [774, 452] on select "Custom Placeholder Date Time Name Location Venue Name Type Number Budget Addres…" at bounding box center [784, 453] width 415 height 32
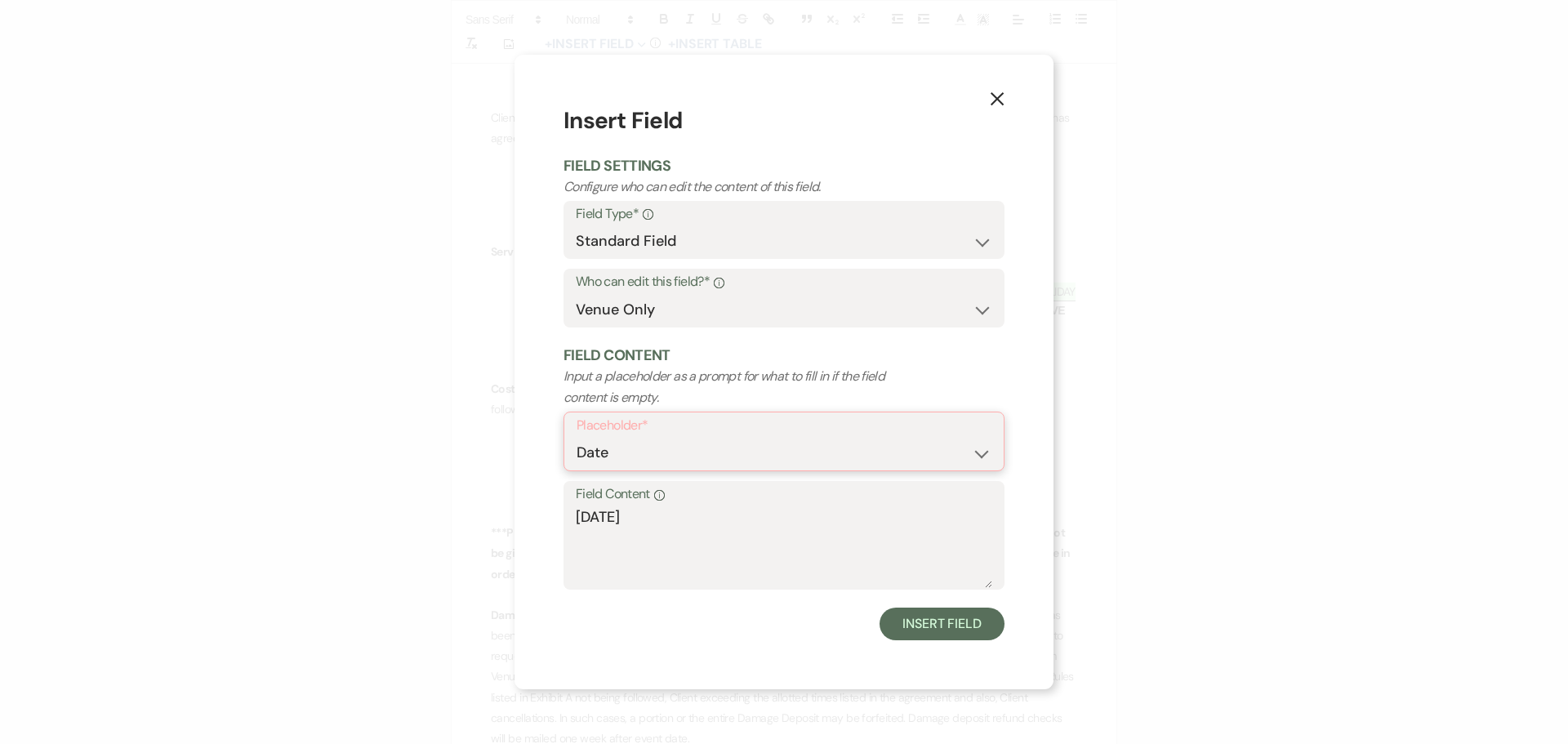
click at [577, 437] on select "Custom Placeholder Date Time Name Location Venue Name Type Number Budget Addres…" at bounding box center [784, 453] width 415 height 32
select select "Date"
click at [966, 622] on button "Insert Field" at bounding box center [941, 623] width 125 height 33
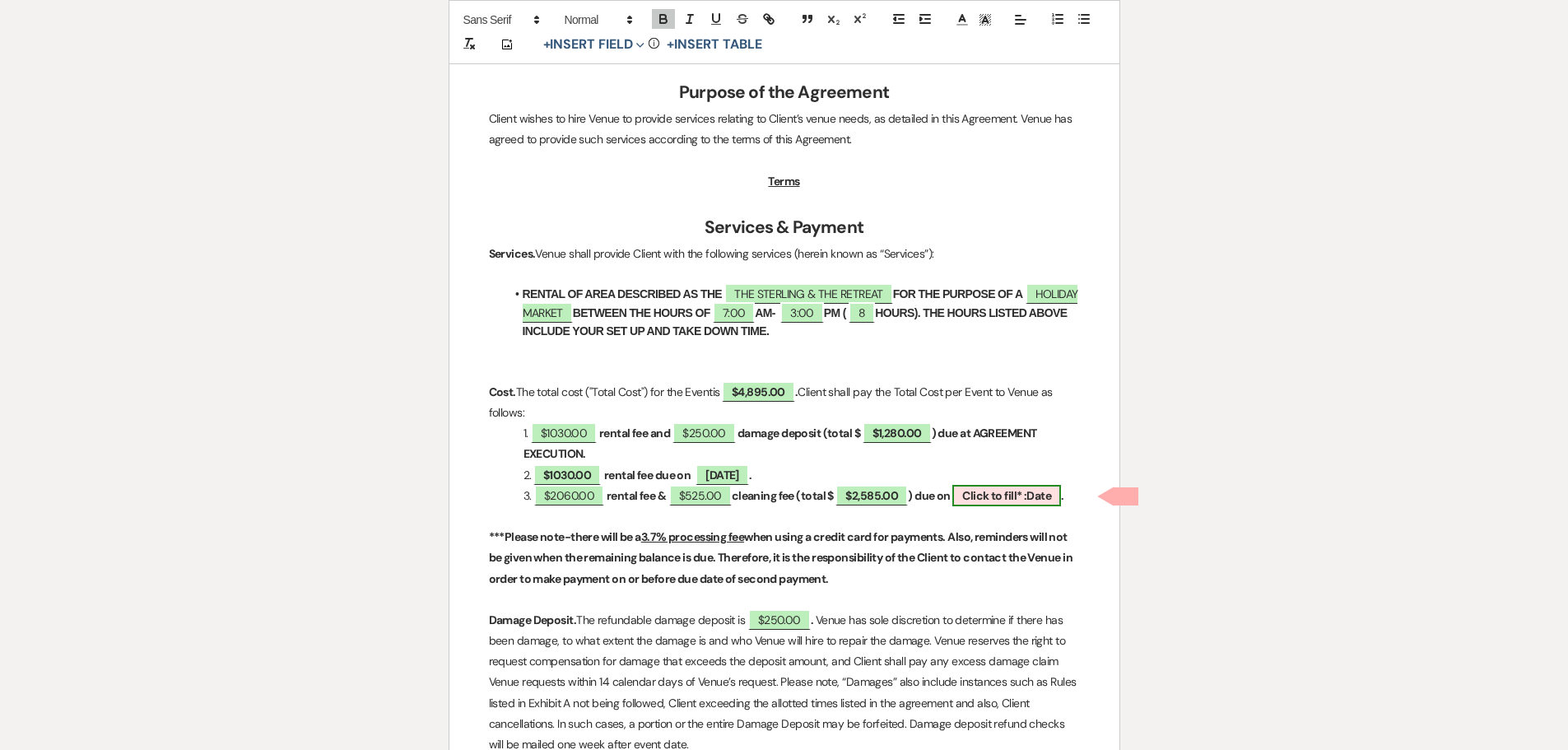
click at [1027, 495] on b "Click to fill* :" at bounding box center [995, 495] width 64 height 15
select select "owner"
select select "Date"
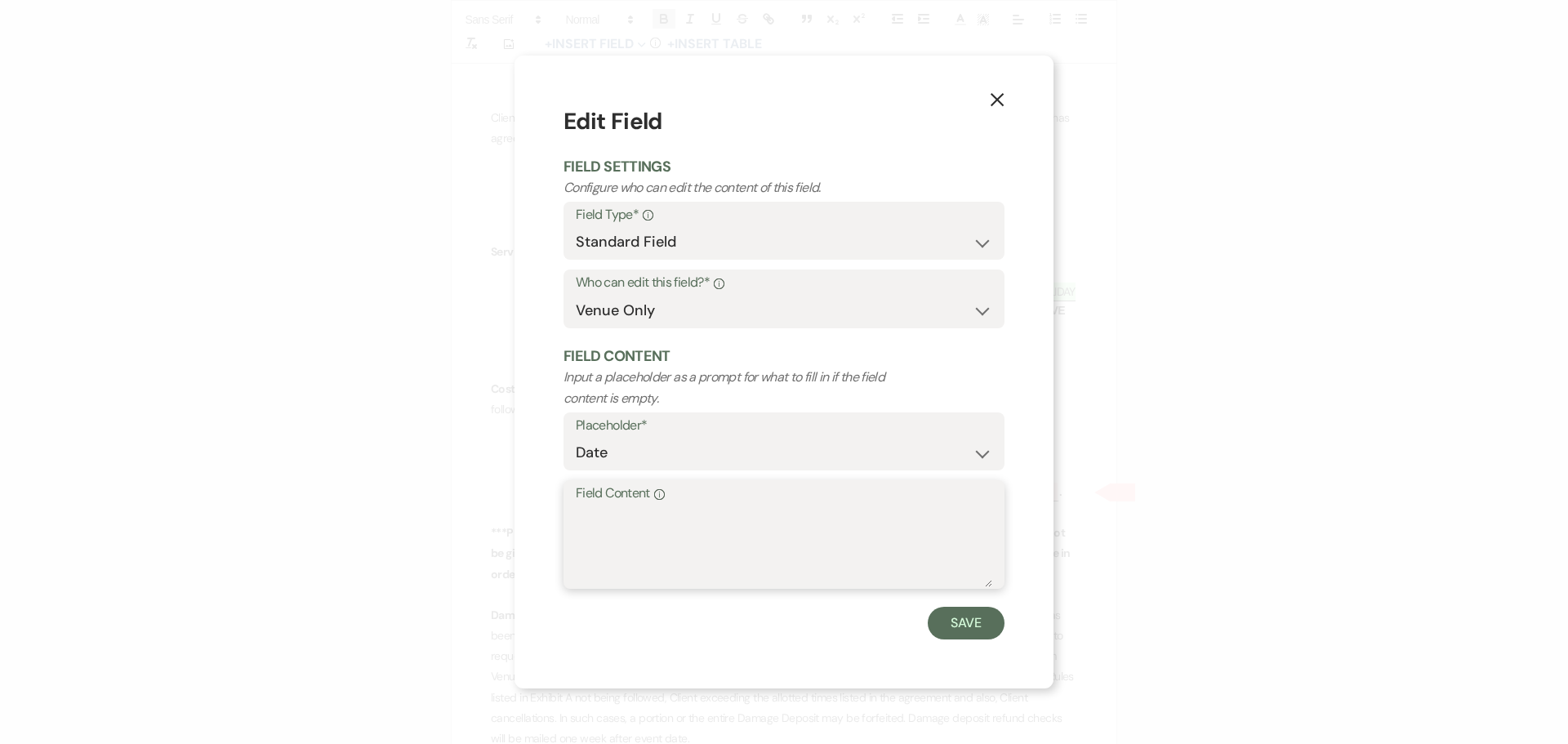
click at [636, 519] on textarea "Field Content Info" at bounding box center [784, 546] width 416 height 81
type textarea "[DATE]"
click at [988, 631] on button "Save" at bounding box center [965, 623] width 76 height 33
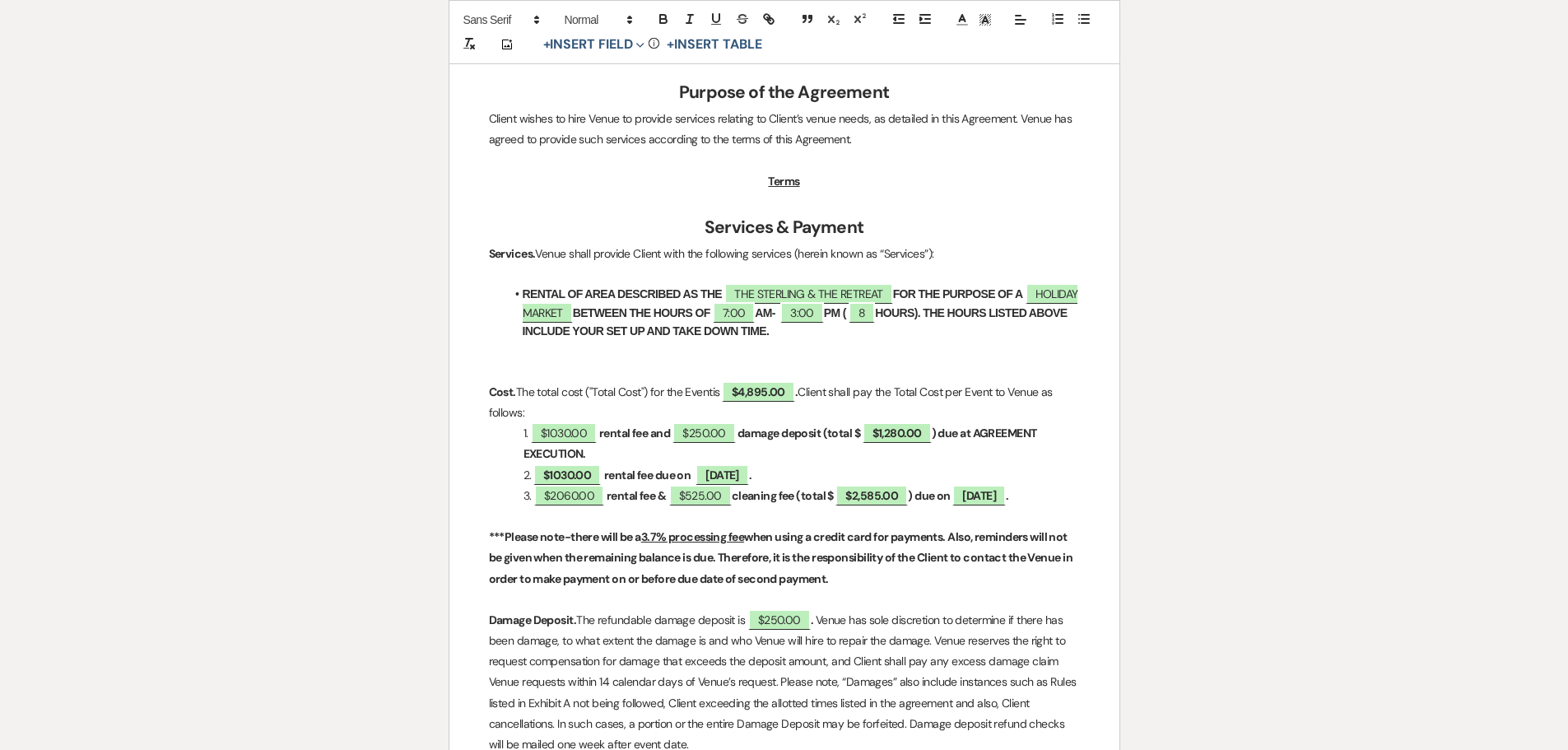
click at [531, 506] on p "3. $2060.00 rental fee & $525.00 cleaning fee (total $ $2,585.00 ) due on [DATE…" at bounding box center [784, 495] width 591 height 20
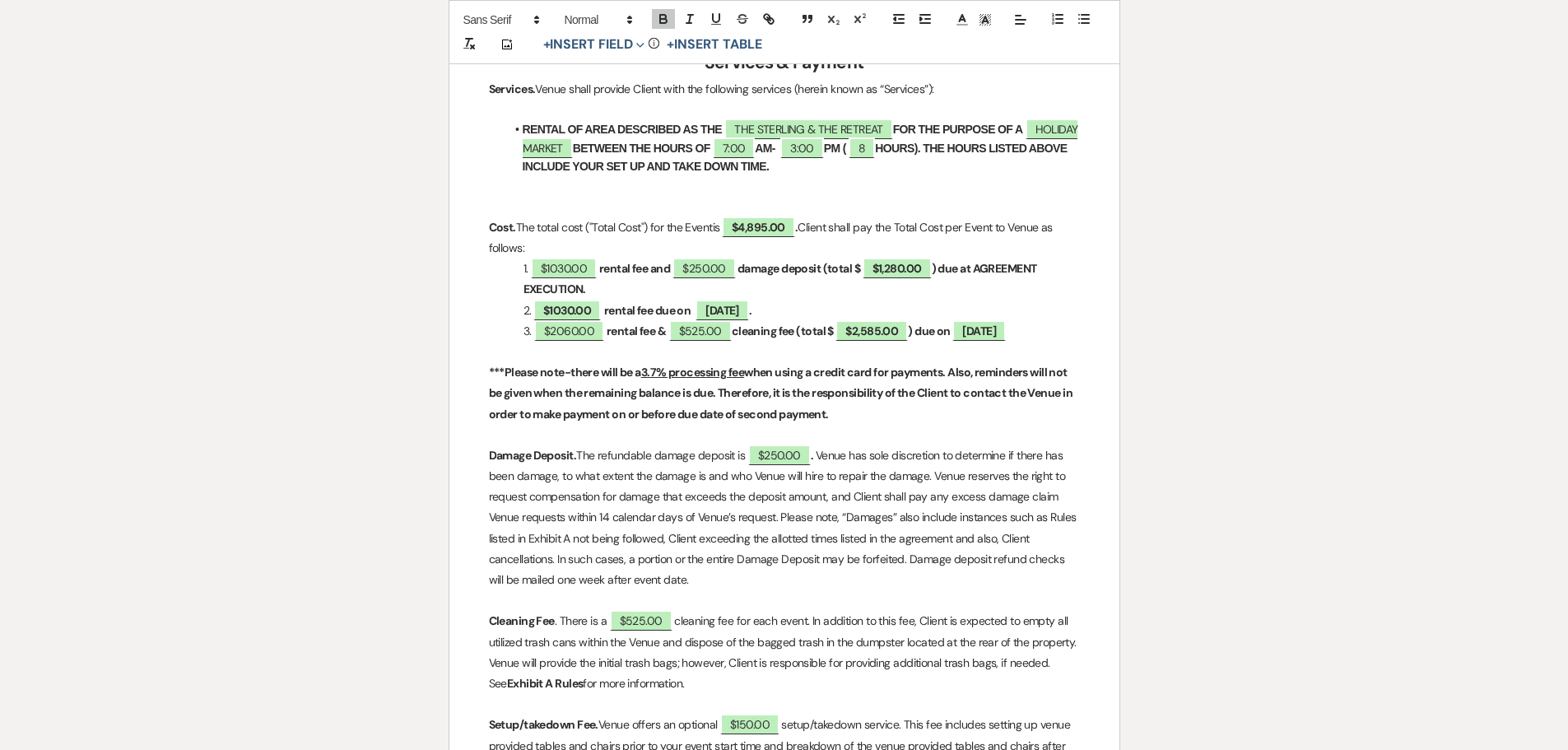
scroll to position [905, 0]
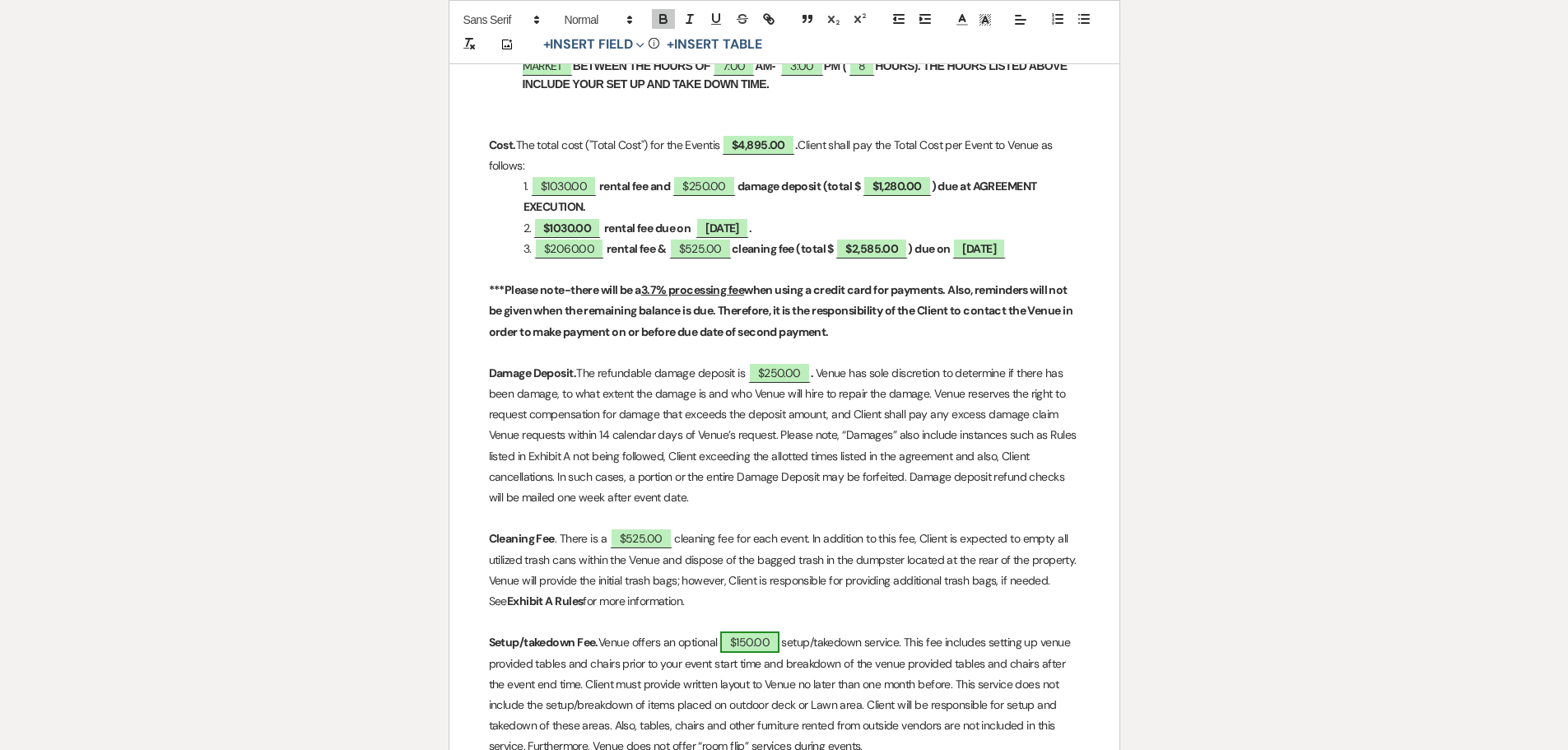
click at [756, 645] on span "$150.00" at bounding box center [750, 642] width 59 height 21
select select "owner"
select select "Amount"
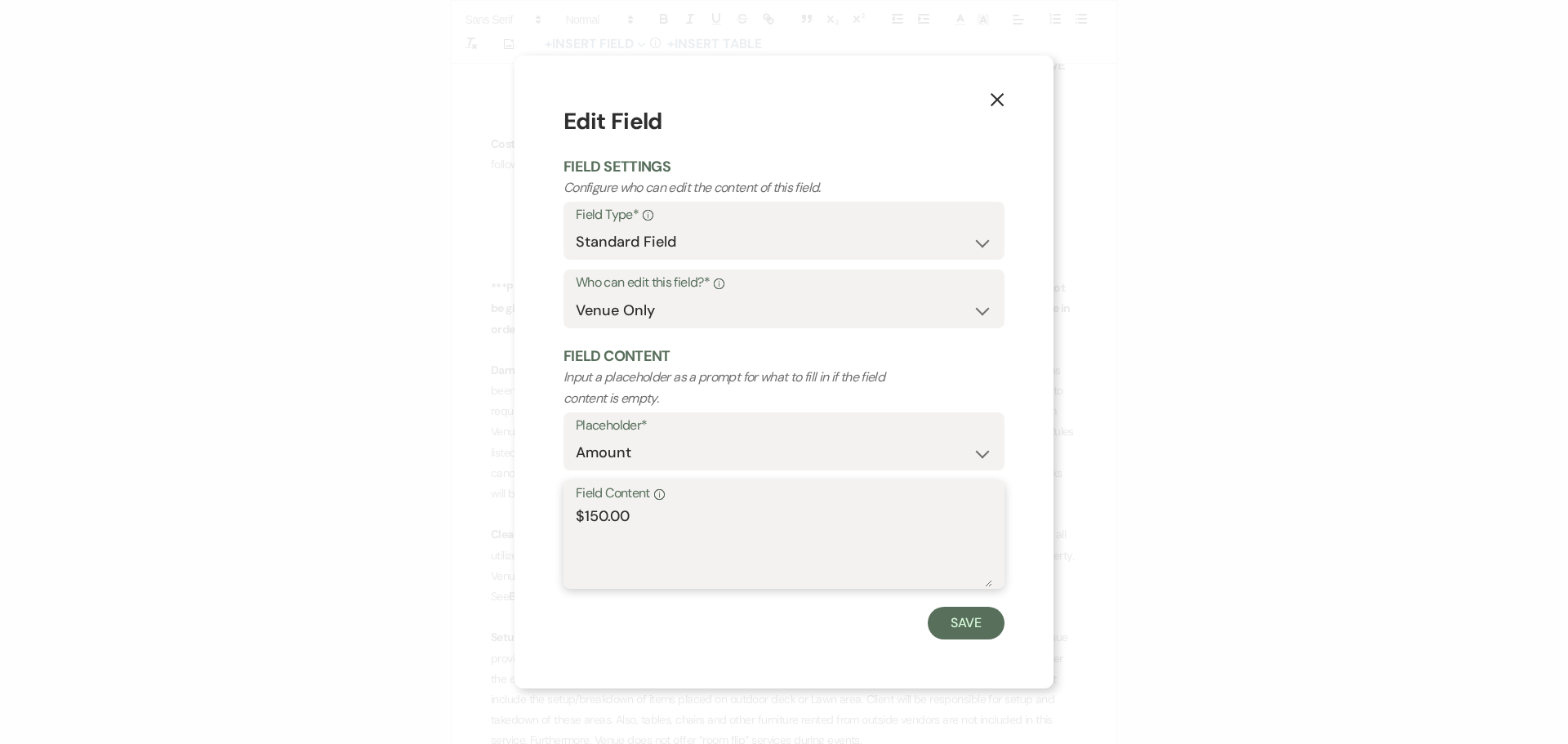
drag, startPoint x: 686, startPoint y: 505, endPoint x: 503, endPoint y: 521, distance: 183.7
click at [503, 521] on div "X Edit Field Field Settings Configure who can edit the content of this field. F…" at bounding box center [784, 372] width 1568 height 744
type textarea "N/A"
click at [959, 621] on button "Save" at bounding box center [965, 623] width 76 height 33
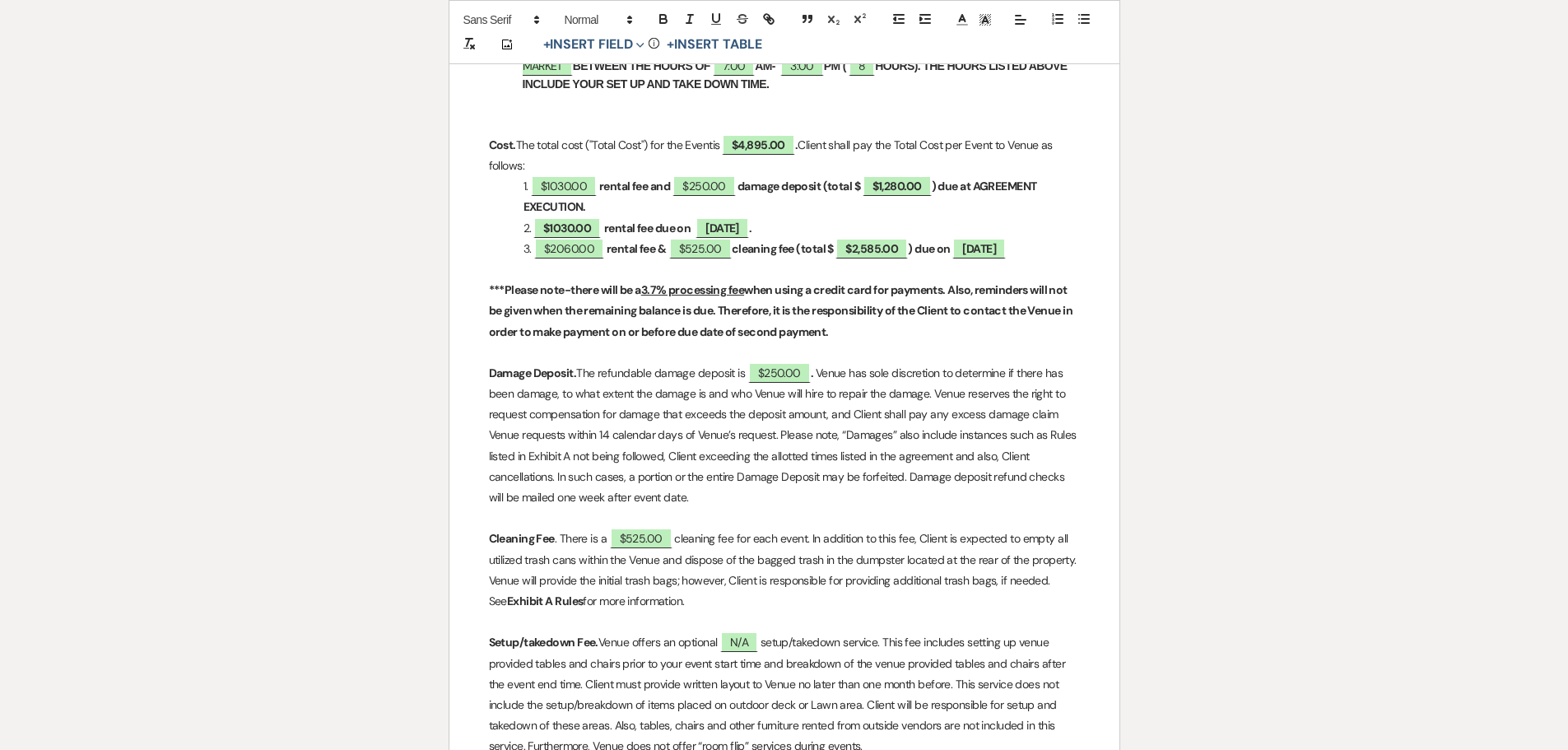
drag, startPoint x: 283, startPoint y: 546, endPoint x: 283, endPoint y: 559, distance: 13.0
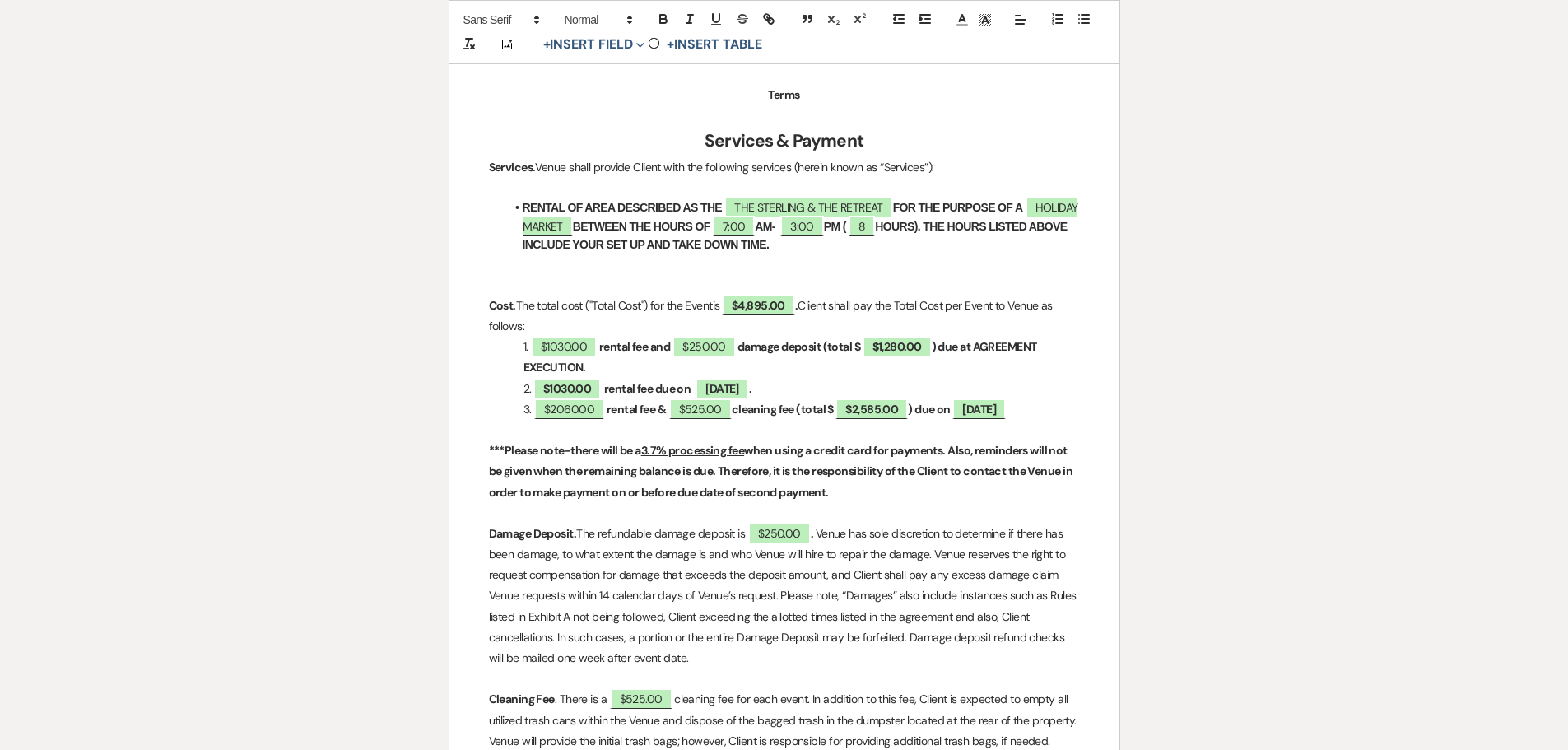
scroll to position [741, 0]
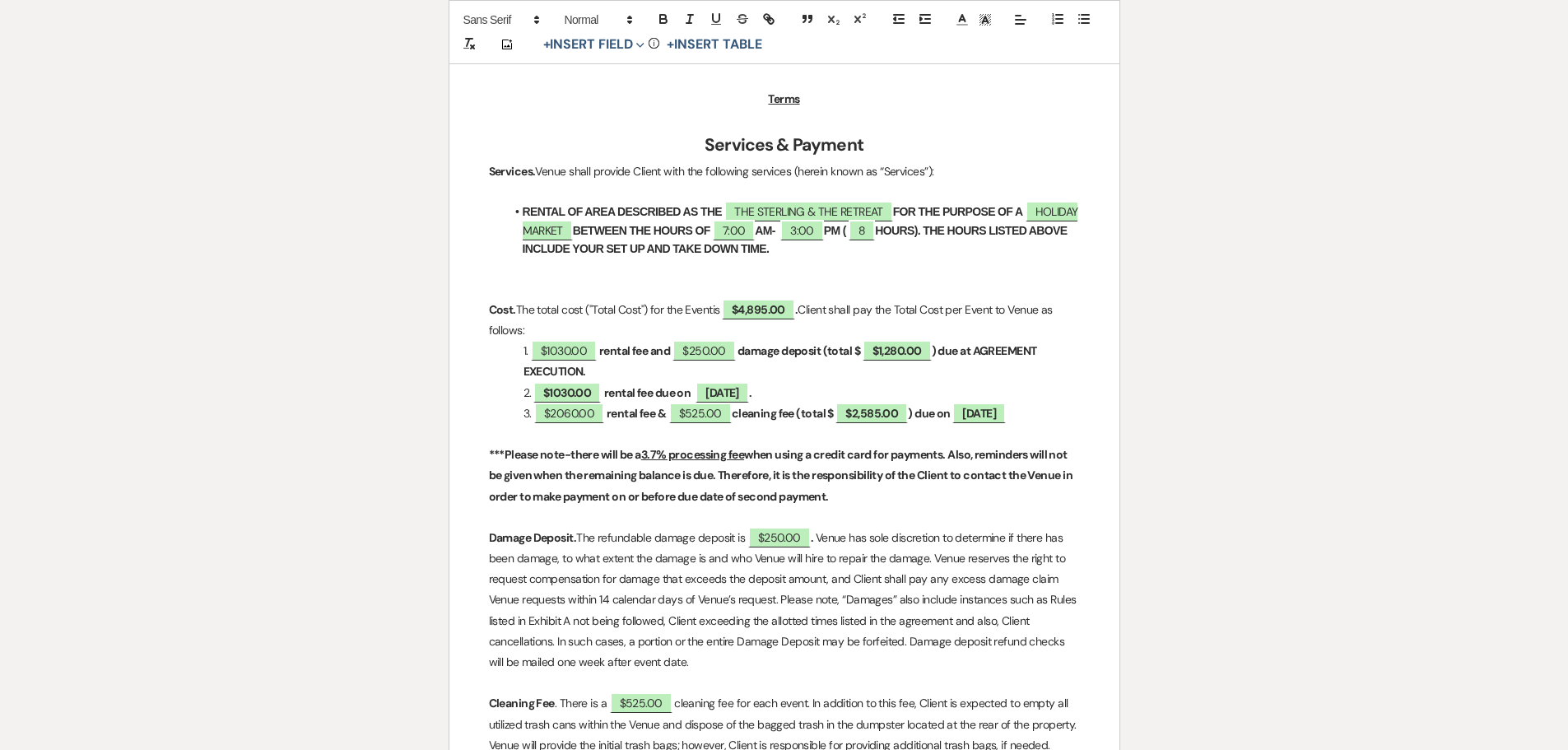
click at [676, 349] on span "$250.00" at bounding box center [703, 350] width 66 height 20
select select "owner"
select select "Amount"
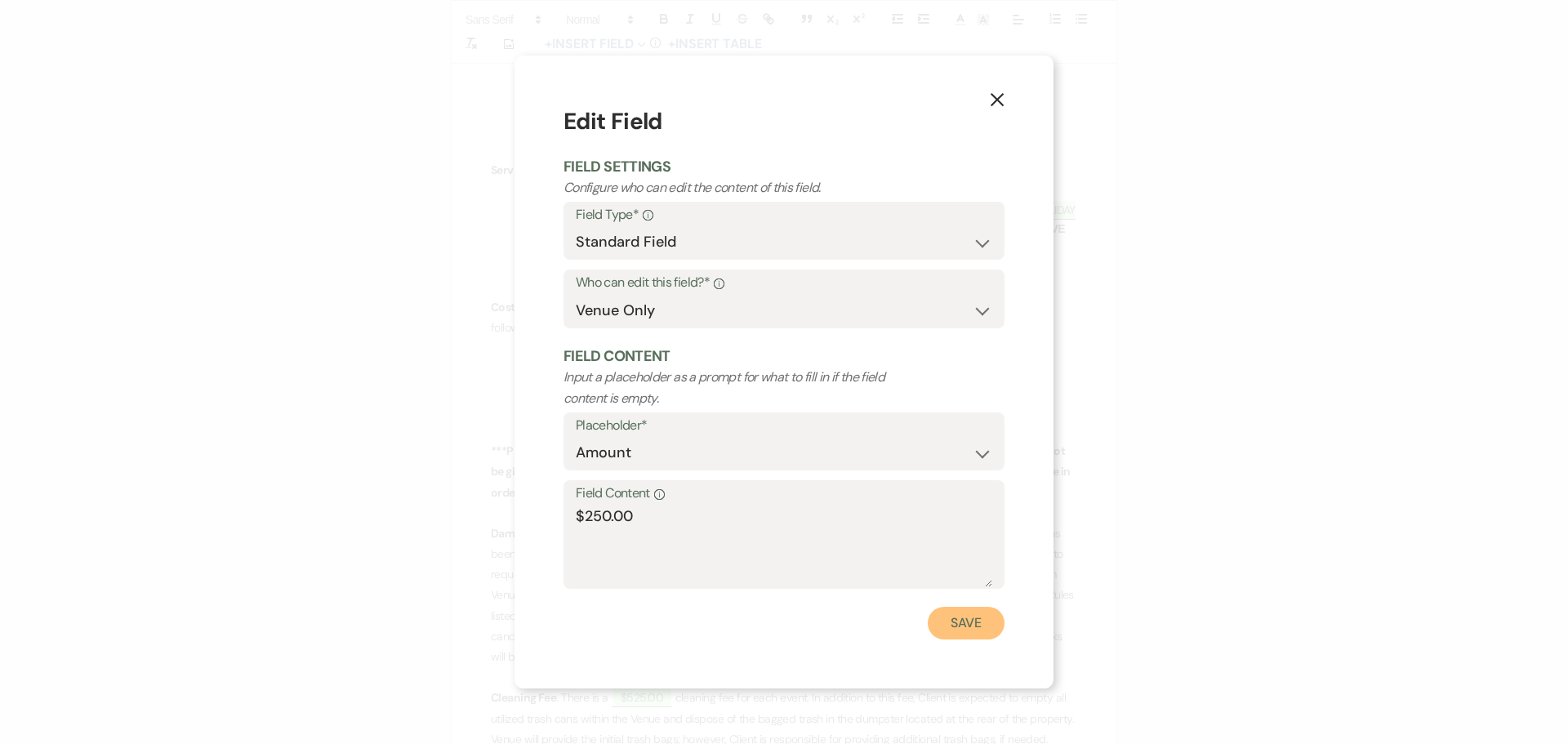
click at [958, 631] on button "Save" at bounding box center [965, 623] width 76 height 33
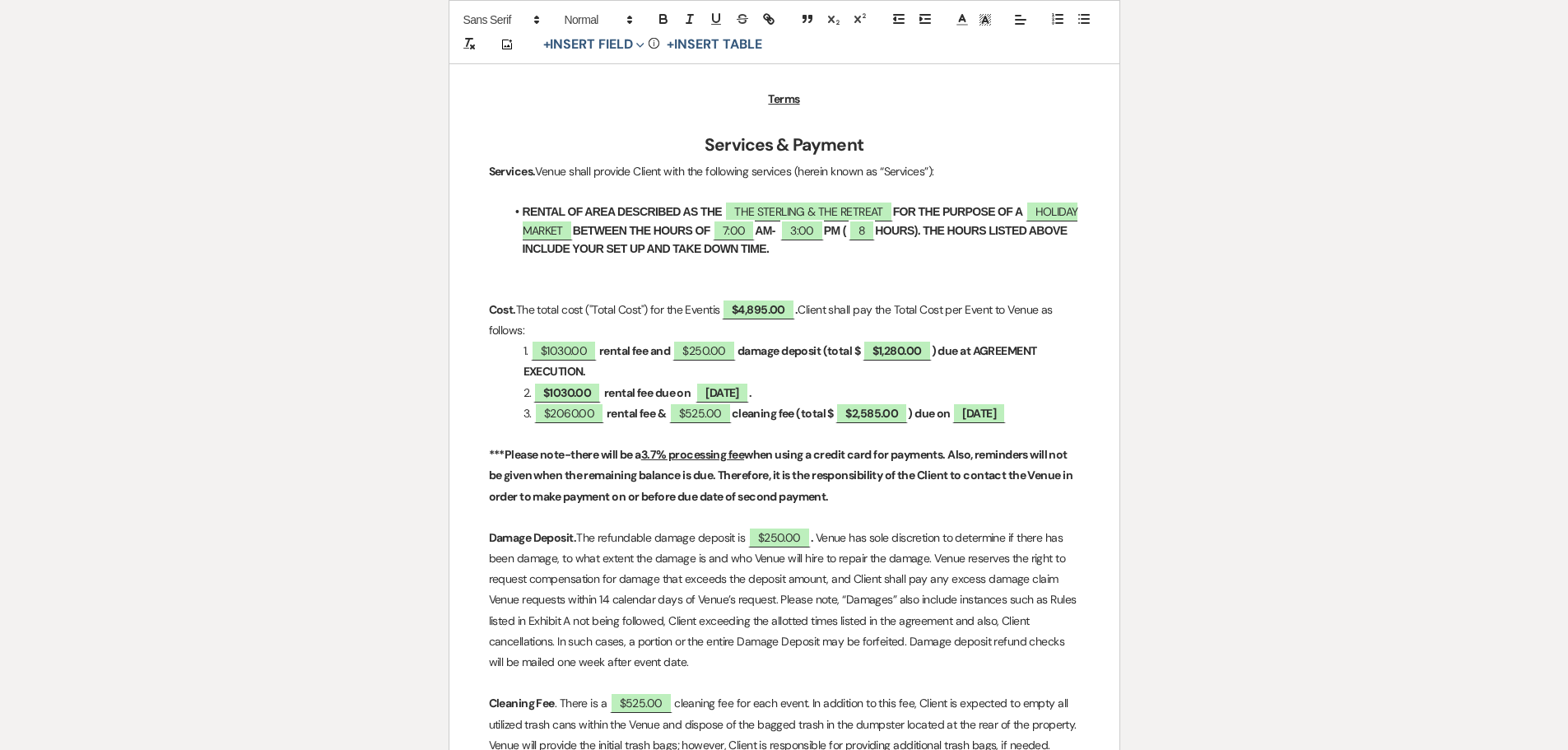
click at [662, 361] on p "1. $1030.00 rental fee and $250.00 damage deposit (total $ $1,280.00 ) due at A…" at bounding box center [784, 361] width 591 height 41
drag, startPoint x: 972, startPoint y: 351, endPoint x: 583, endPoint y: 369, distance: 389.4
click at [583, 369] on strong "damage deposit (total $ $1,280.00 ) due at AGREEMENT EXECUTION." at bounding box center [775, 360] width 504 height 39
click at [715, 13] on icon "button" at bounding box center [716, 19] width 15 height 15
click at [788, 374] on p "1. $1030.00 rental fee & $250.00 damage deposit (total $ $1,280.00 ) due at AGR…" at bounding box center [784, 361] width 591 height 41
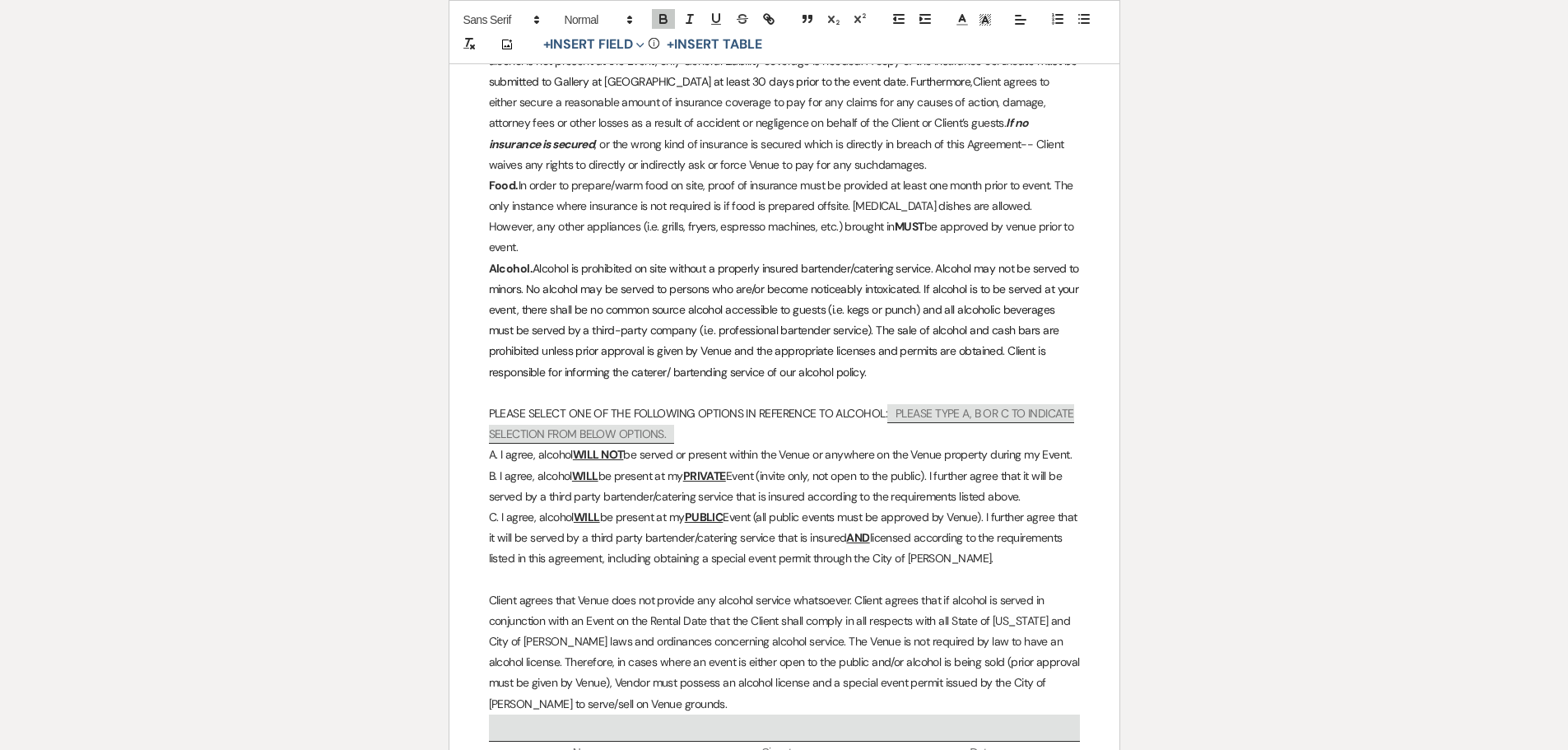
scroll to position [2634, 0]
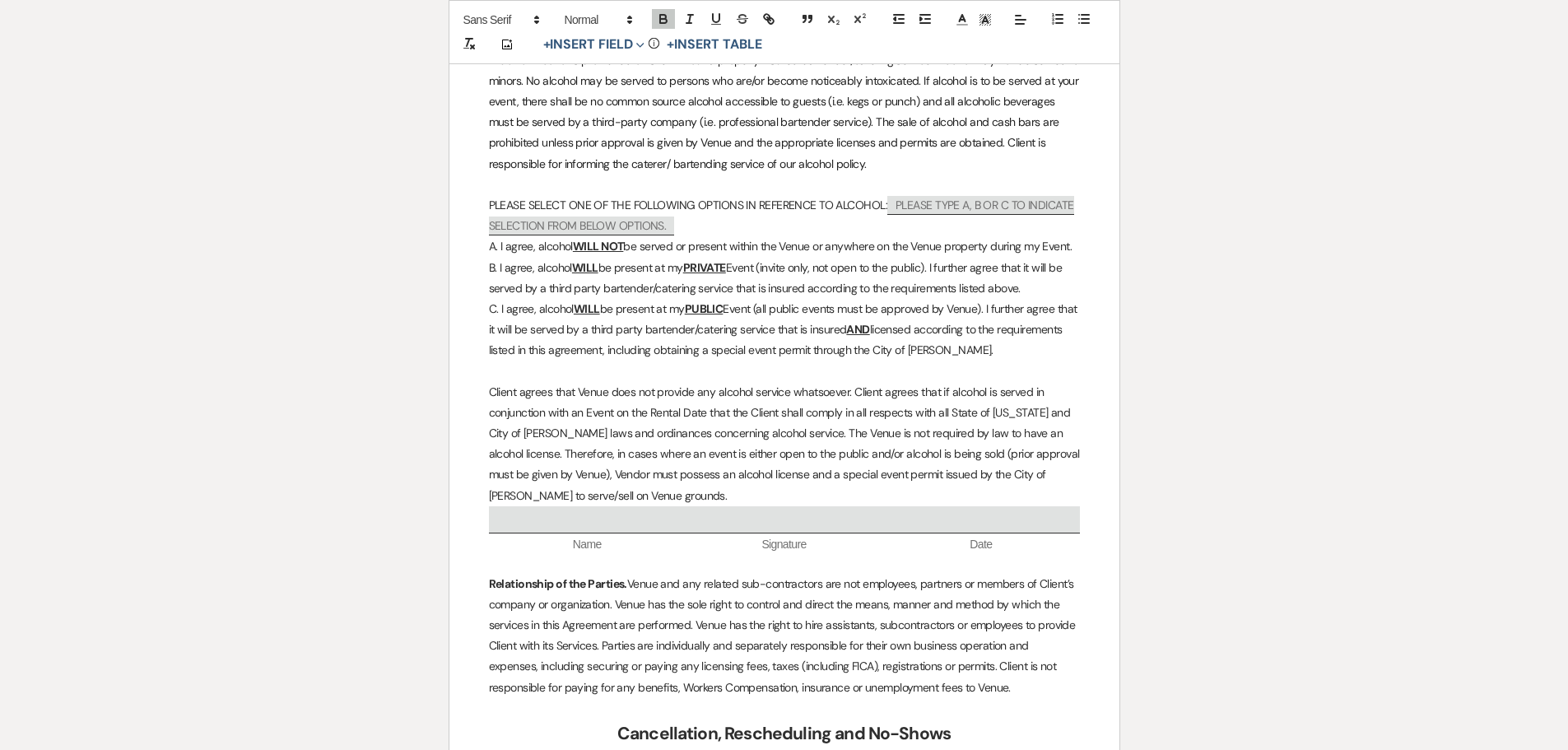
click at [1058, 336] on p "C. I agree, alcohol WILL be present at my PUBLIC Event (all public events must …" at bounding box center [784, 330] width 591 height 62
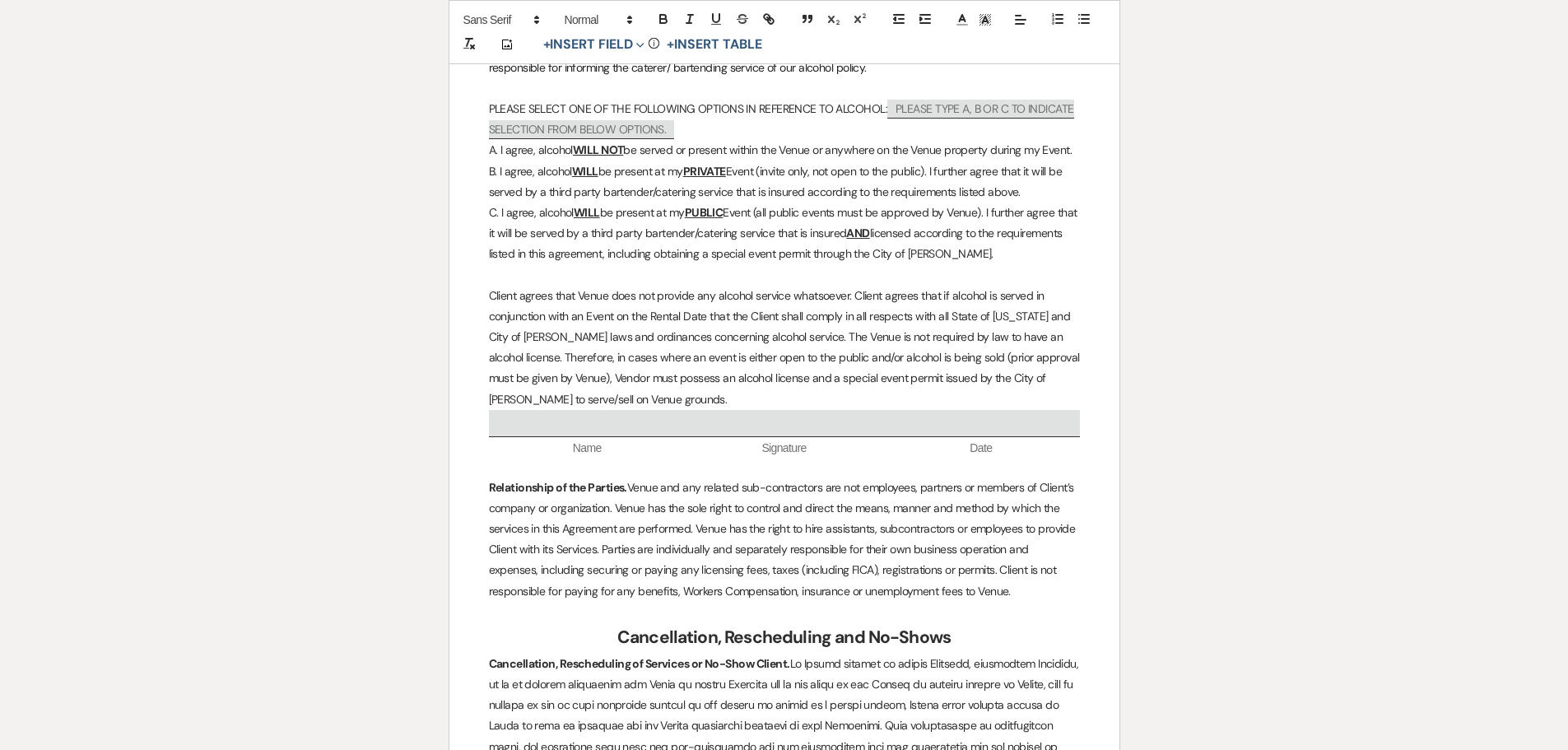
scroll to position [2716, 0]
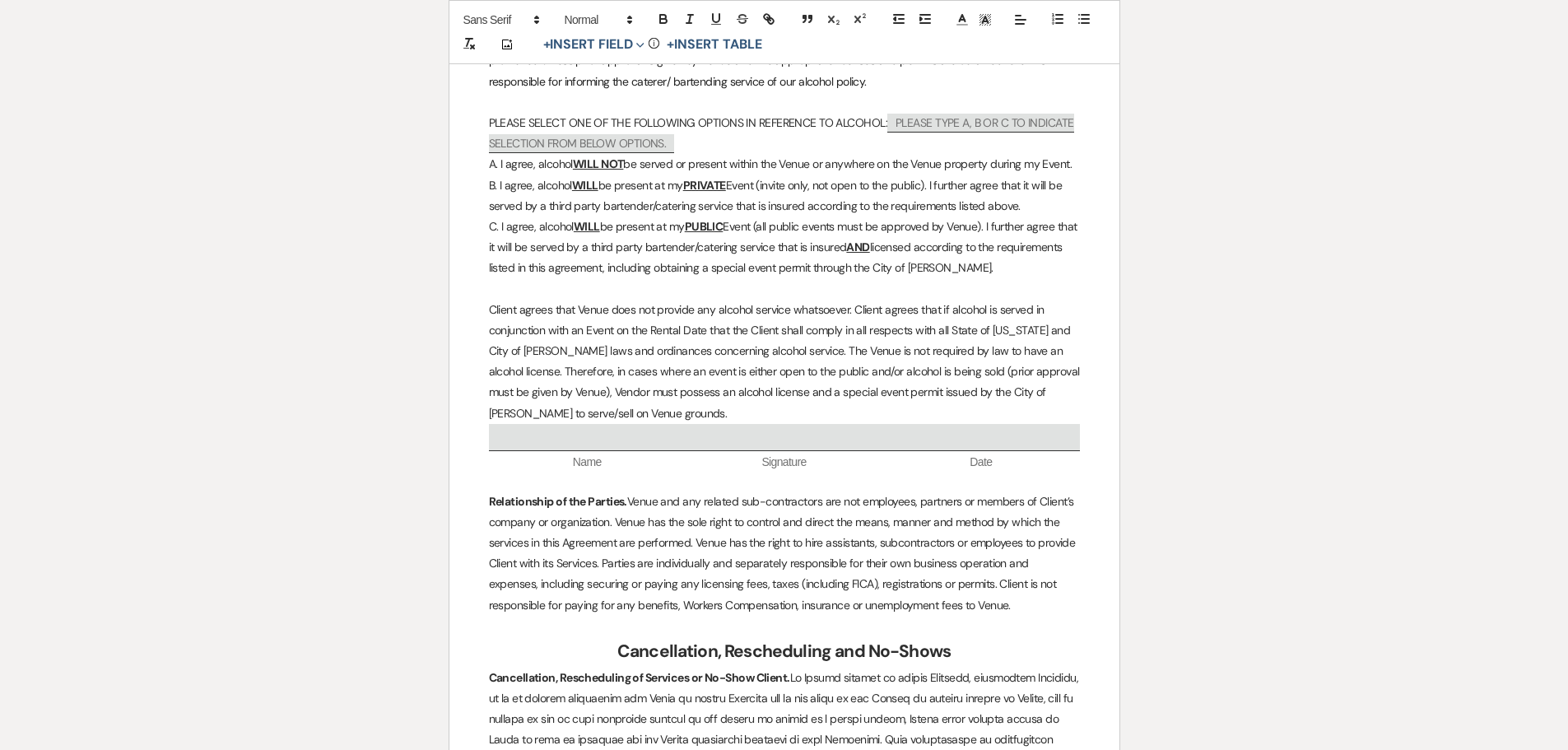
click at [604, 217] on p "C. I agree, alcohol WILL be present at my PUBLIC Event (all public events must …" at bounding box center [784, 248] width 591 height 62
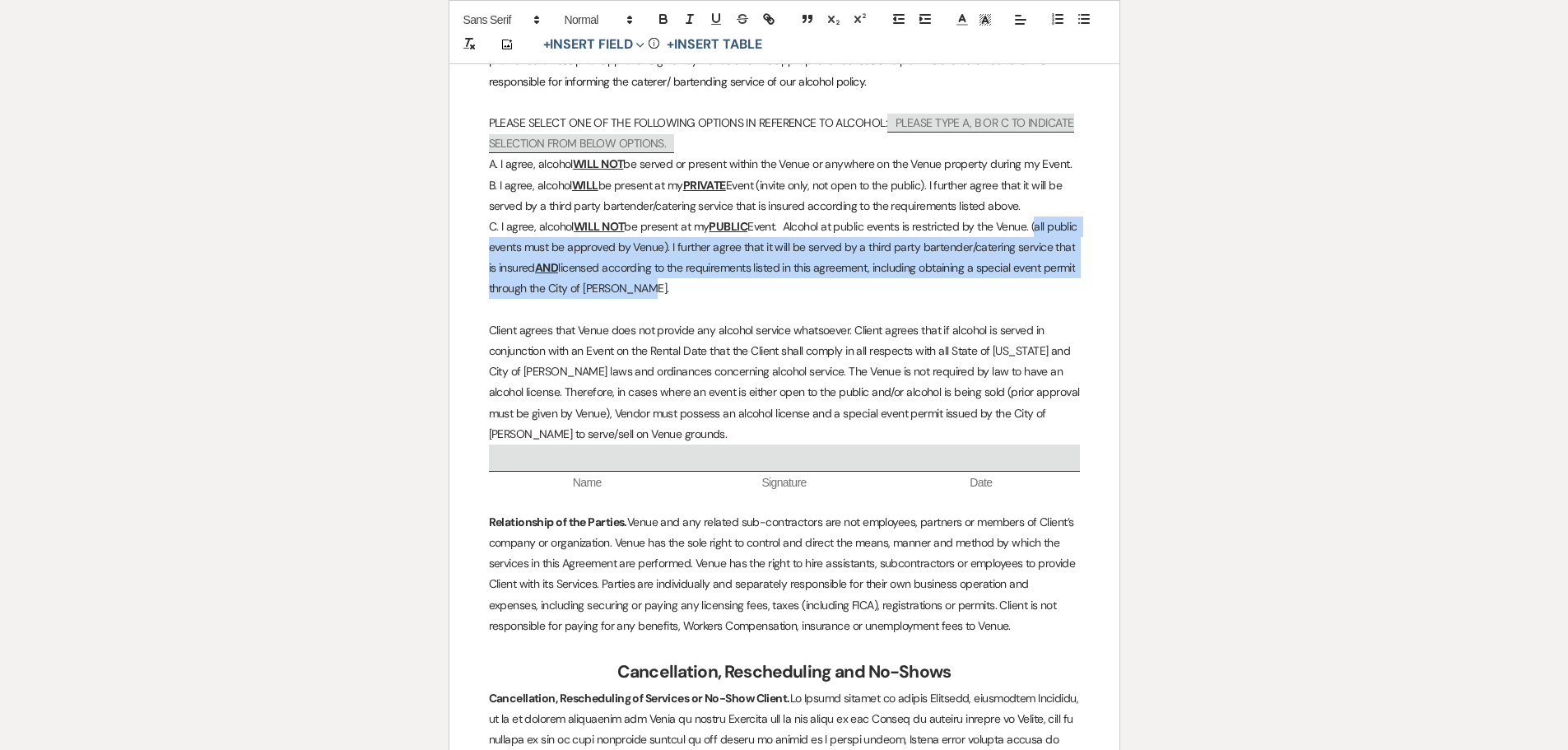
drag, startPoint x: 1039, startPoint y: 204, endPoint x: 1078, endPoint y: 269, distance: 75.8
click at [1078, 269] on p "C. I agree, alcohol WILL NOT be present at my PUBLIC Event. Alcohol at public e…" at bounding box center [784, 257] width 591 height 83
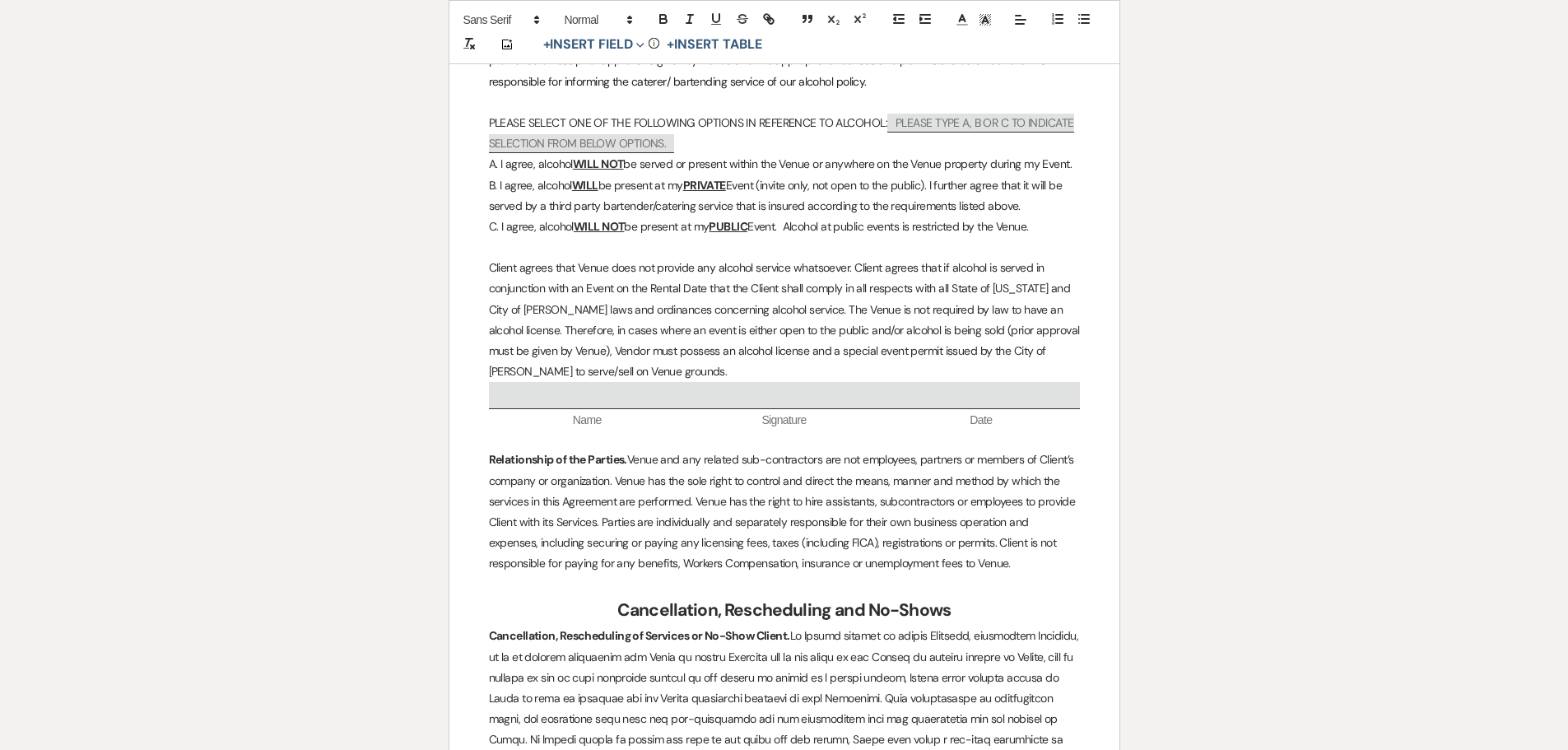
click at [810, 347] on p "Client agrees that Venue does not provide any alcohol service whatsoever. Clien…" at bounding box center [784, 319] width 591 height 124
click at [839, 217] on p "C. I agree, alcohol WILL NOT be present at my PUBLIC Event. Alcohol at public e…" at bounding box center [784, 226] width 591 height 20
drag, startPoint x: 791, startPoint y: 207, endPoint x: 1040, endPoint y: 205, distance: 249.0
click at [1040, 217] on p "C. I agree, alcohol WILL NOT be present at my PUBLIC Event. Alcohol public even…" at bounding box center [784, 226] width 591 height 20
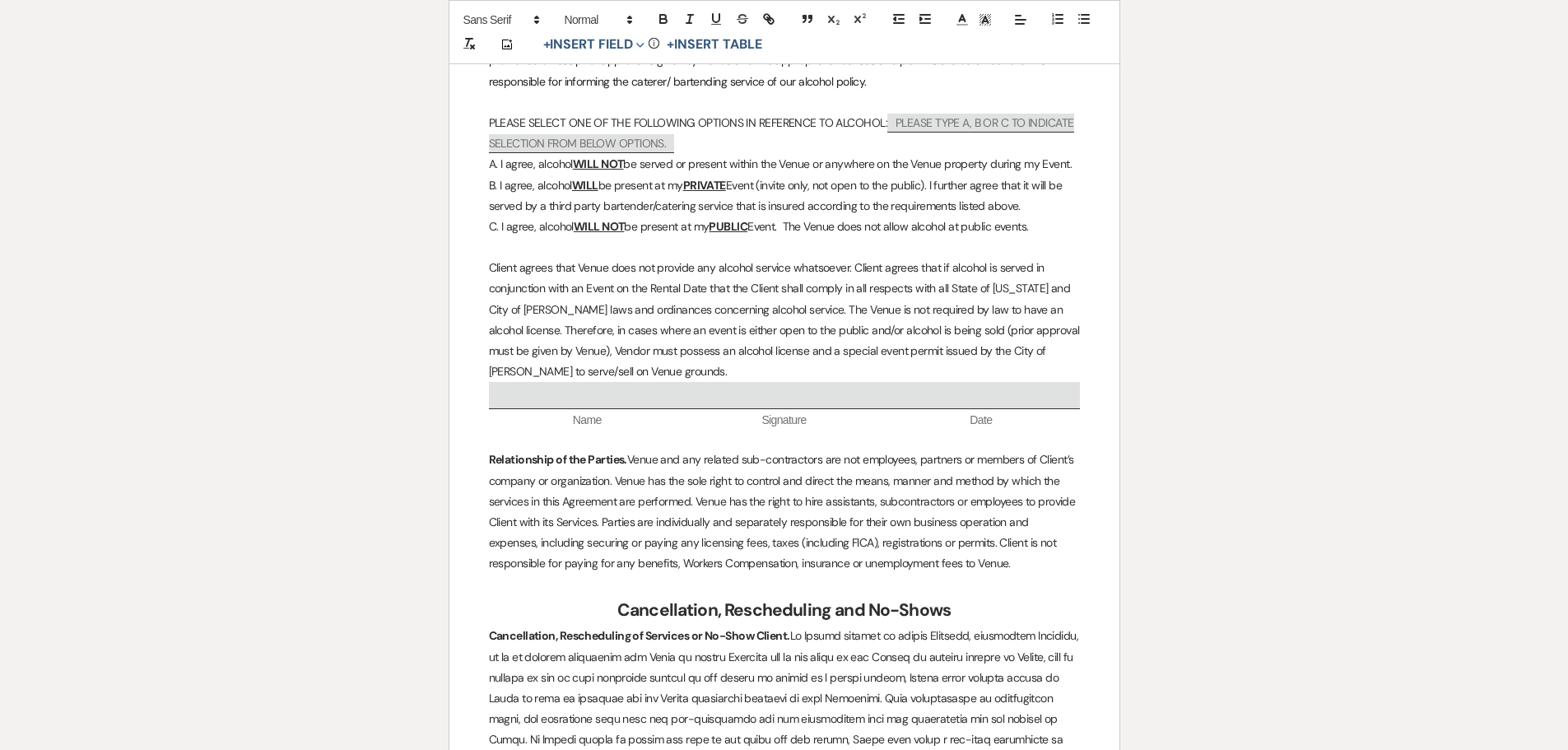
click at [915, 257] on p "Client agrees that Venue does not provide any alcohol service whatsoever. Clien…" at bounding box center [784, 319] width 591 height 124
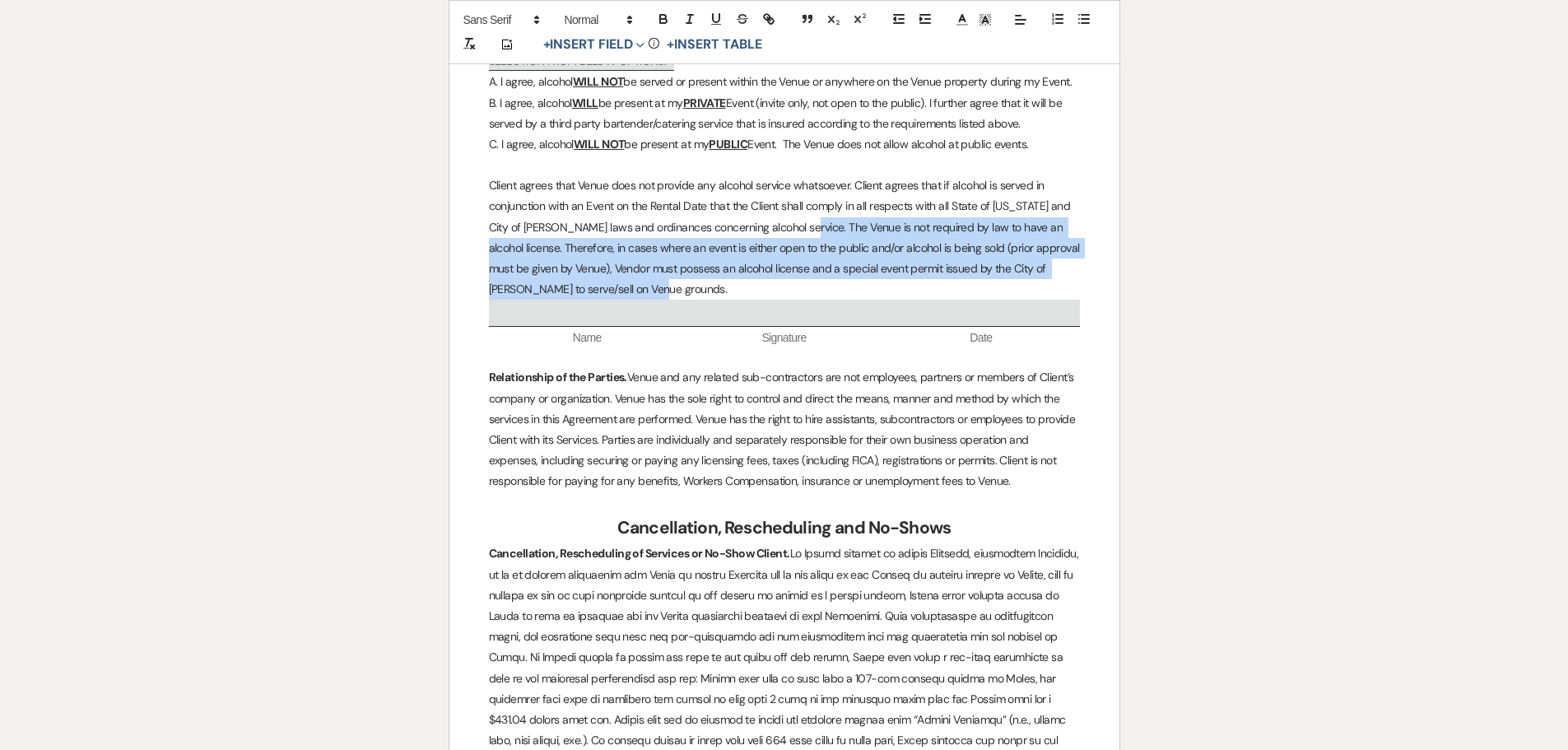
drag, startPoint x: 802, startPoint y: 209, endPoint x: 828, endPoint y: 270, distance: 66.3
click at [828, 270] on p "Client agrees that Venue does not provide any alcohol service whatsoever. Clien…" at bounding box center [784, 237] width 591 height 124
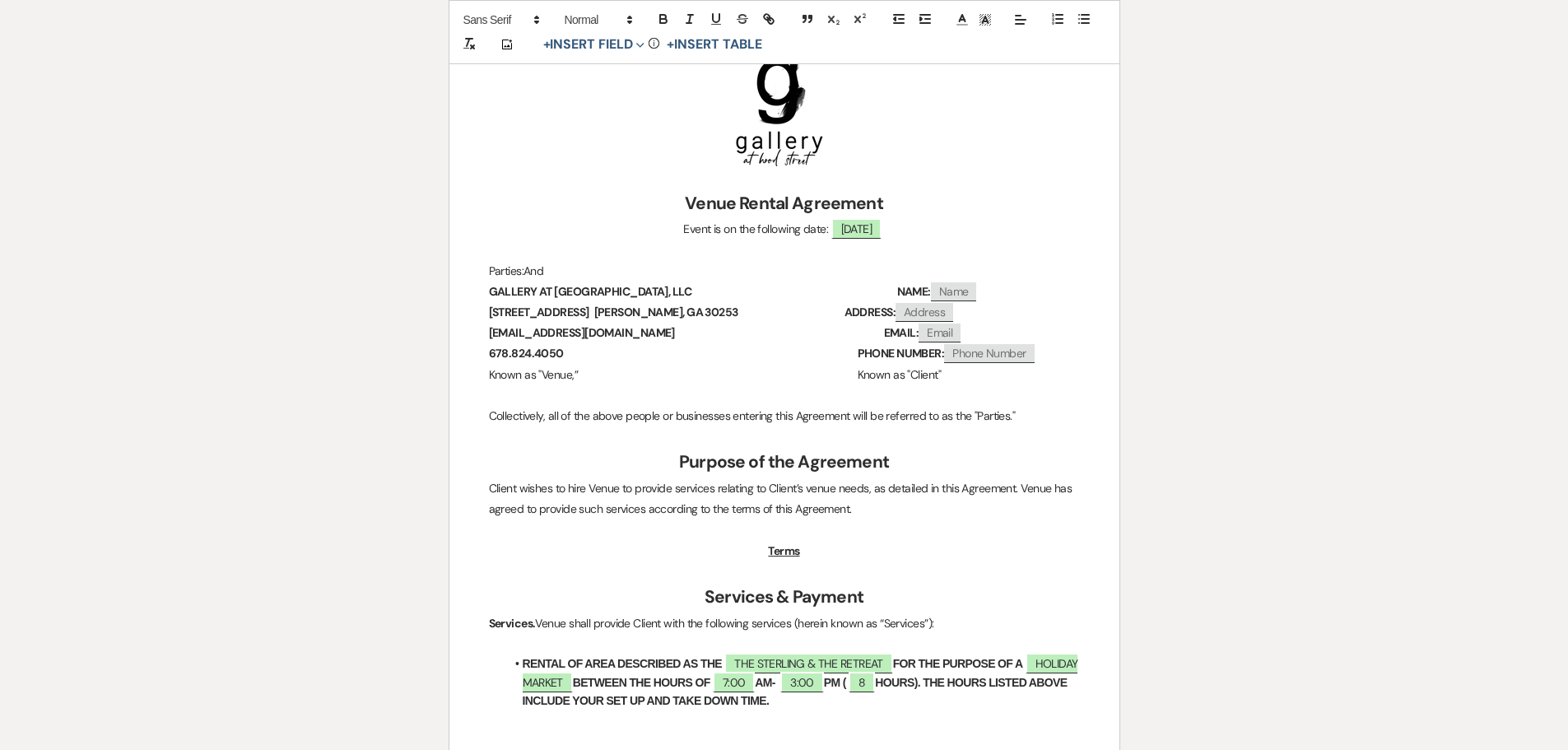
scroll to position [0, 0]
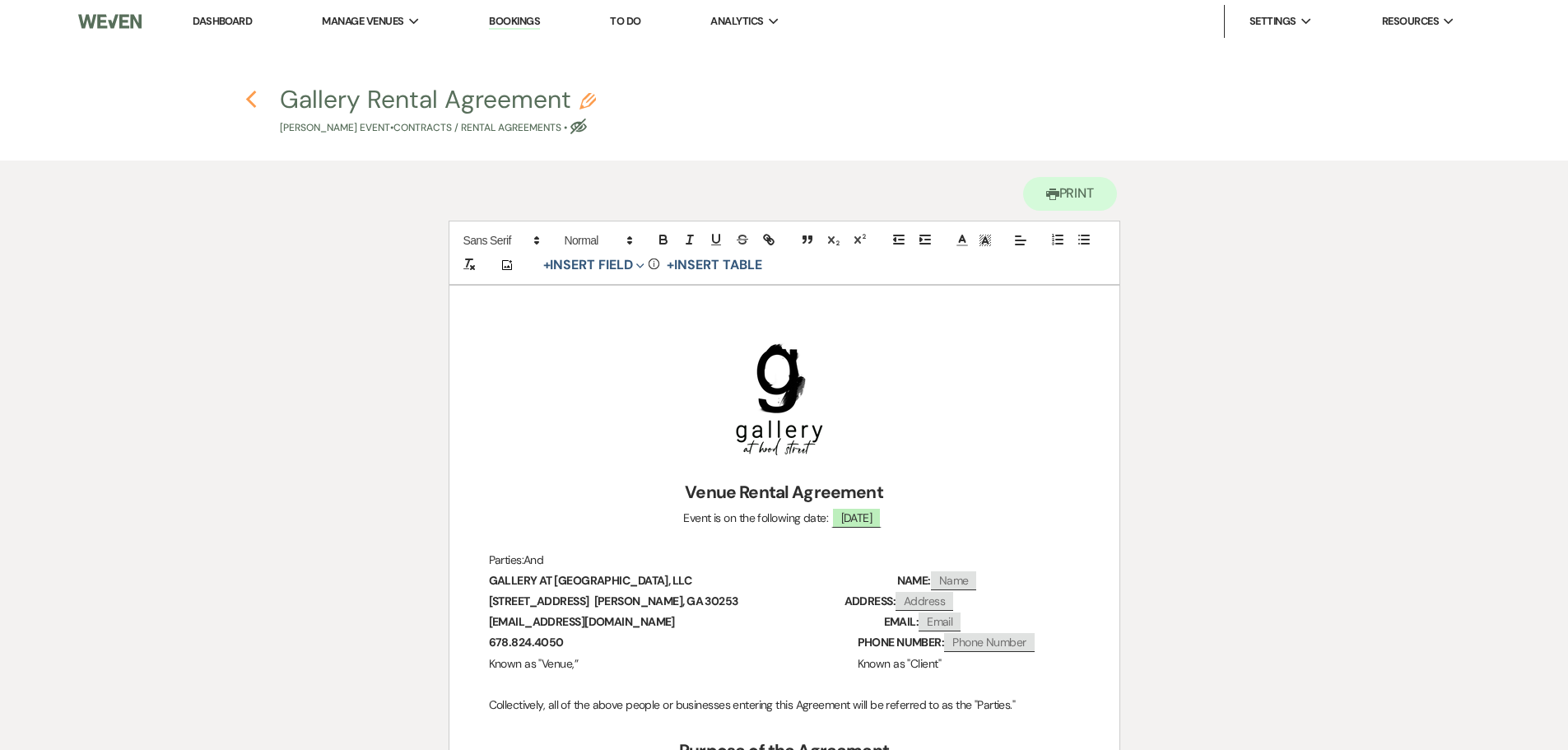
click at [250, 102] on use "button" at bounding box center [251, 99] width 11 height 19
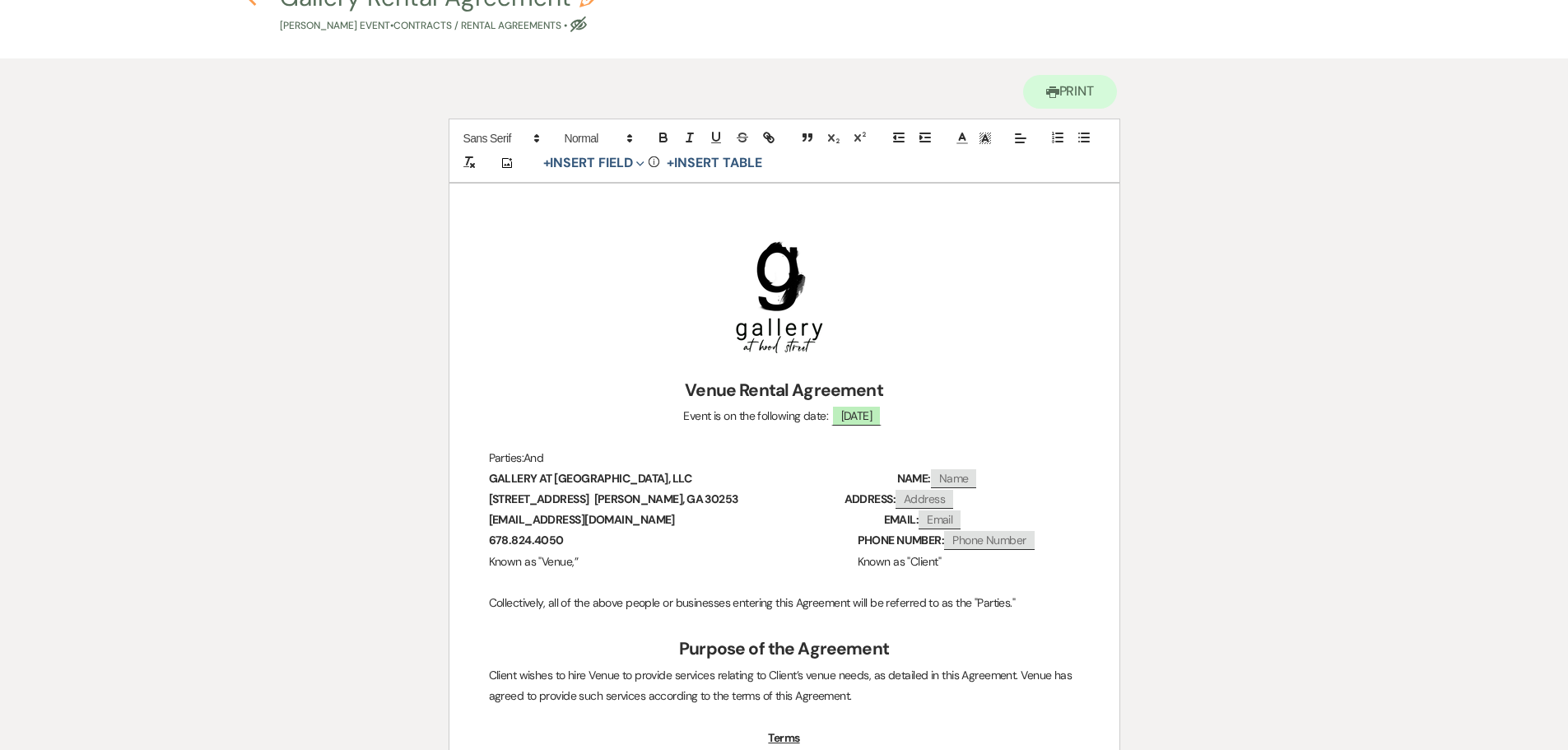
select select "5"
select select "6"
select select "7"
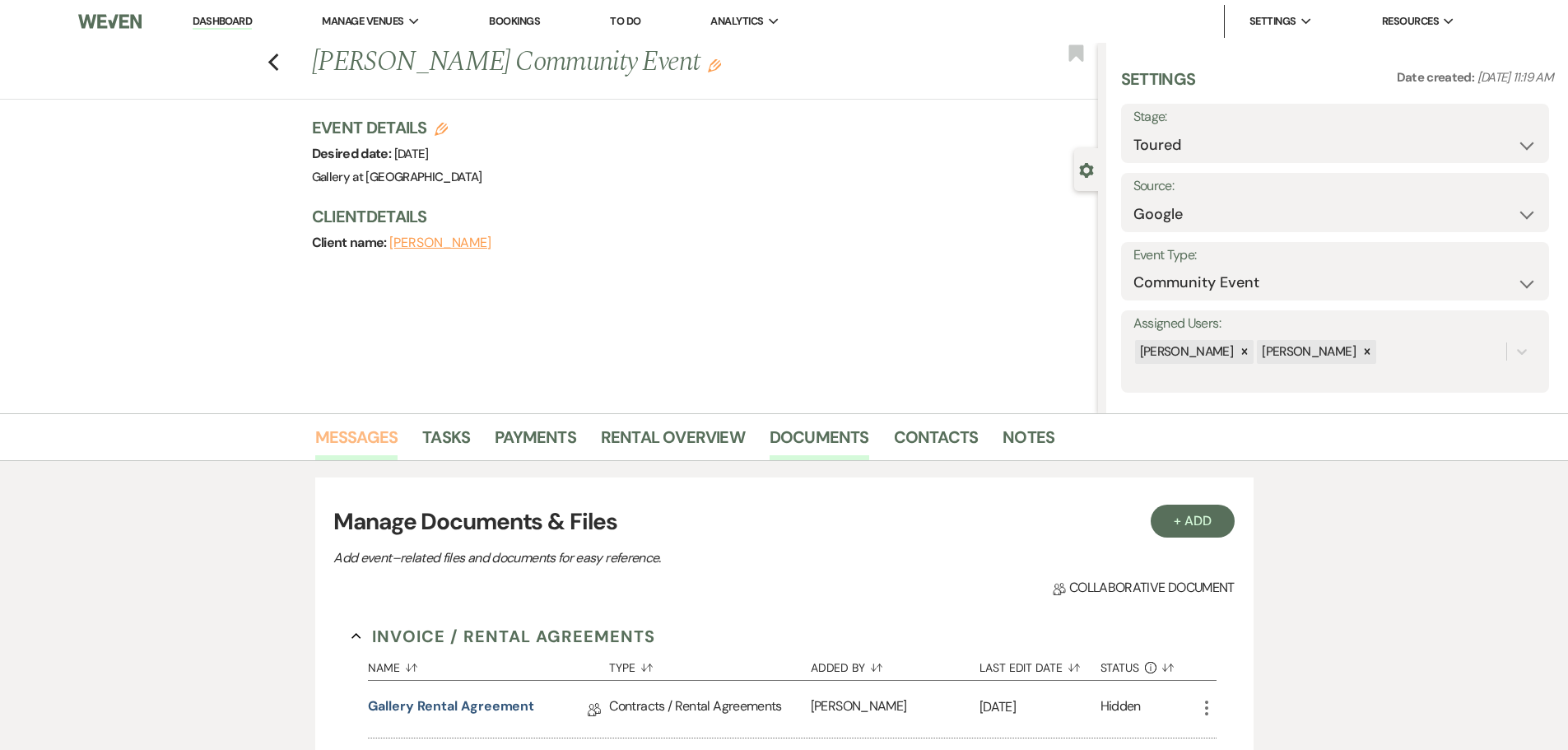
click at [365, 430] on link "Messages" at bounding box center [356, 442] width 83 height 36
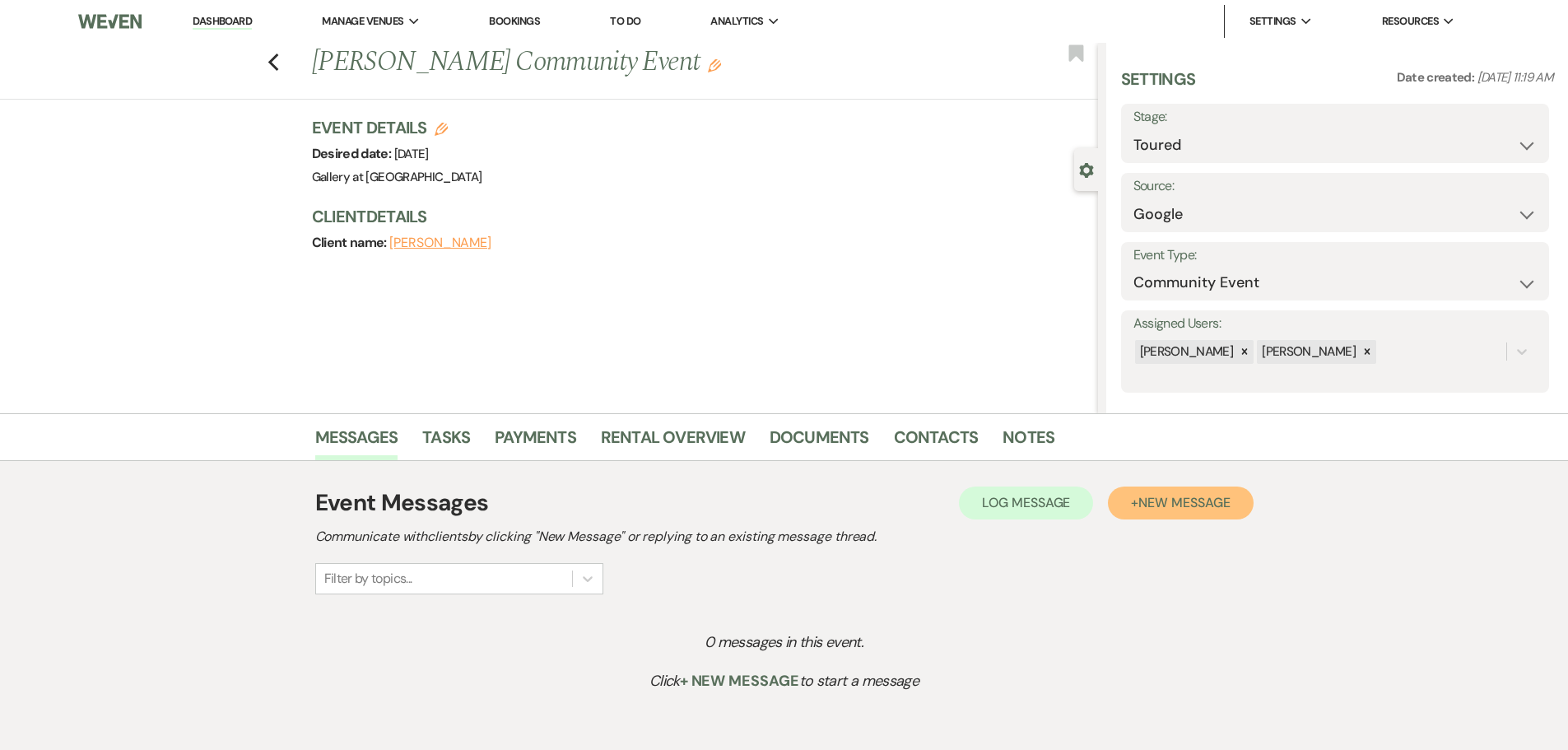
click at [1176, 493] on button "+ New Message" at bounding box center [1180, 503] width 145 height 33
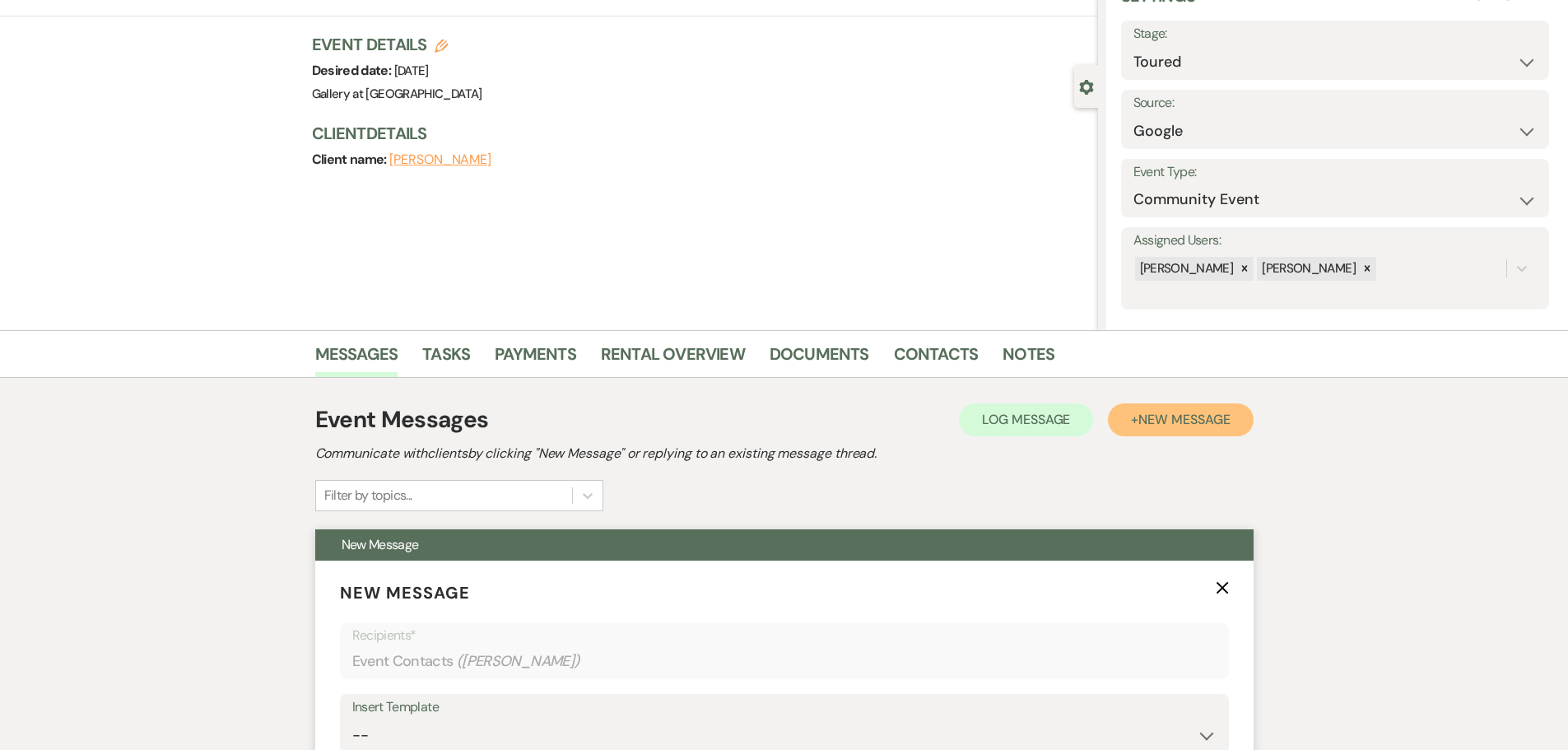
scroll to position [247, 0]
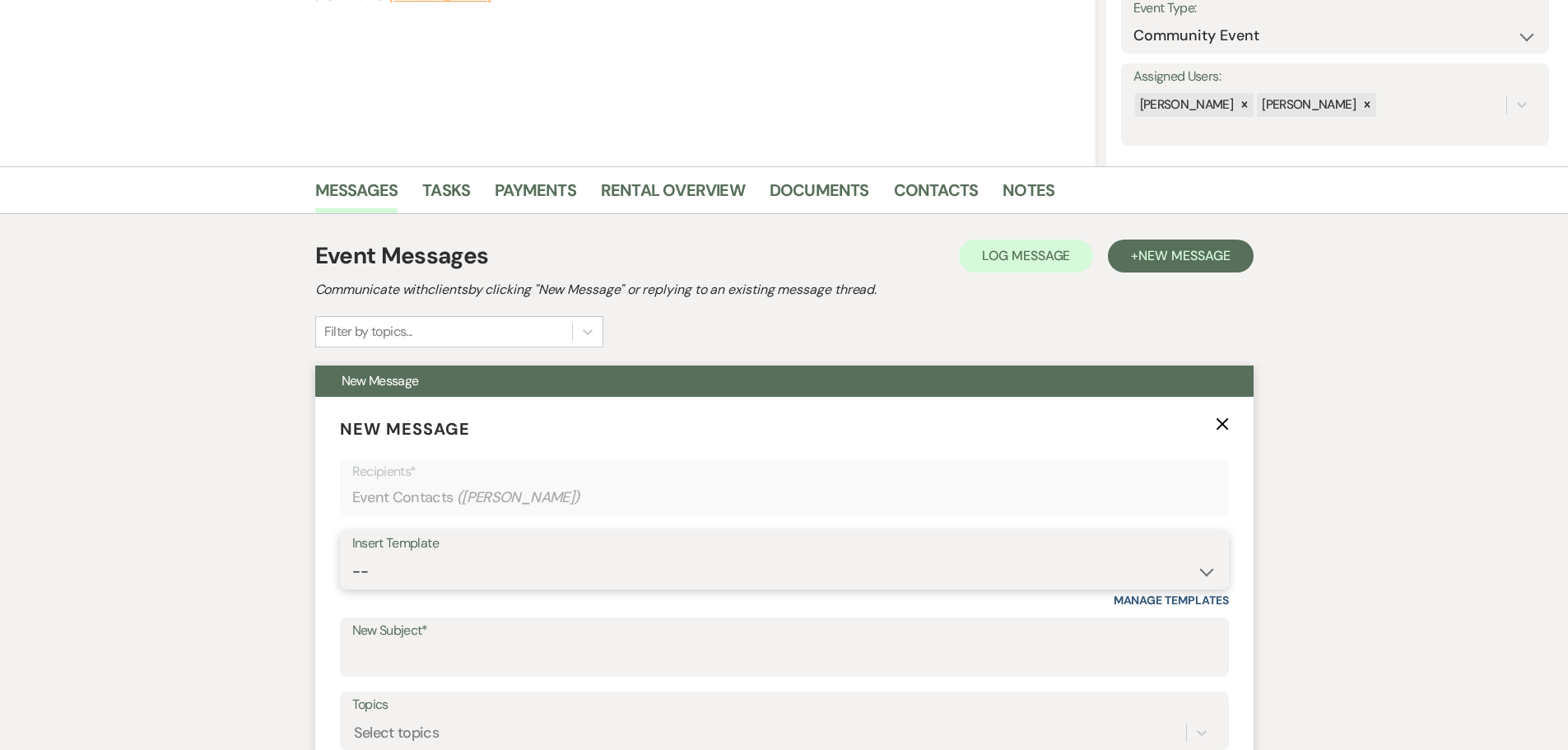
click at [579, 559] on select "-- Initial Inquiry Response-DATE IS AVAILABLE Initial Inquiry Response-DATE NOT…" at bounding box center [784, 572] width 864 height 32
select select "2825"
click at [352, 556] on select "-- Initial Inquiry Response-DATE IS AVAILABLE Initial Inquiry Response-DATE NOT…" at bounding box center [784, 572] width 864 height 32
type input "Booking your event!"
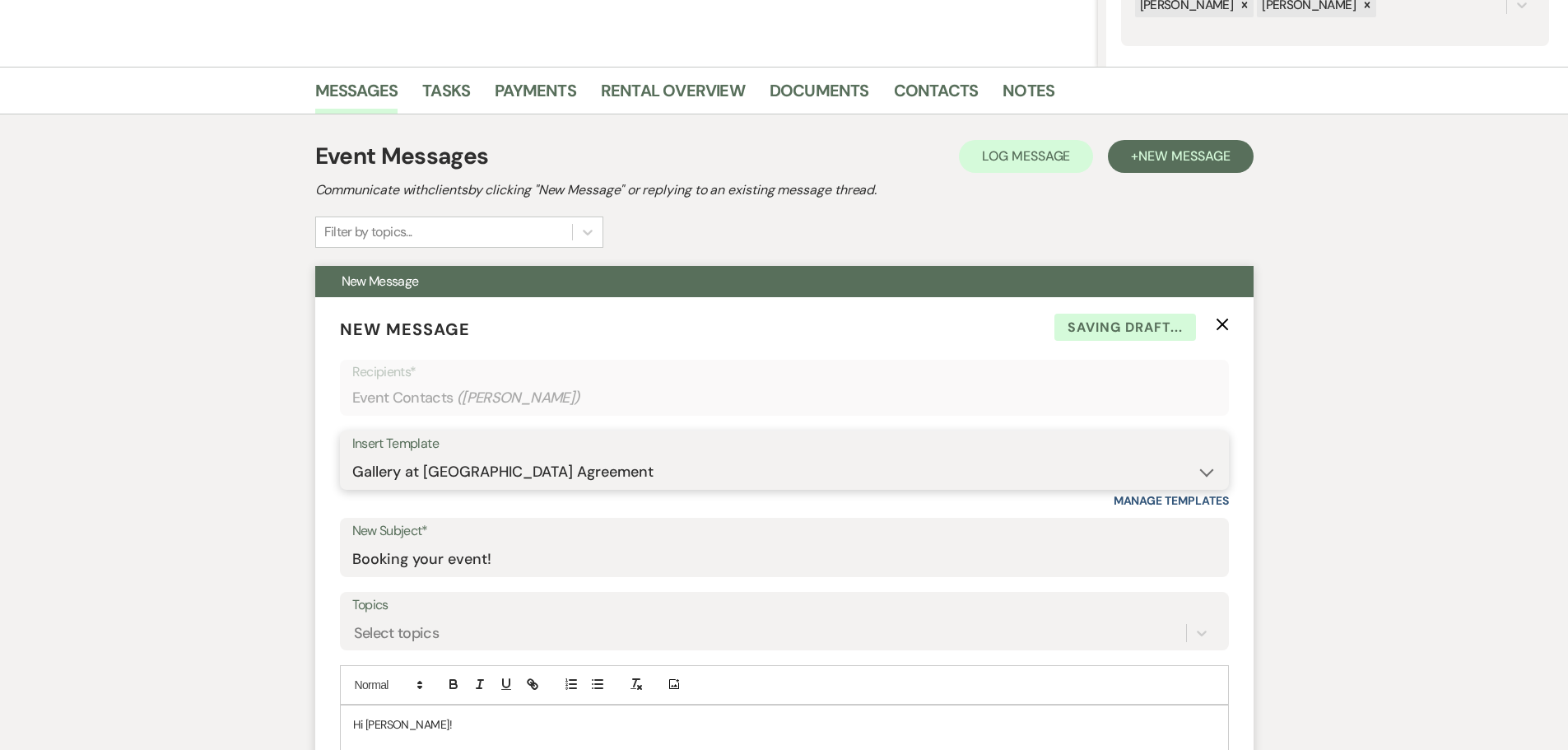
scroll to position [576, 0]
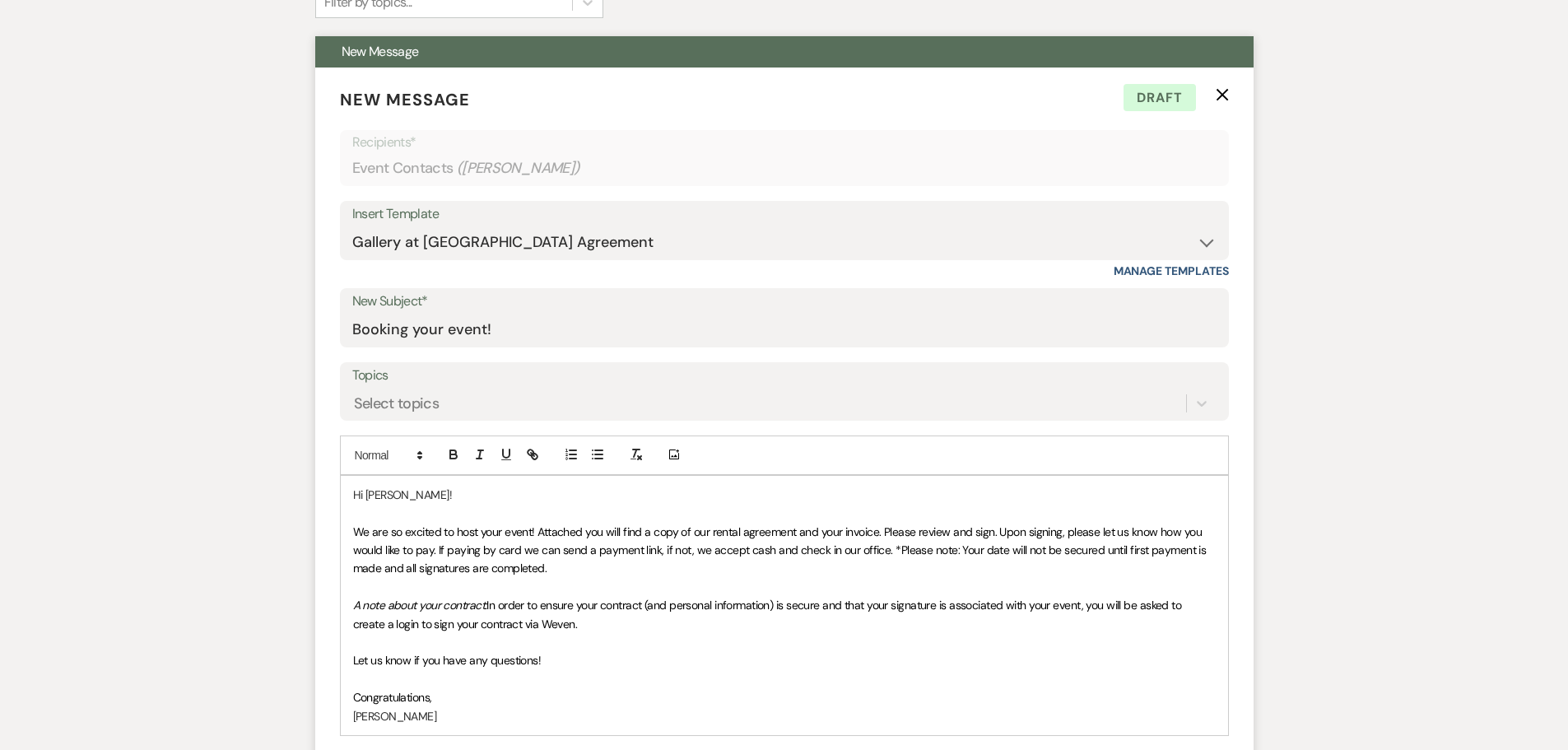
click at [367, 510] on p at bounding box center [784, 513] width 863 height 19
click at [351, 531] on div "Hi [PERSON_NAME]! We are so excited to host your event! Attached you will find …" at bounding box center [784, 606] width 887 height 259
click at [639, 578] on p at bounding box center [784, 587] width 863 height 19
click at [355, 528] on span "We are so excited to host your event! Attached you will find a copy of our rent…" at bounding box center [781, 550] width 856 height 52
click at [567, 565] on p "We are so excited to host your event! Attached you will find a copy of our rent…" at bounding box center [784, 550] width 863 height 56
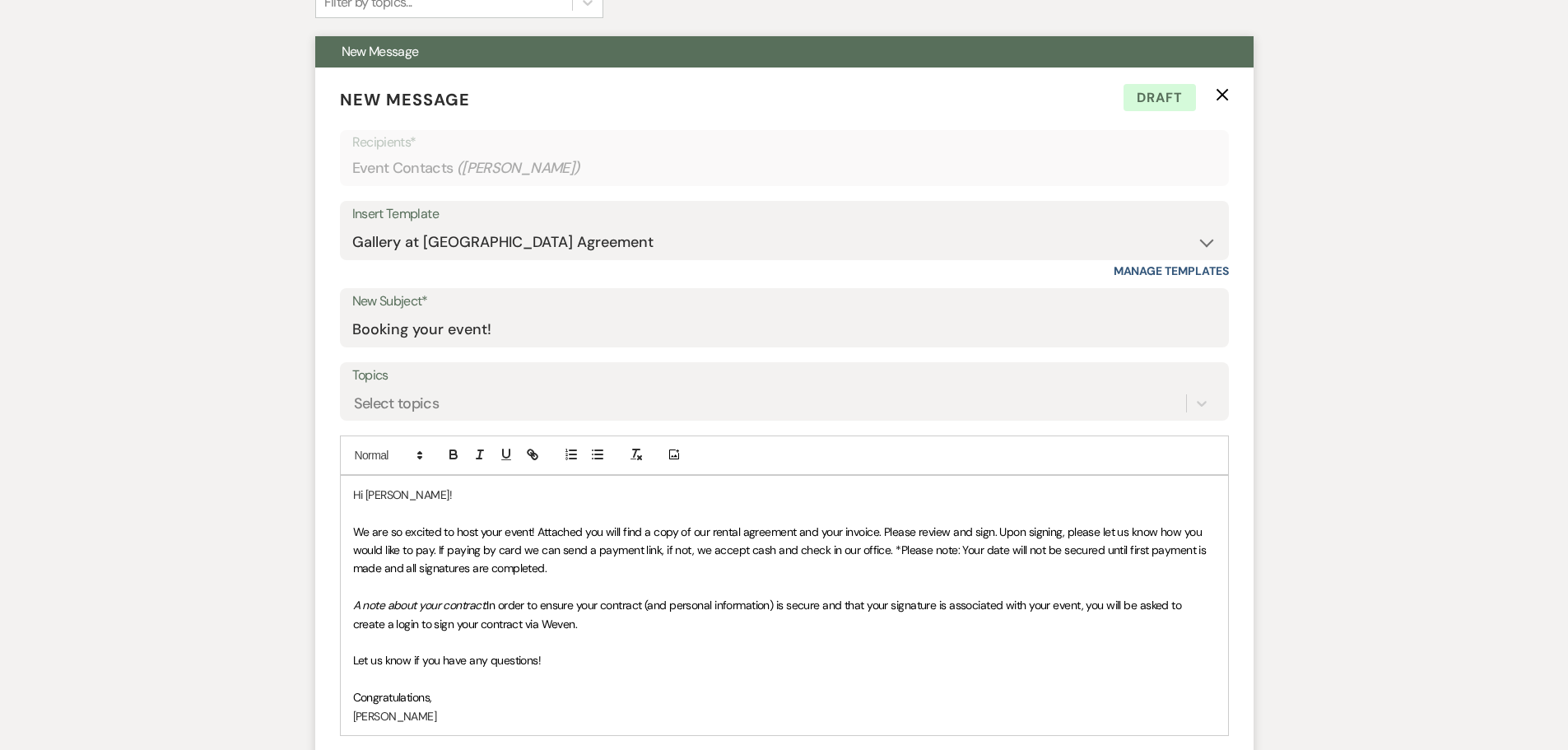
click at [549, 613] on p "A note about your contract: In order to ensure your contract (and personal info…" at bounding box center [784, 614] width 863 height 37
click at [614, 632] on p "A note about your contract: In order to ensure your contract (and personal info…" at bounding box center [784, 614] width 863 height 37
click at [422, 551] on span "We are so excited to host your event! Attached you will find a copy of our rent…" at bounding box center [781, 550] width 856 height 52
click at [650, 587] on p at bounding box center [784, 587] width 863 height 19
click at [889, 552] on span "We are so excited to host your event! Attached you will find a copy of our rent…" at bounding box center [781, 550] width 856 height 52
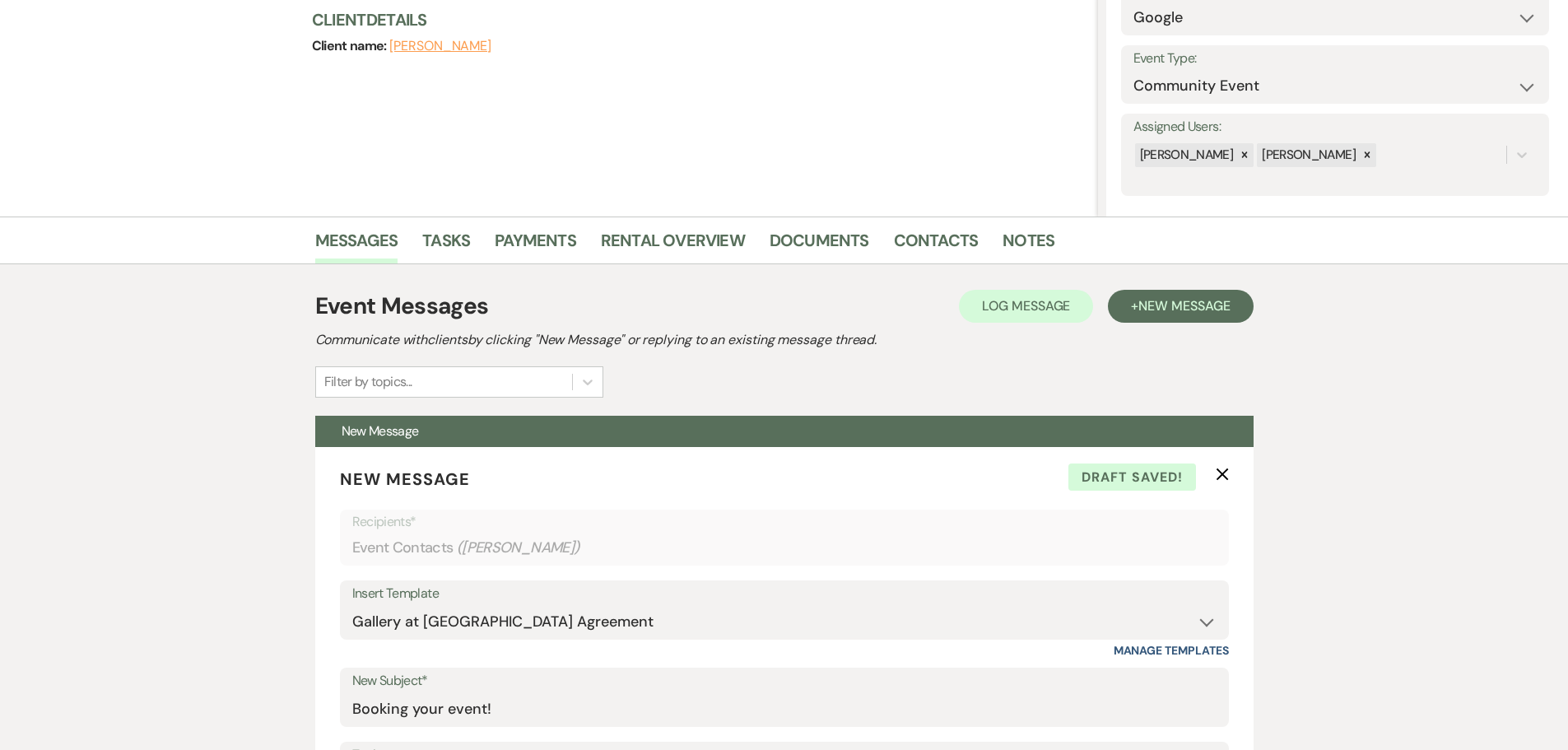
scroll to position [165, 0]
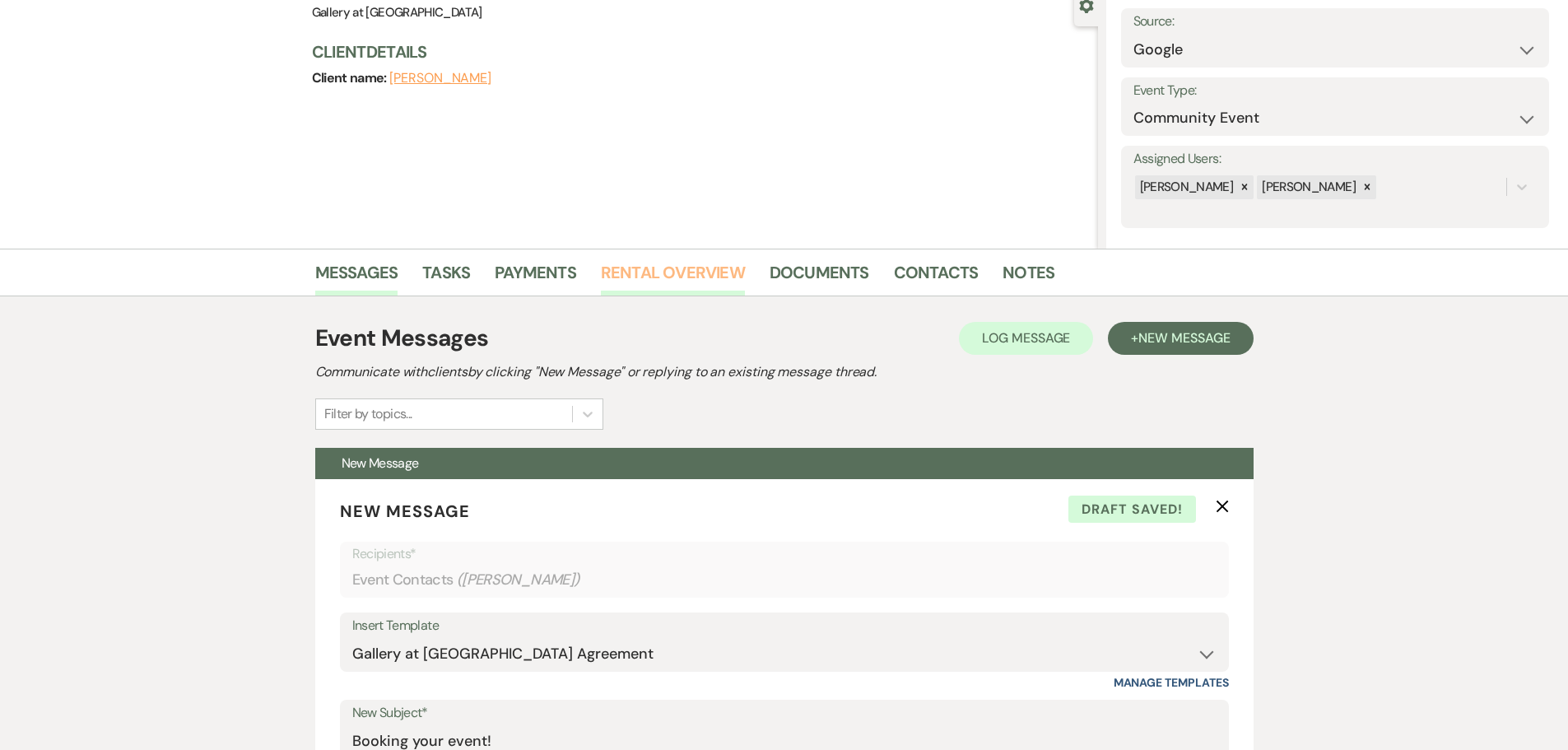
click at [668, 270] on link "Rental Overview" at bounding box center [673, 277] width 144 height 36
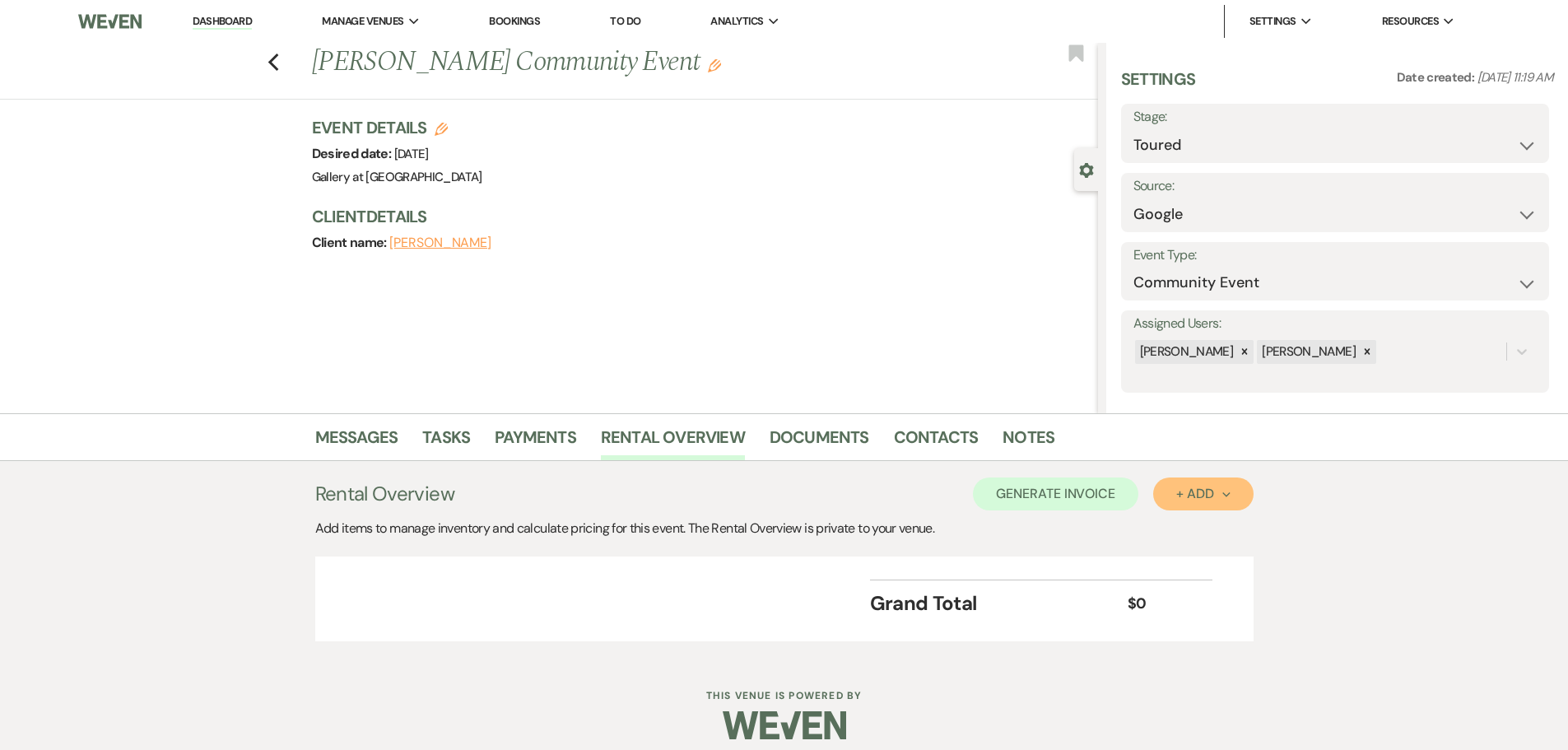
click at [1189, 493] on div "+ Add Next" at bounding box center [1202, 494] width 54 height 14
click at [1173, 531] on button "Item" at bounding box center [1195, 532] width 83 height 25
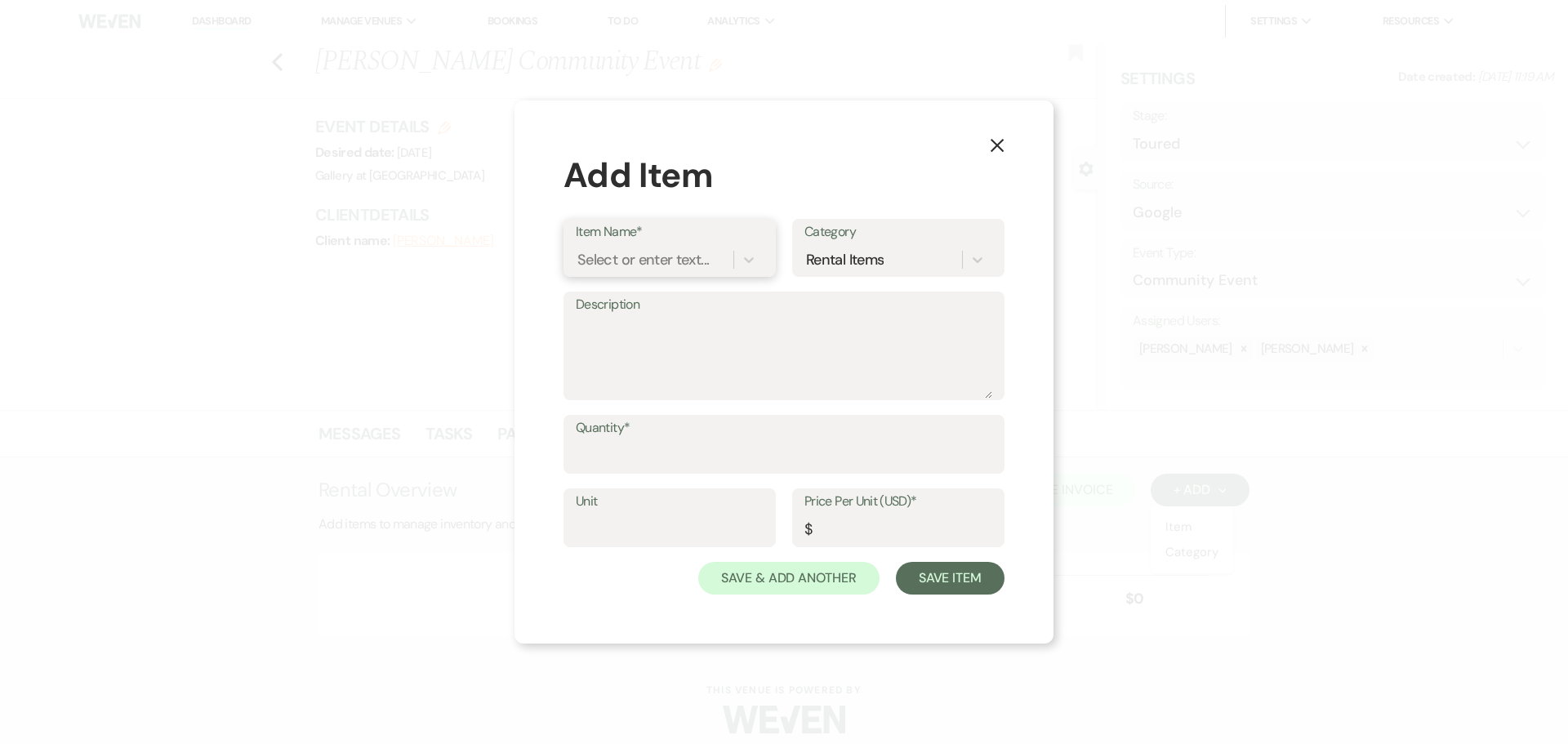
click at [673, 270] on div "Select or enter text..." at bounding box center [643, 259] width 132 height 22
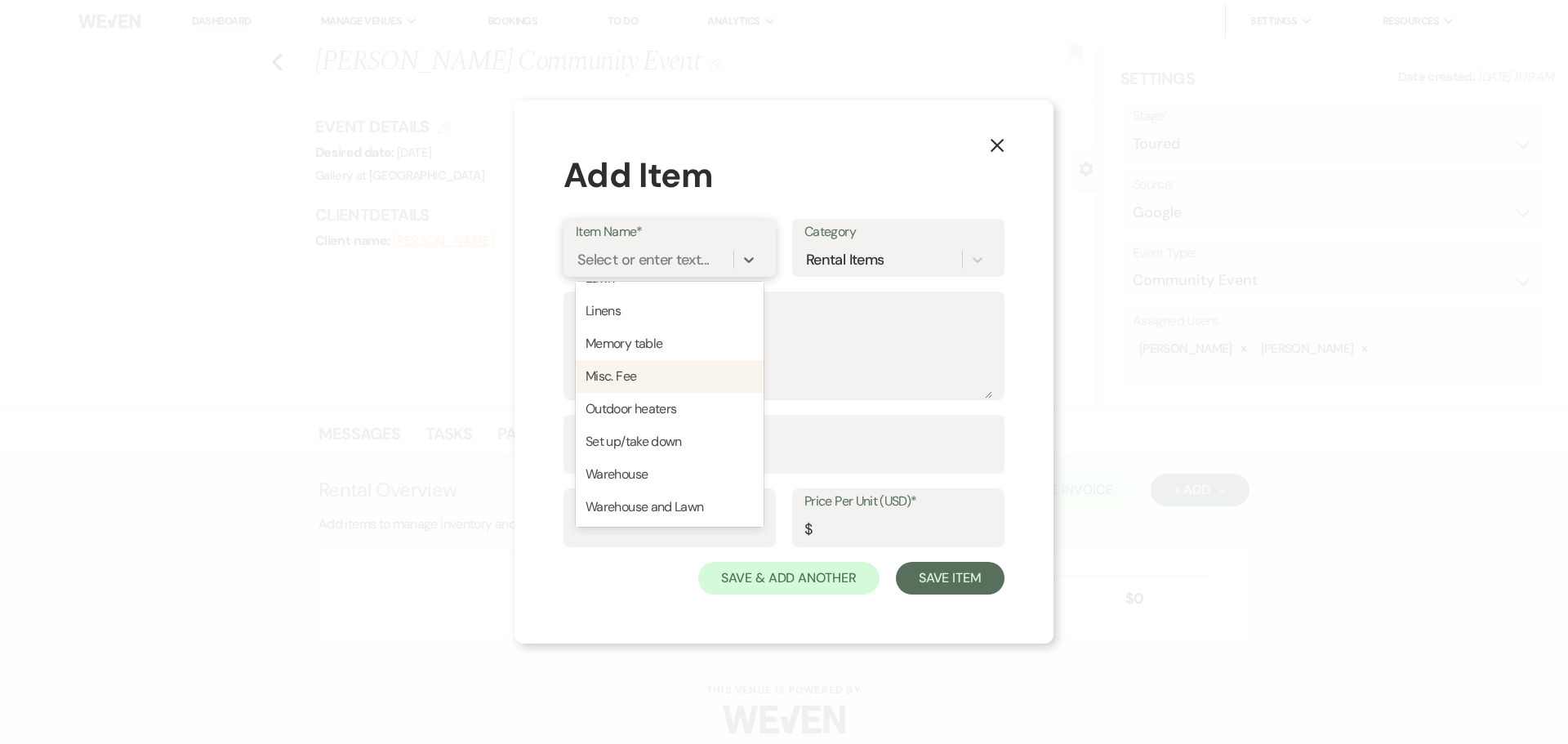
scroll to position [370, 0]
click at [628, 508] on div "Type to add a new item" at bounding box center [669, 507] width 188 height 33
click at [669, 509] on div "Type to add a new item" at bounding box center [669, 507] width 188 height 33
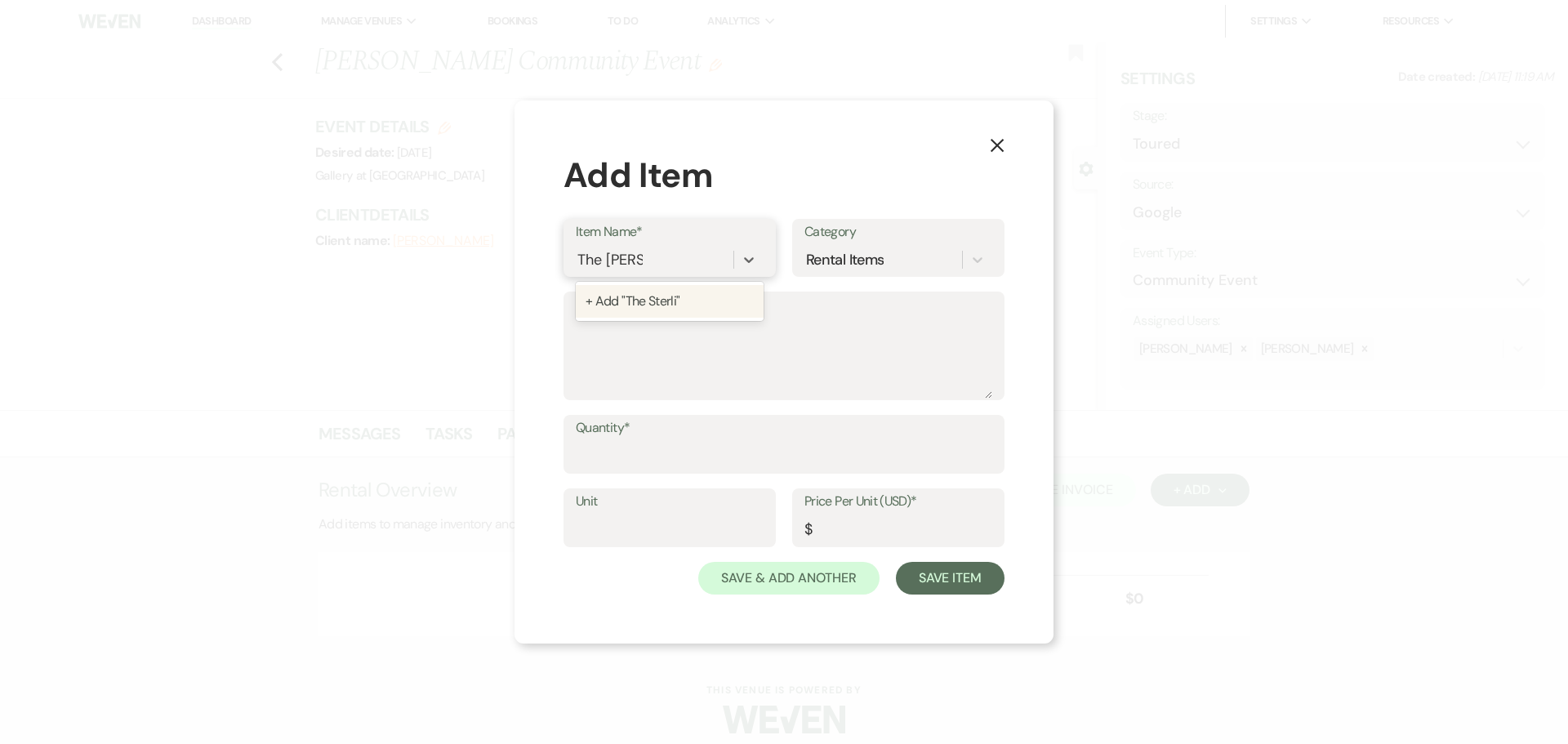
type input "The Sterling"
click at [660, 349] on textarea "Description" at bounding box center [784, 357] width 416 height 81
click at [668, 446] on input "Quantity*" at bounding box center [784, 456] width 416 height 32
type input "1"
click at [840, 541] on input "Price Per Unit (USD)*" at bounding box center [898, 529] width 188 height 32
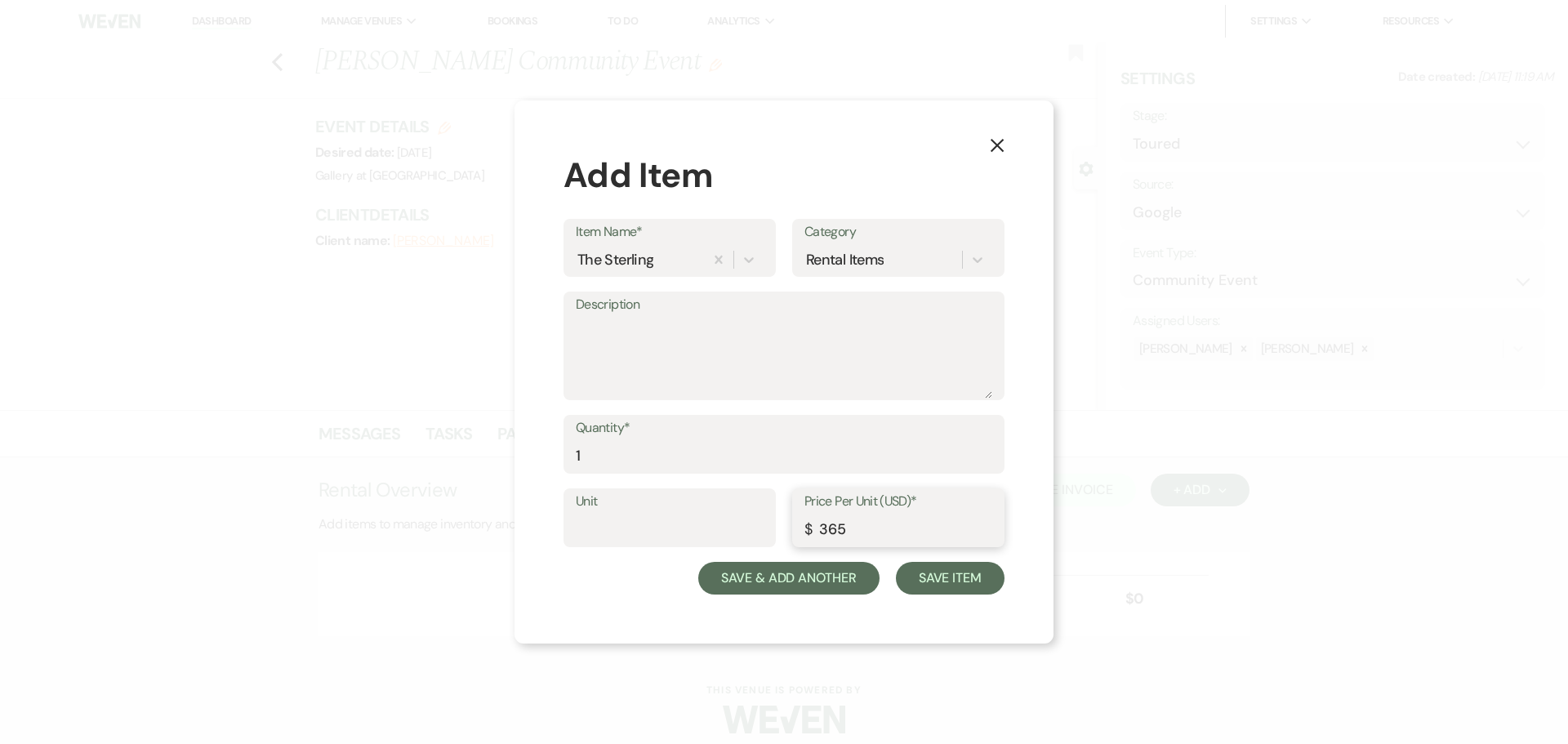
type input "365"
click at [830, 578] on button "Save & Add Another" at bounding box center [788, 579] width 181 height 33
click at [660, 265] on div "Select or enter text..." at bounding box center [643, 259] width 132 height 22
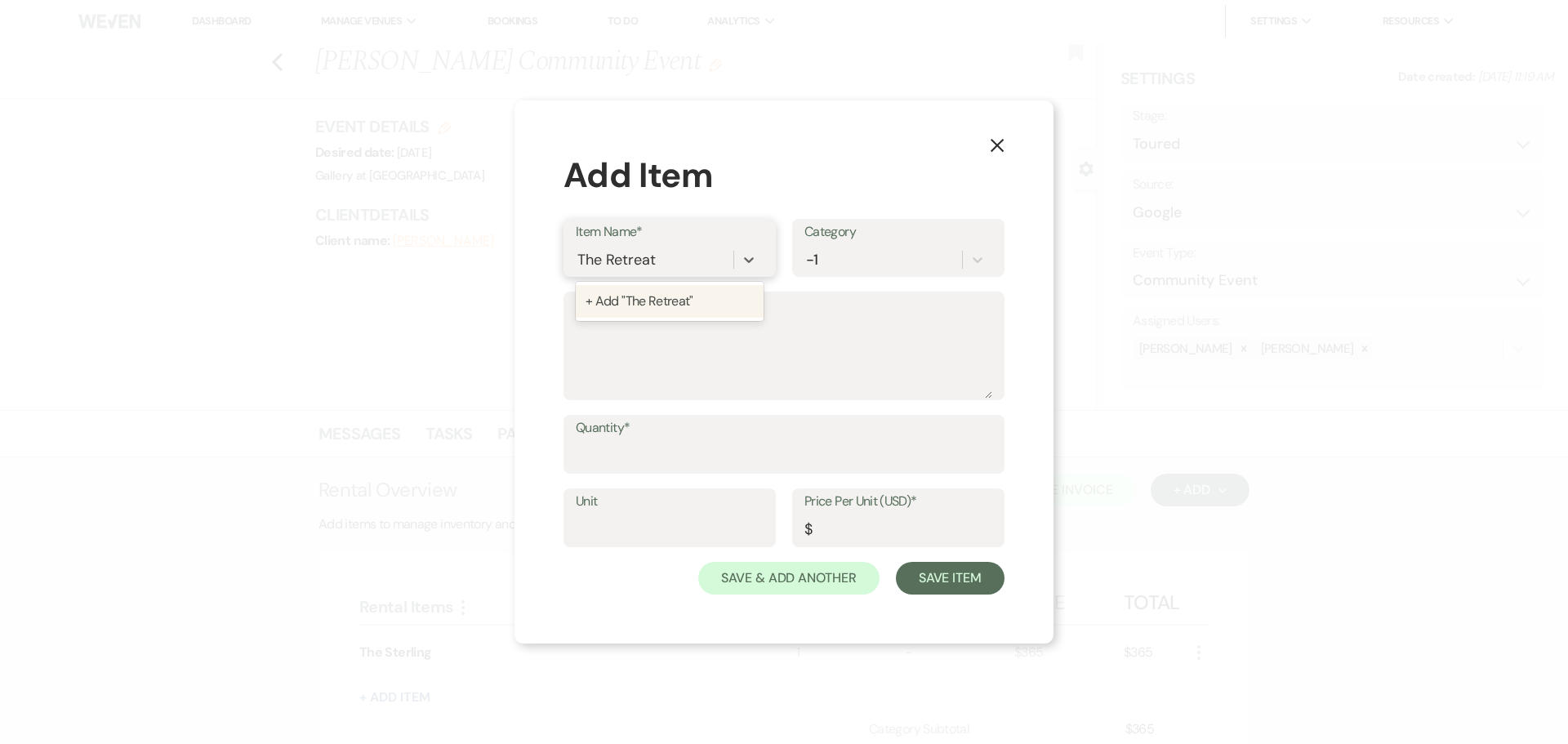
type input "The Retreat"
click at [665, 451] on input "Quantity*" at bounding box center [784, 456] width 416 height 32
type input "1"
click at [695, 252] on div "Select or enter text..." at bounding box center [644, 259] width 132 height 22
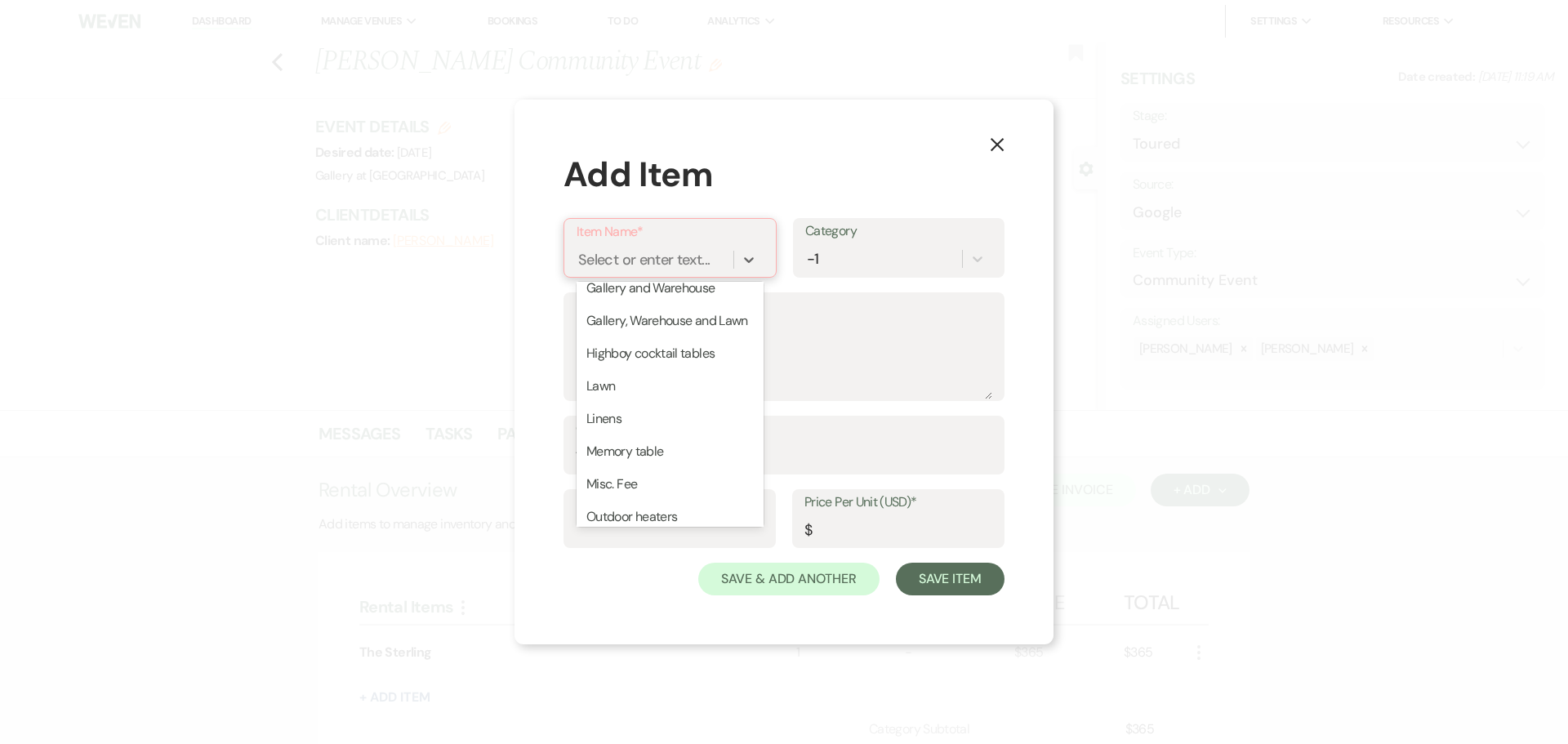
scroll to position [370, 0]
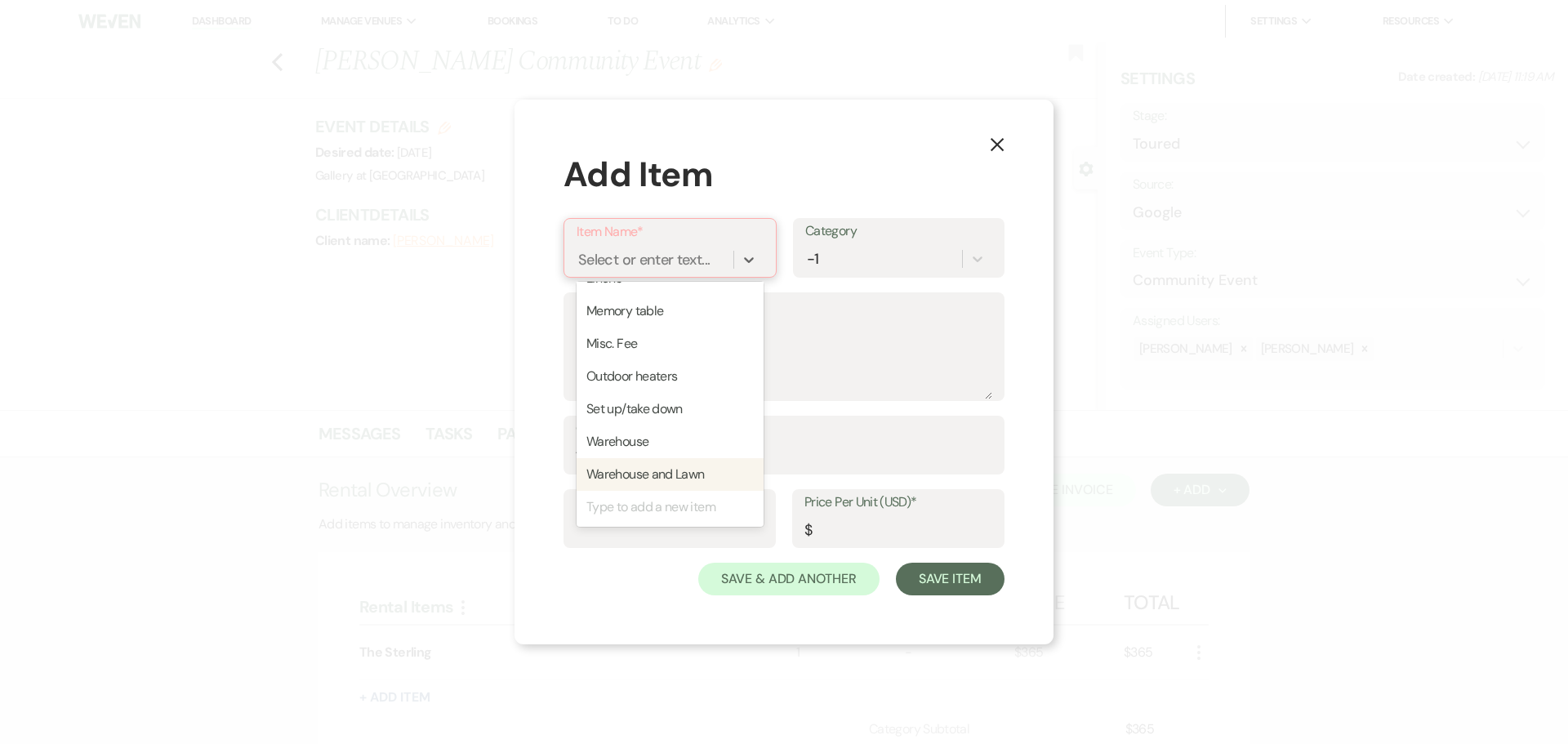
click at [670, 506] on div "Type to add a new item" at bounding box center [669, 507] width 187 height 33
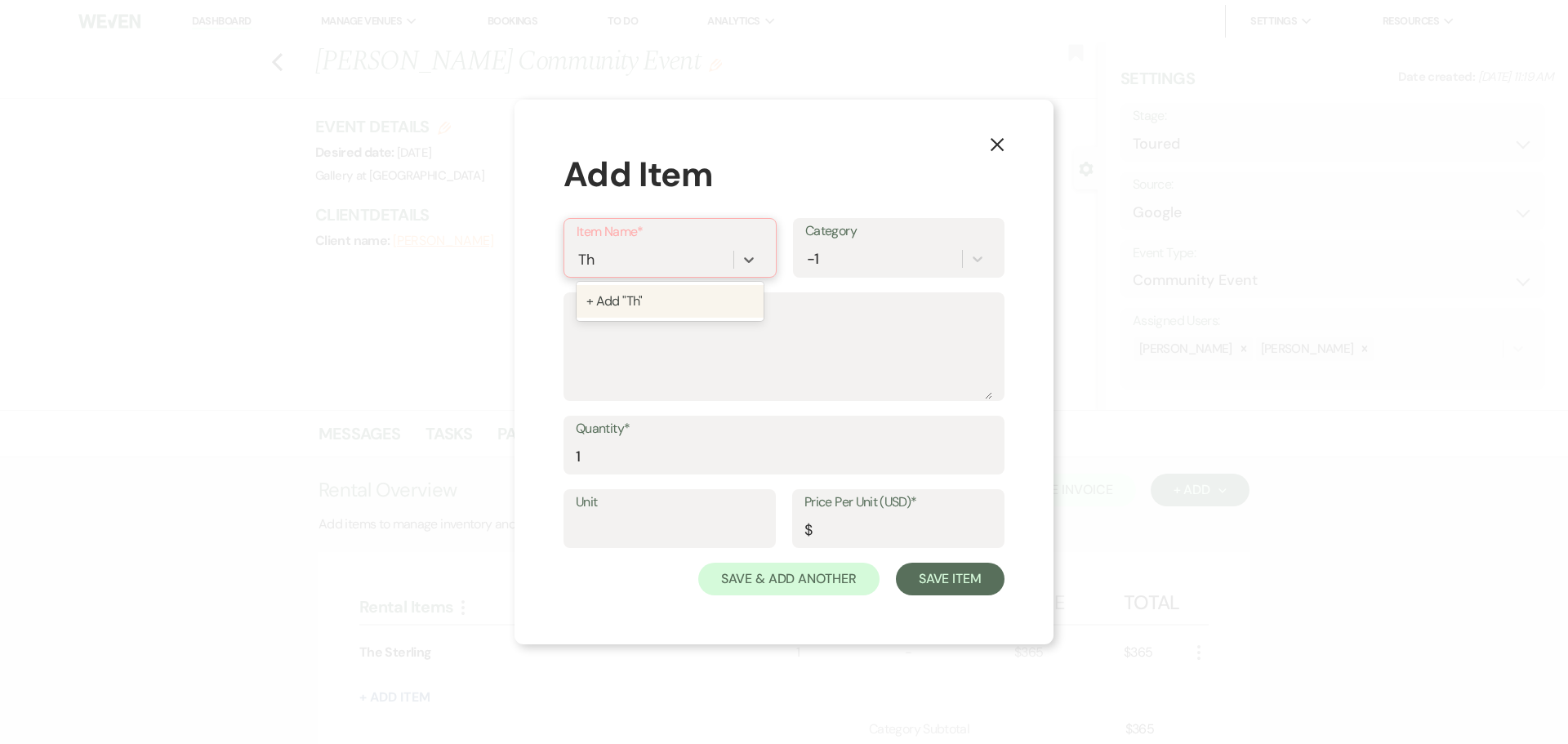
scroll to position [0, 0]
type input "The Retreat"
click at [603, 446] on input "1" at bounding box center [784, 457] width 416 height 32
click at [897, 526] on input "Price Per Unit (USD)*" at bounding box center [898, 530] width 188 height 32
type input "150"
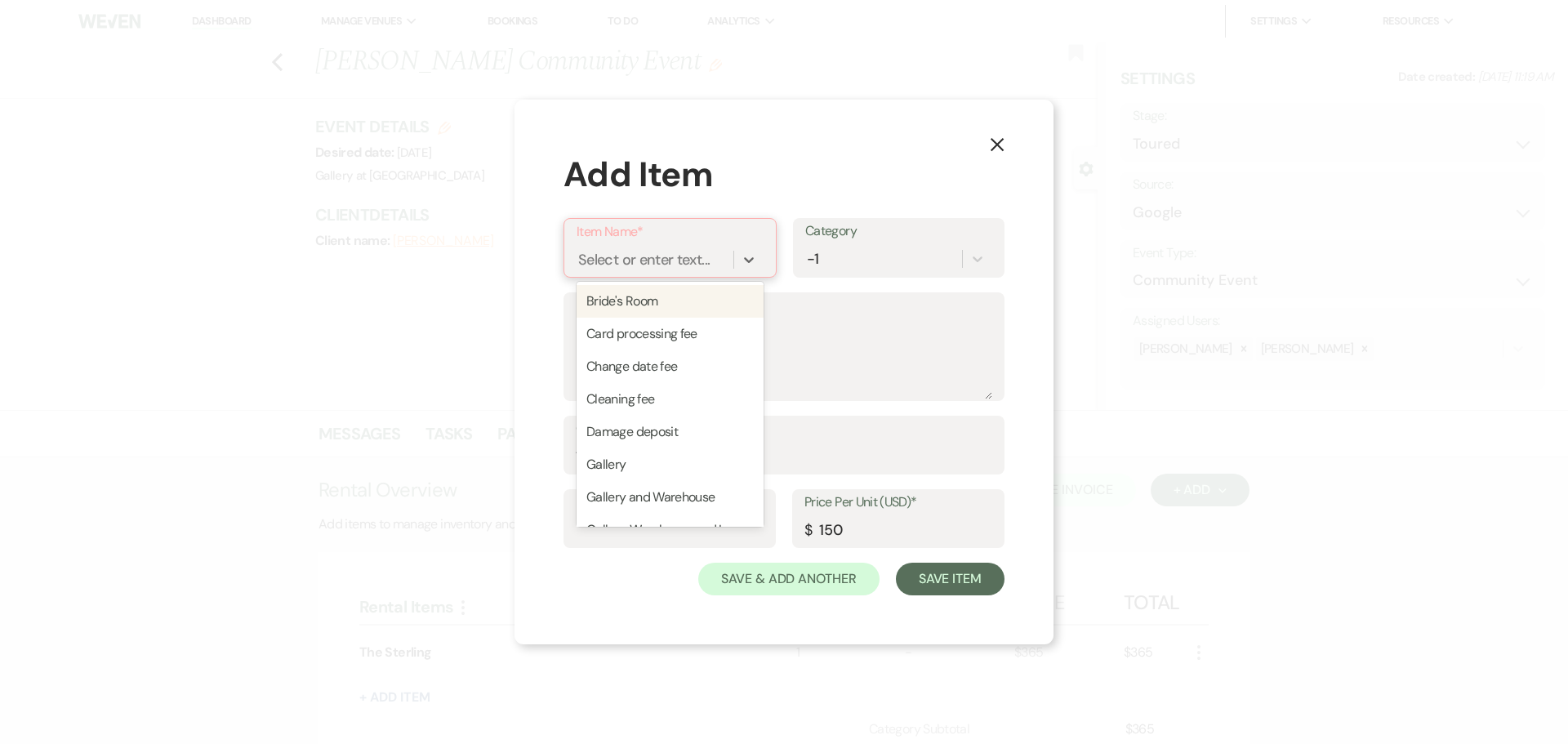
click at [705, 263] on div "Select or enter text..." at bounding box center [644, 259] width 132 height 22
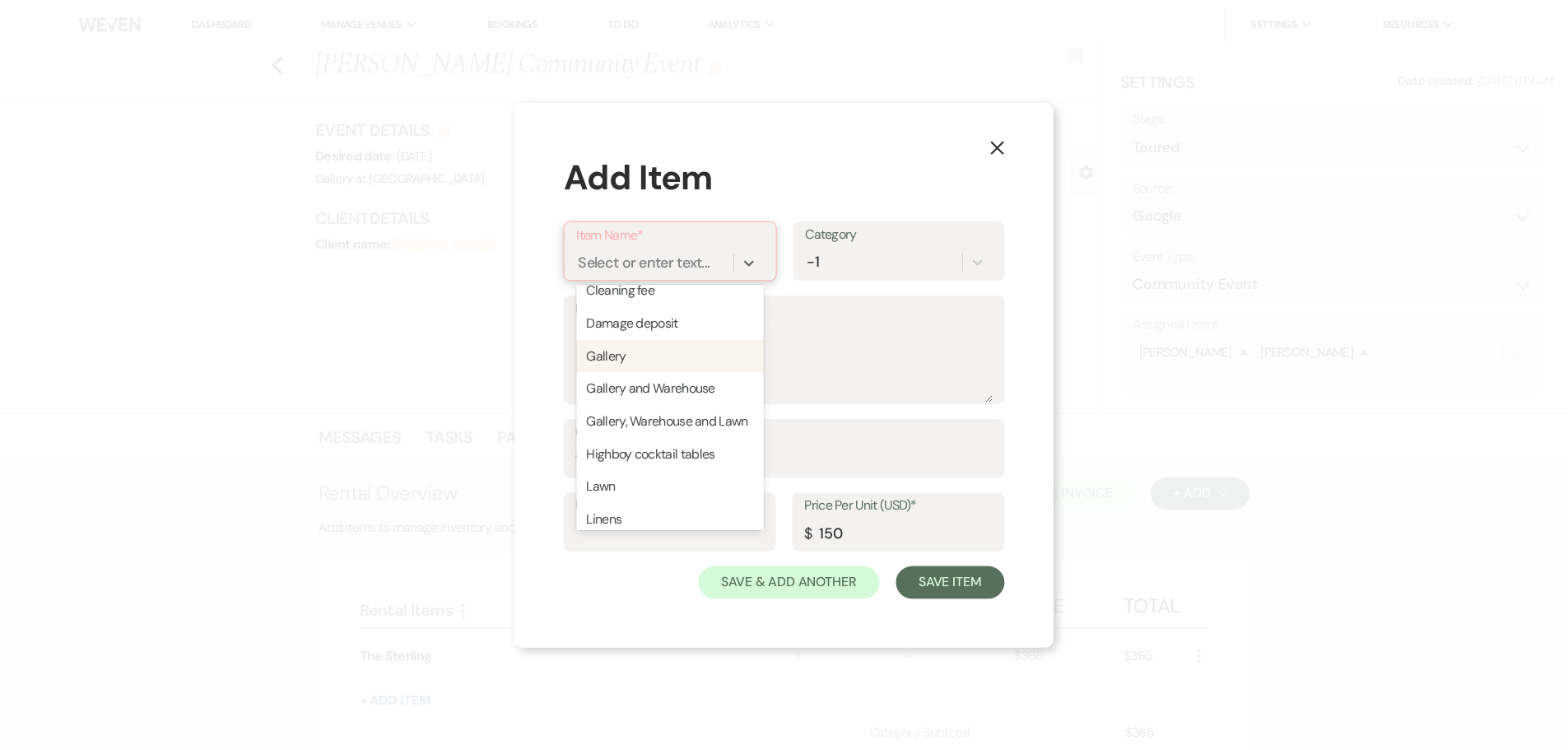
scroll to position [373, 0]
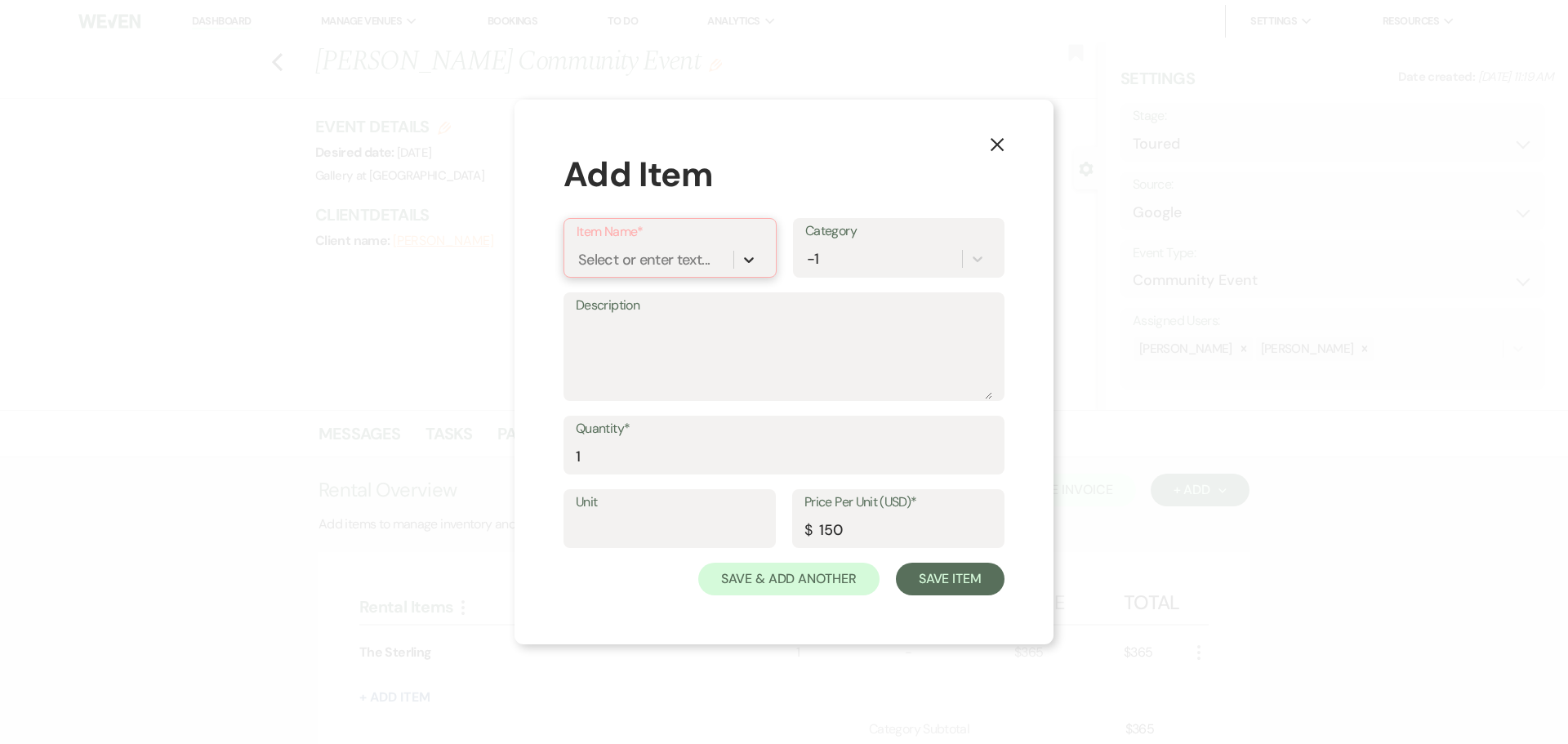
click at [748, 253] on icon at bounding box center [749, 259] width 16 height 16
click at [748, 258] on icon at bounding box center [749, 259] width 16 height 16
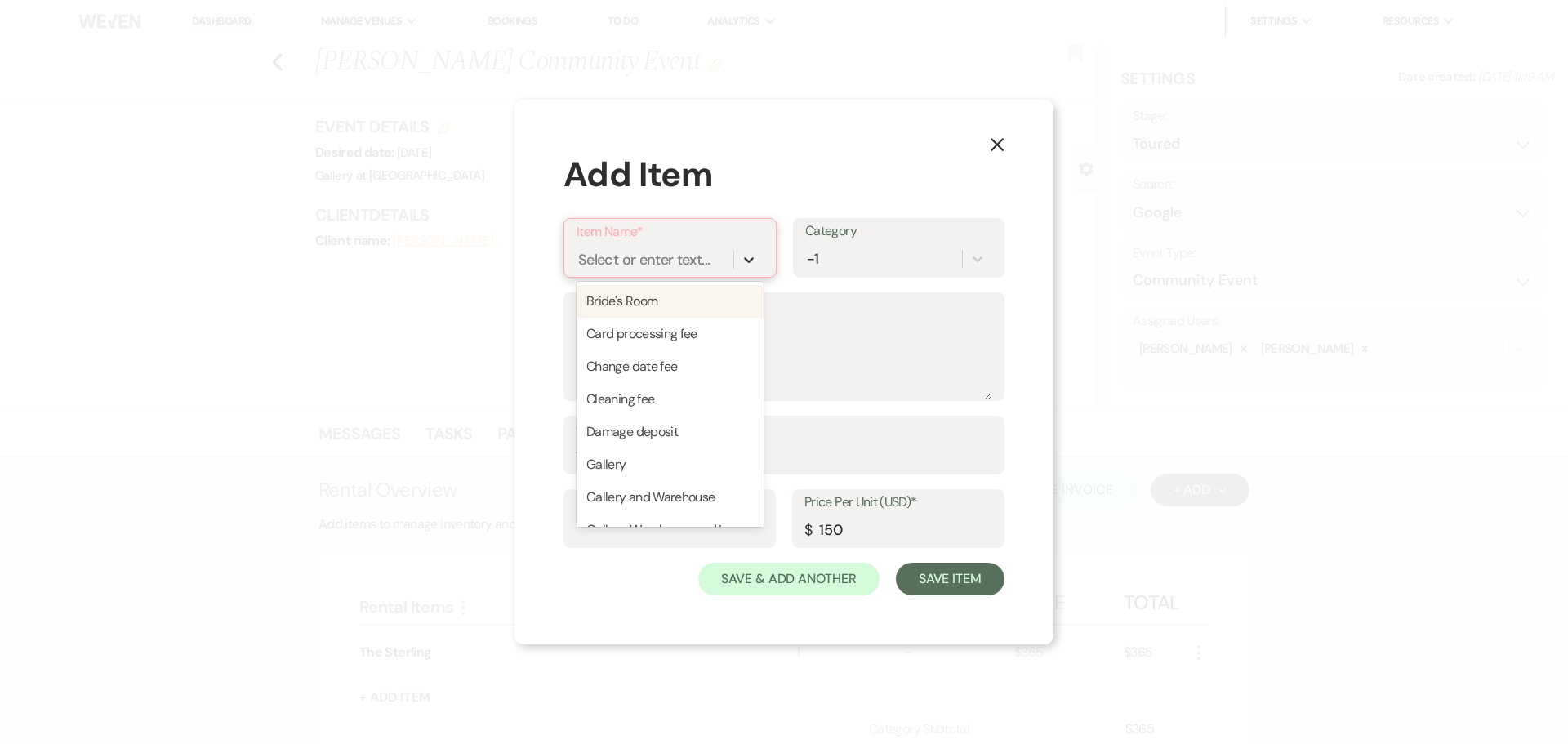
click at [748, 258] on icon at bounding box center [749, 259] width 16 height 16
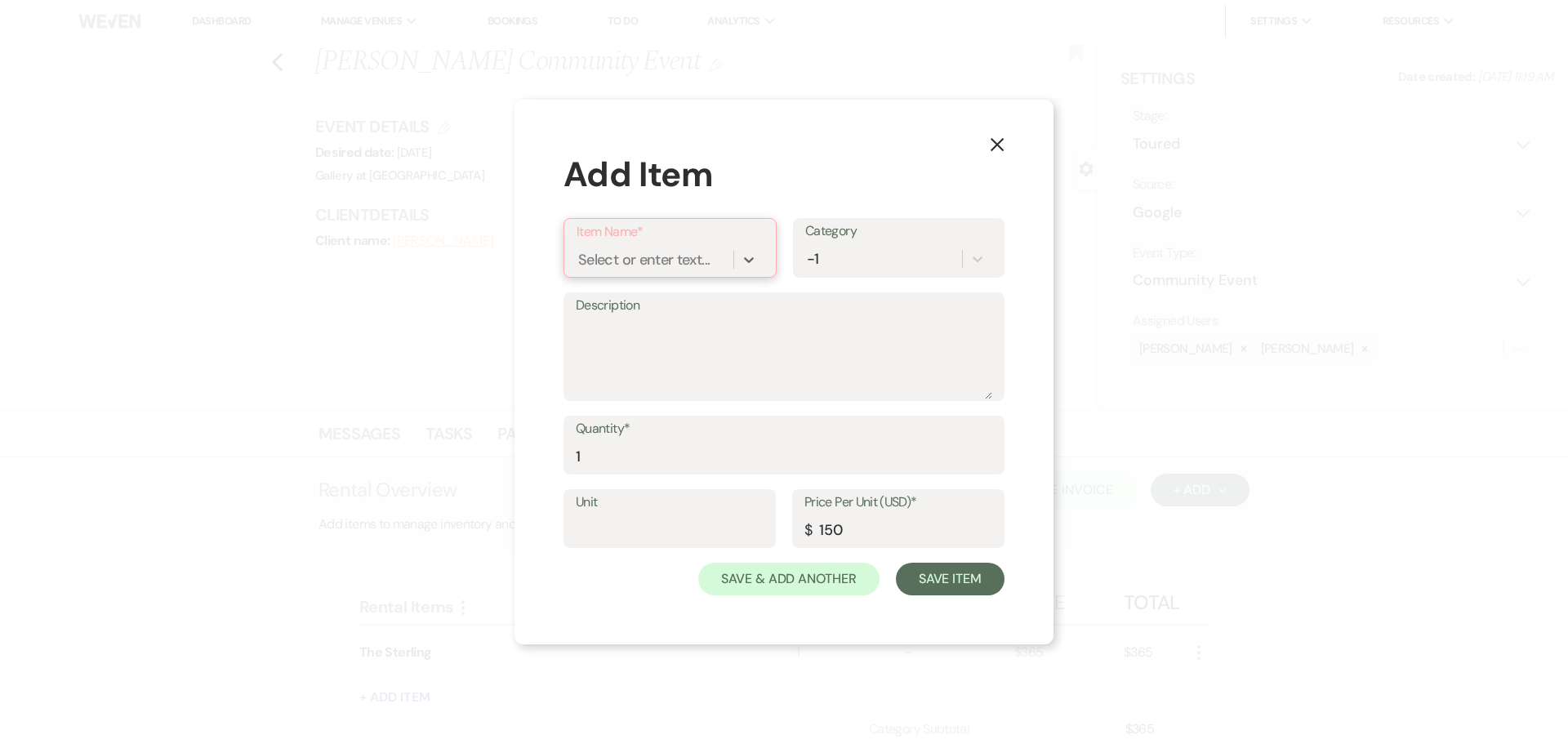
click at [630, 249] on div "Select or enter text..." at bounding box center [644, 259] width 132 height 22
type input "The Retreat"
click at [615, 310] on div "+ Add "The Retreat"" at bounding box center [669, 302] width 187 height 33
click at [856, 265] on div "-1" at bounding box center [882, 260] width 158 height 29
click at [858, 254] on div "-1" at bounding box center [882, 260] width 158 height 29
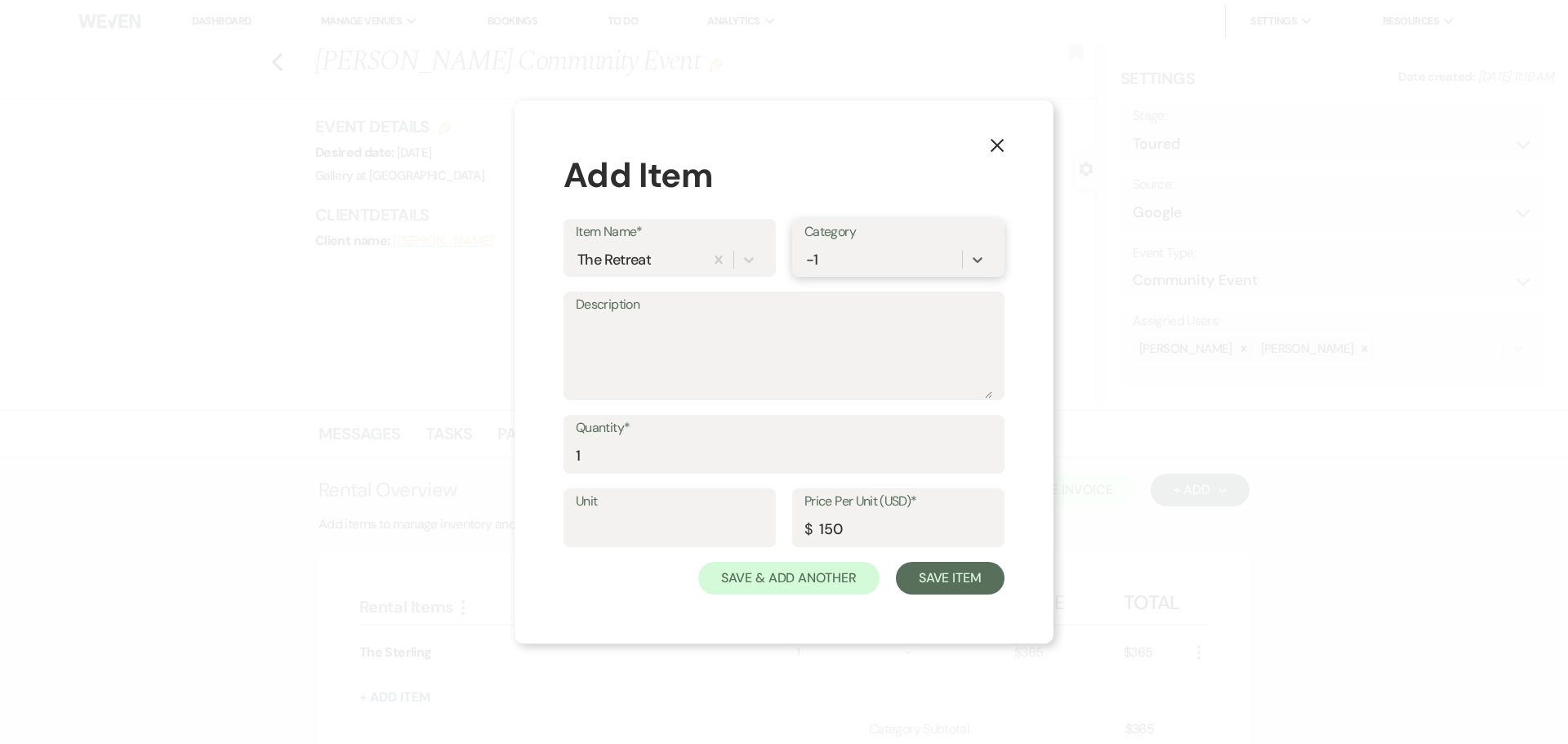
click at [859, 265] on div "-1" at bounding box center [882, 260] width 158 height 29
click at [858, 296] on div "Rental Items" at bounding box center [898, 302] width 188 height 33
click at [792, 579] on button "Save & Add Another" at bounding box center [788, 579] width 181 height 33
click at [932, 579] on button "Save Item" at bounding box center [950, 579] width 108 height 33
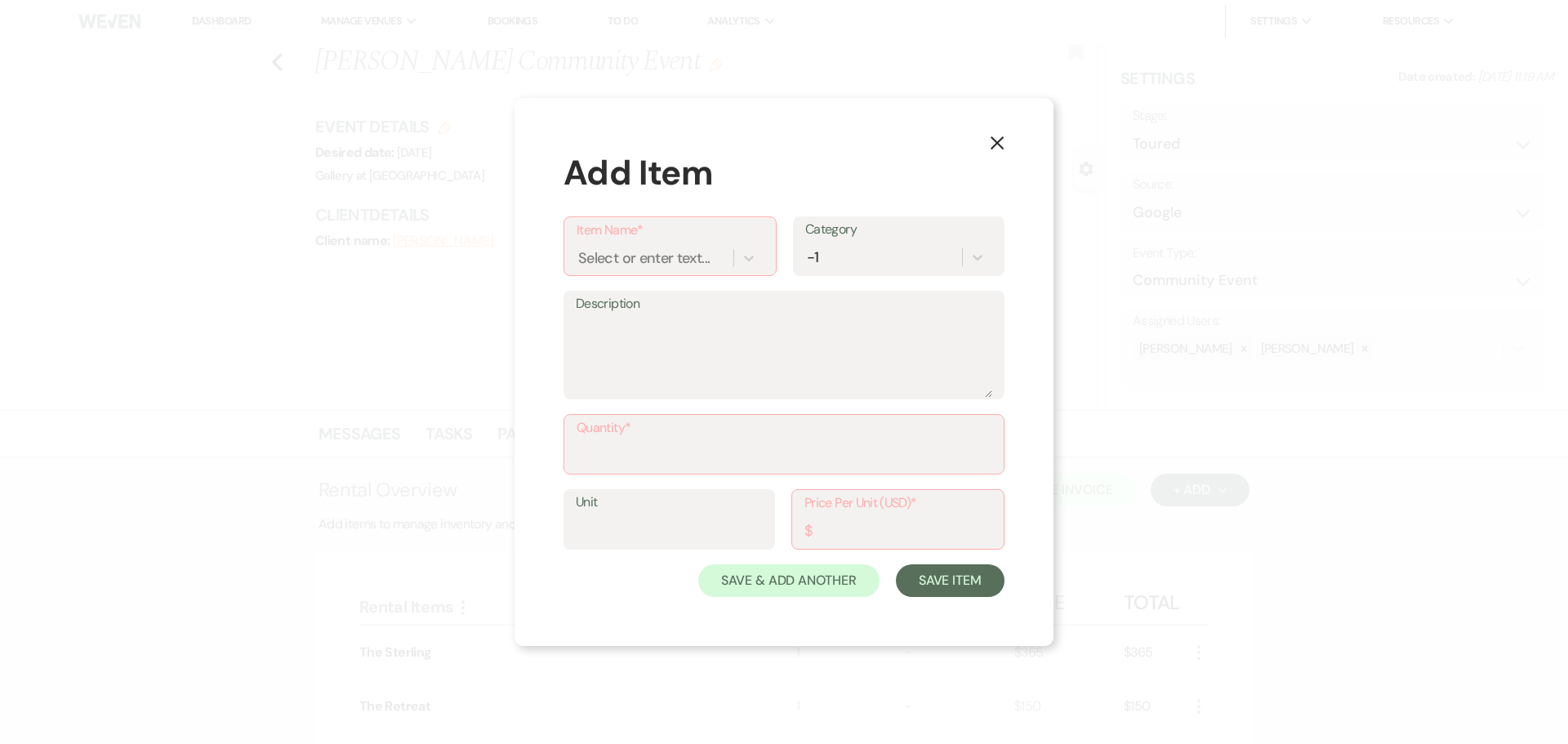
click at [996, 144] on use "button" at bounding box center [997, 143] width 14 height 14
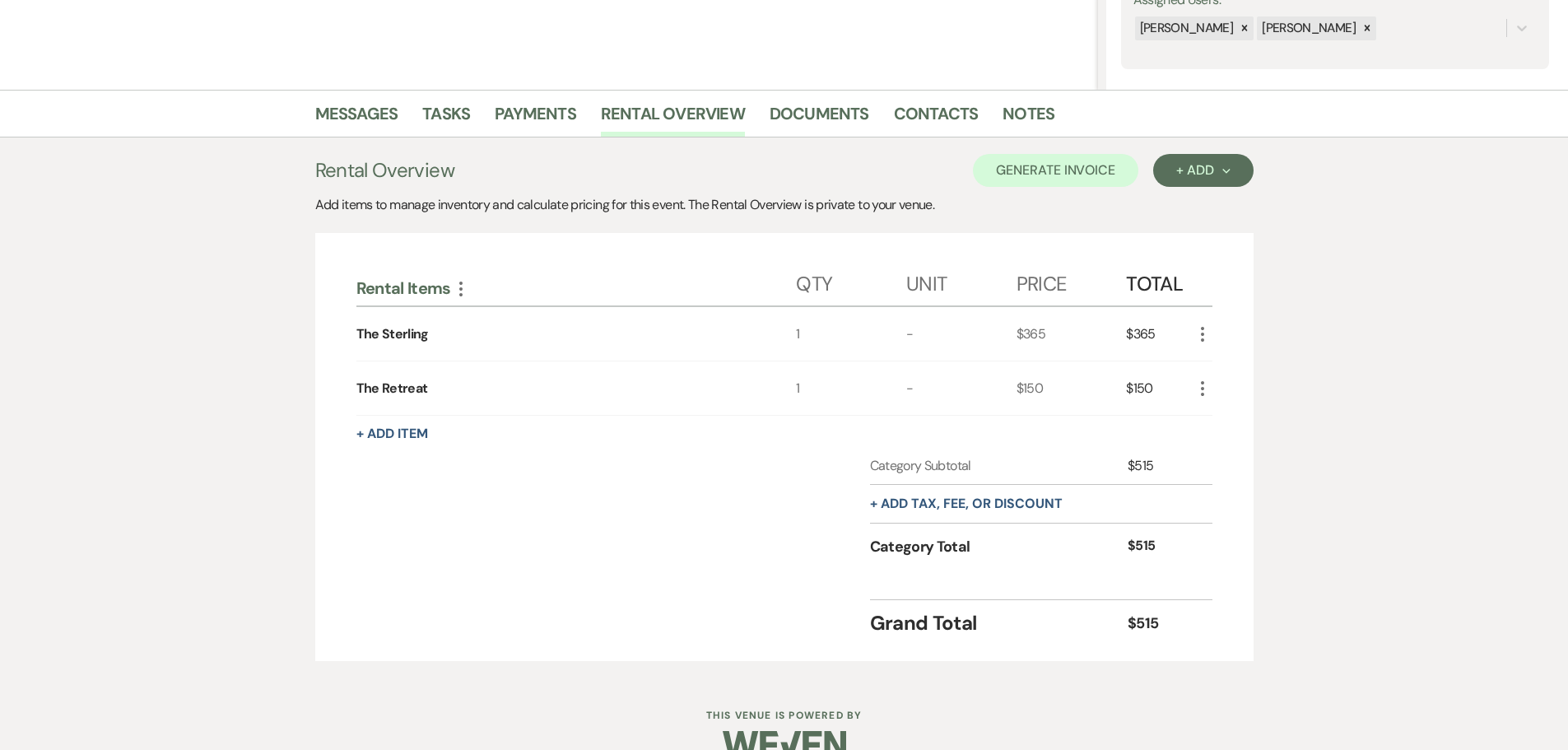
scroll to position [330, 0]
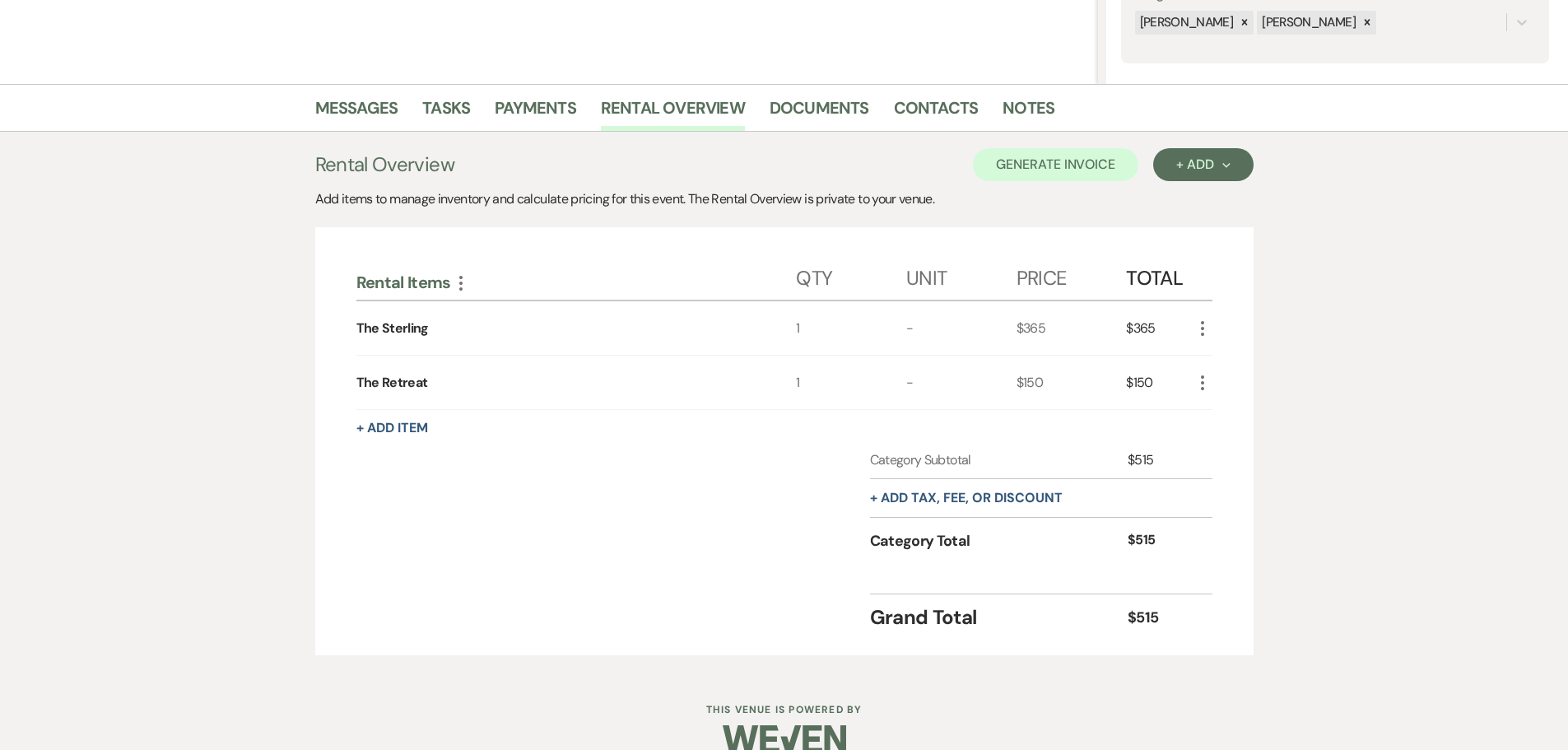
click at [1198, 325] on icon "More" at bounding box center [1202, 329] width 20 height 20
click at [1228, 362] on button "Pencil Edit" at bounding box center [1235, 360] width 86 height 26
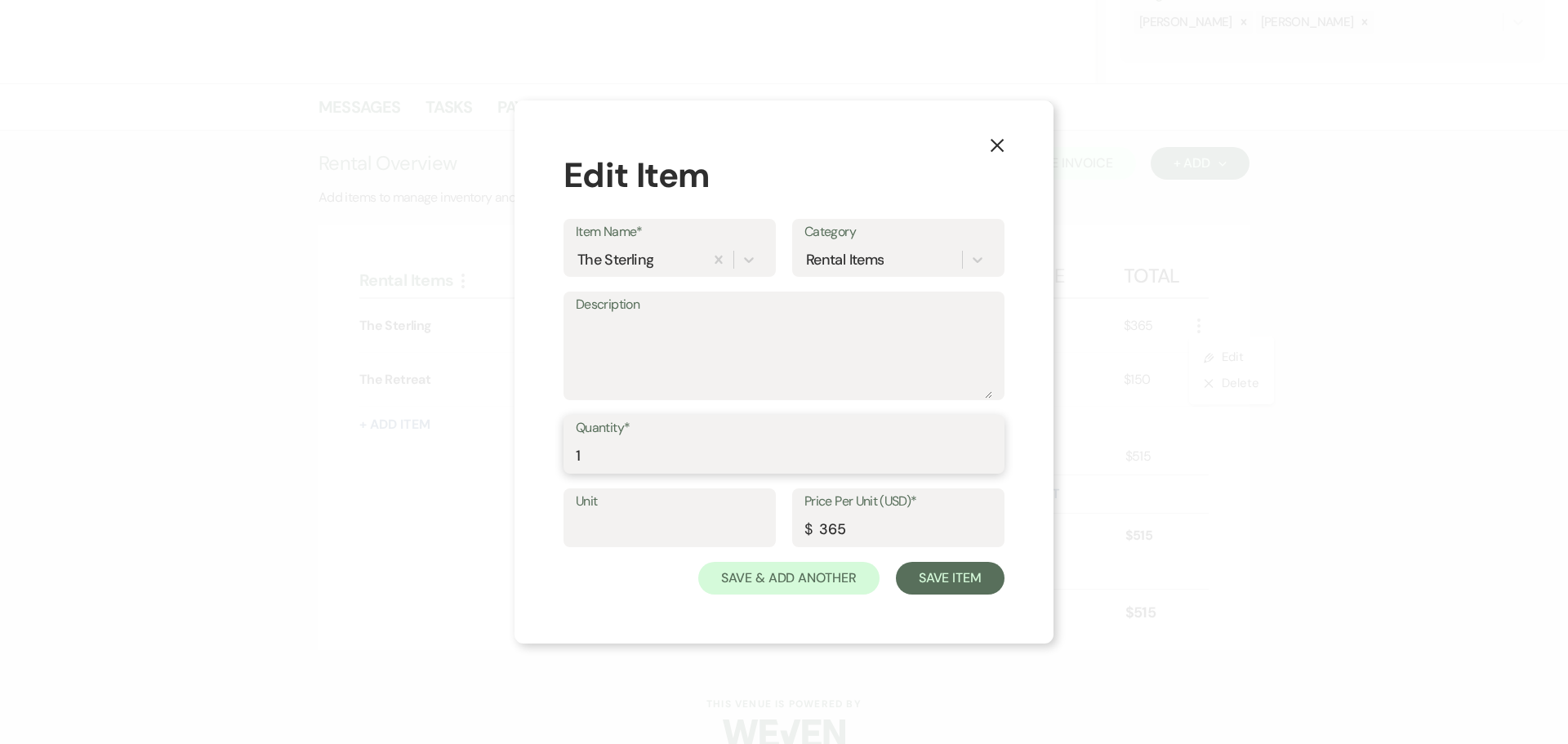
drag, startPoint x: 606, startPoint y: 465, endPoint x: 542, endPoint y: 461, distance: 64.1
click at [542, 461] on div "X Edit Item Item Name* The Sterling Category Rental Items Description Quantity*…" at bounding box center [784, 372] width 539 height 543
type input "8"
click at [923, 574] on button "Save Item" at bounding box center [950, 579] width 108 height 33
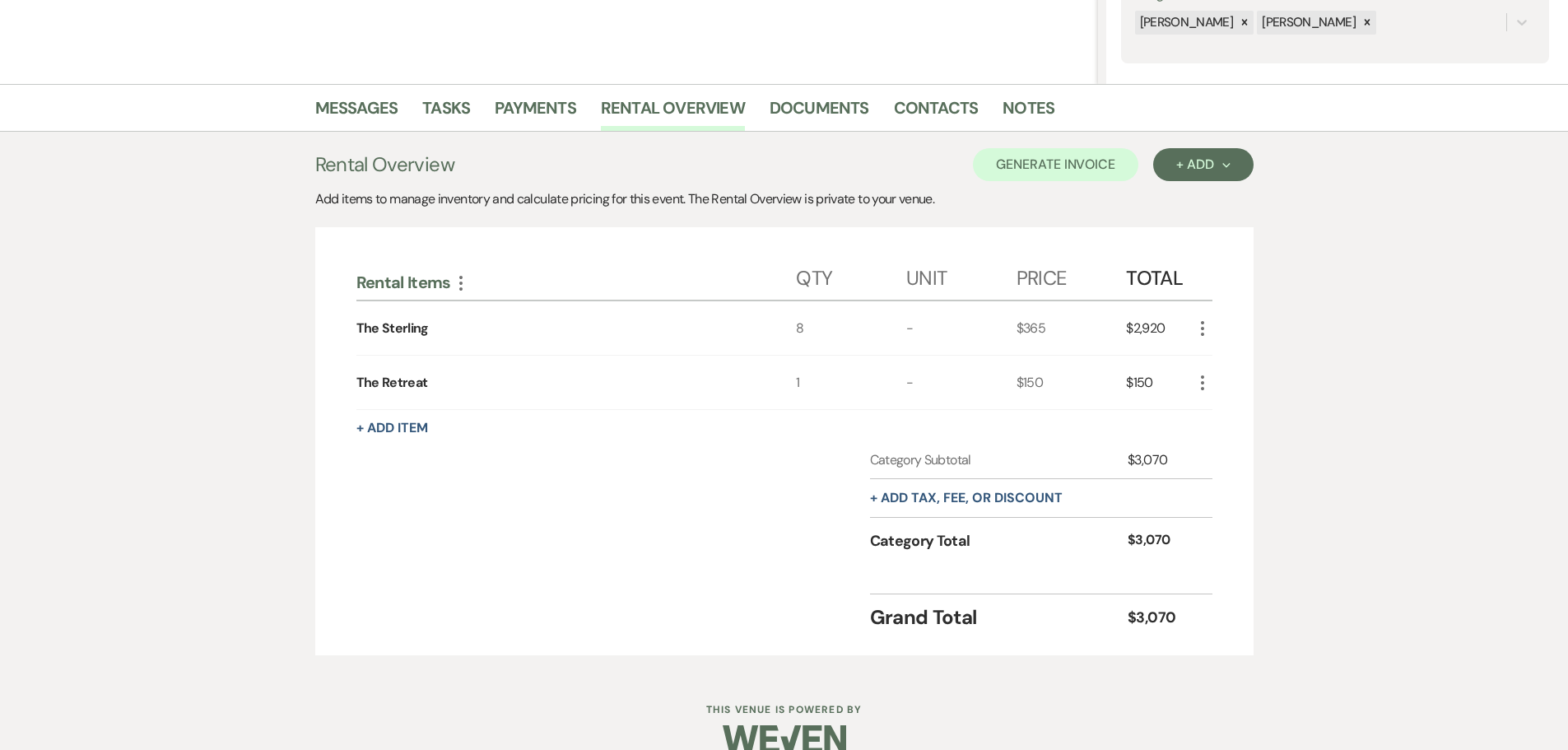
click at [1200, 385] on icon "More" at bounding box center [1202, 382] width 20 height 20
click at [1229, 419] on button "Pencil Edit" at bounding box center [1235, 414] width 86 height 26
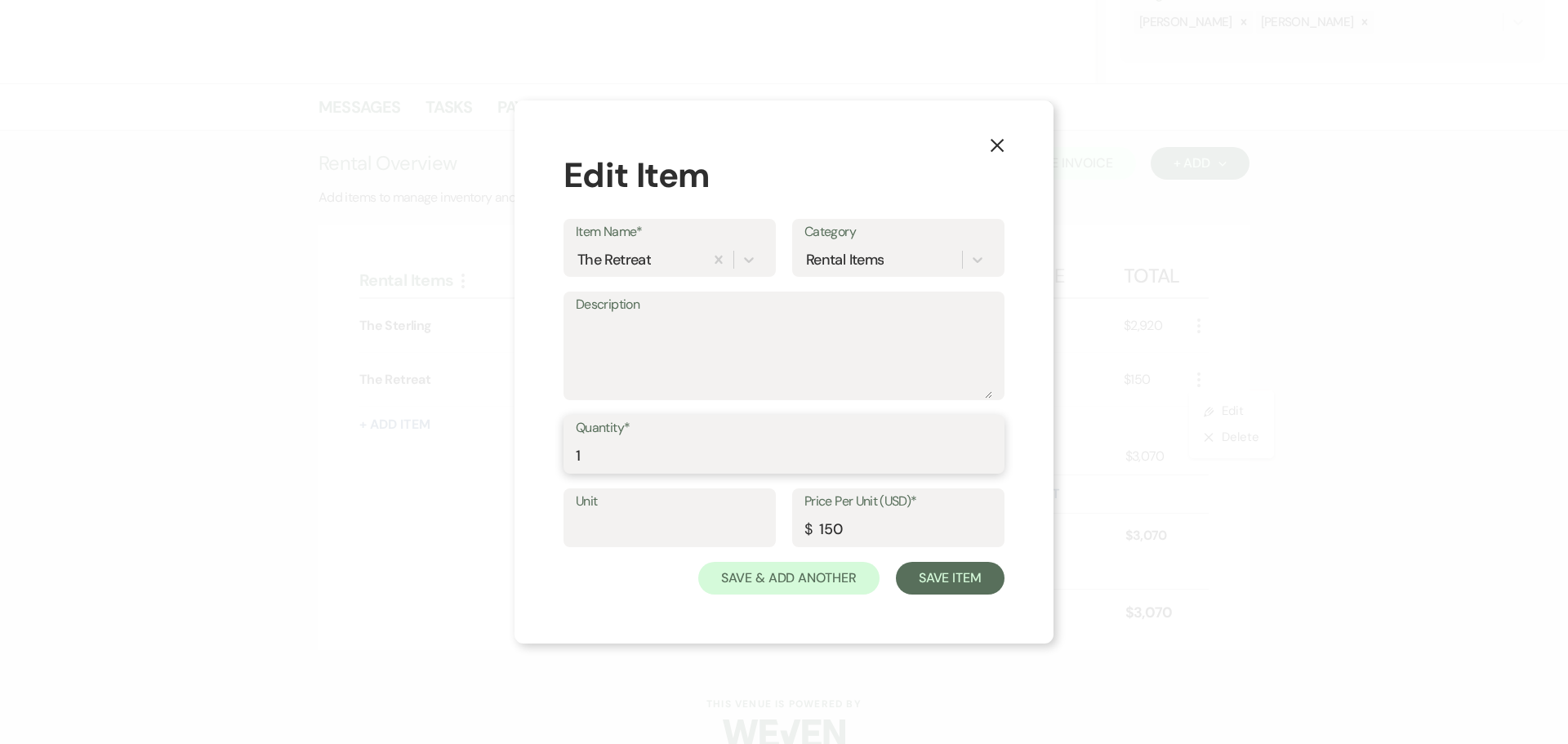
drag, startPoint x: 594, startPoint y: 454, endPoint x: 525, endPoint y: 453, distance: 69.0
click at [525, 453] on div "X Edit Item Item Name* The Retreat Category Rental Items Description Quantity* …" at bounding box center [784, 372] width 539 height 543
type input "8"
click at [925, 584] on button "Save Item" at bounding box center [950, 579] width 108 height 33
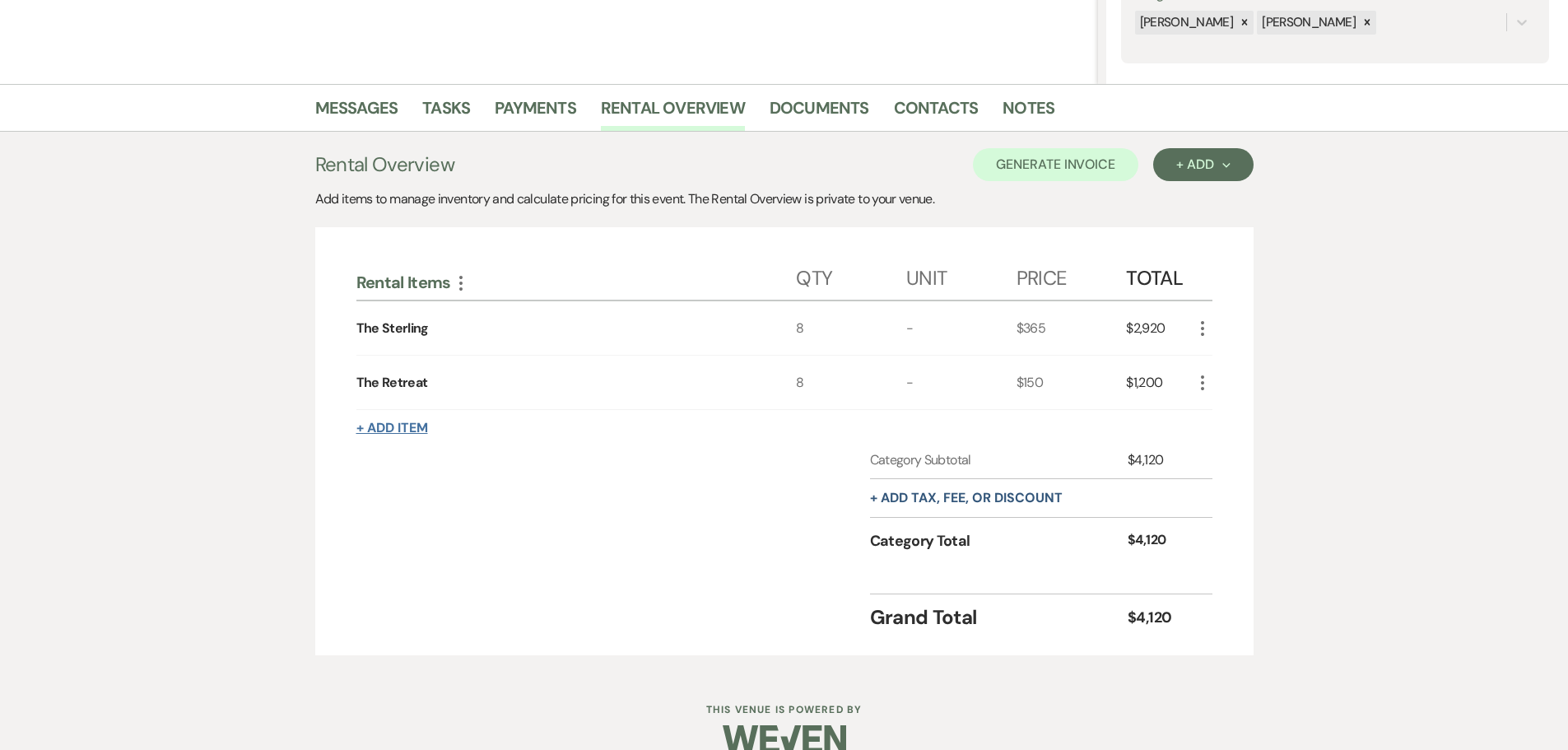
click at [395, 430] on button "+ Add Item" at bounding box center [391, 428] width 71 height 14
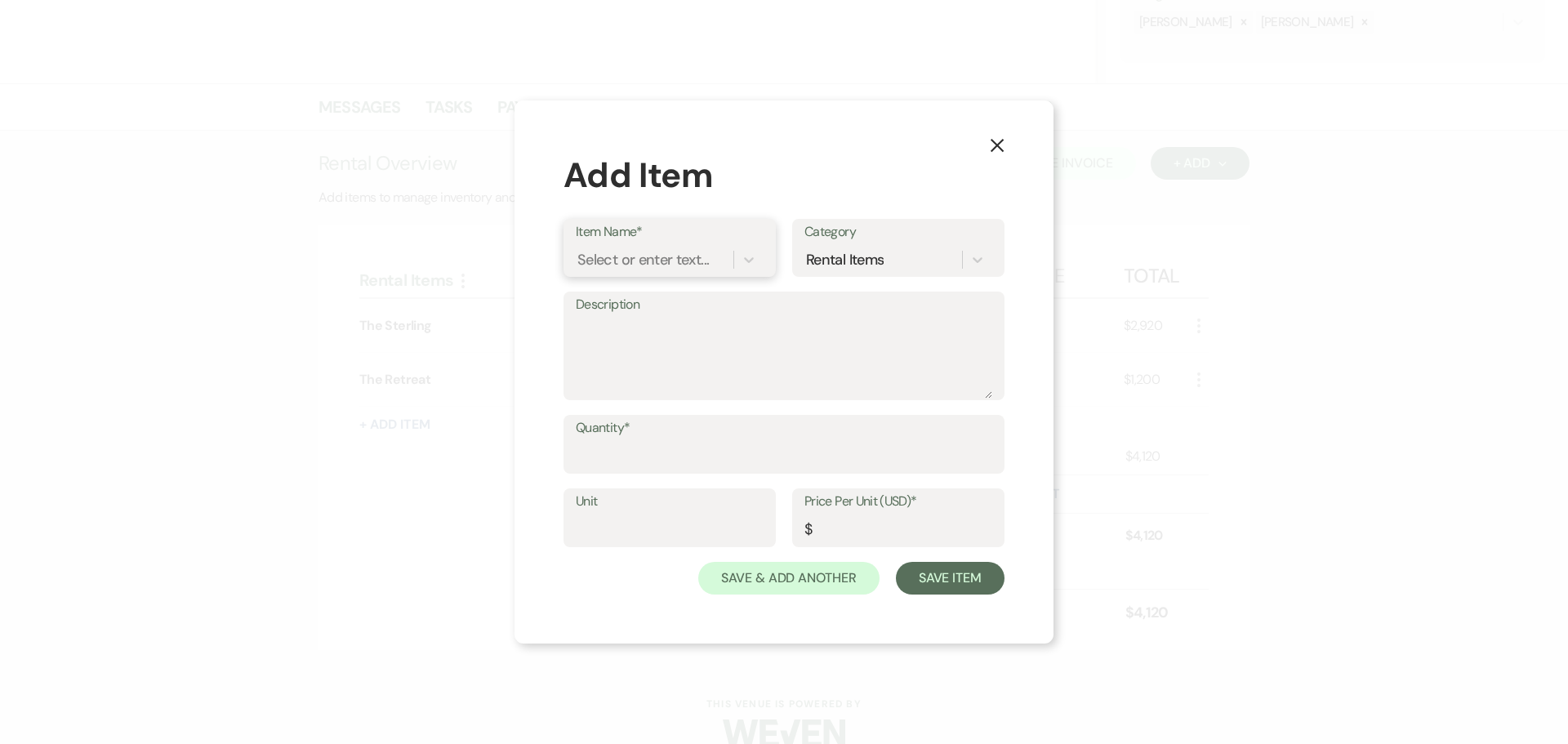
click at [646, 253] on div "Select or enter text..." at bounding box center [643, 259] width 132 height 22
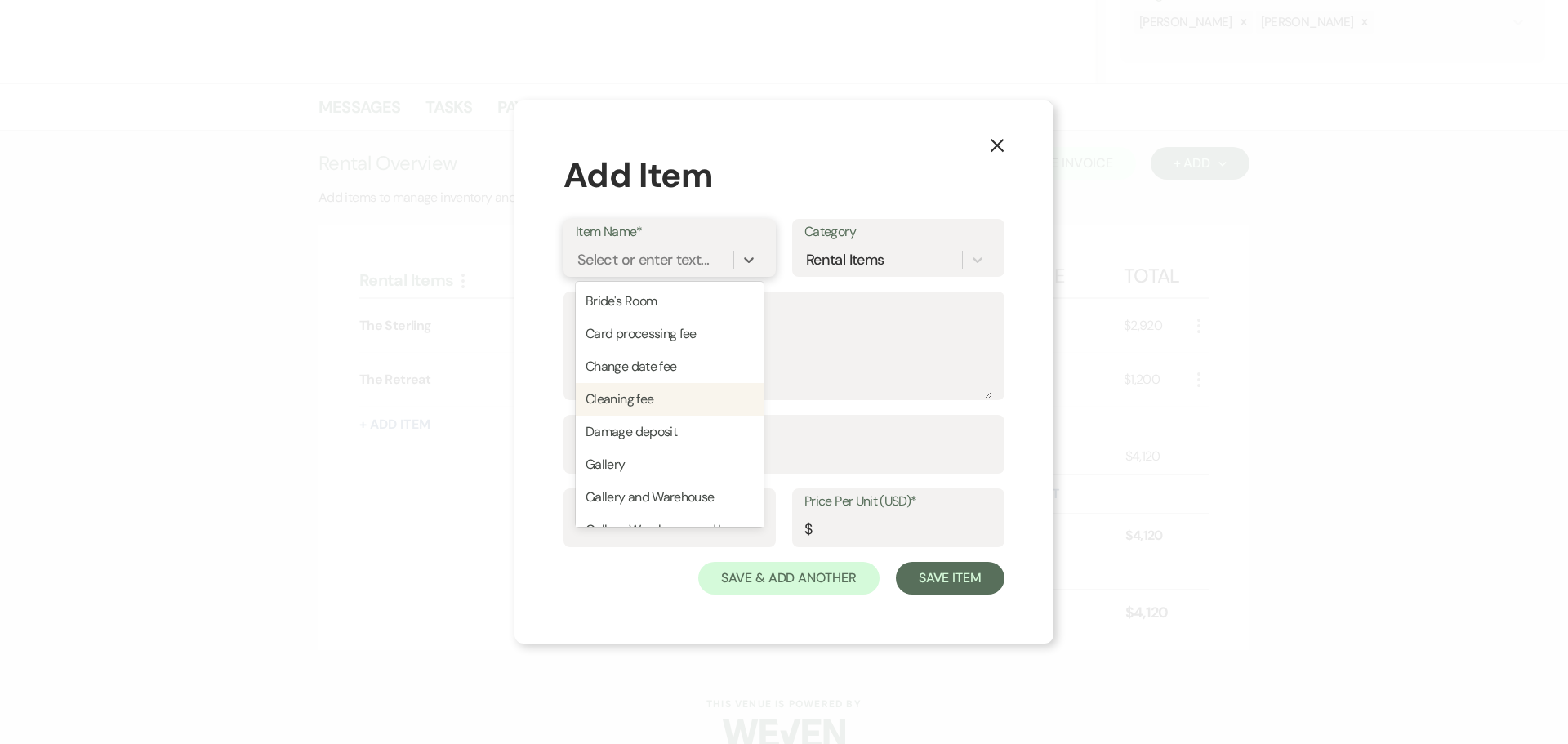
click at [618, 397] on div "Cleaning fee" at bounding box center [669, 400] width 188 height 33
type input "125"
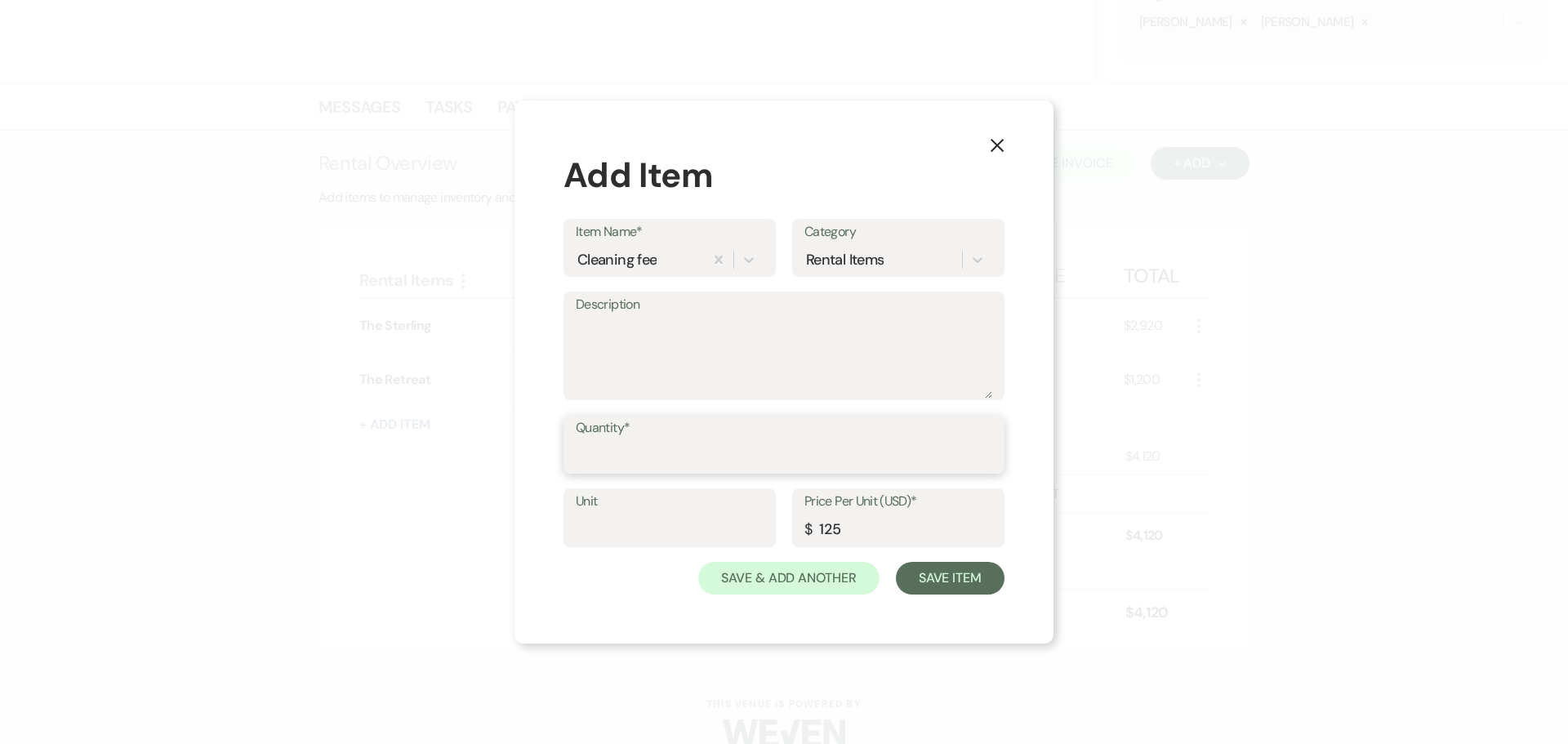
click at [620, 452] on input "Quantity*" at bounding box center [784, 456] width 416 height 32
type input "1"
drag, startPoint x: 856, startPoint y: 530, endPoint x: 752, endPoint y: 539, distance: 104.4
click at [752, 539] on div "Unit Price Per Unit (USD)* $ 125" at bounding box center [784, 525] width 441 height 74
type input "525"
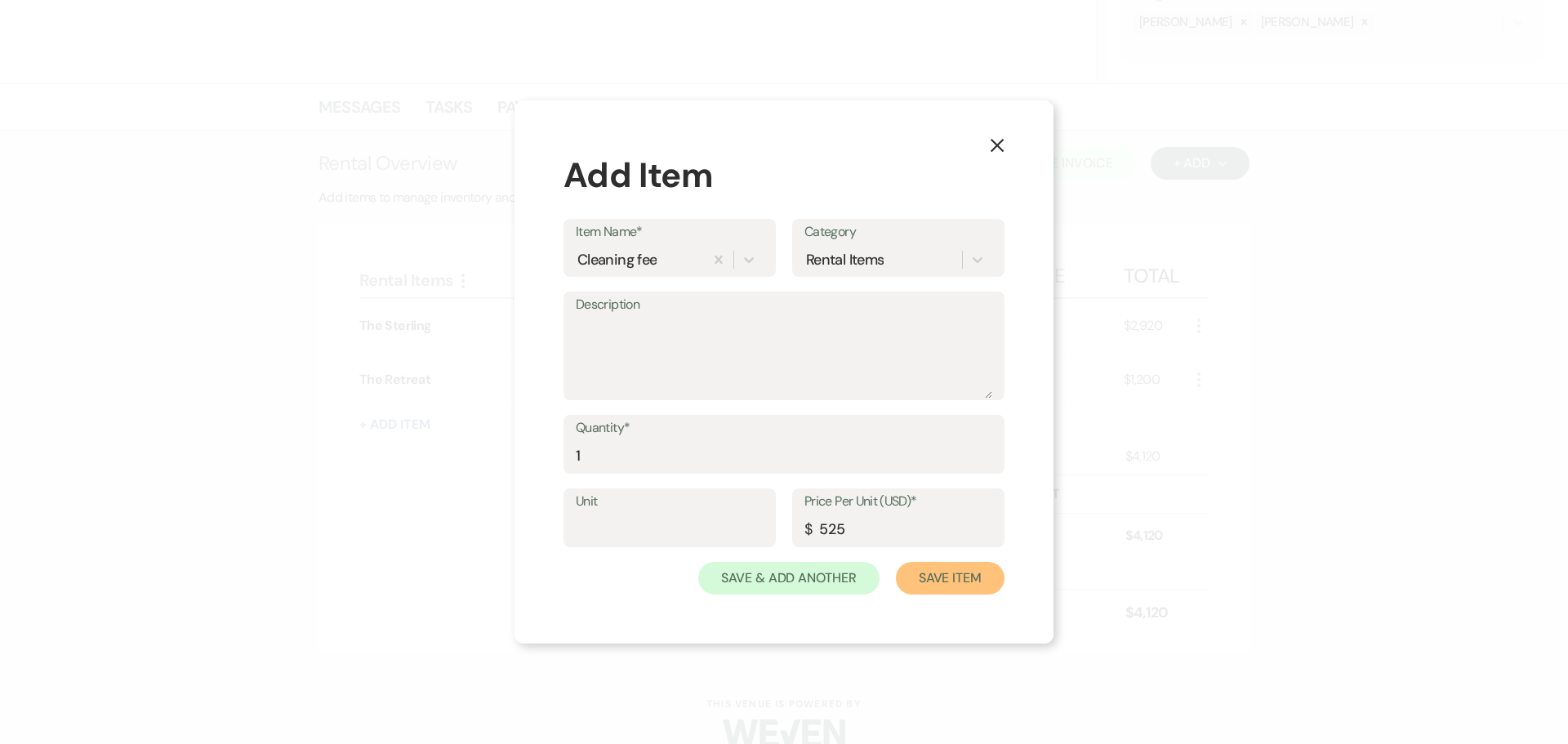
click at [931, 585] on button "Save Item" at bounding box center [950, 579] width 108 height 33
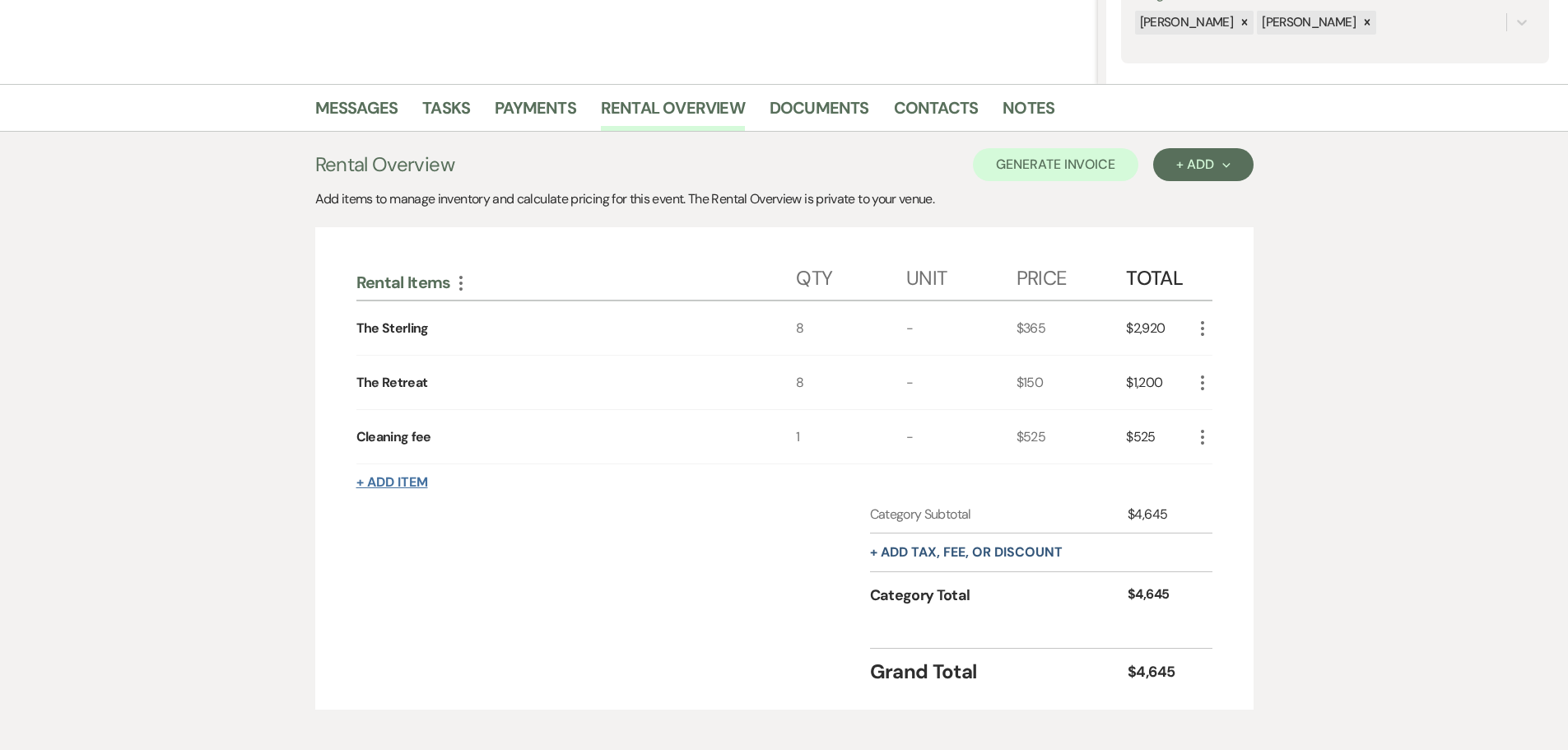
click at [394, 481] on button "+ Add Item" at bounding box center [391, 483] width 71 height 14
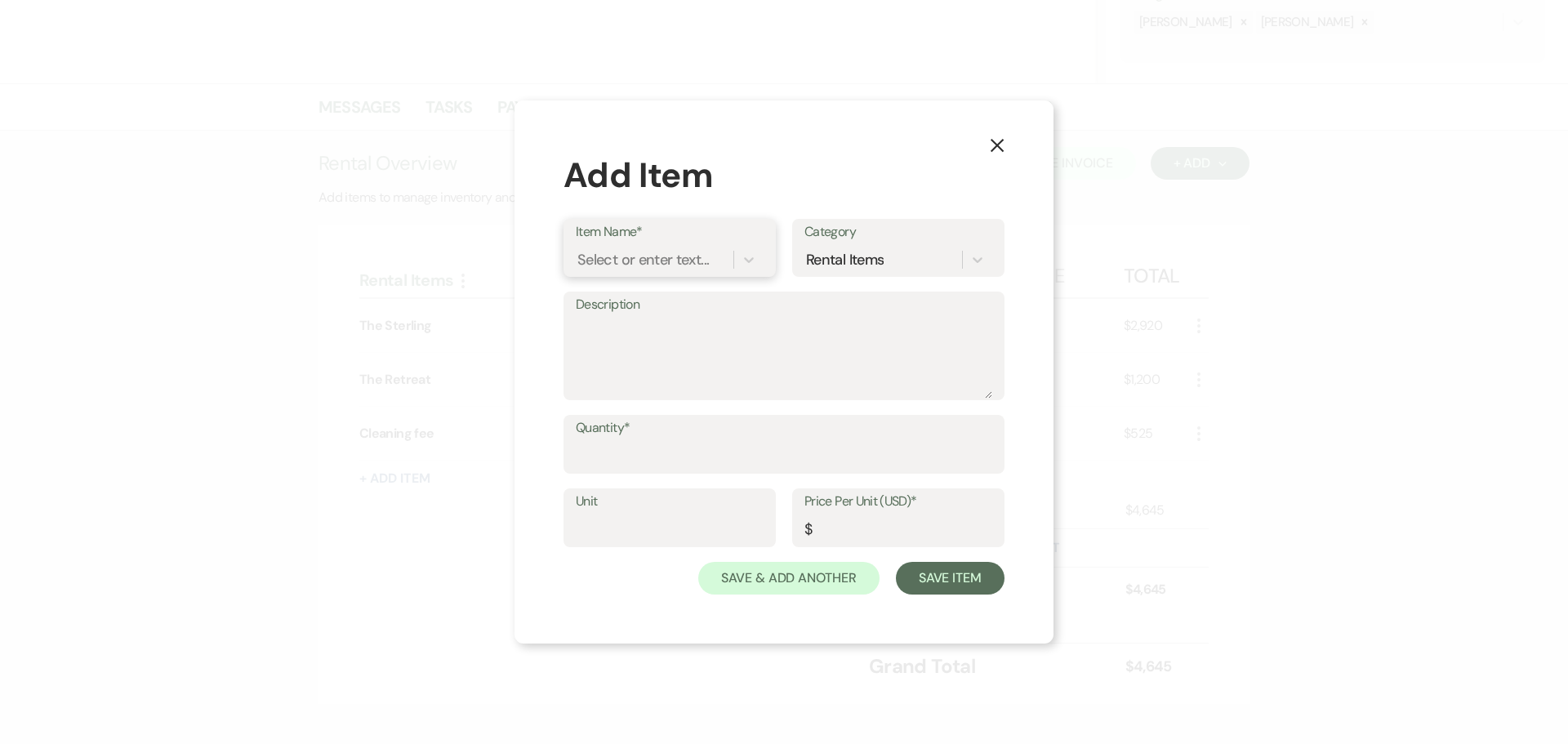
click at [642, 250] on div "Select or enter text..." at bounding box center [643, 259] width 132 height 22
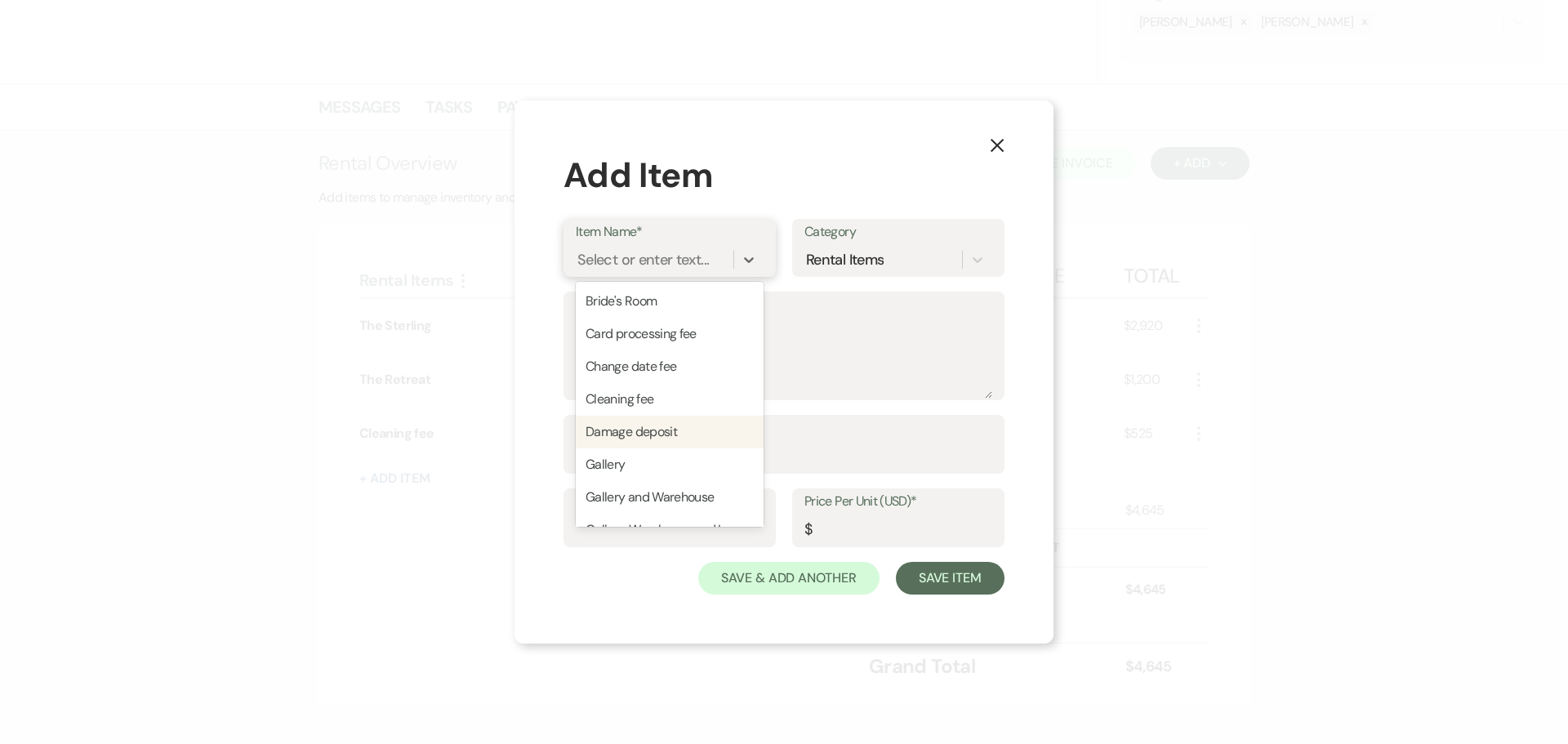
click at [645, 434] on div "Damage deposit" at bounding box center [669, 432] width 188 height 33
type input "250"
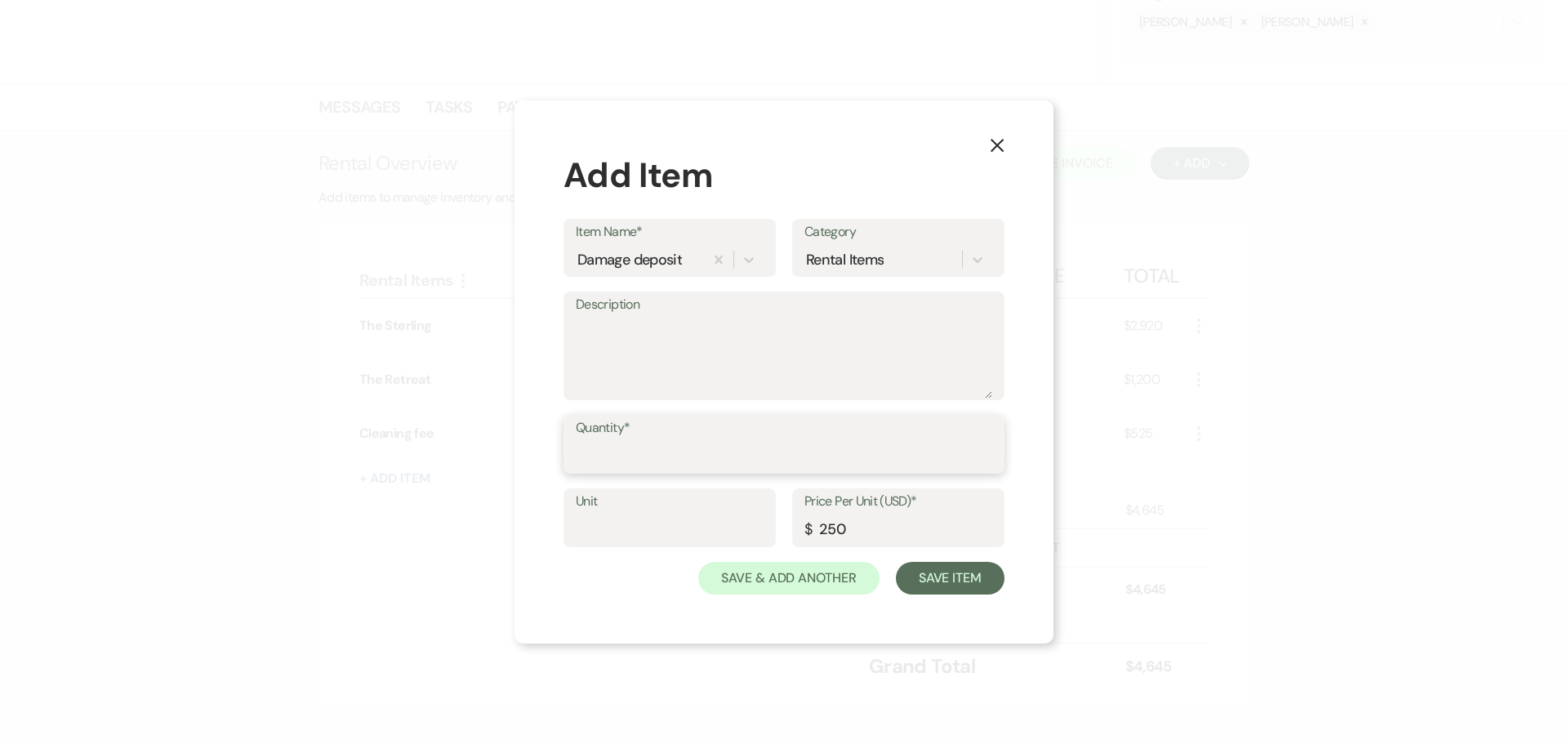
click at [631, 456] on input "Quantity*" at bounding box center [784, 456] width 416 height 32
type input "1"
click at [933, 580] on button "Save Item" at bounding box center [950, 579] width 108 height 33
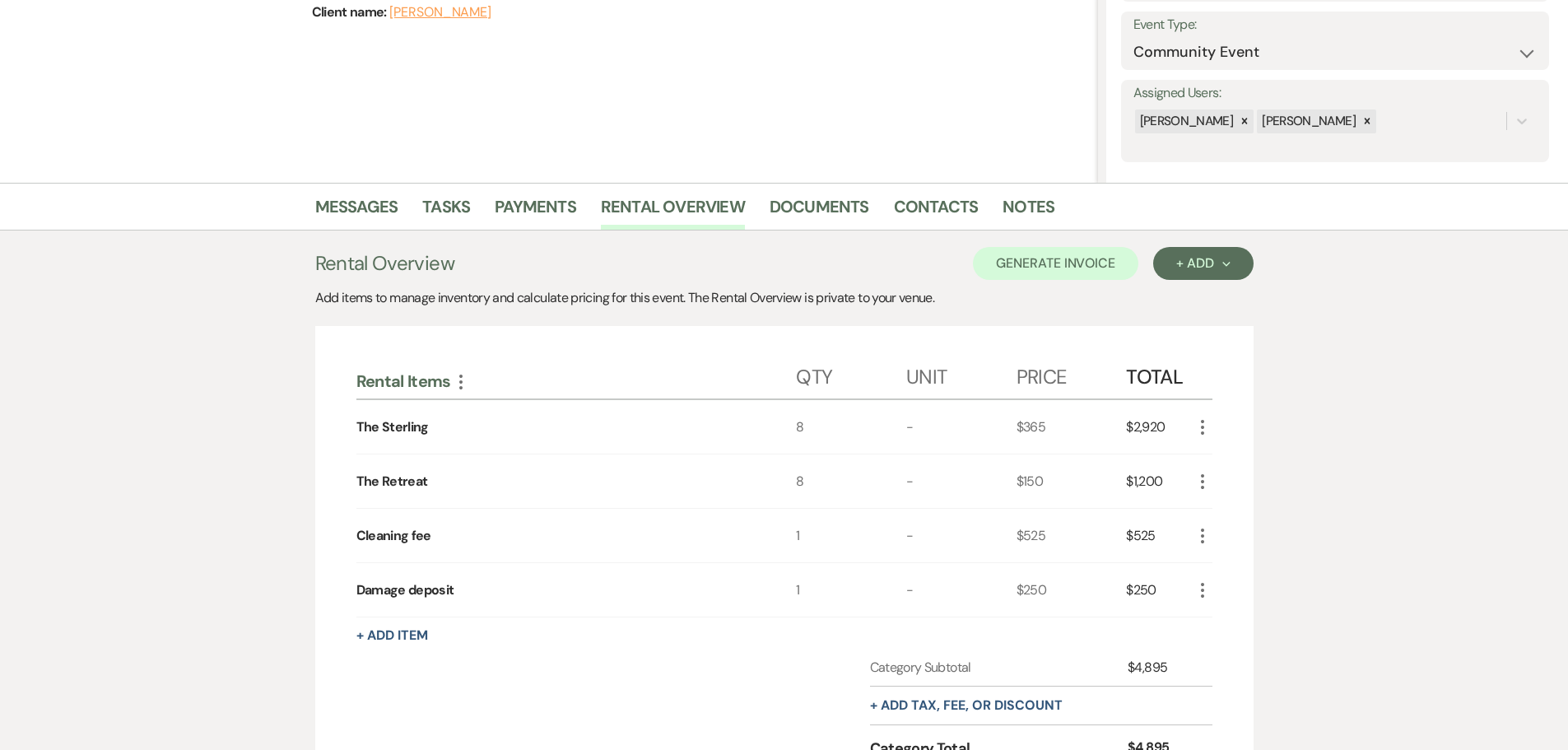
scroll to position [247, 0]
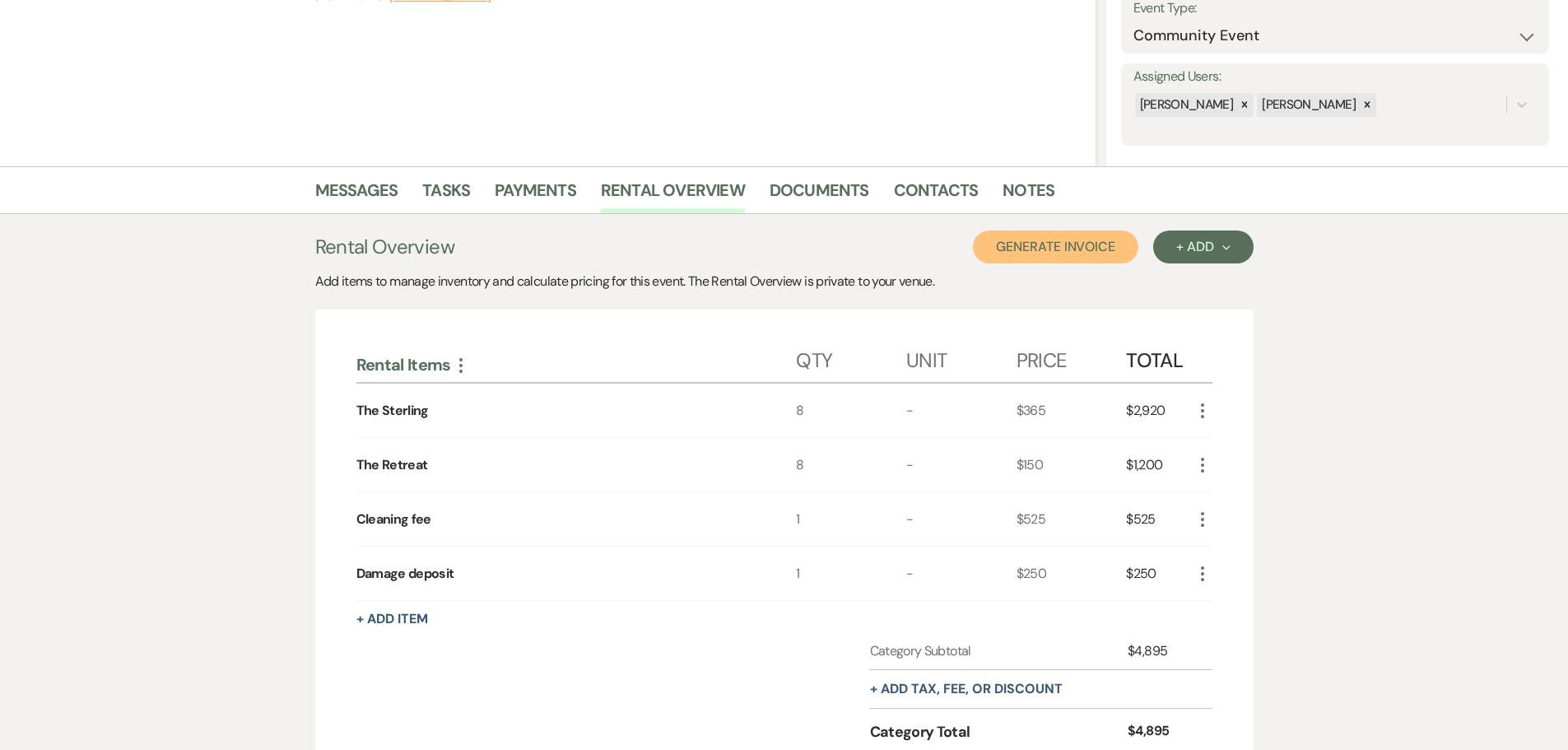
click at [1060, 244] on button "Generate Invoice" at bounding box center [1056, 247] width 166 height 33
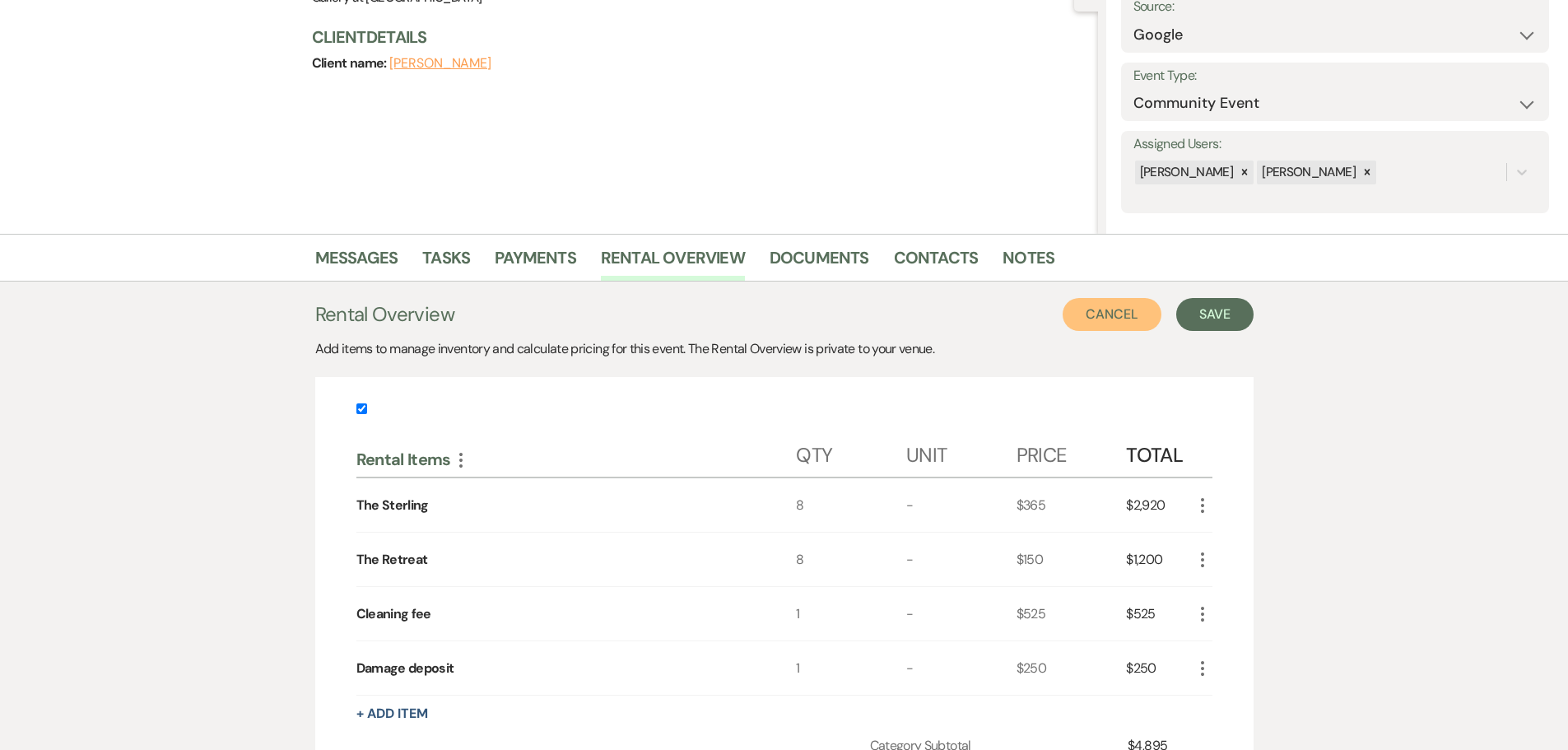
scroll to position [164, 0]
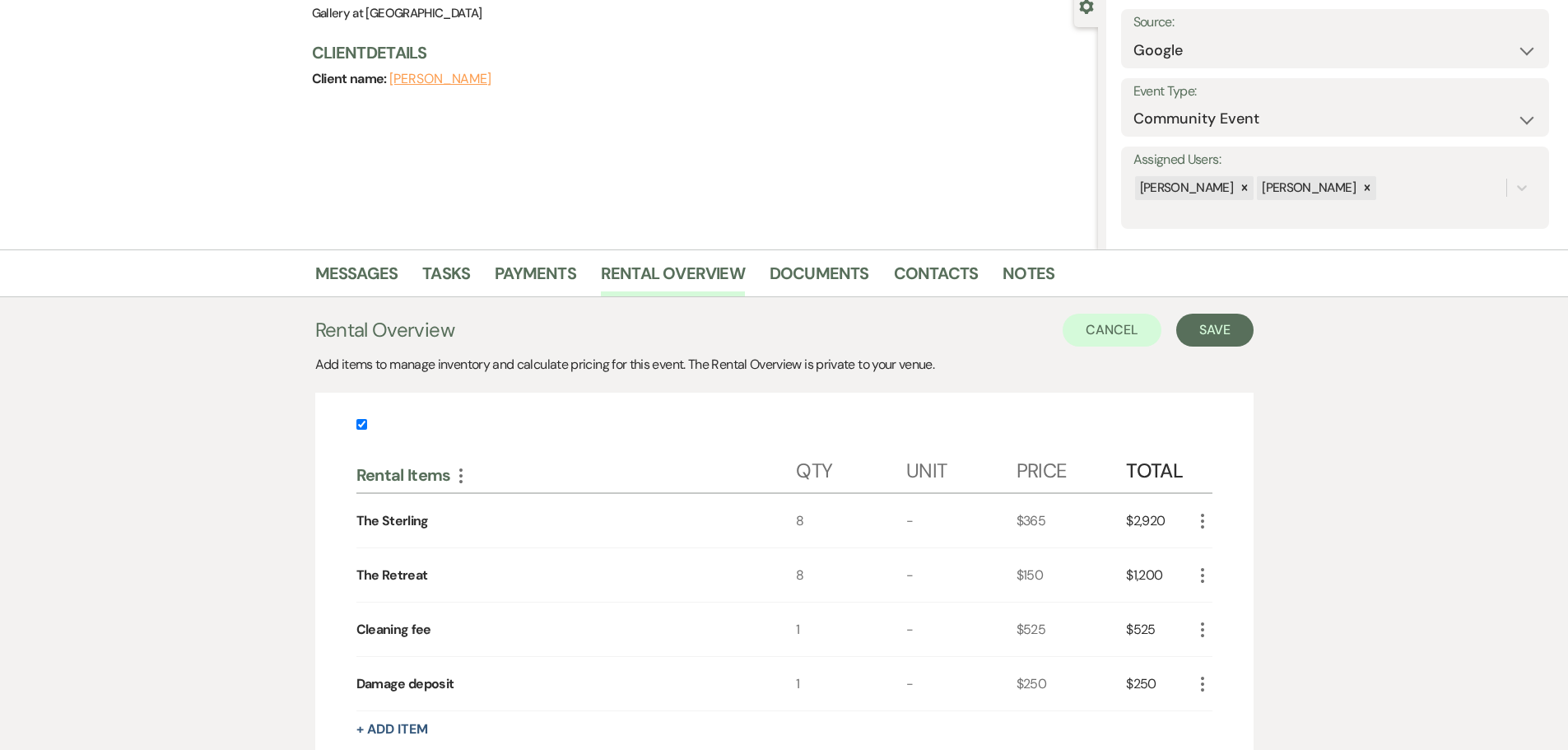
click at [1216, 309] on div "Rental Overview Cancel Save Add items to manage inventory and calculate pricing…" at bounding box center [784, 635] width 938 height 676
click at [1208, 326] on button "Save" at bounding box center [1214, 331] width 77 height 33
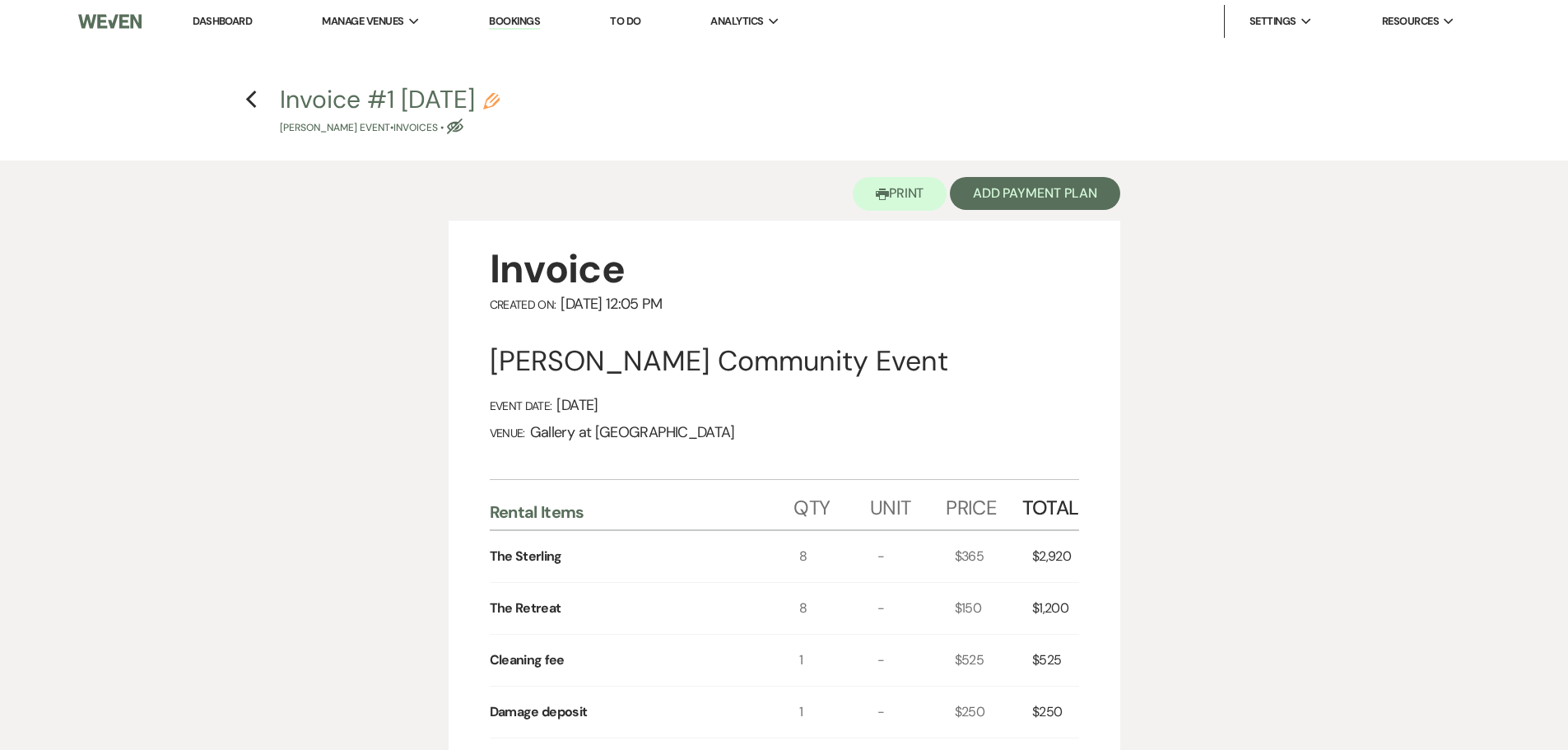
click at [255, 328] on div "Printer Print Add Payment Plan Invoice Created On: [DATE] 12:05 PM [PERSON_NAME…" at bounding box center [784, 709] width 1185 height 1096
click at [253, 100] on icon "Previous" at bounding box center [252, 99] width 13 height 20
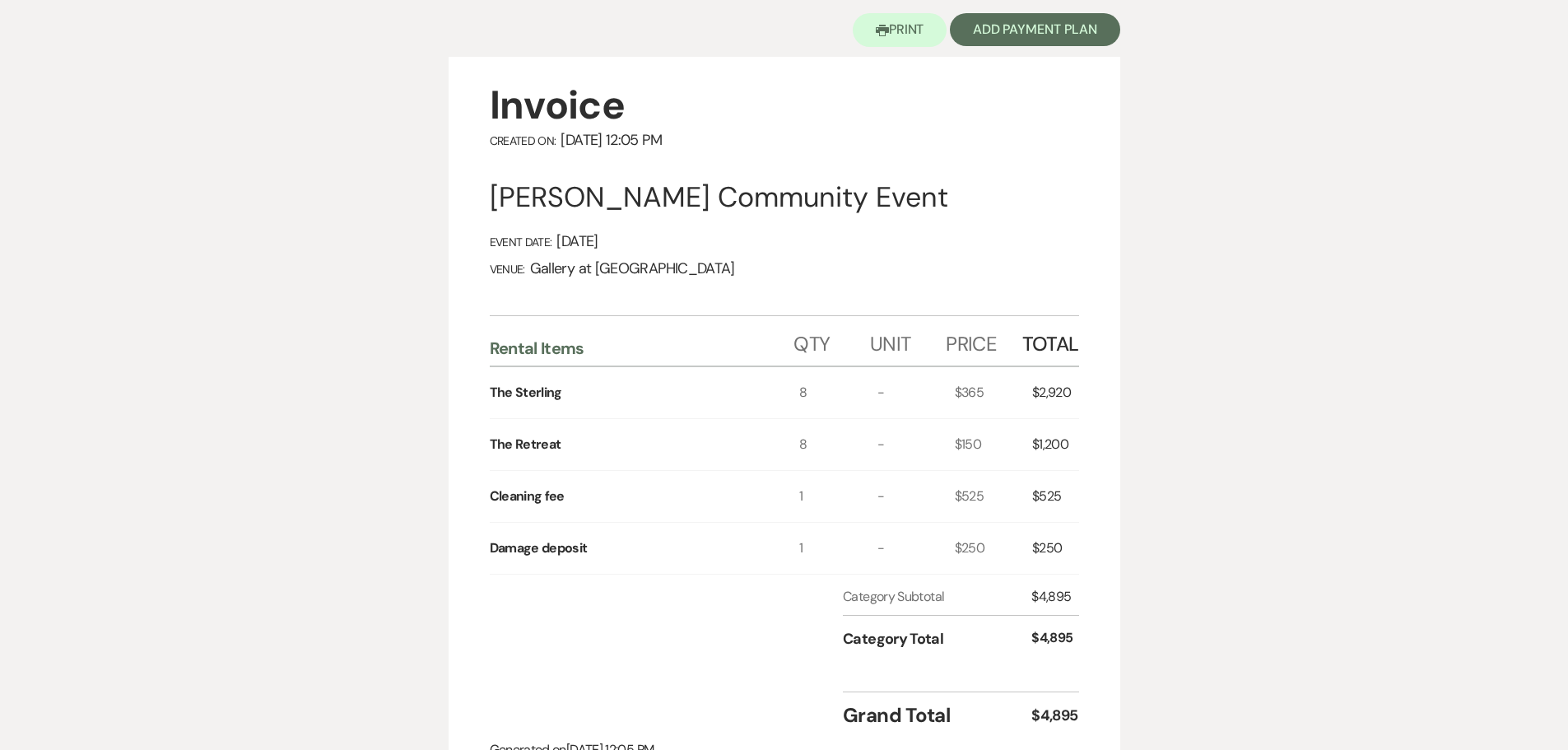
select select "5"
select select "6"
select select "7"
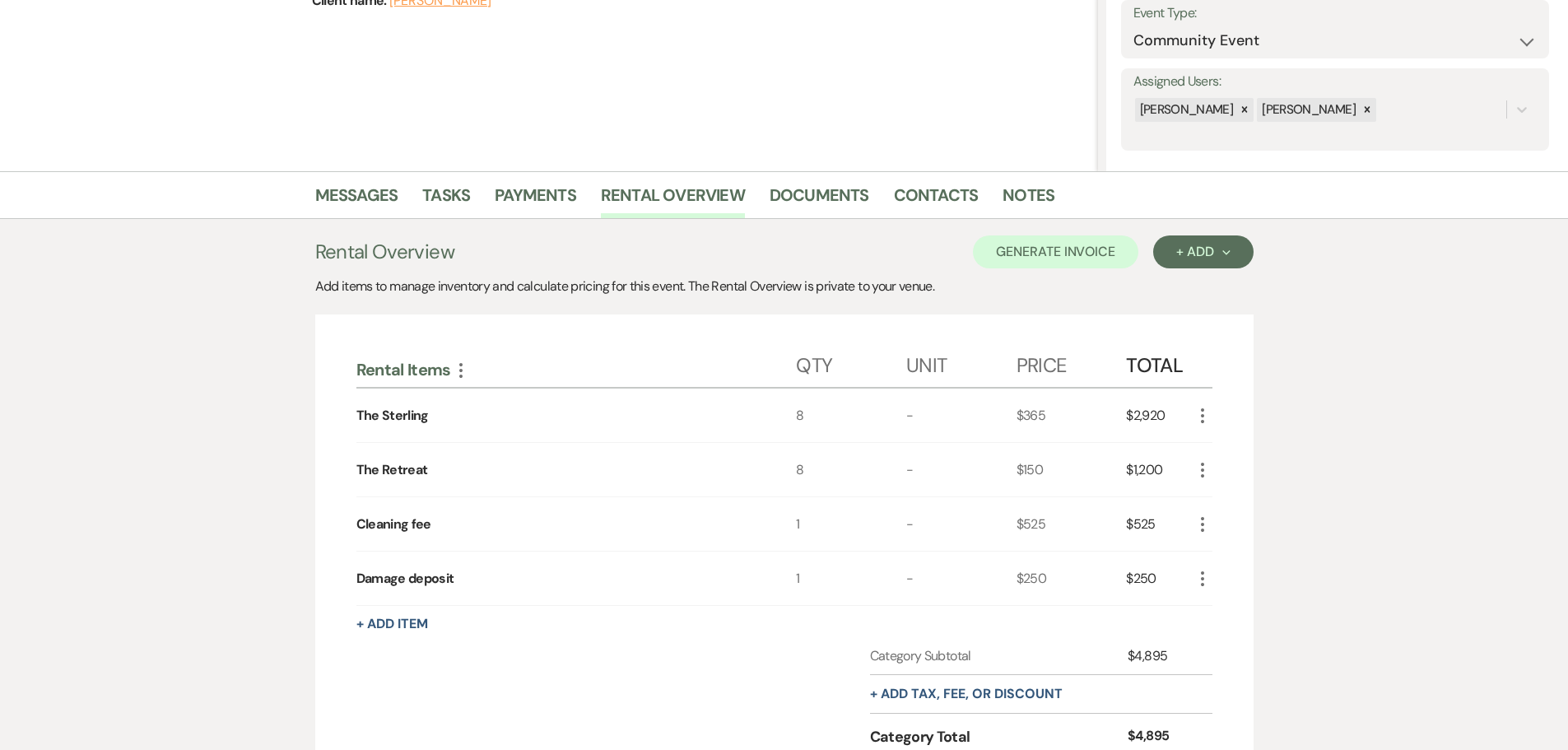
scroll to position [0, 0]
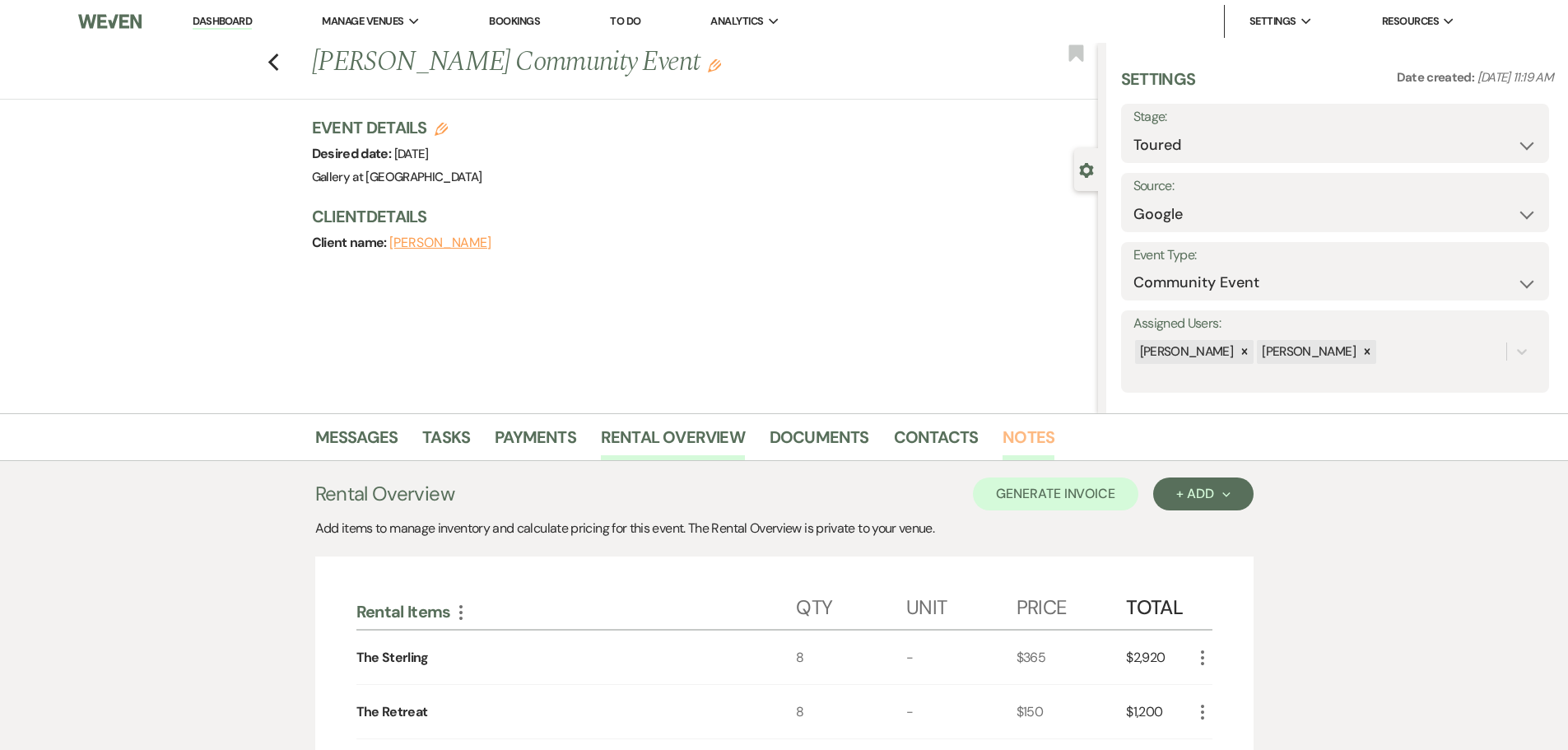
click at [1011, 438] on link "Notes" at bounding box center [1028, 442] width 52 height 36
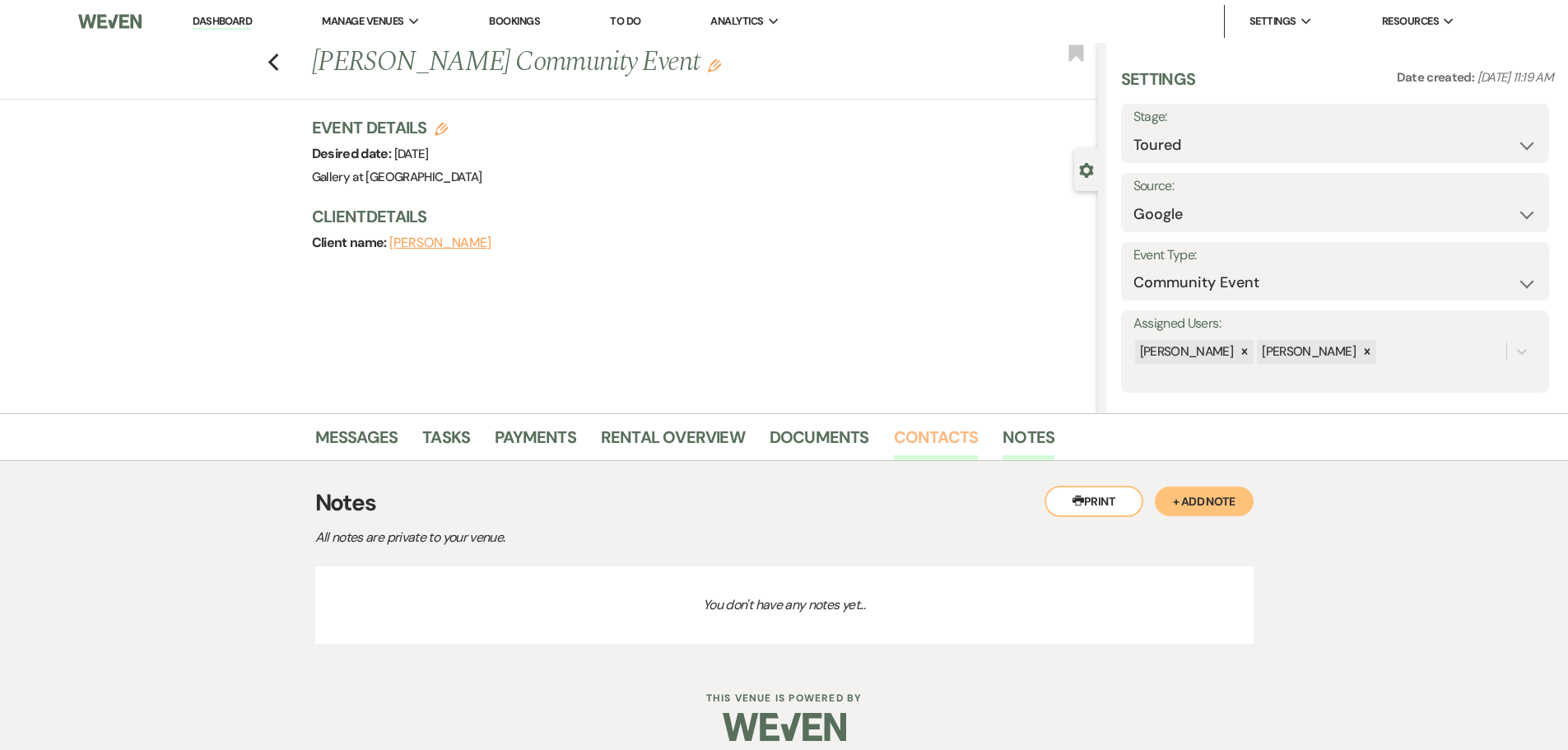
click at [955, 436] on link "Contacts" at bounding box center [936, 442] width 85 height 36
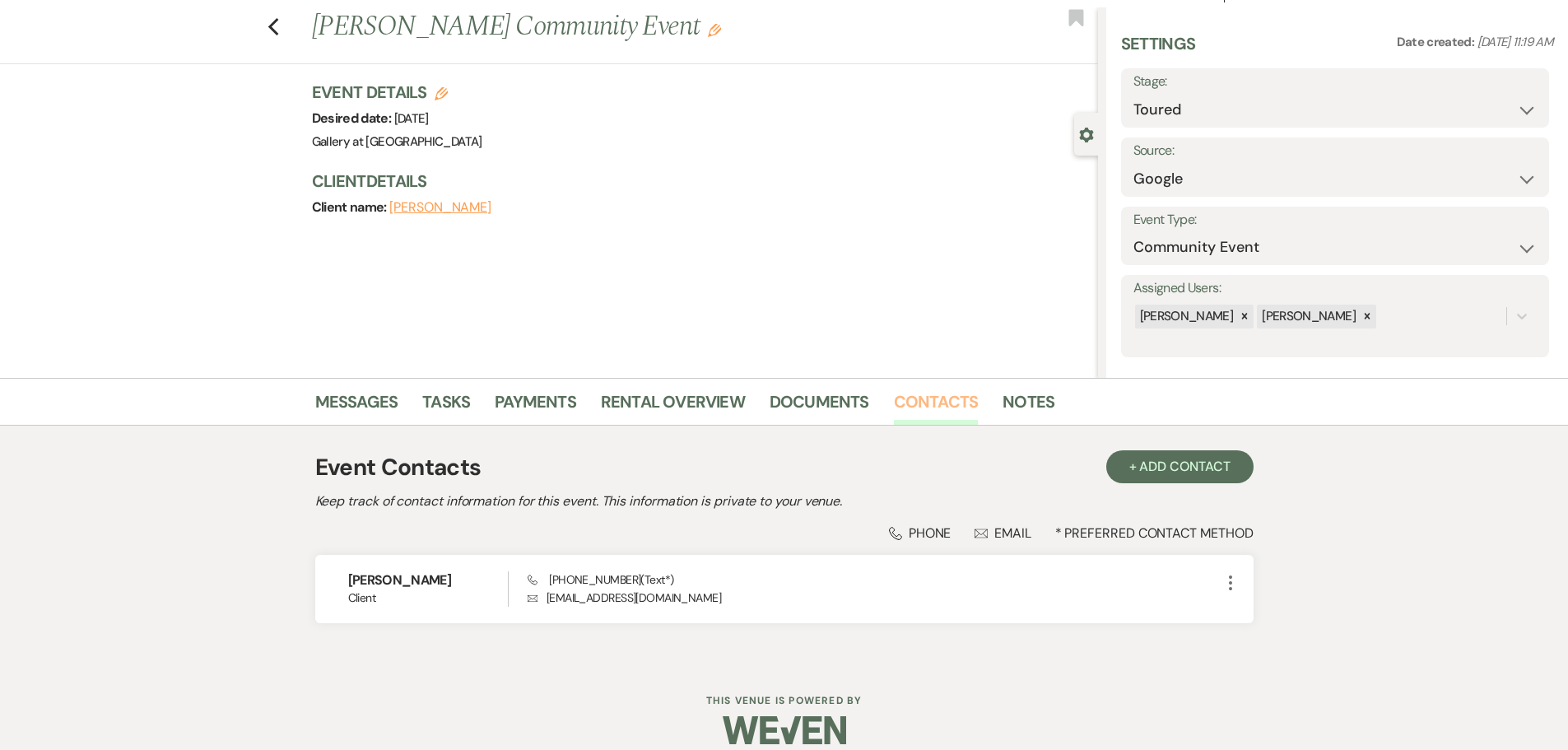
scroll to position [55, 0]
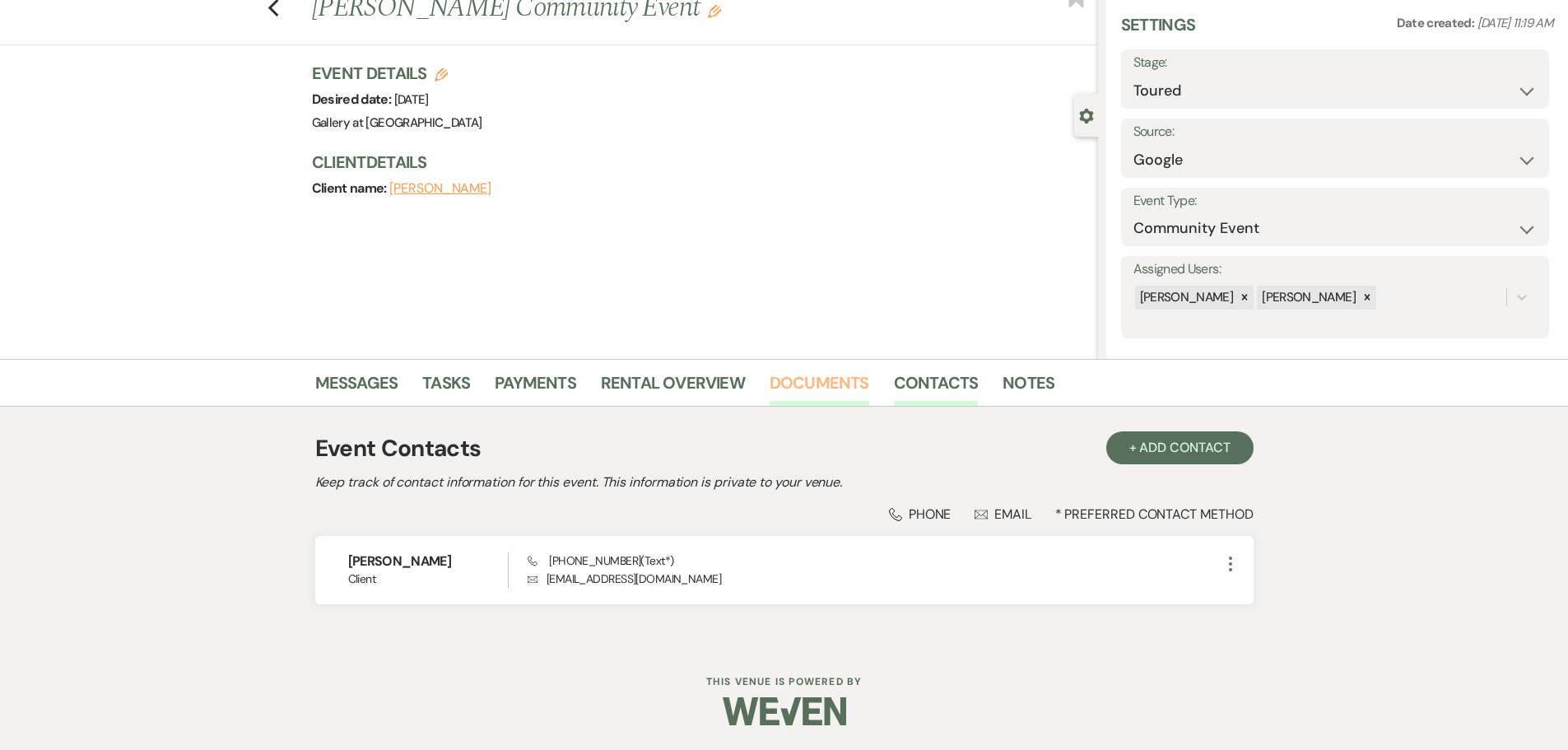
click at [800, 379] on link "Documents" at bounding box center [819, 387] width 99 height 36
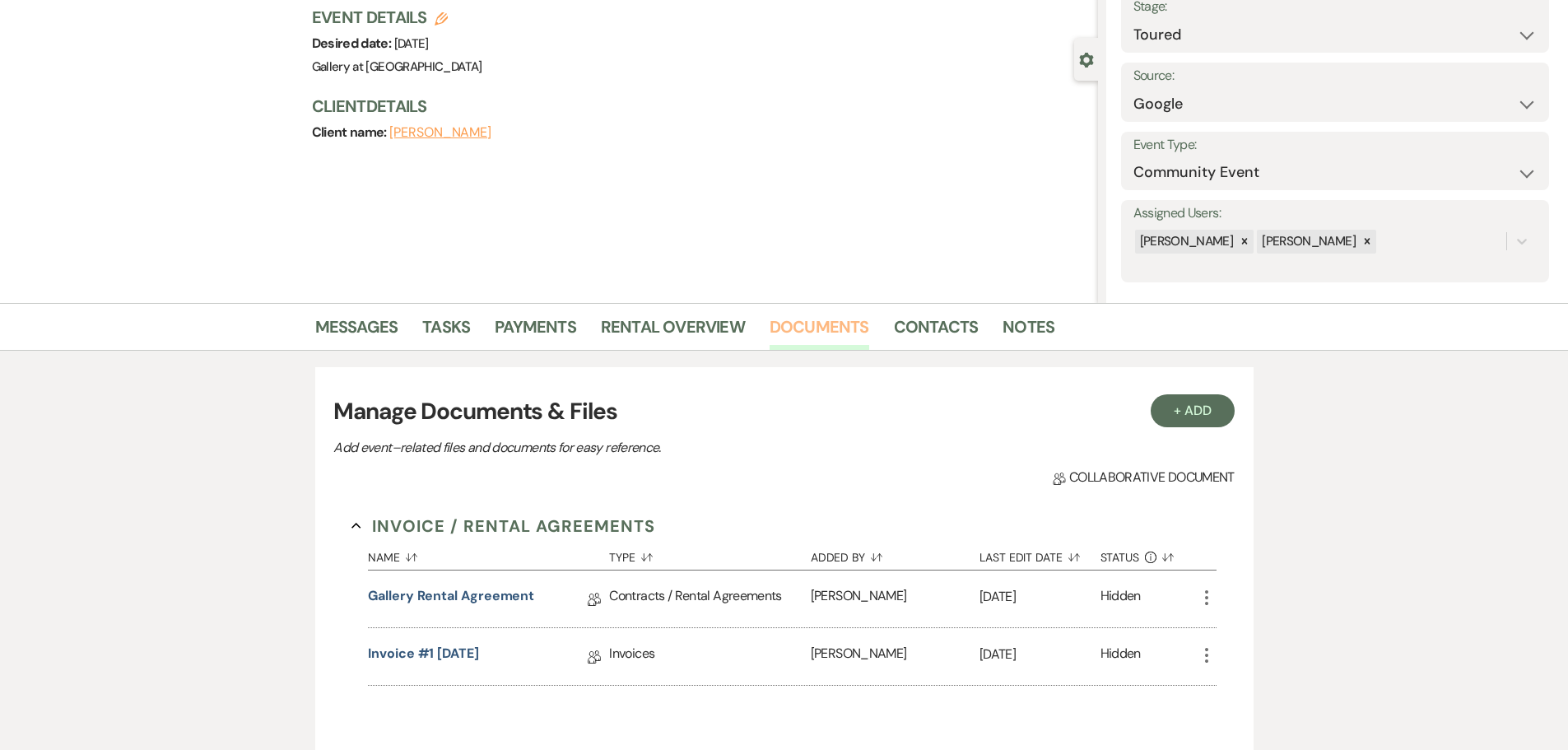
scroll to position [137, 0]
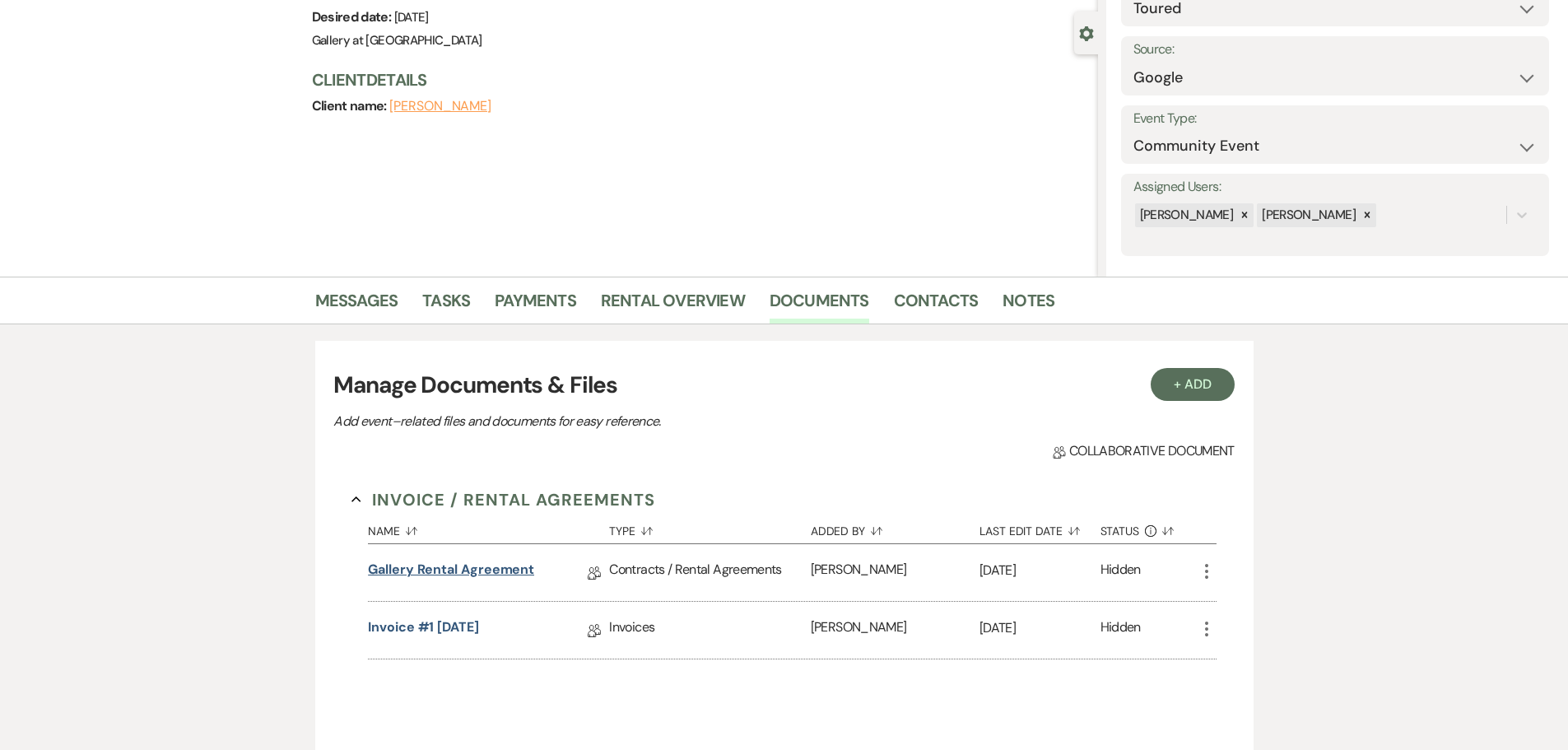
click at [464, 569] on link "Gallery Rental Agreement" at bounding box center [451, 572] width 167 height 25
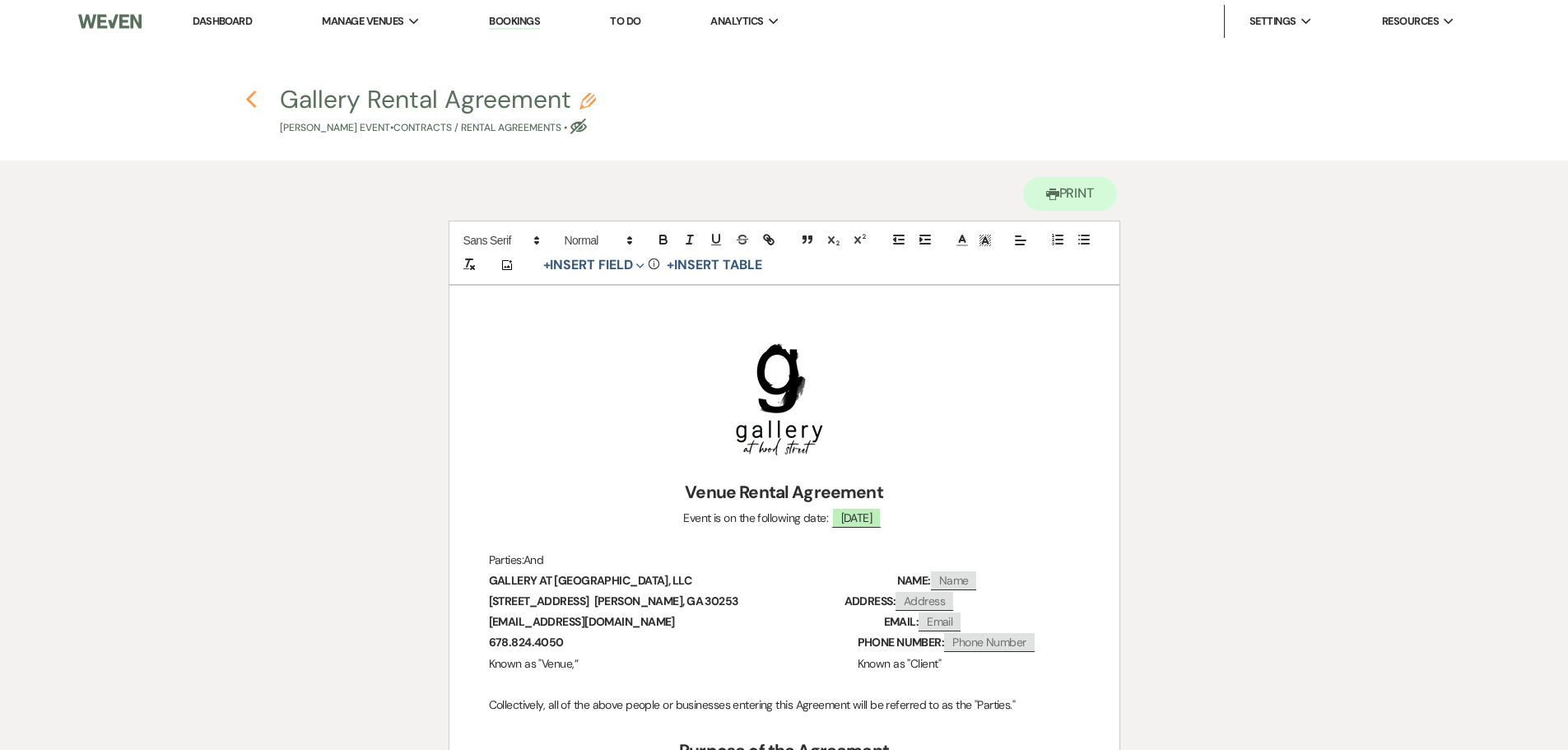
click at [252, 99] on icon "Previous" at bounding box center [252, 99] width 13 height 20
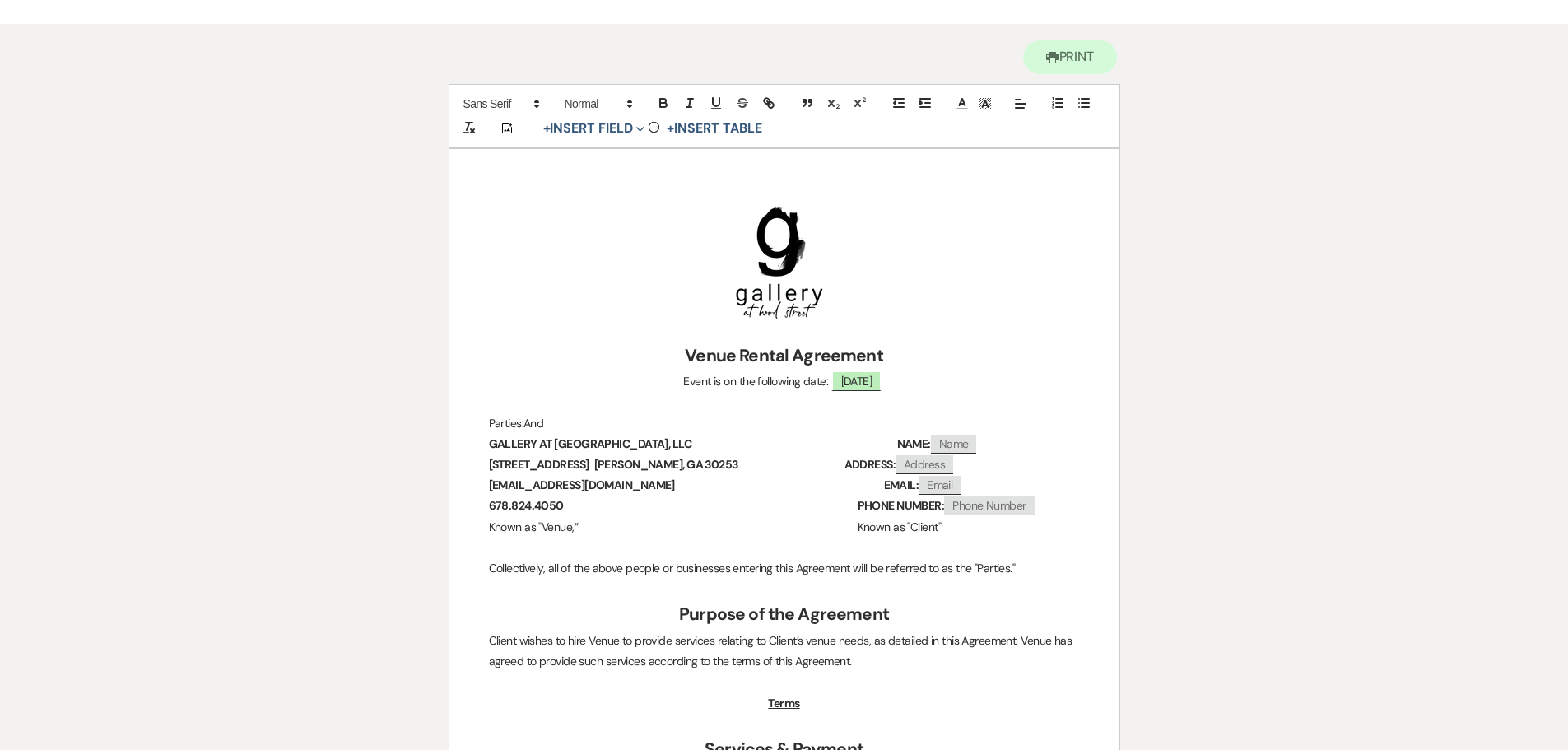
select select "5"
select select "6"
select select "7"
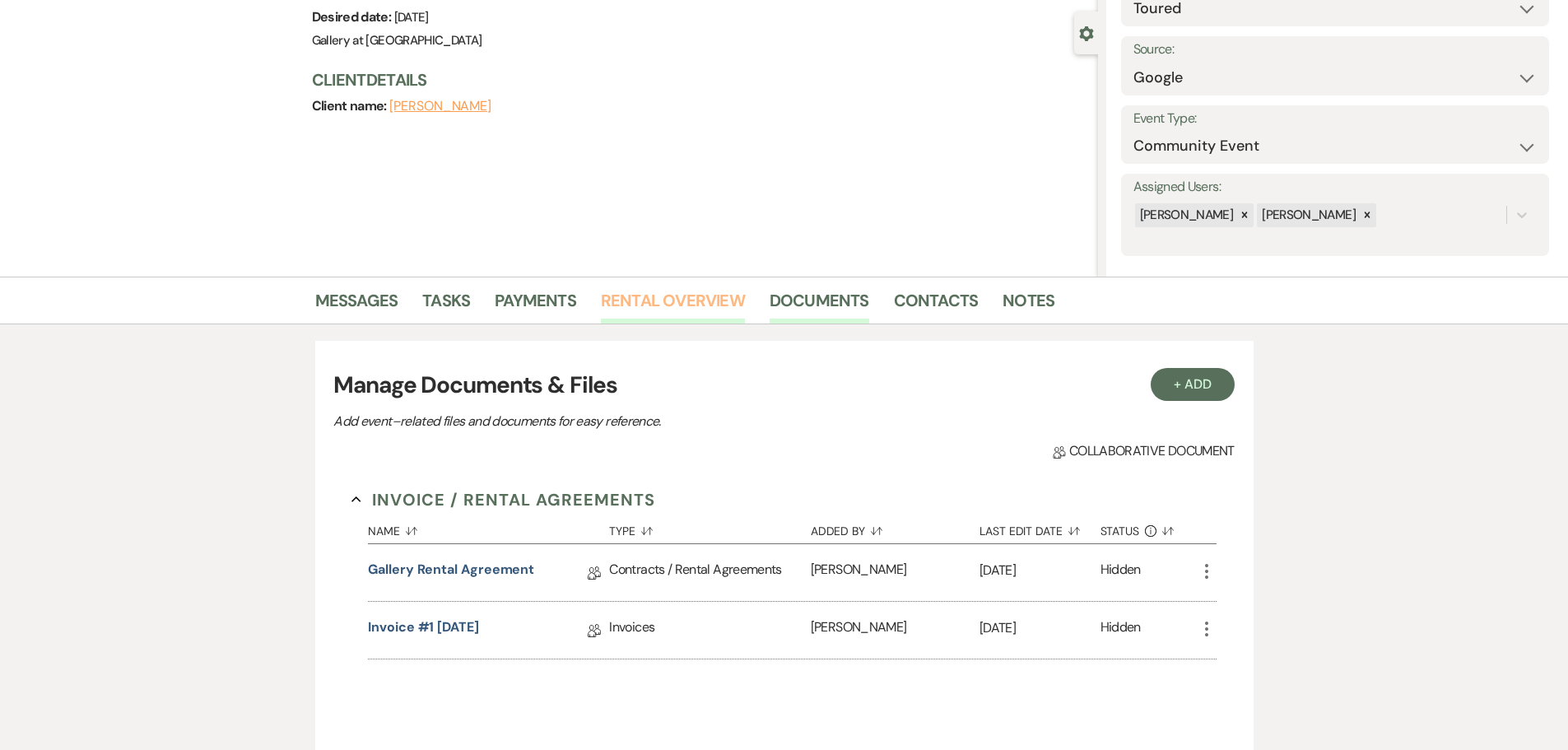
click at [682, 313] on link "Rental Overview" at bounding box center [673, 305] width 144 height 36
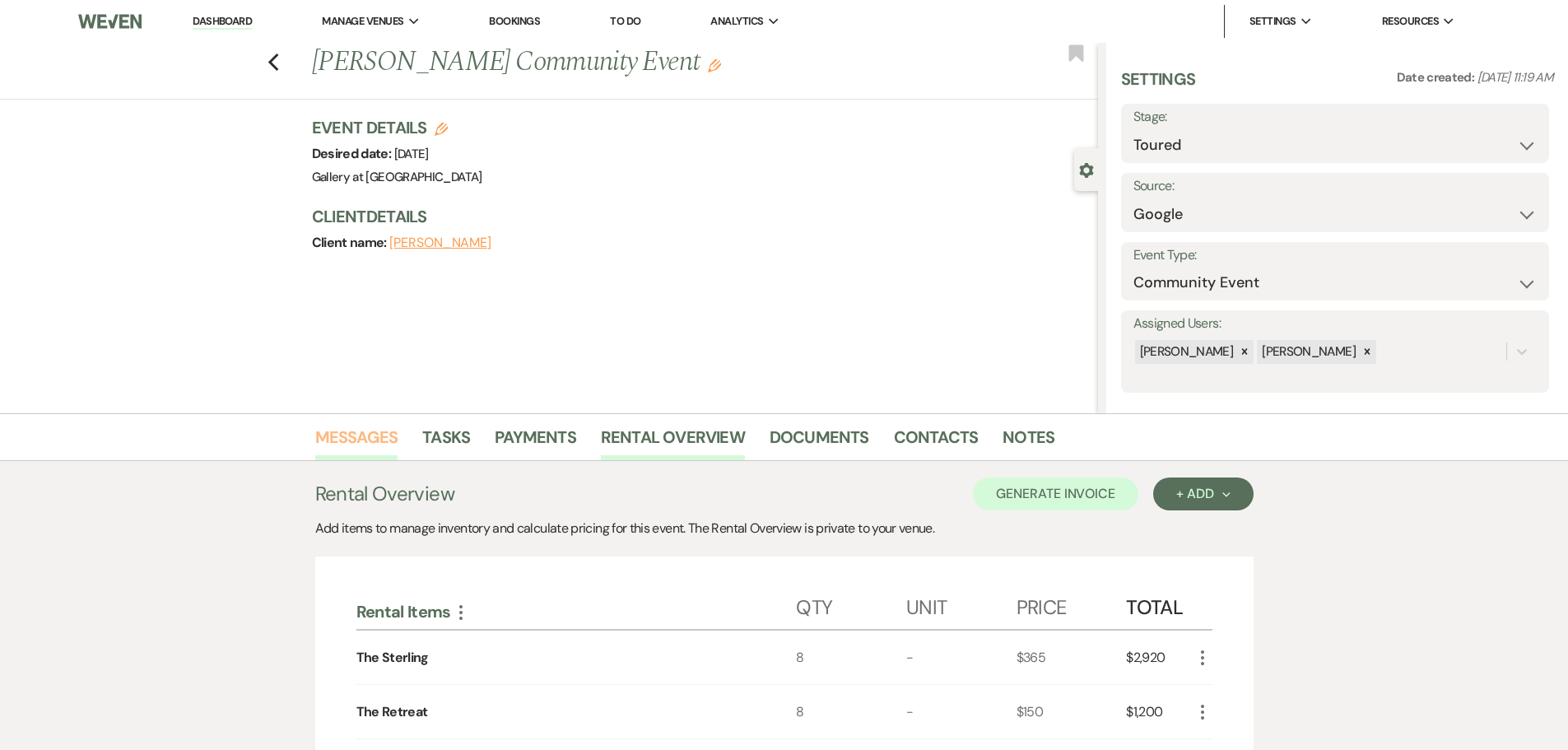
click at [349, 454] on link "Messages" at bounding box center [356, 442] width 83 height 36
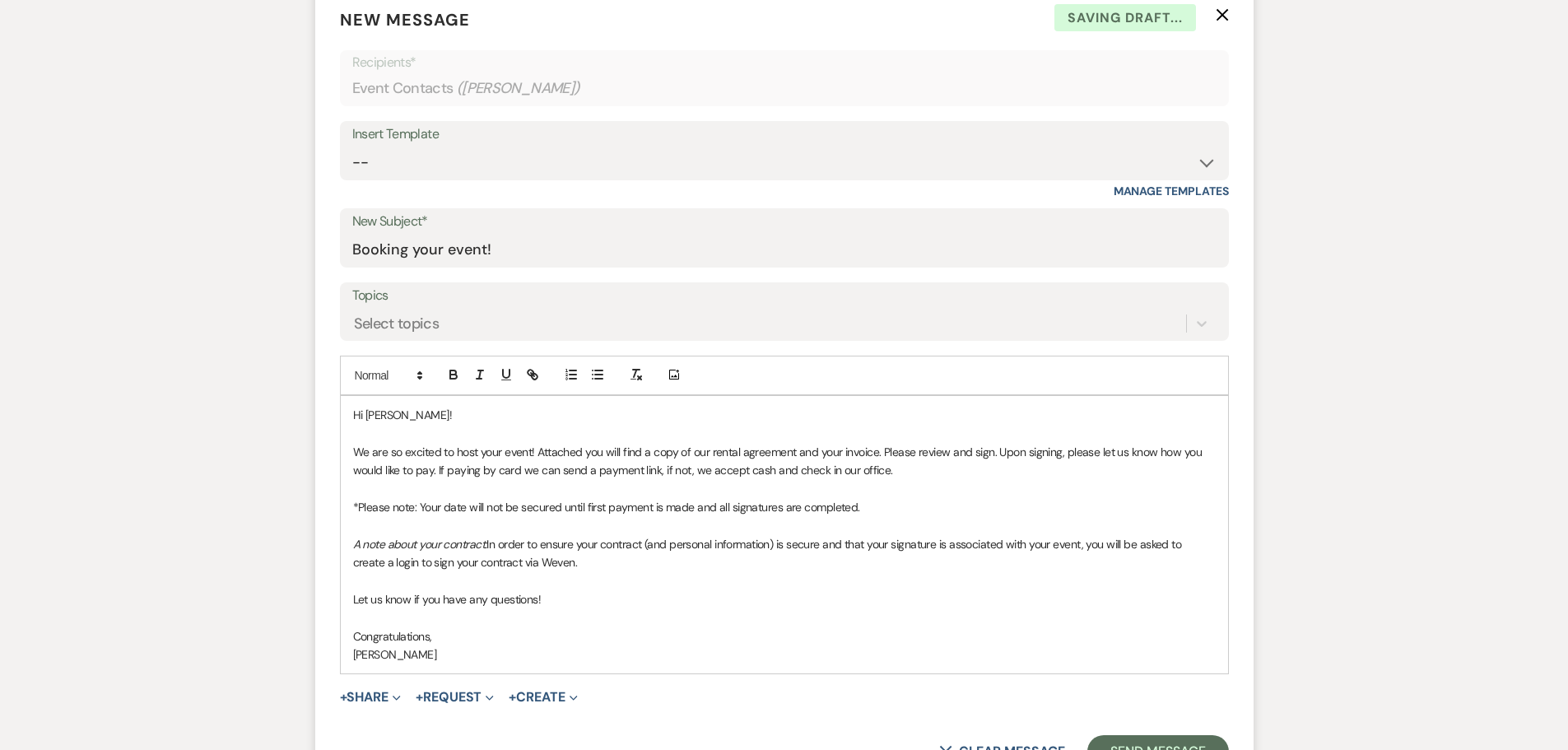
scroll to position [658, 0]
click at [366, 689] on button "+ Share Expand" at bounding box center [371, 695] width 61 height 14
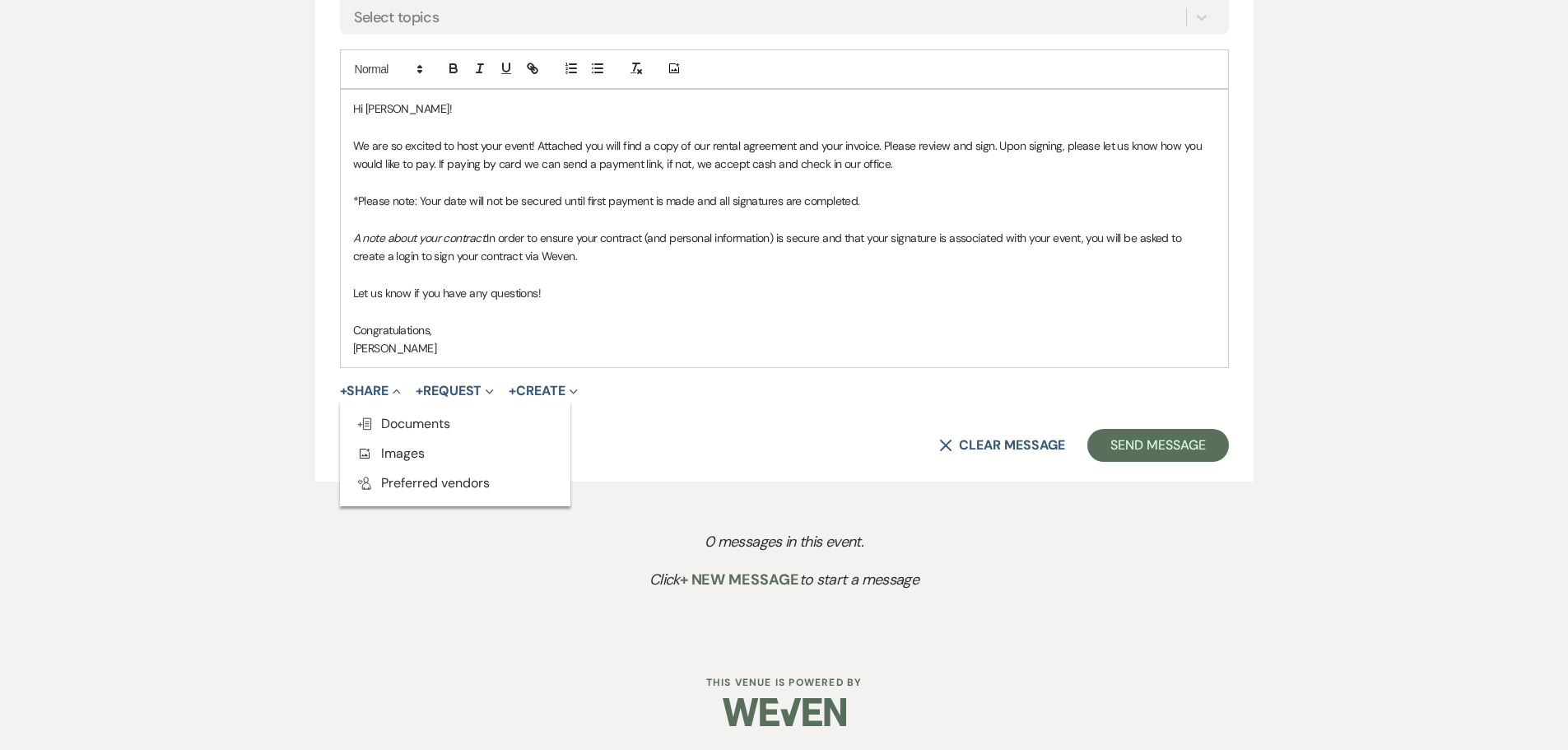
scroll to position [964, 0]
click at [392, 425] on span "Doc Upload Documents" at bounding box center [407, 423] width 94 height 18
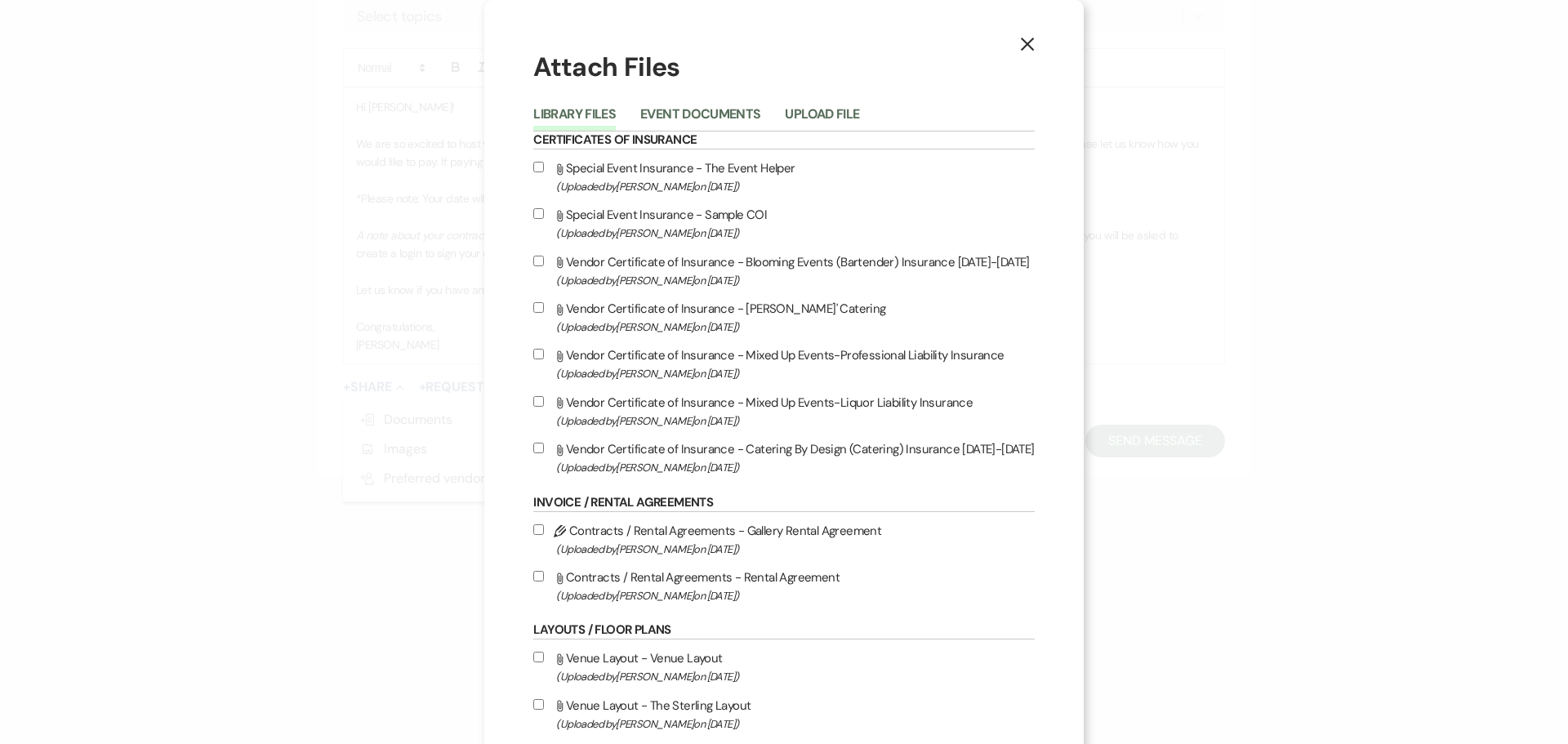
click at [695, 101] on div "Library Files Event Documents Upload File" at bounding box center [783, 113] width 500 height 34
click at [694, 118] on button "Event Documents" at bounding box center [700, 119] width 120 height 23
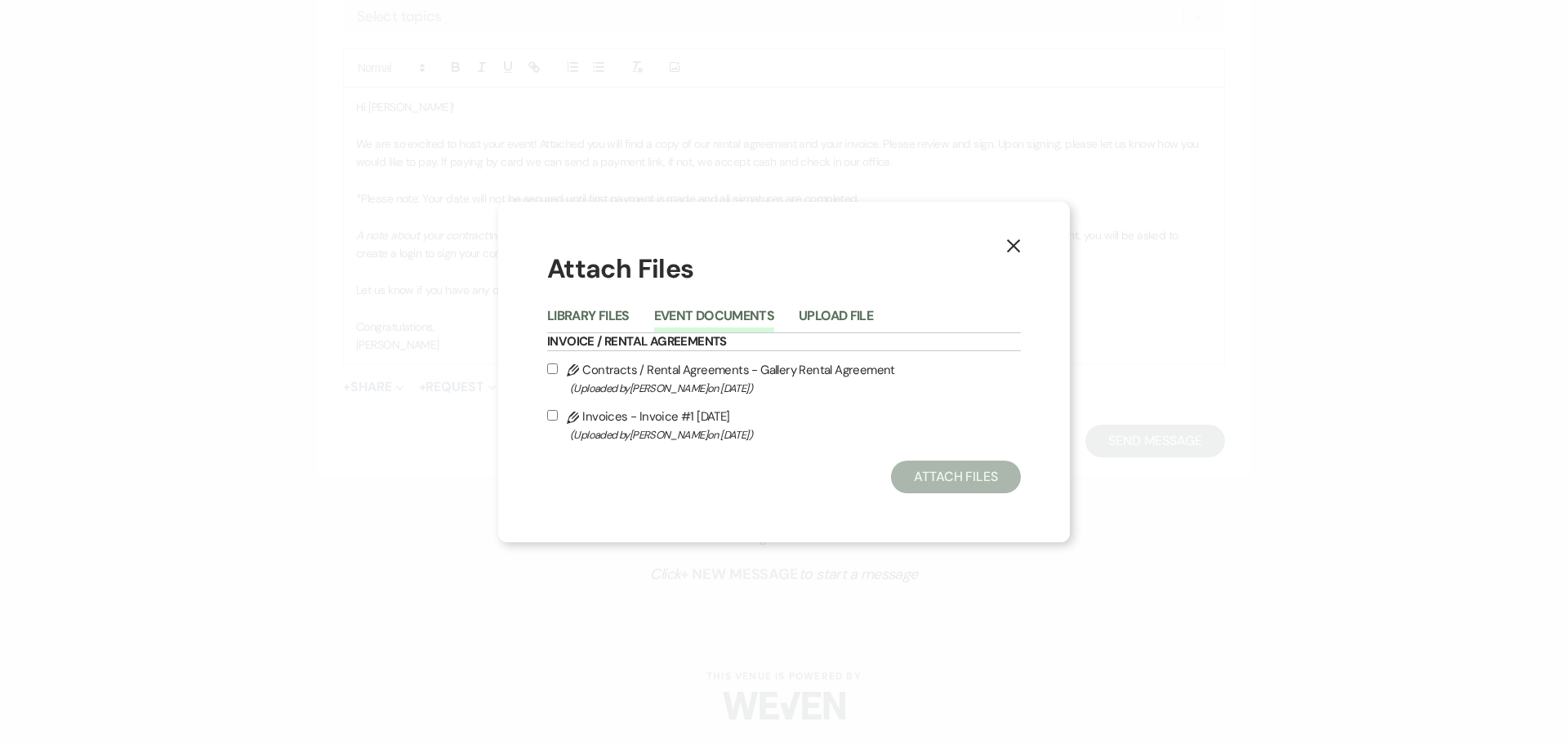
click at [591, 370] on label "Pencil Contracts / Rental Agreements - Gallery Rental Agreement (Uploaded by [P…" at bounding box center [784, 378] width 474 height 39
click at [557, 370] on input "Pencil Contracts / Rental Agreements - Gallery Rental Agreement (Uploaded by [P…" at bounding box center [552, 369] width 11 height 11
checkbox input "true"
click at [623, 417] on label "Pencil Invoices - Invoice #1 [DATE] (Uploaded by [PERSON_NAME] on [DATE] )" at bounding box center [784, 425] width 474 height 39
click at [557, 417] on input "Pencil Invoices - Invoice #1 [DATE] (Uploaded by [PERSON_NAME] on [DATE] )" at bounding box center [552, 415] width 11 height 11
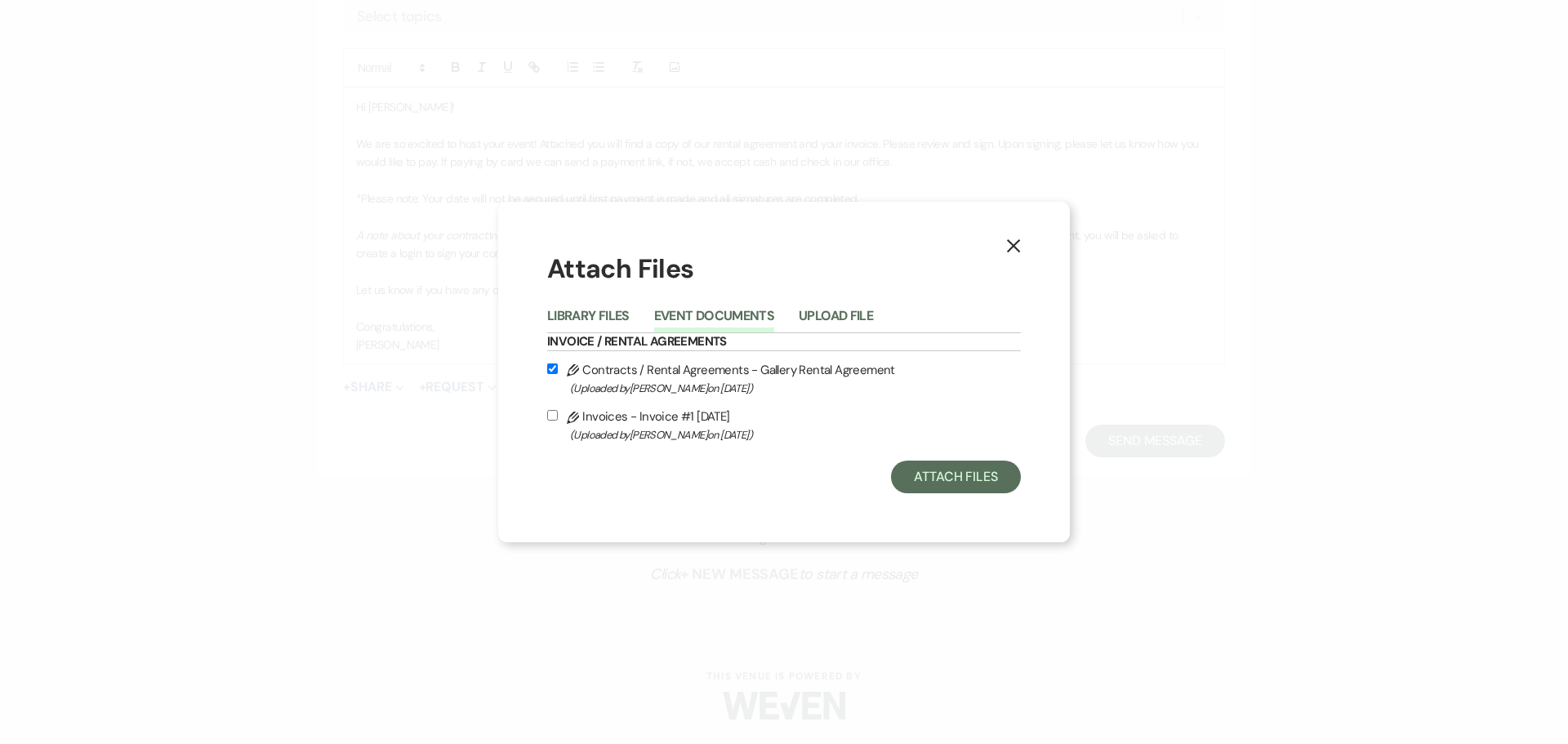
checkbox input "true"
click at [978, 468] on button "Attach Files" at bounding box center [956, 477] width 130 height 33
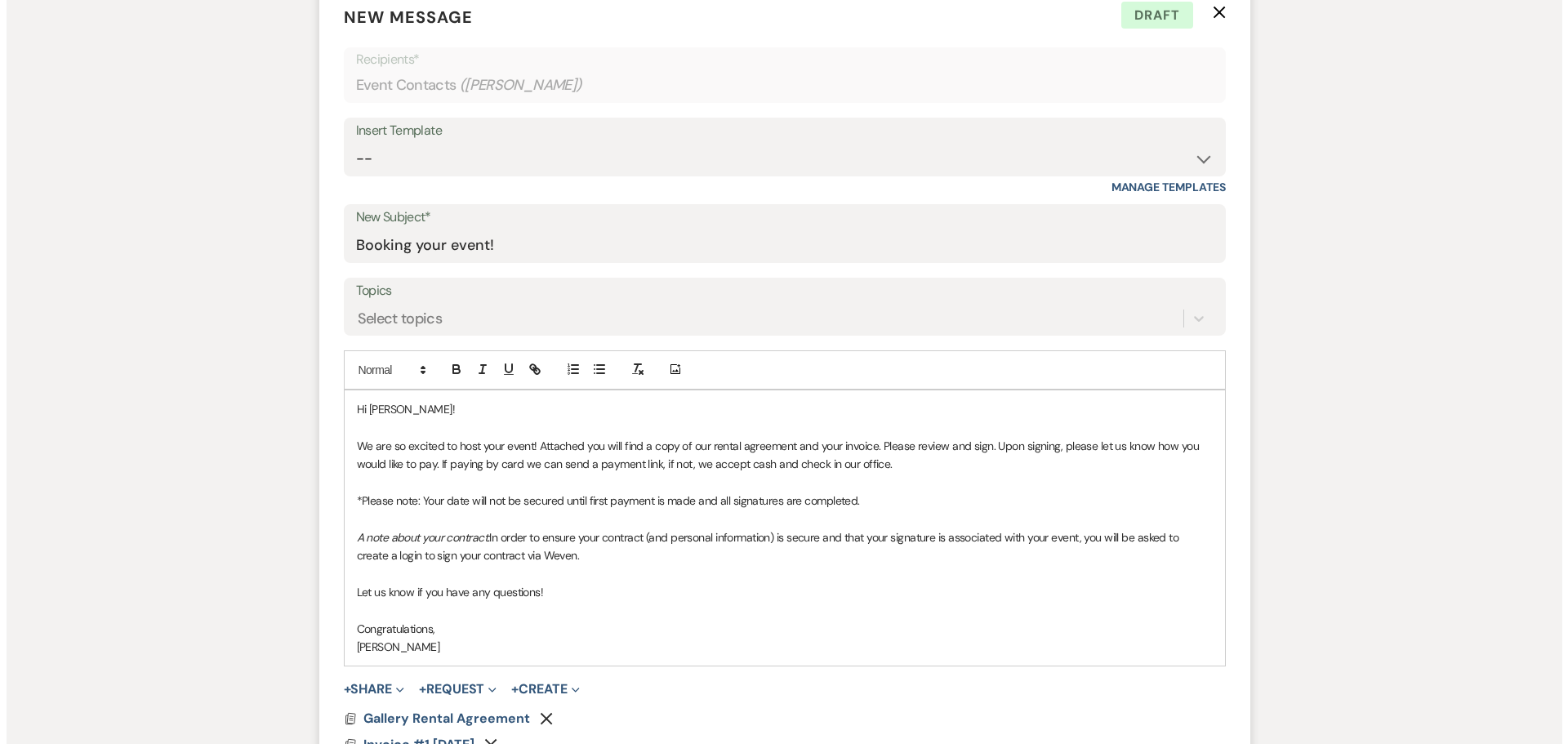
scroll to position [735, 0]
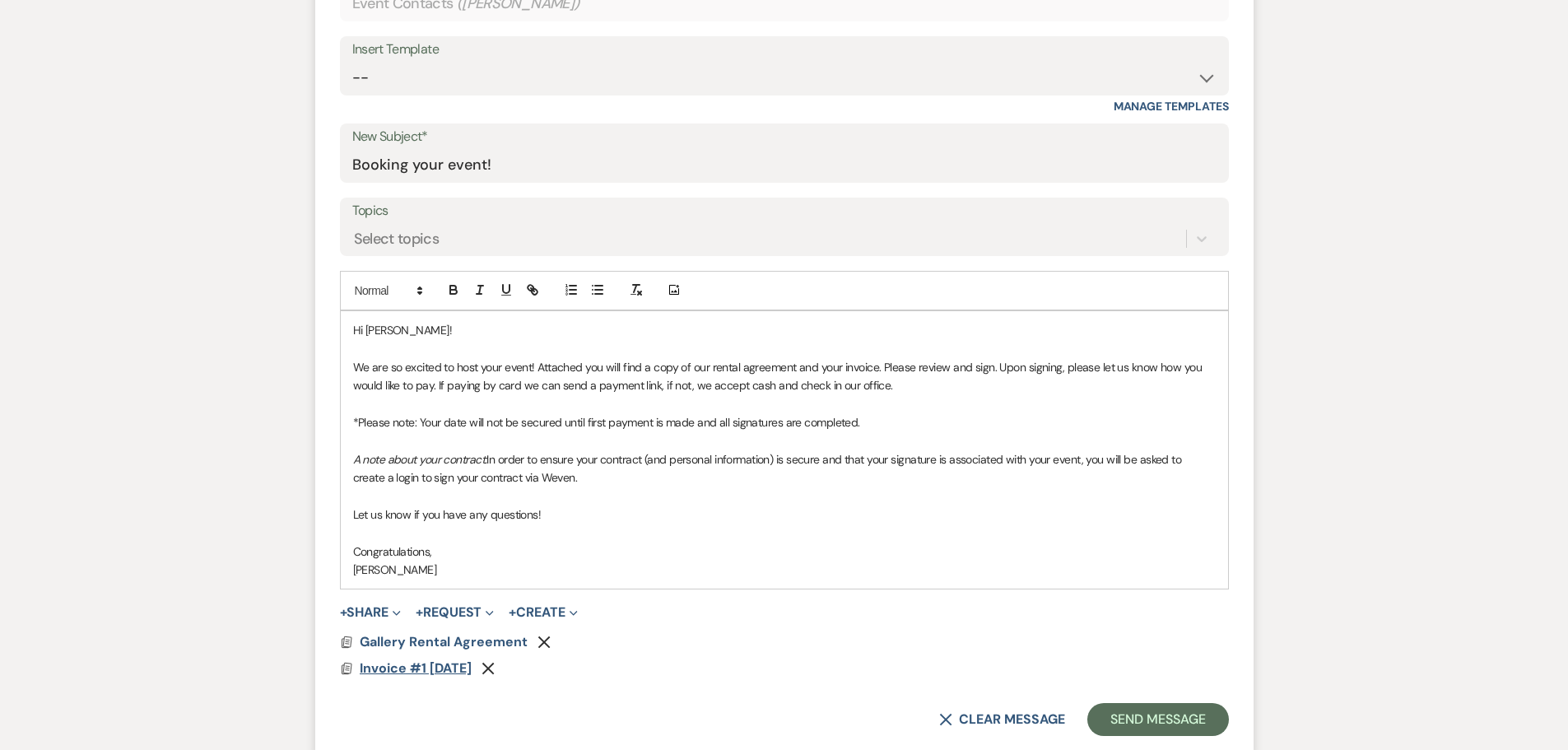
click at [441, 670] on span "Invoice #1 [DATE]" at bounding box center [415, 668] width 112 height 18
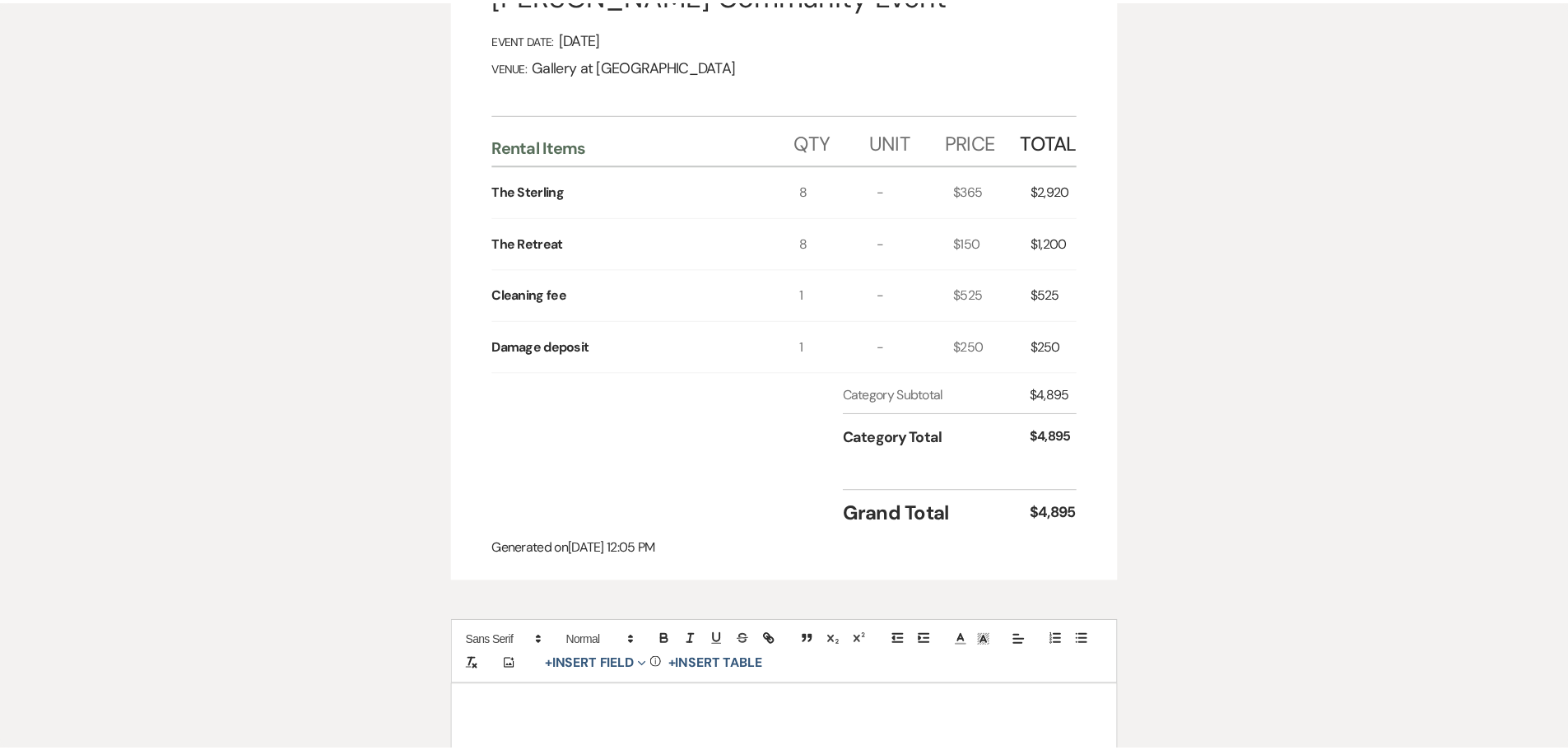
scroll to position [0, 0]
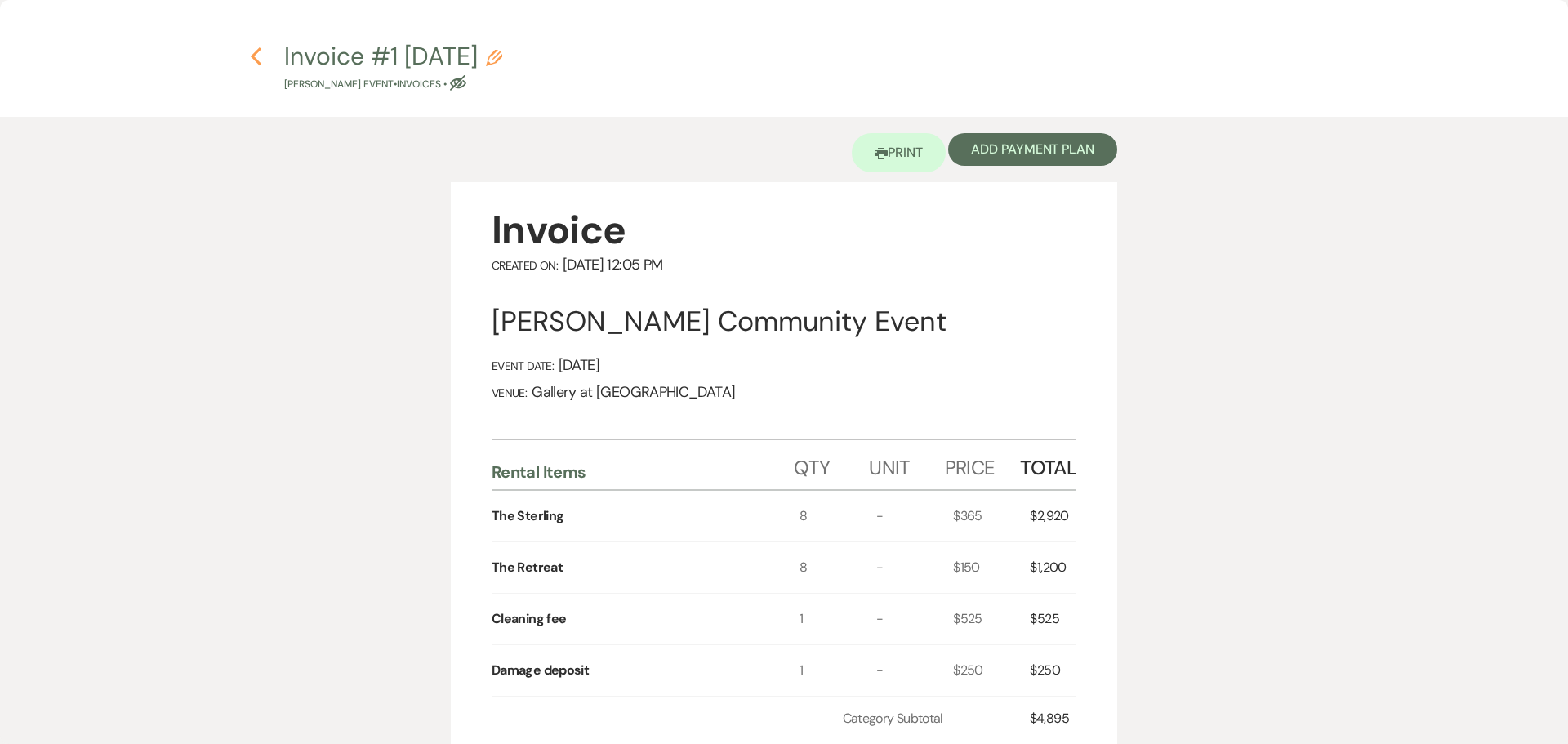
click at [254, 52] on icon "Previous" at bounding box center [255, 56] width 13 height 19
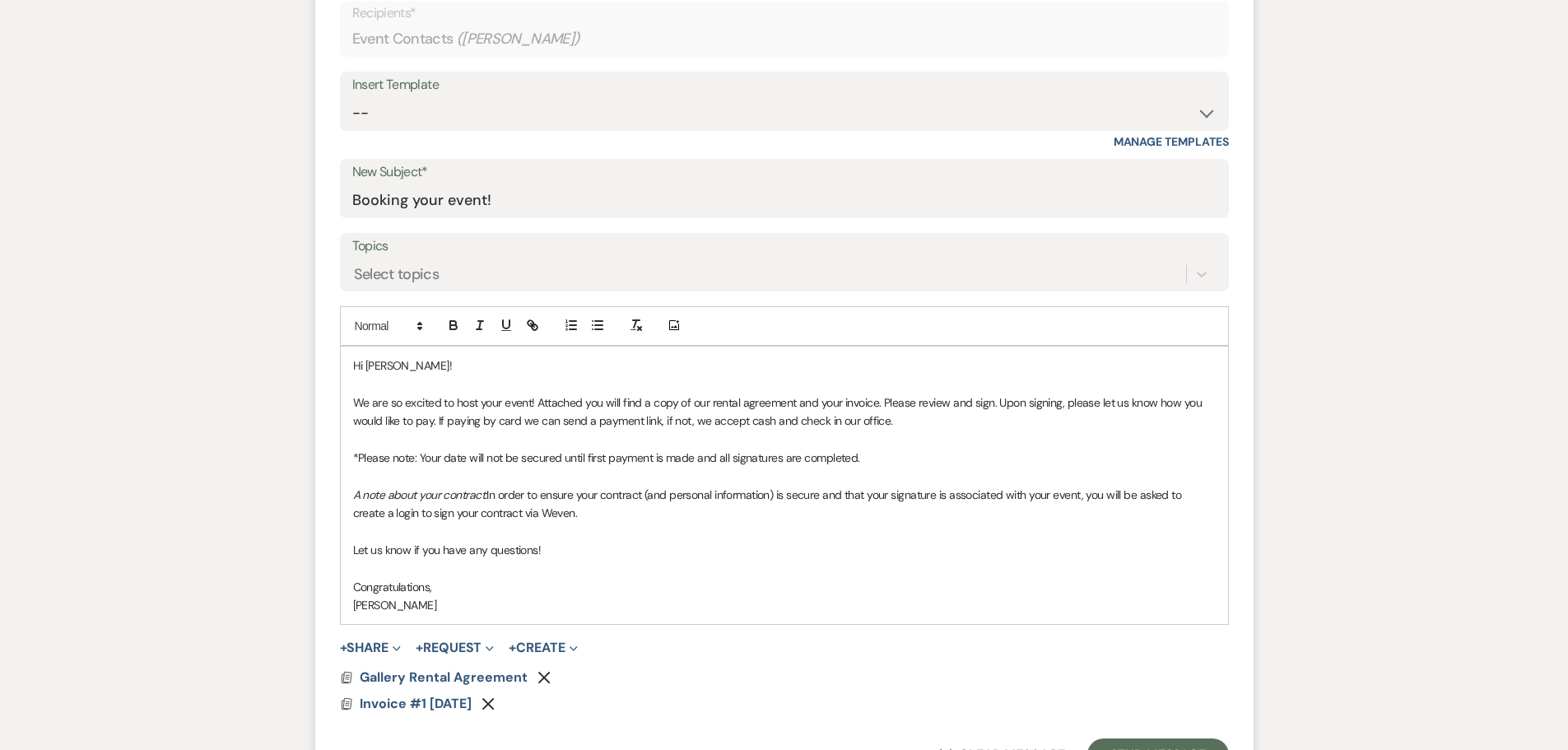
scroll to position [741, 0]
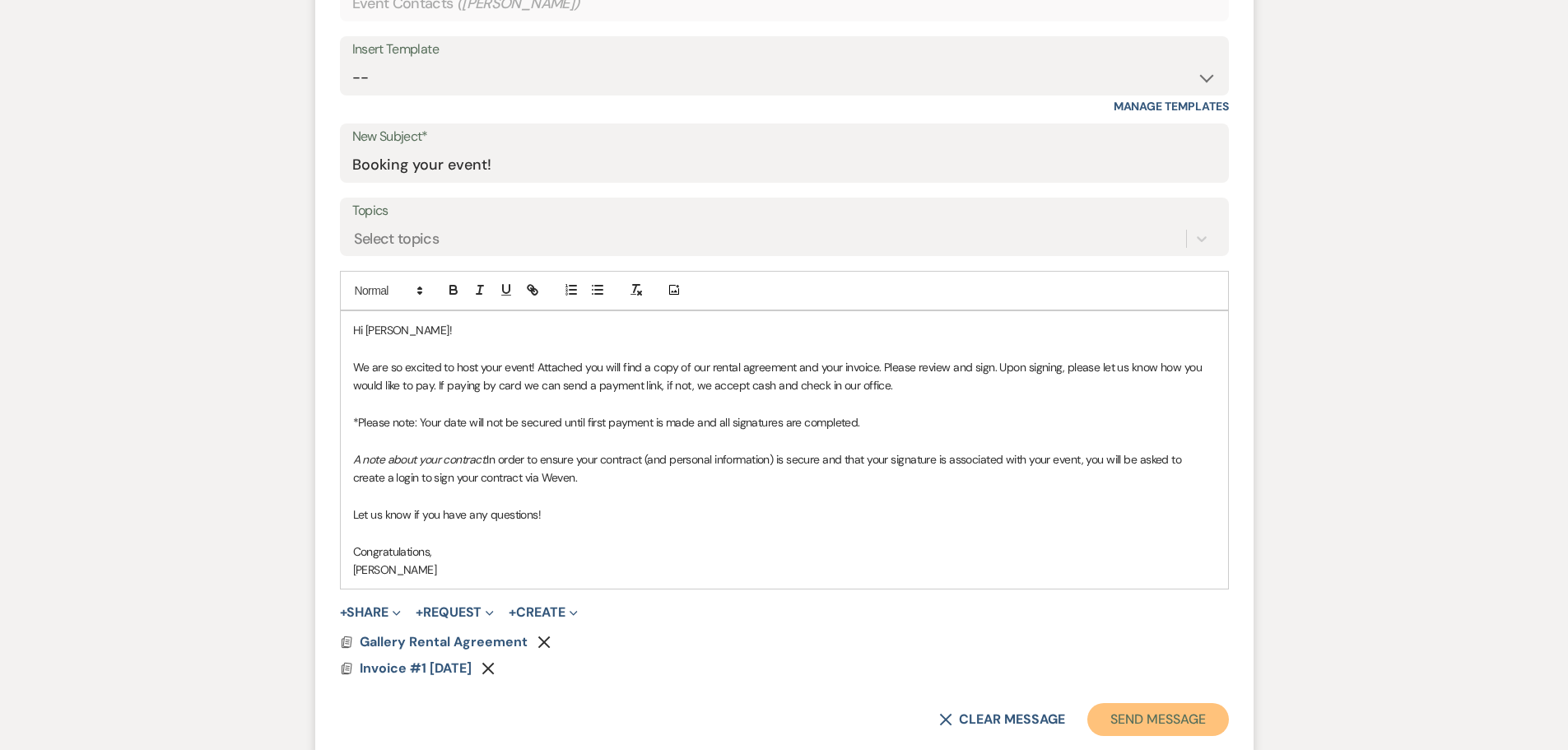
click at [1154, 715] on button "Send Message" at bounding box center [1157, 720] width 140 height 33
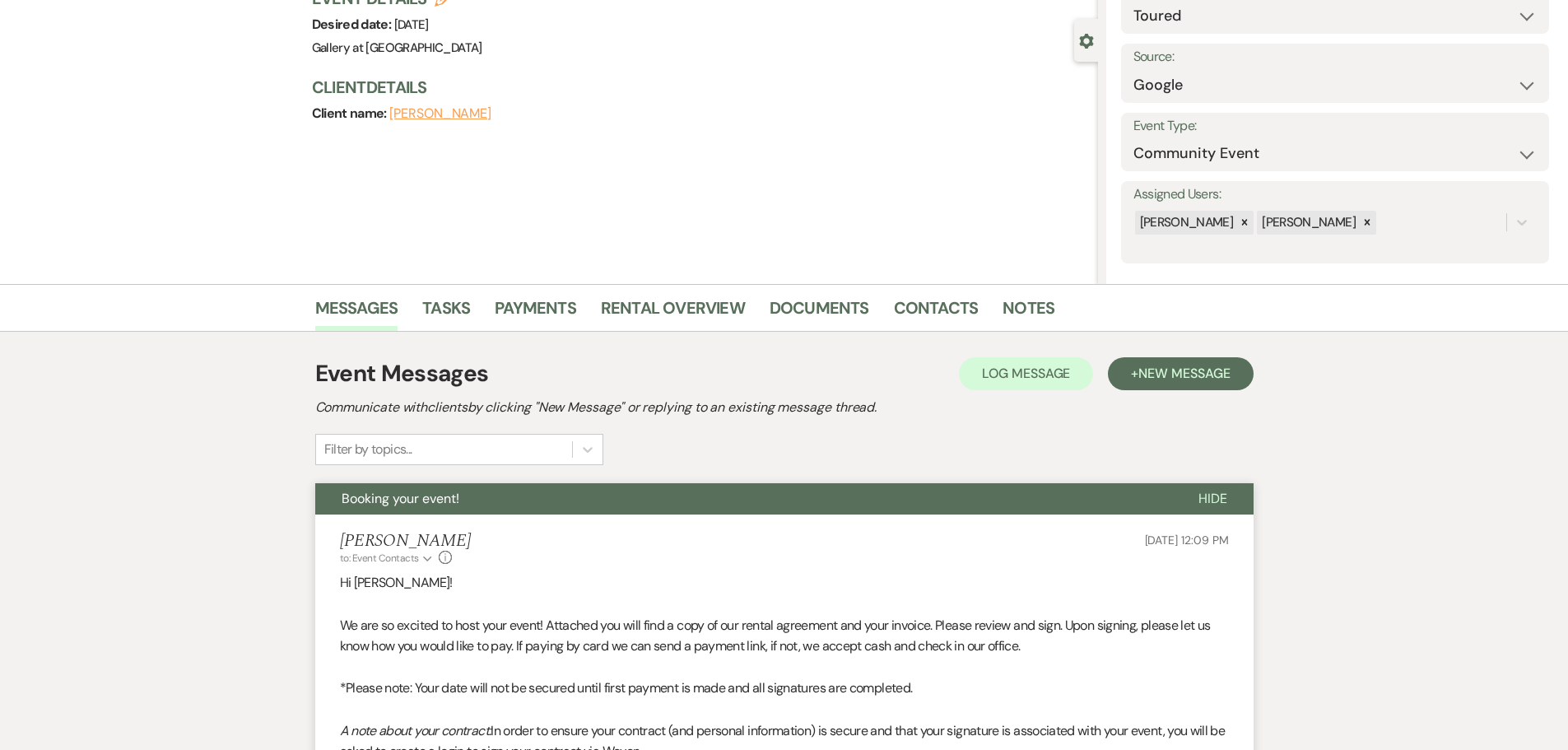
scroll to position [0, 0]
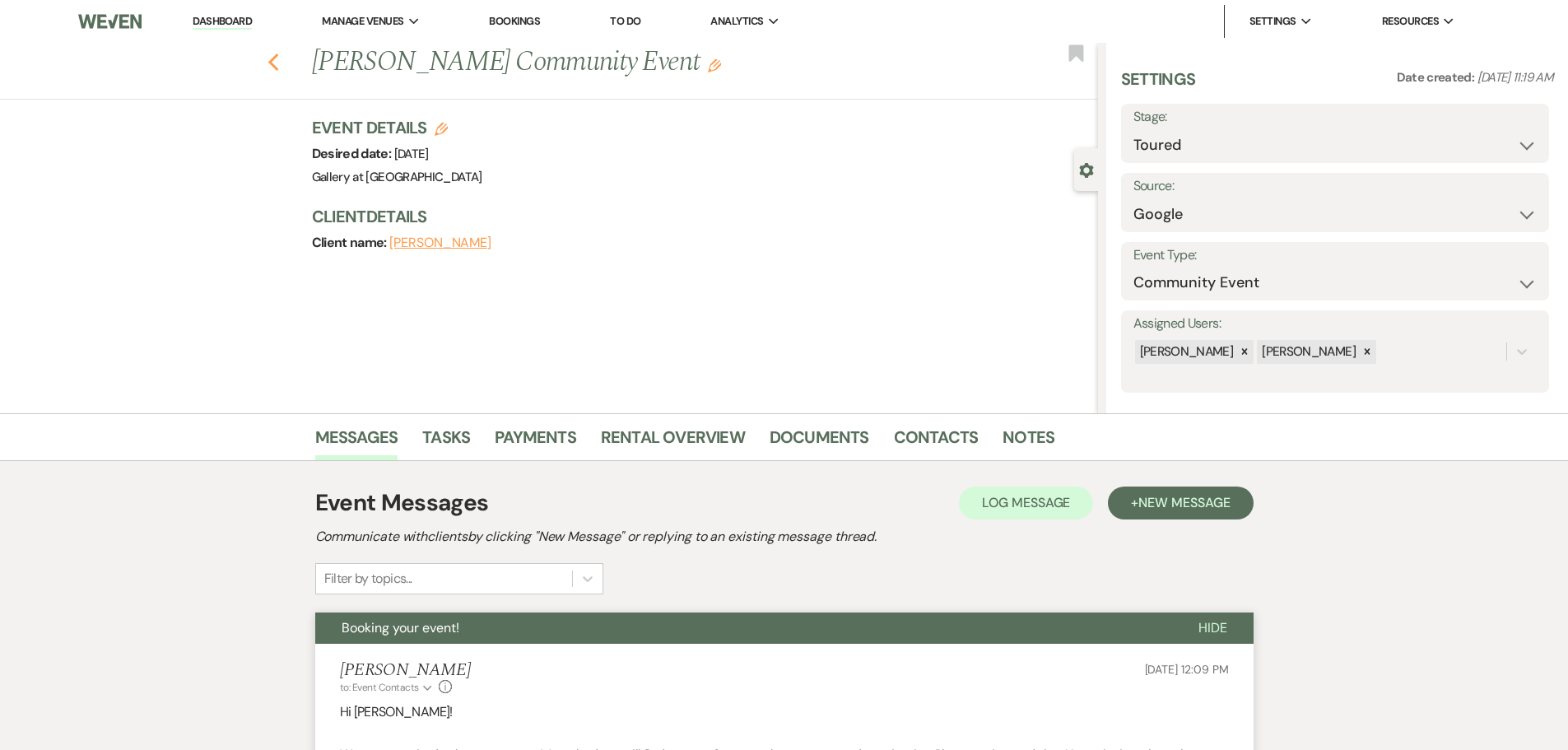
click at [276, 60] on icon "Previous" at bounding box center [273, 62] width 13 height 20
select select "5"
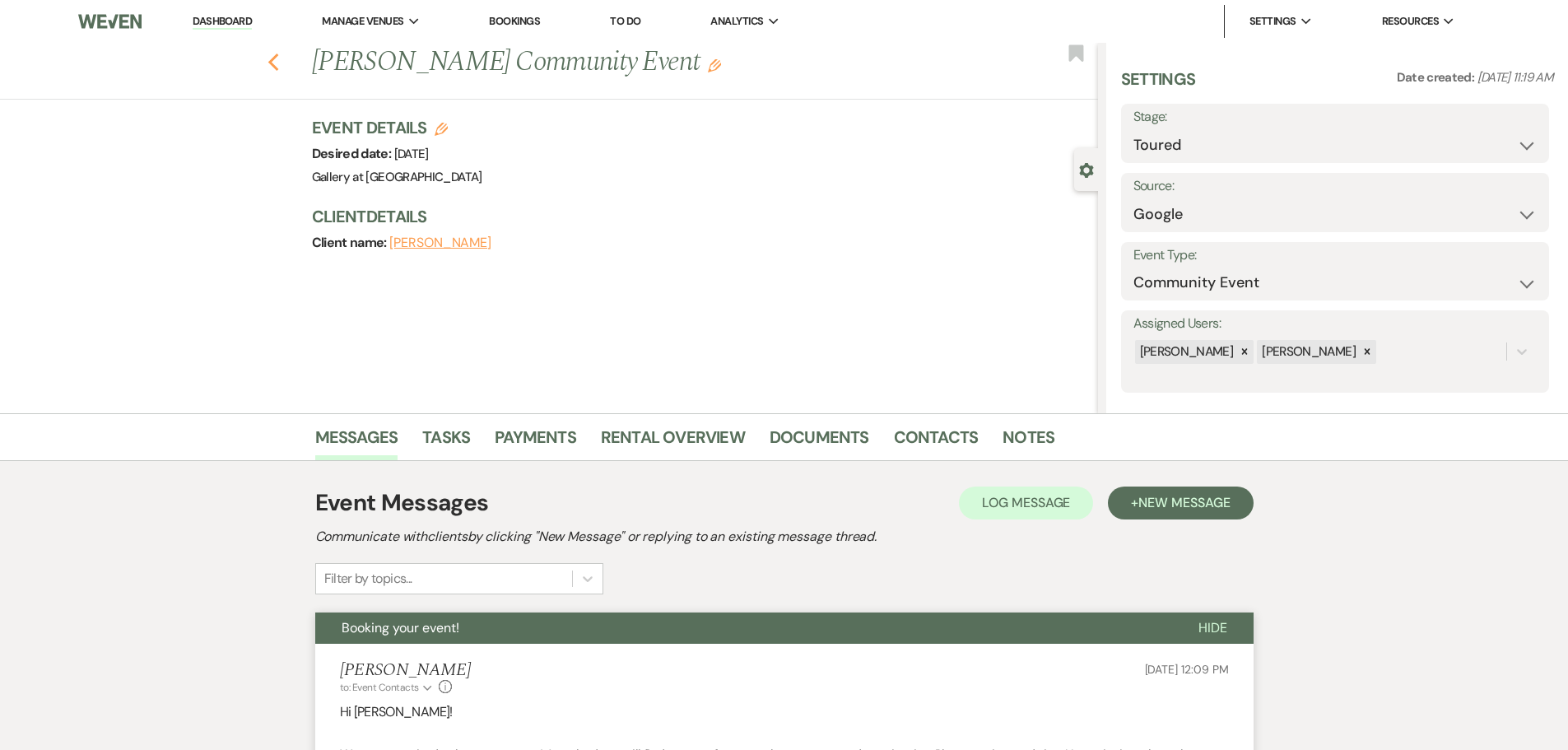
select select "5"
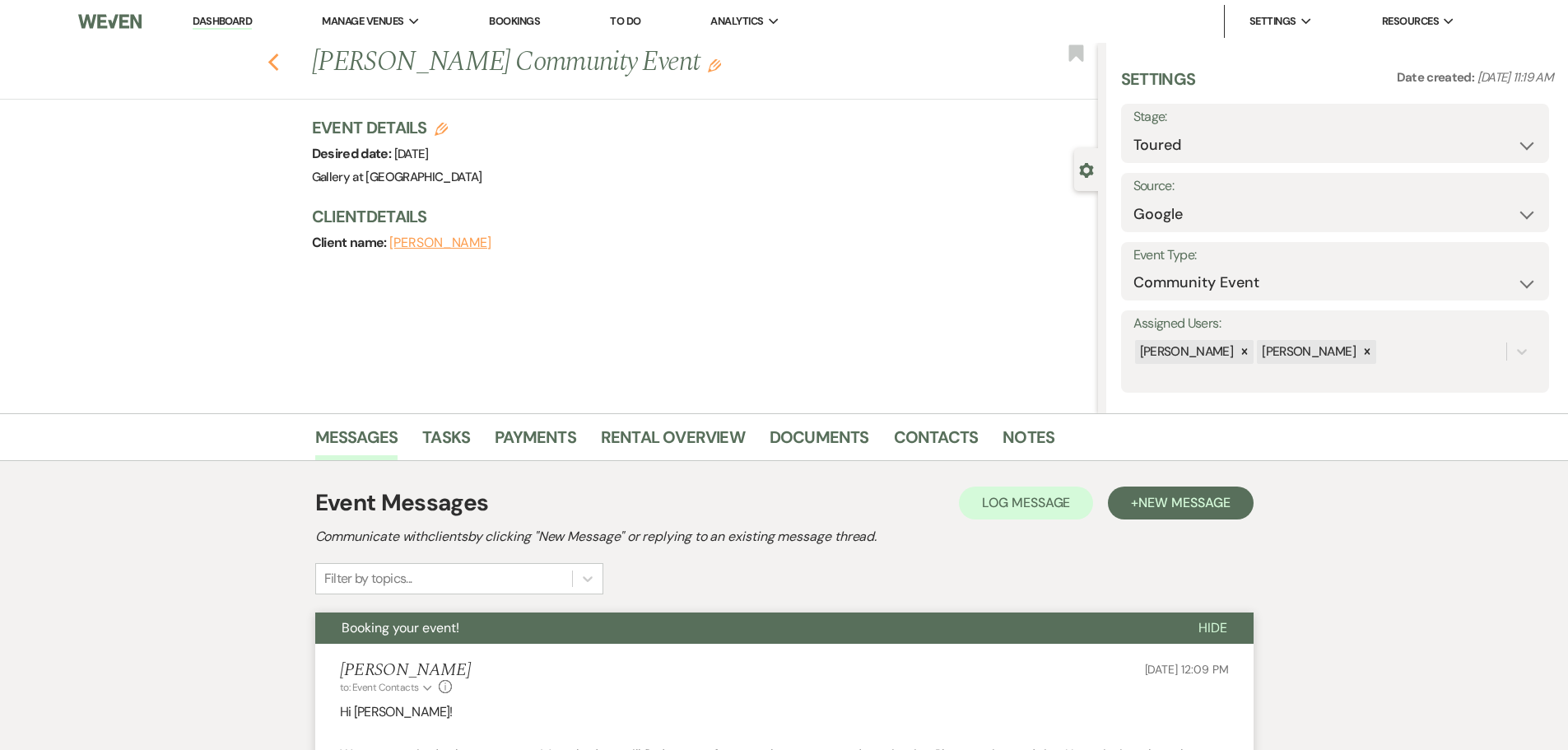
select select "5"
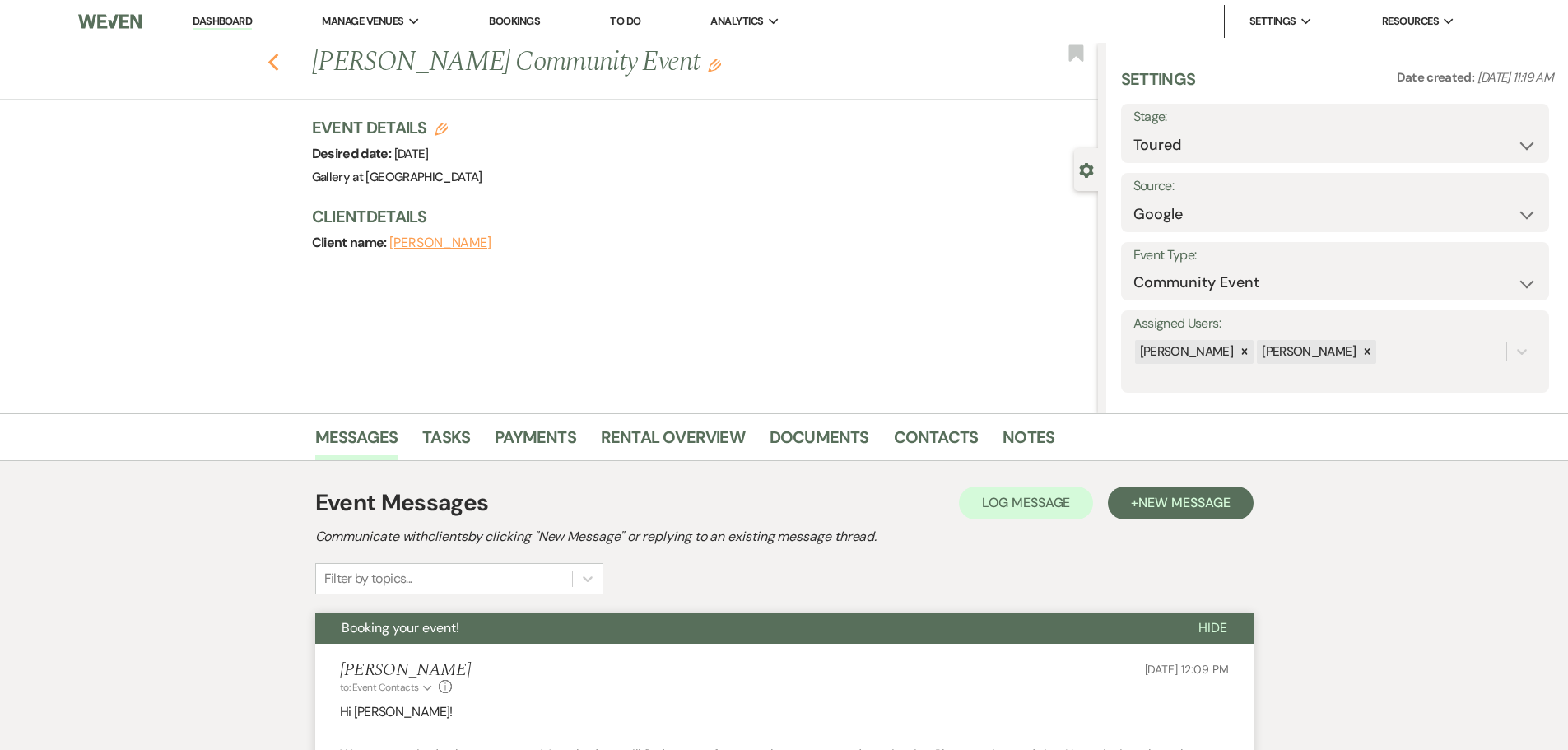
select select "5"
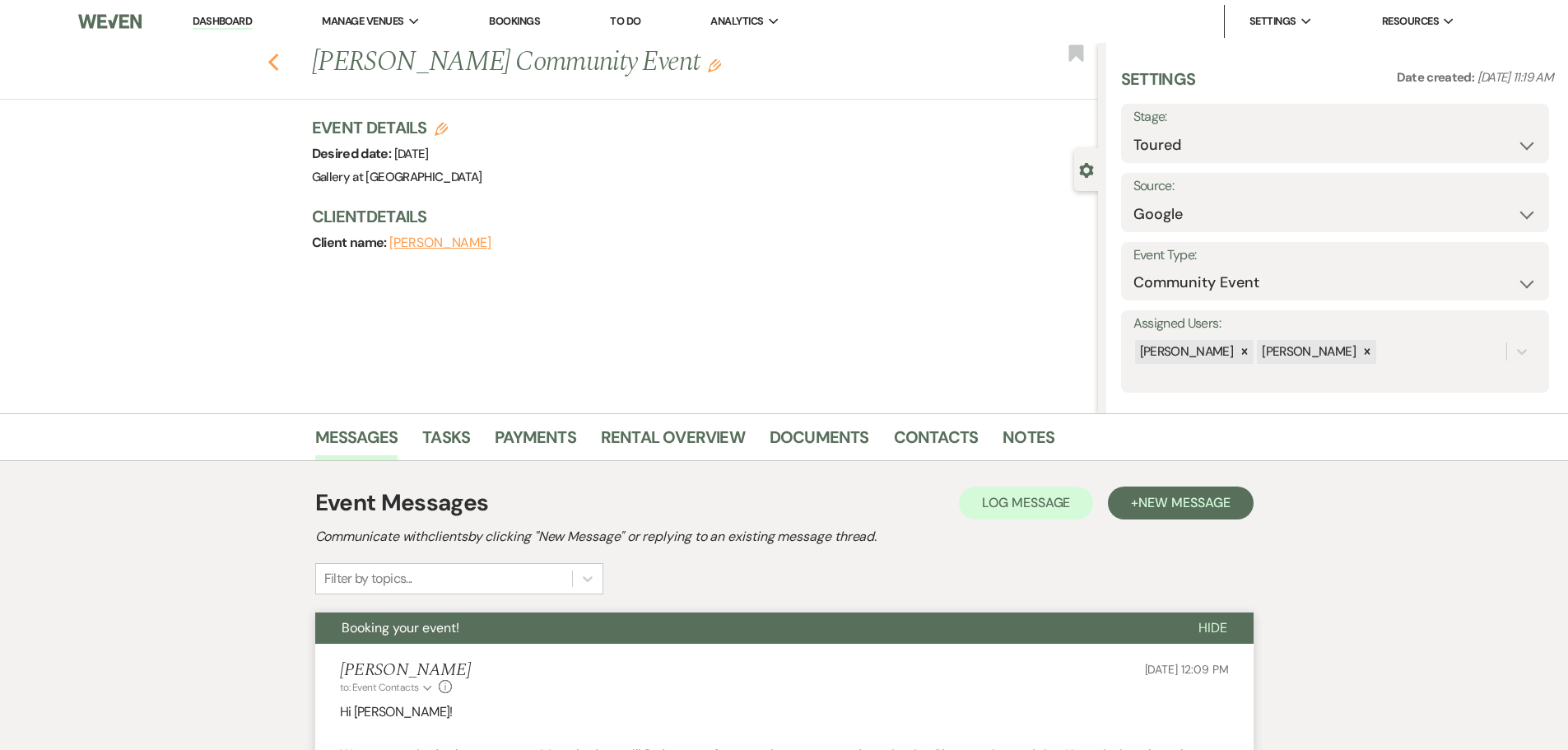
select select "5"
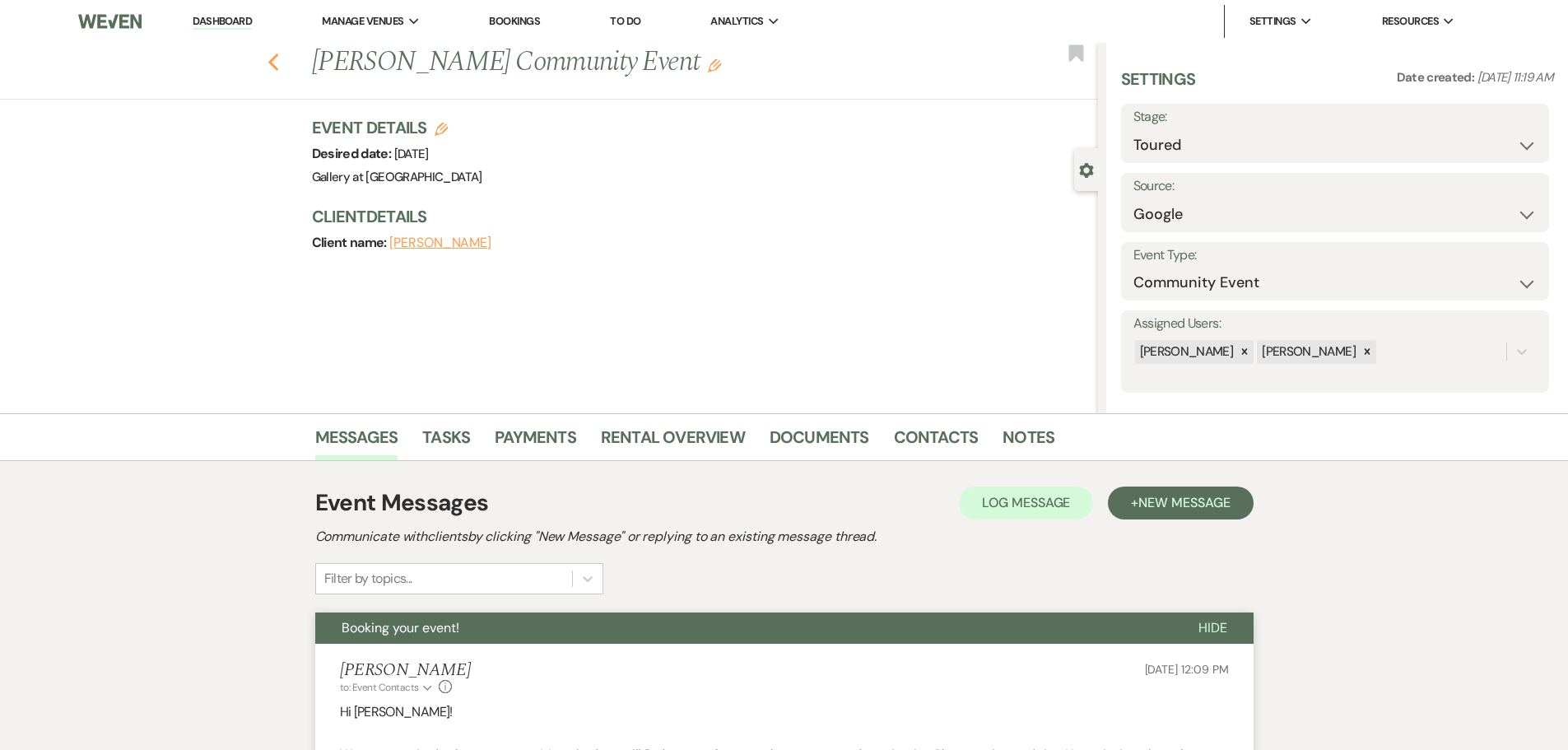
select select "5"
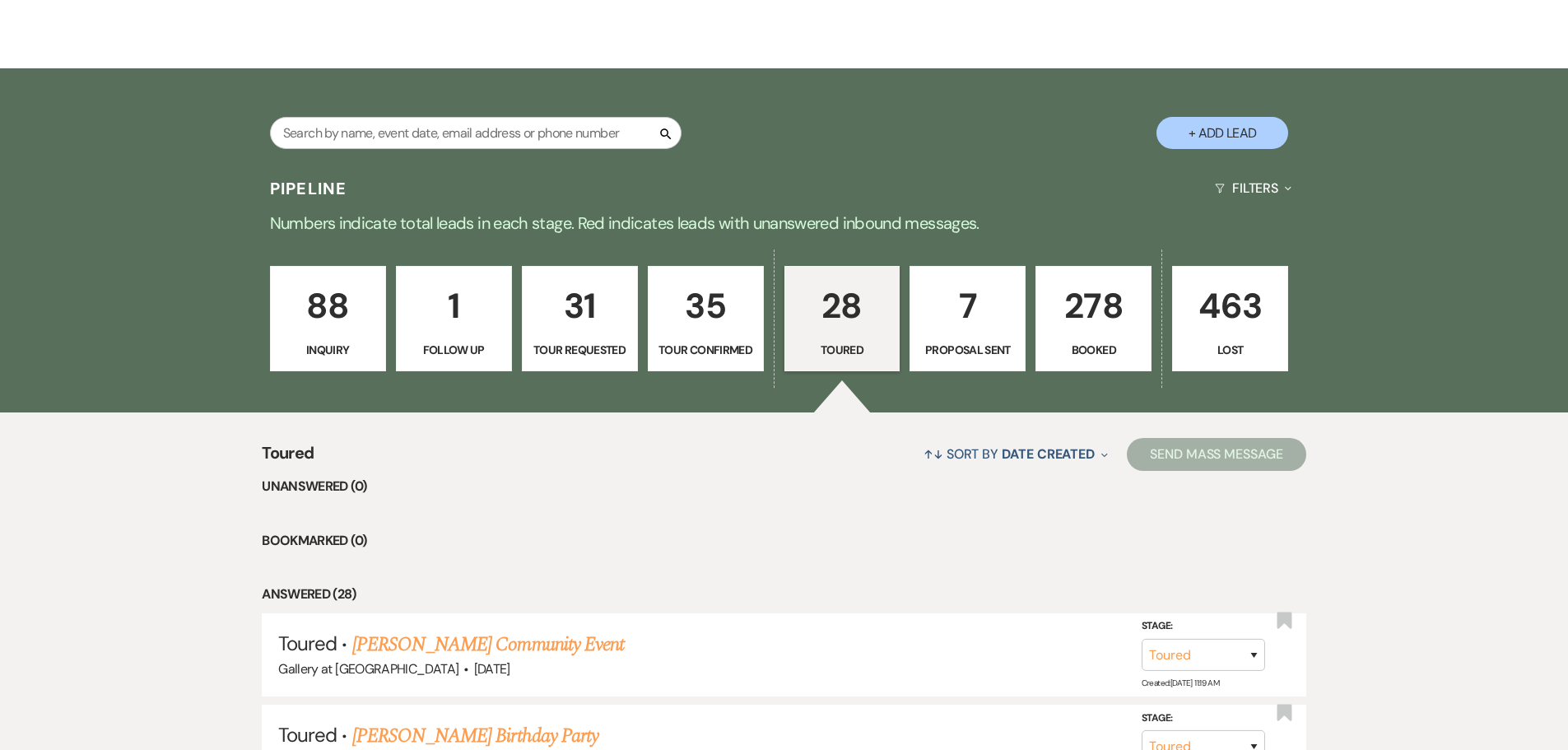
scroll to position [246, 0]
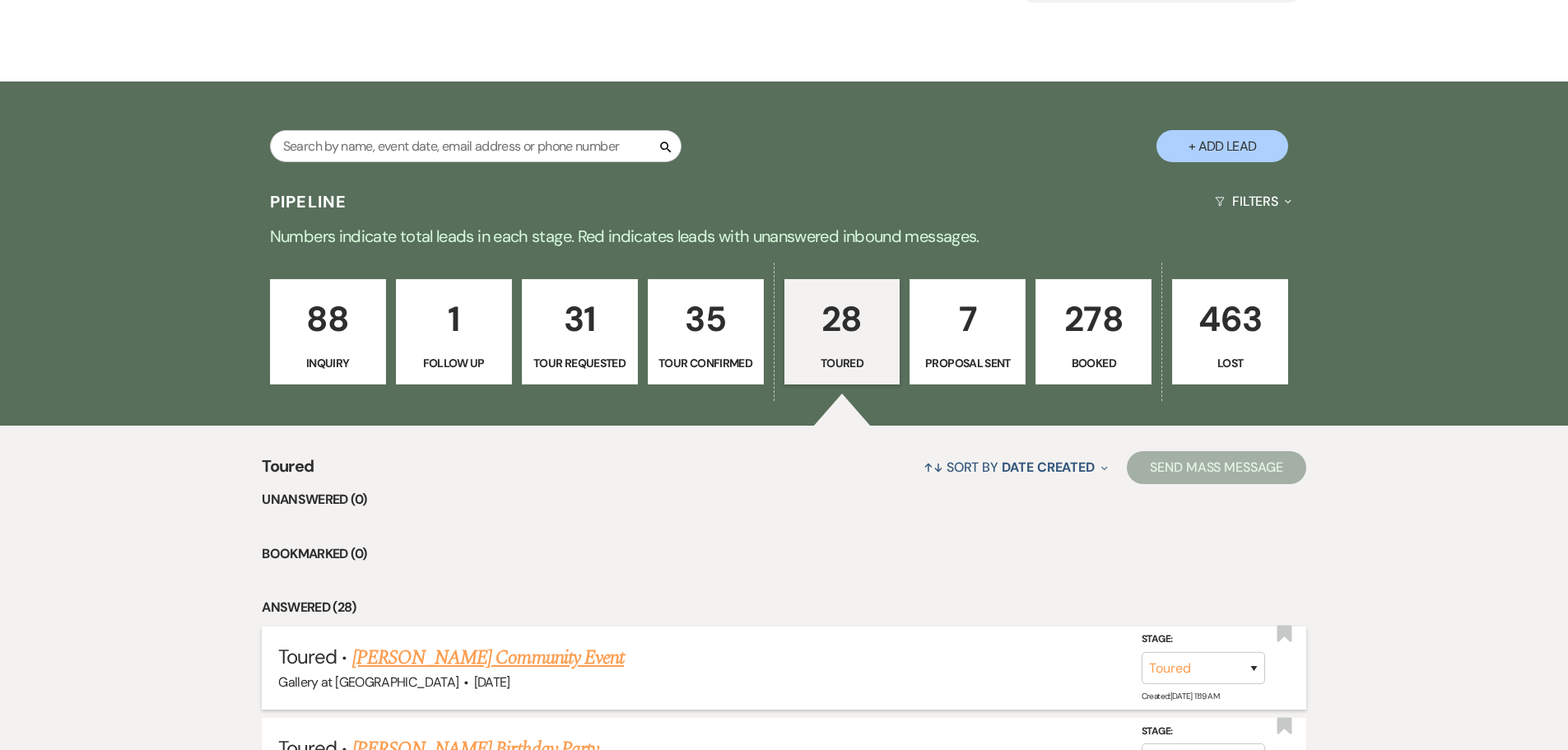
click at [533, 661] on link "[PERSON_NAME] Community Event" at bounding box center [488, 657] width 272 height 29
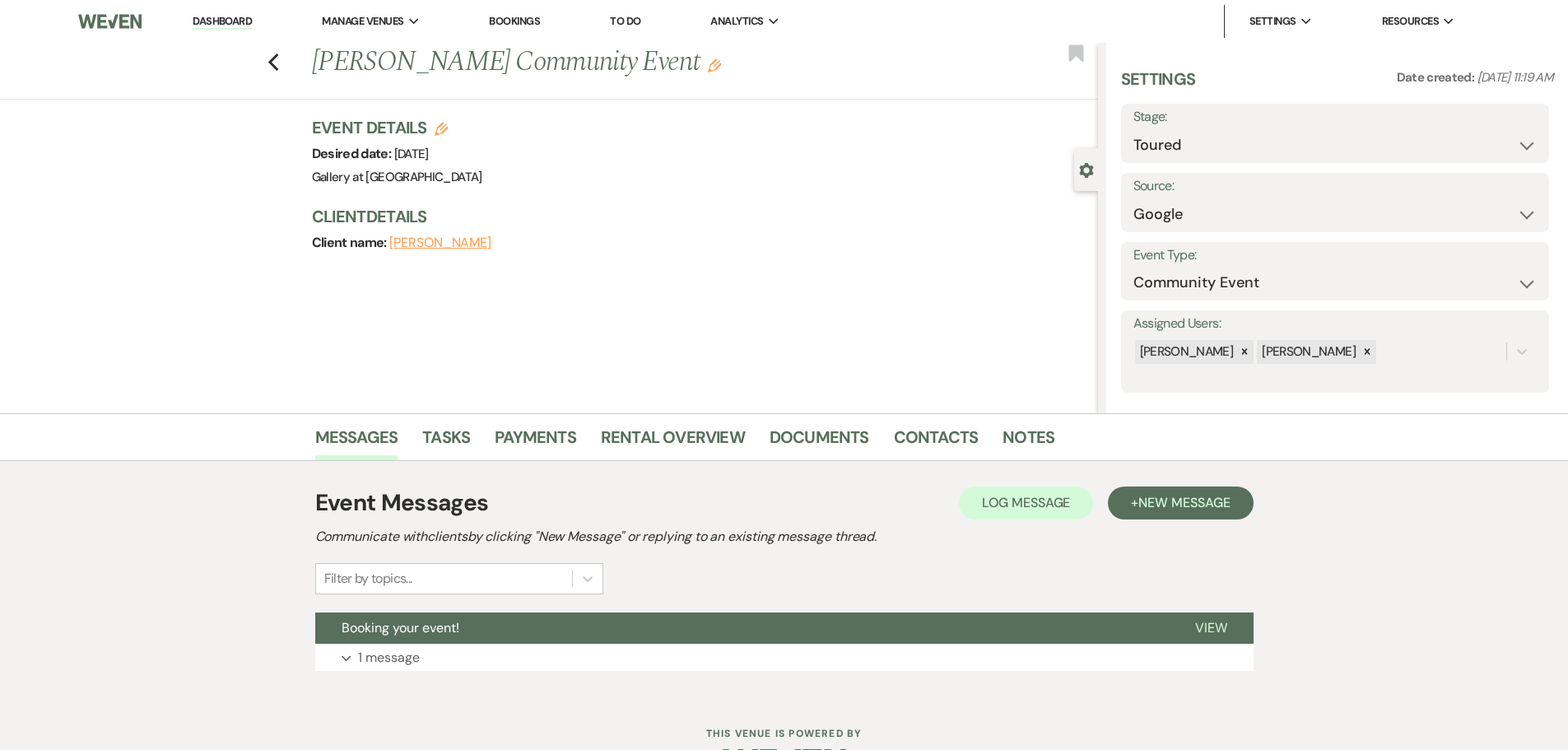
drag, startPoint x: 1491, startPoint y: 101, endPoint x: 1489, endPoint y: 129, distance: 28.1
click at [1491, 101] on div "Settings Date created: [DATE] 11:19 AM" at bounding box center [1338, 85] width 433 height 36
click at [1488, 134] on select "Inquiry Follow Up Tour Requested Tour Confirmed Toured Proposal Sent Booked Lost" at bounding box center [1335, 145] width 404 height 32
click at [1133, 130] on select "Inquiry Follow Up Tour Requested Tour Confirmed Toured Proposal Sent Booked Lost" at bounding box center [1335, 145] width 404 height 32
click at [1506, 128] on button "Save" at bounding box center [1502, 134] width 93 height 33
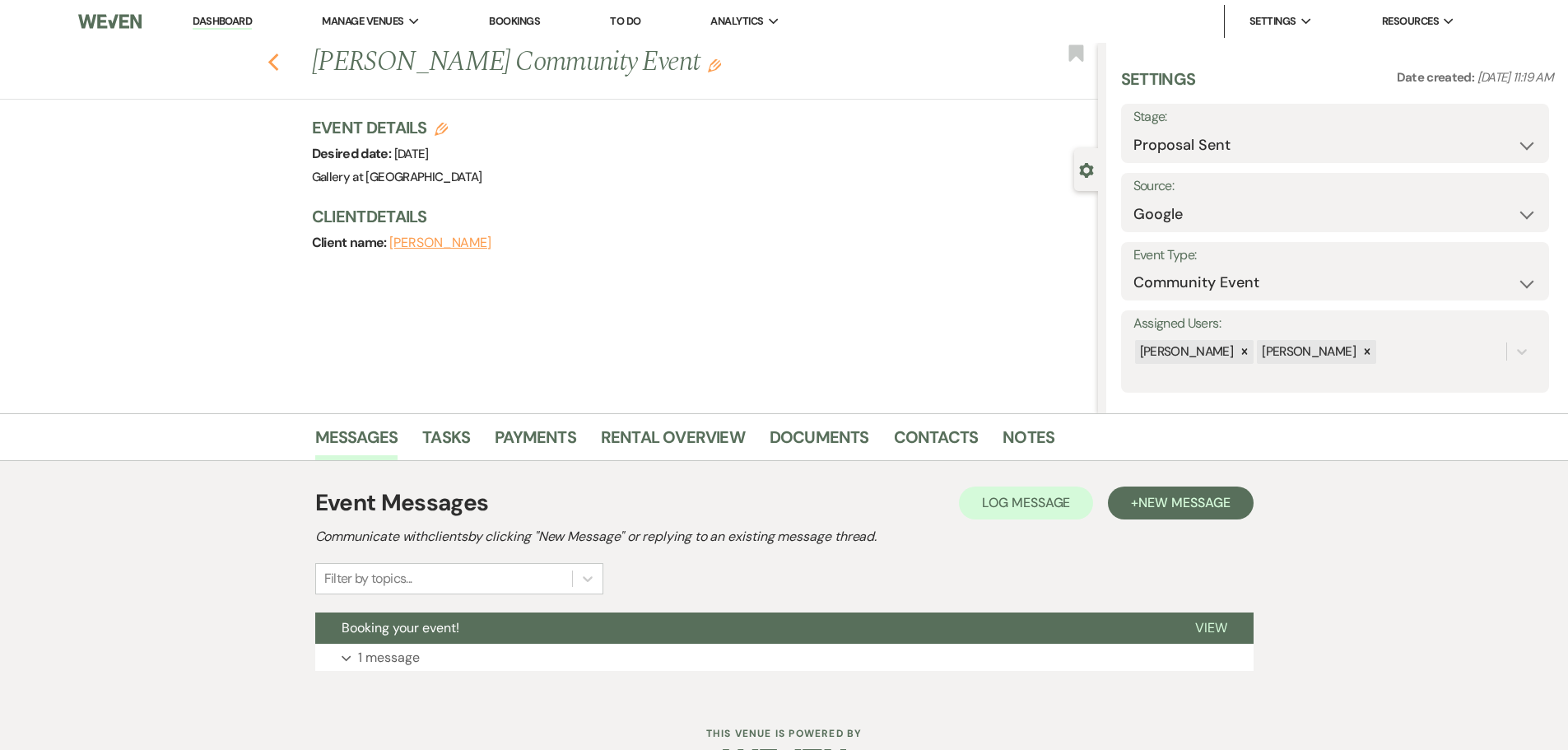
click at [280, 65] on icon "Previous" at bounding box center [273, 62] width 13 height 20
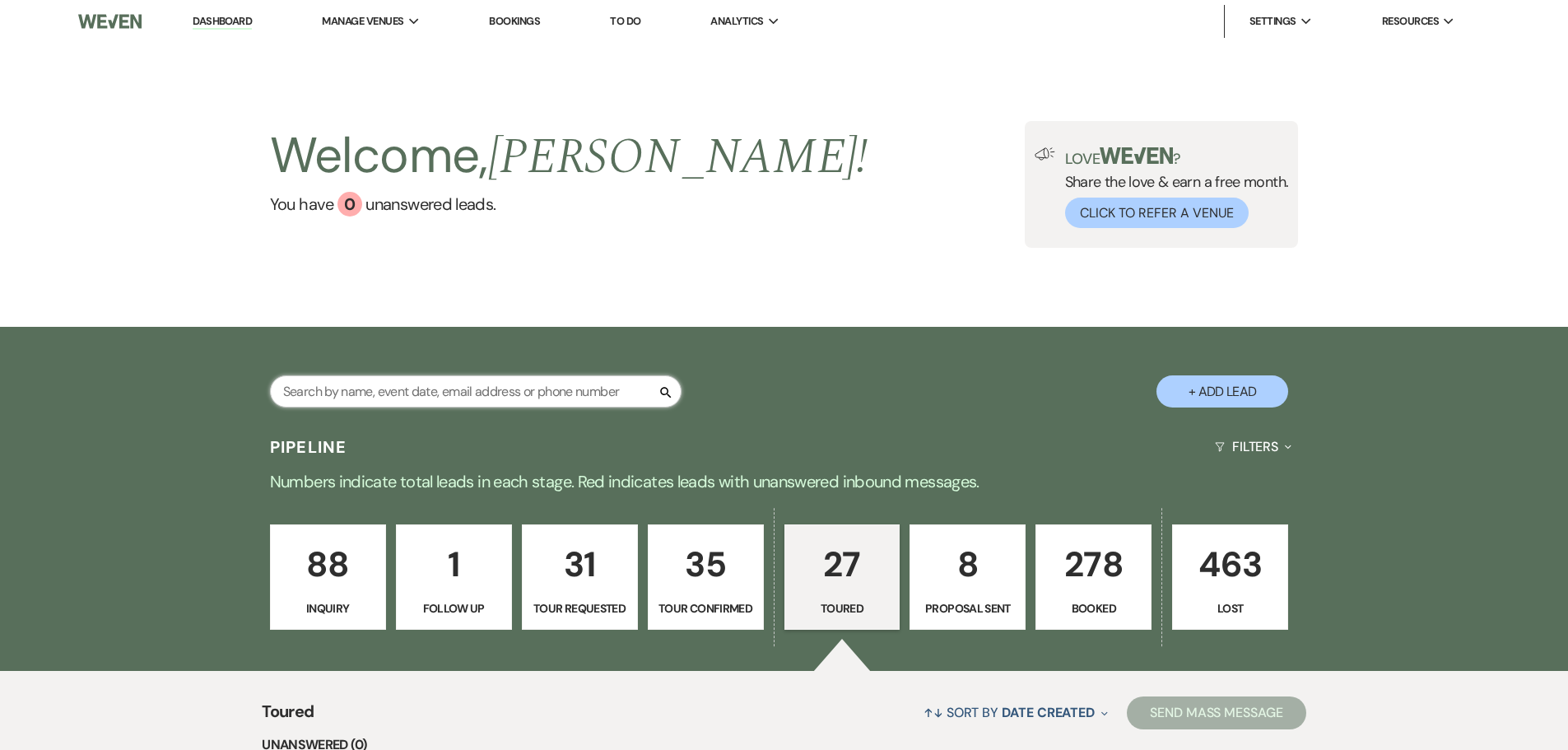
click at [412, 399] on input "text" at bounding box center [476, 391] width 412 height 32
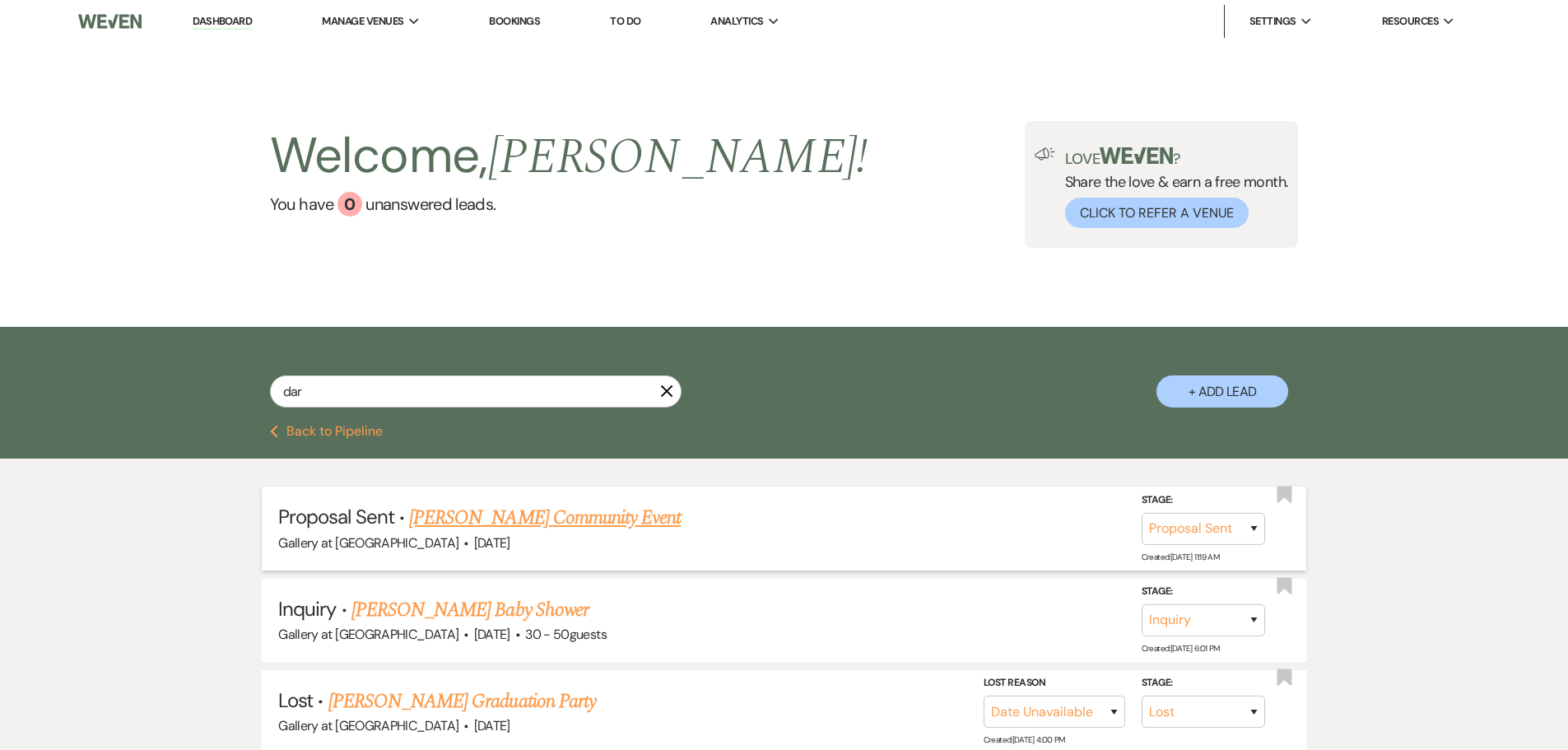
click at [555, 509] on link "[PERSON_NAME] Community Event" at bounding box center [544, 518] width 272 height 29
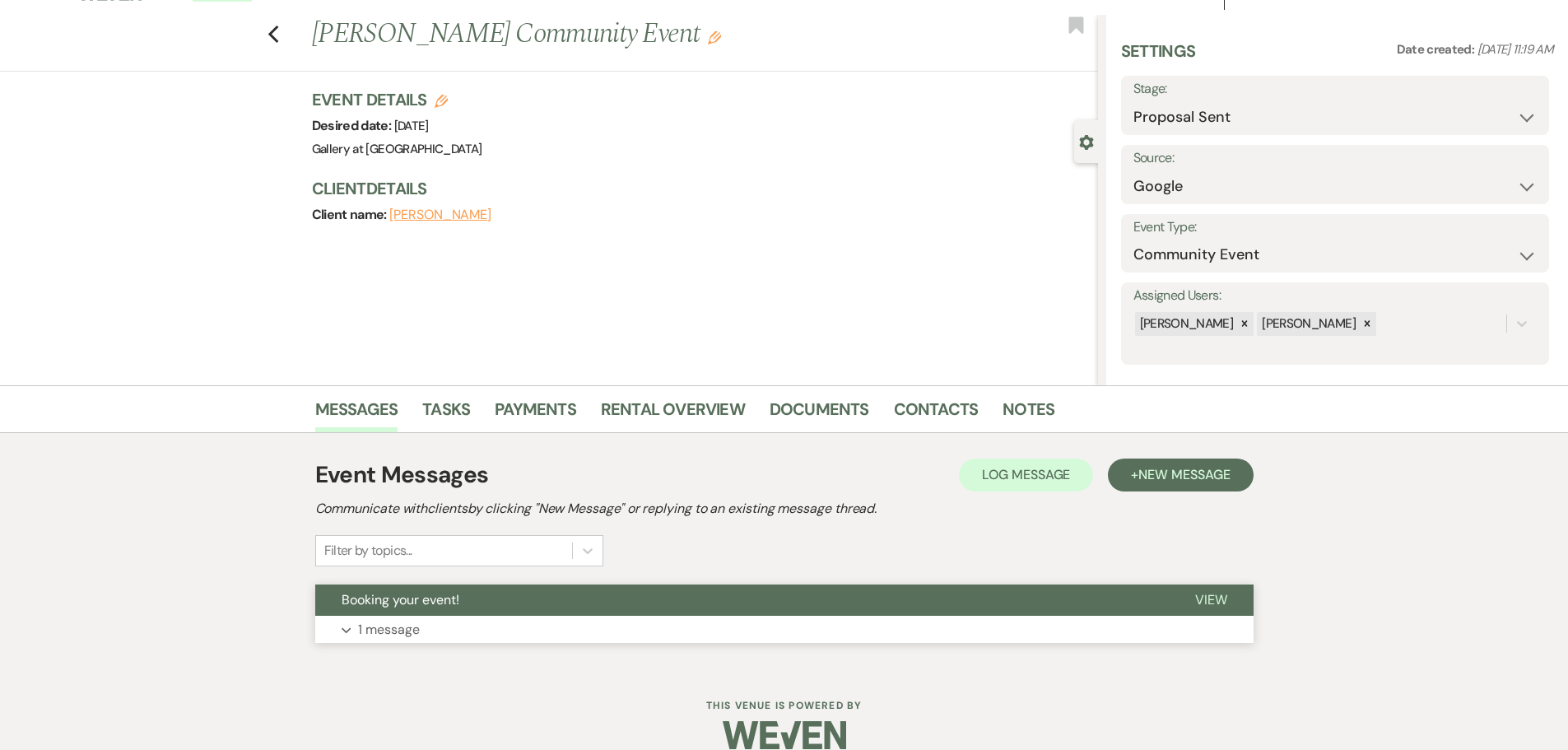
scroll to position [52, 0]
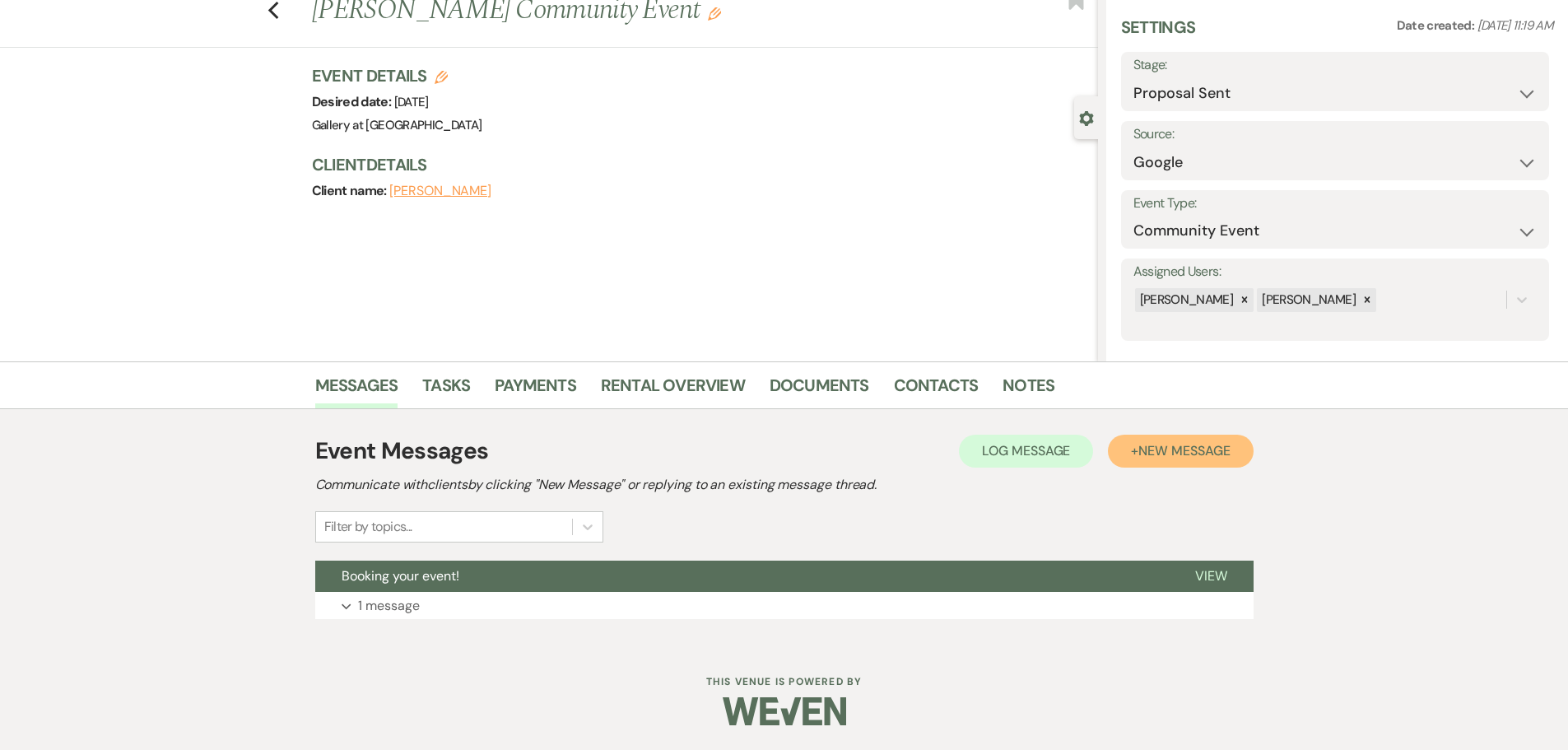
click at [1128, 446] on button "+ New Message" at bounding box center [1180, 452] width 145 height 33
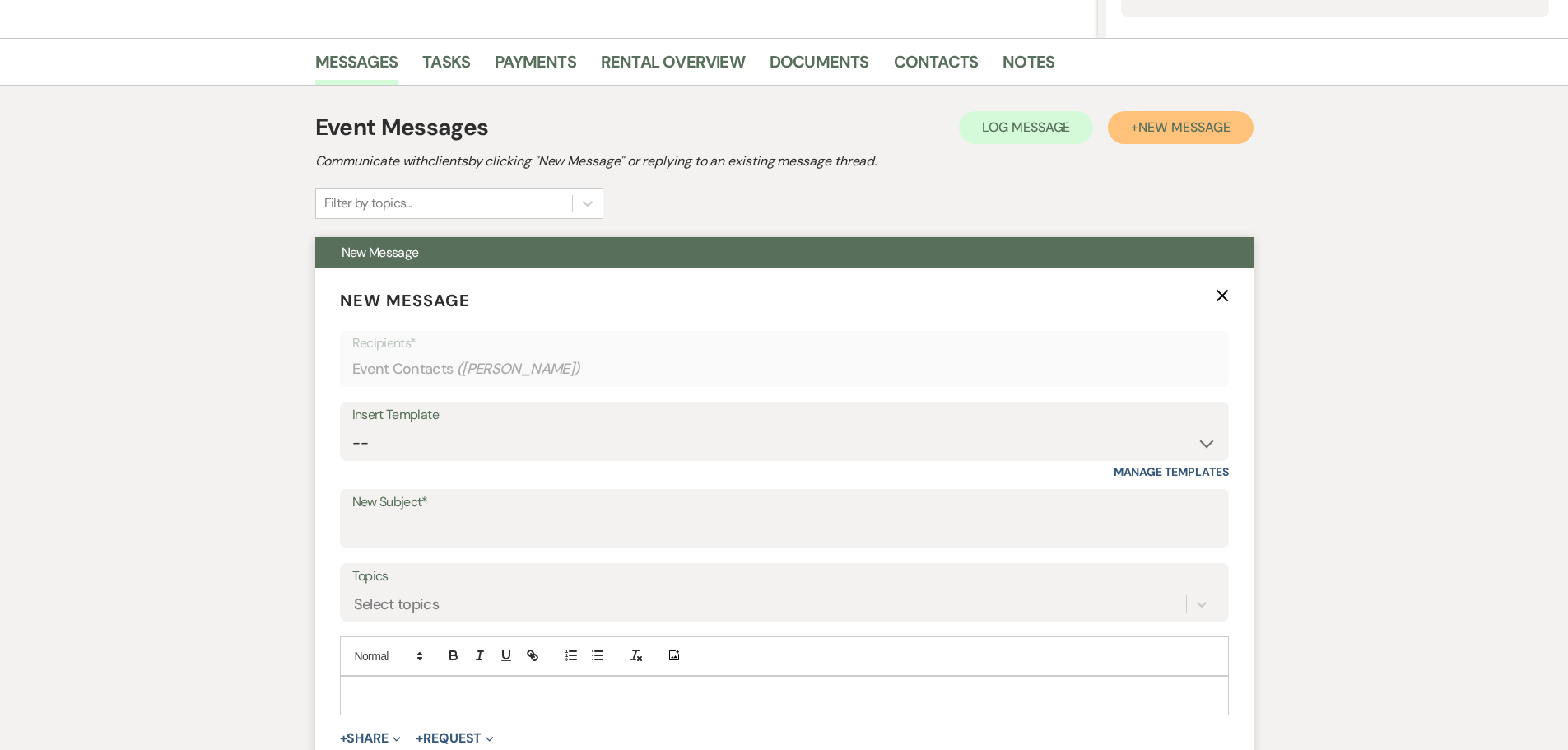
scroll to position [463, 0]
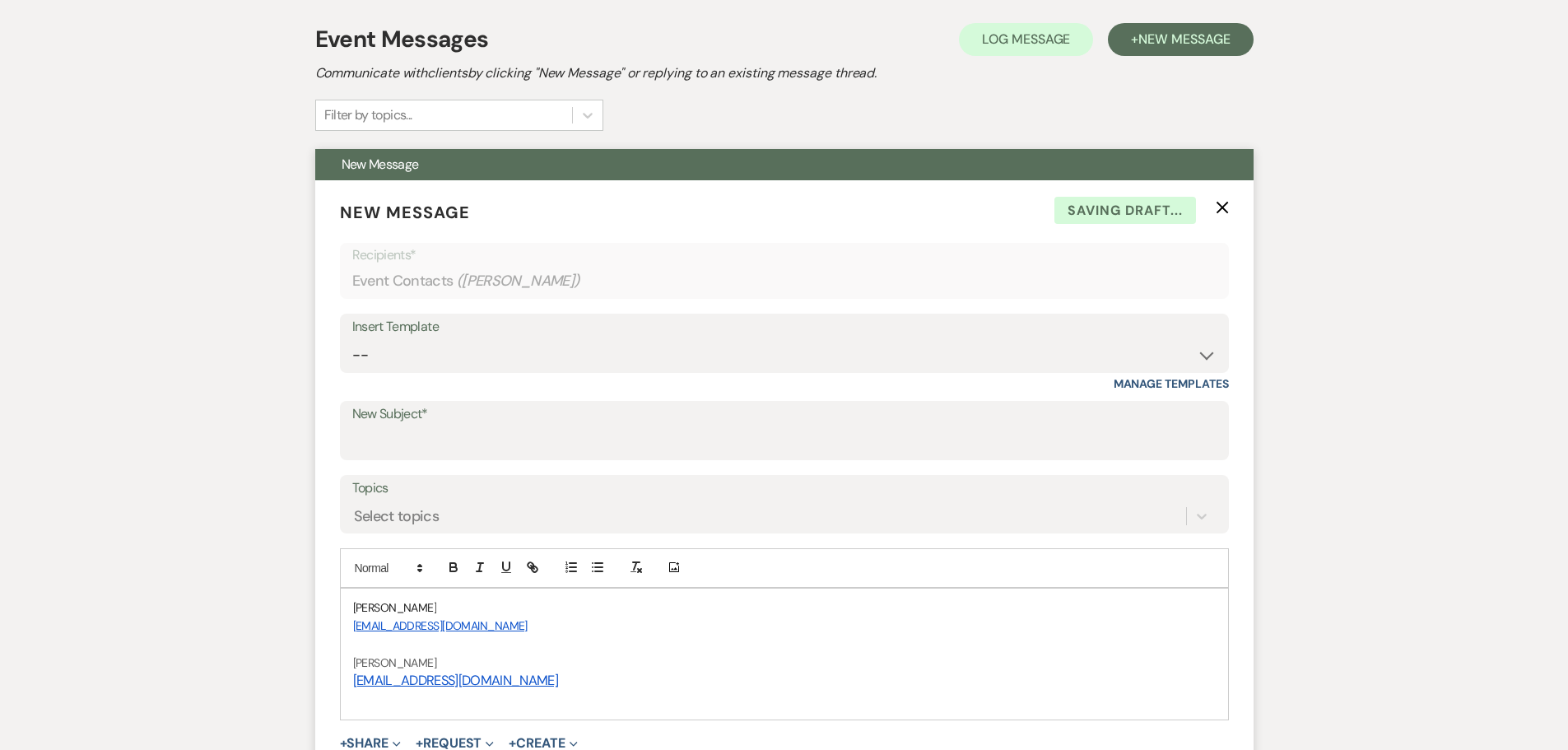
click at [353, 603] on span "[PERSON_NAME]" at bounding box center [395, 607] width 84 height 15
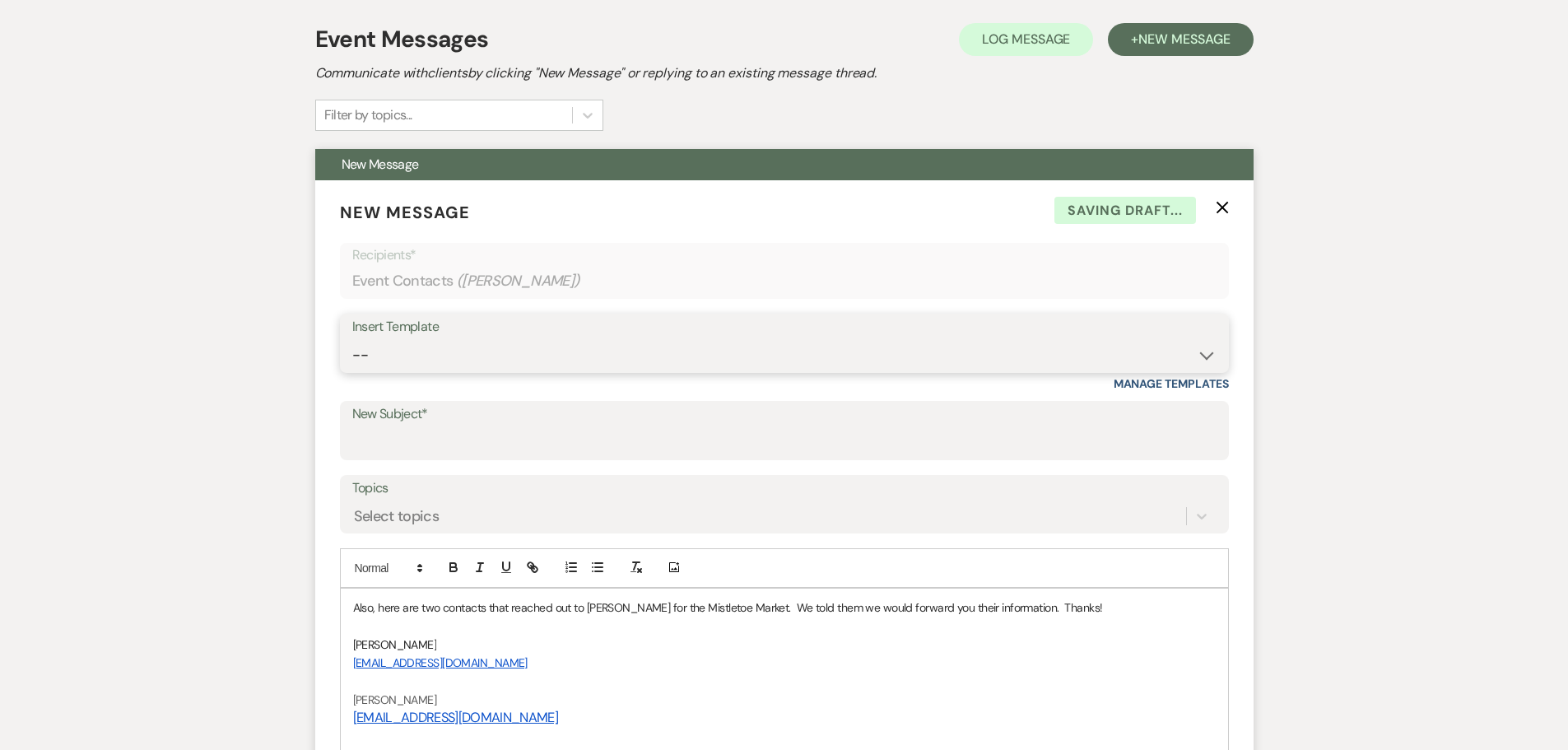
click at [420, 362] on select "-- Initial Inquiry Response-DATE IS AVAILABLE Initial Inquiry Response-DATE NOT…" at bounding box center [784, 355] width 864 height 32
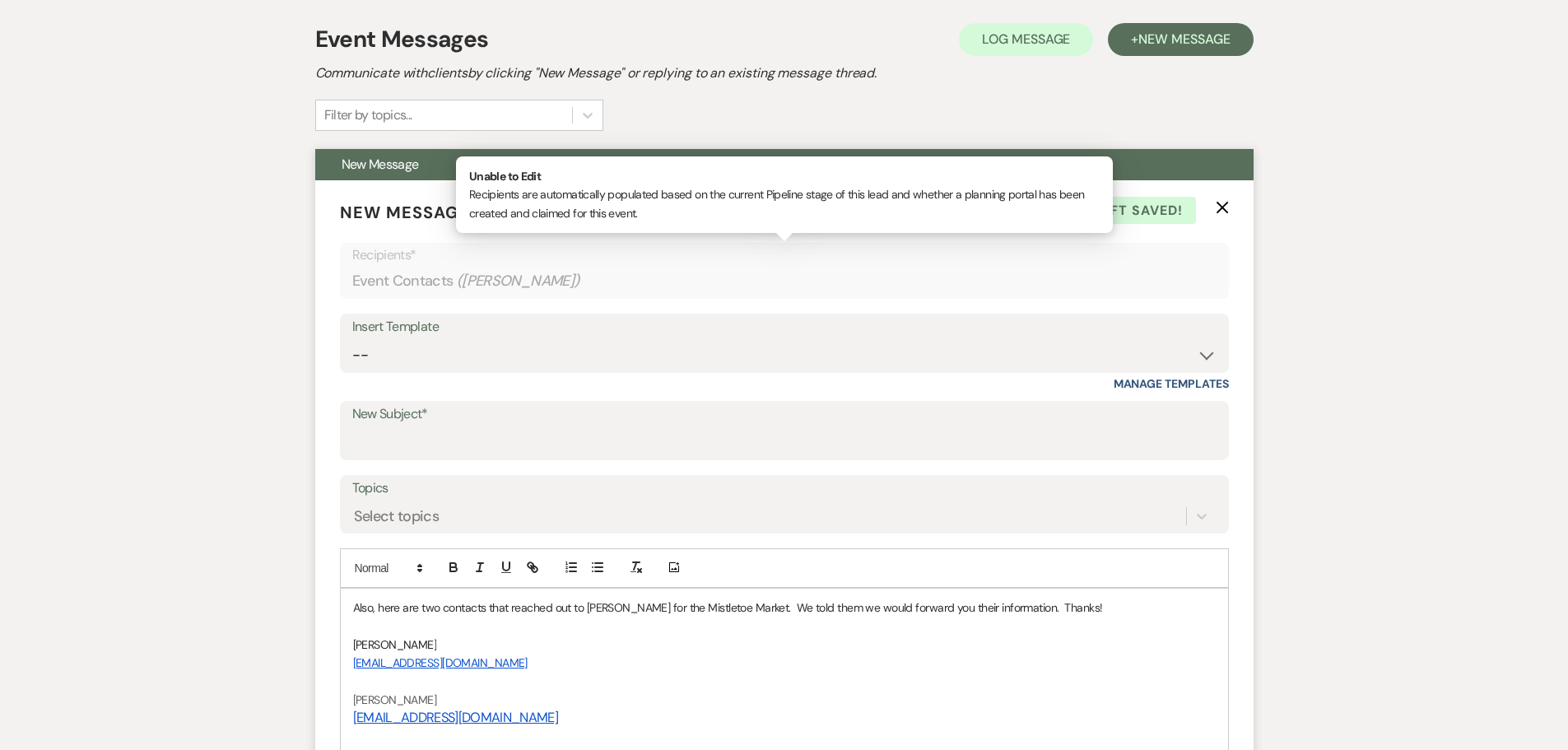
click at [420, 272] on div "Event Contacts ( [PERSON_NAME] )" at bounding box center [784, 281] width 864 height 32
click at [387, 441] on input "New Subject*" at bounding box center [784, 442] width 864 height 32
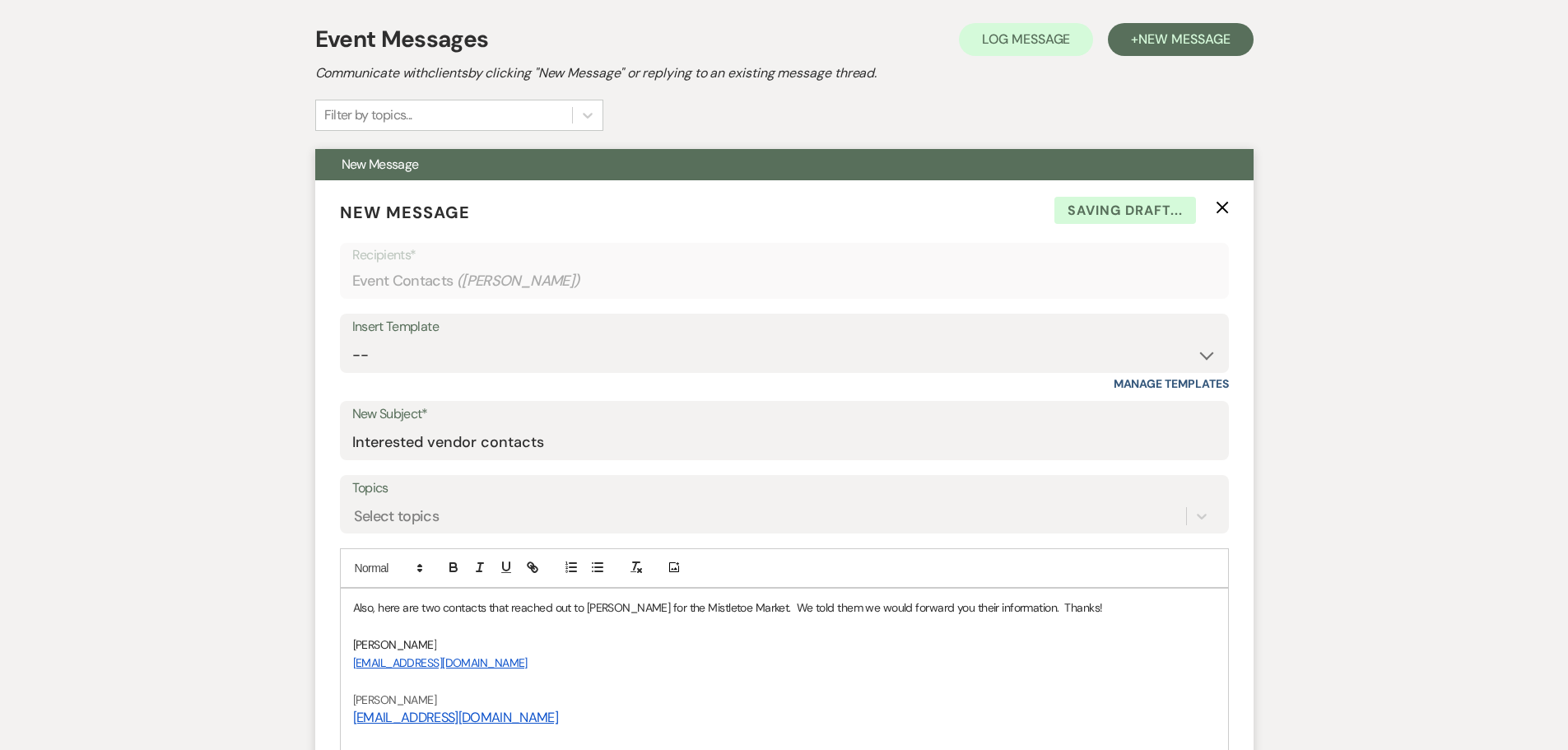
click at [356, 609] on p "Also, here are two contacts that reached out to [PERSON_NAME] for the Mistletoe…" at bounding box center [784, 608] width 863 height 19
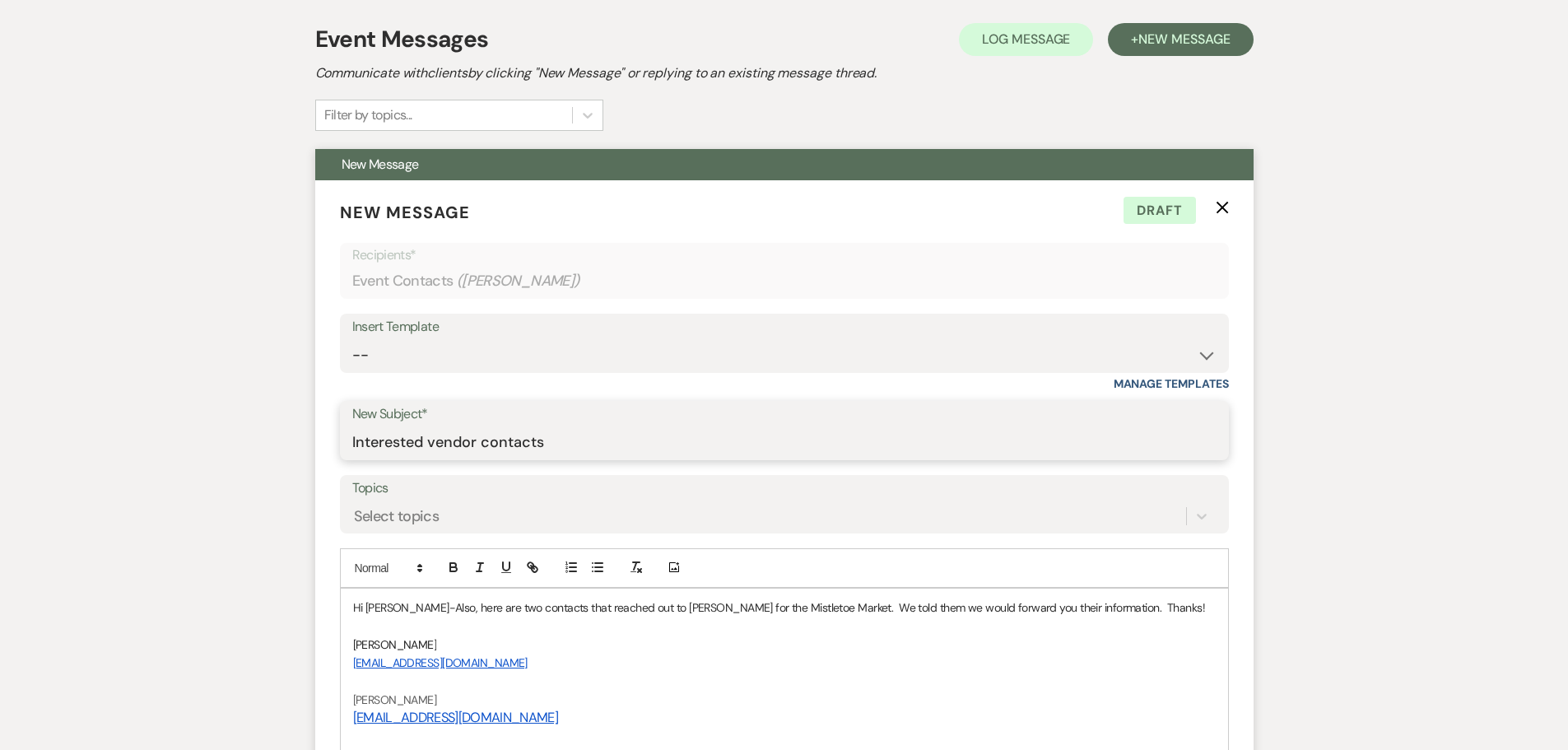
click at [651, 431] on input "Interested vendor contacts" at bounding box center [784, 442] width 864 height 32
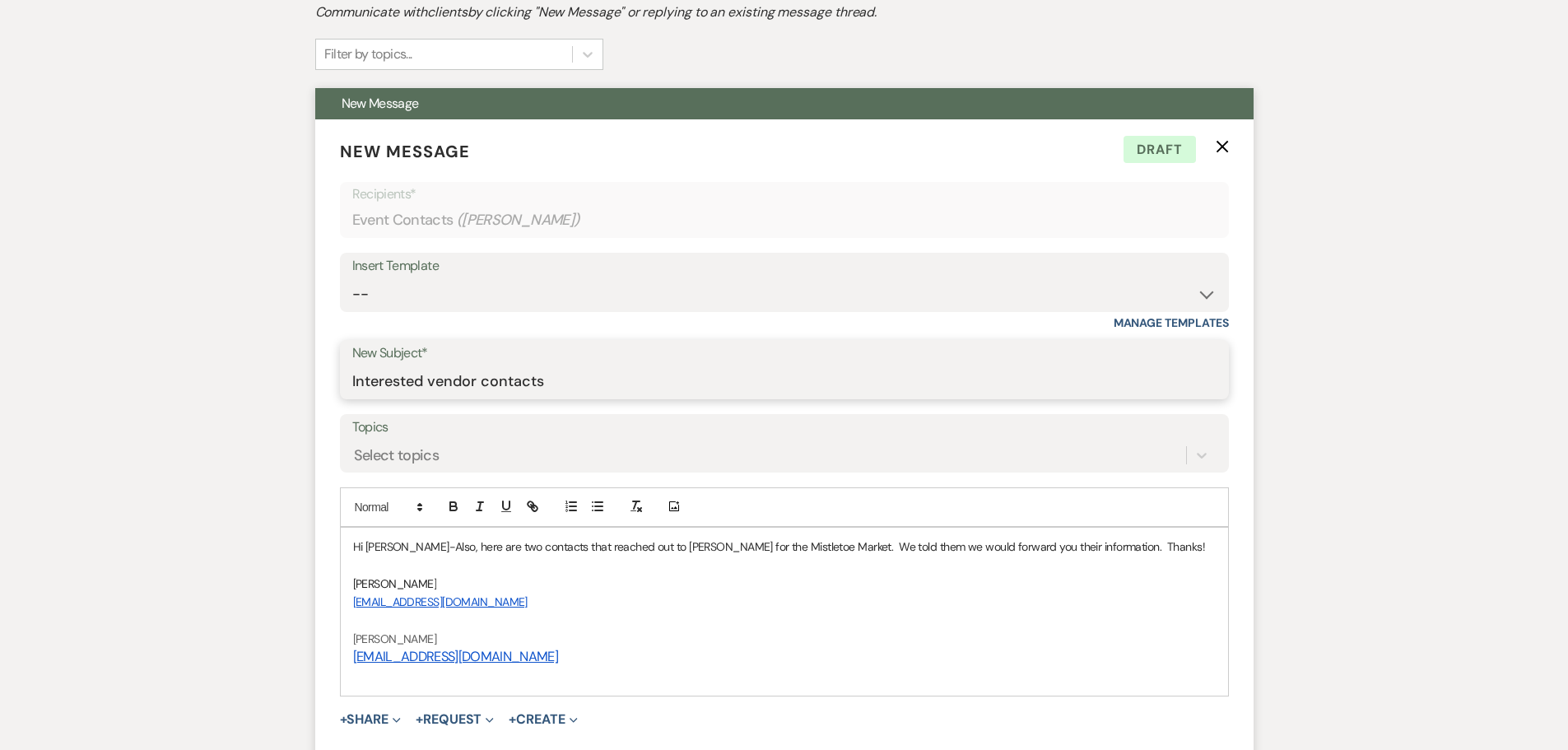
scroll to position [793, 0]
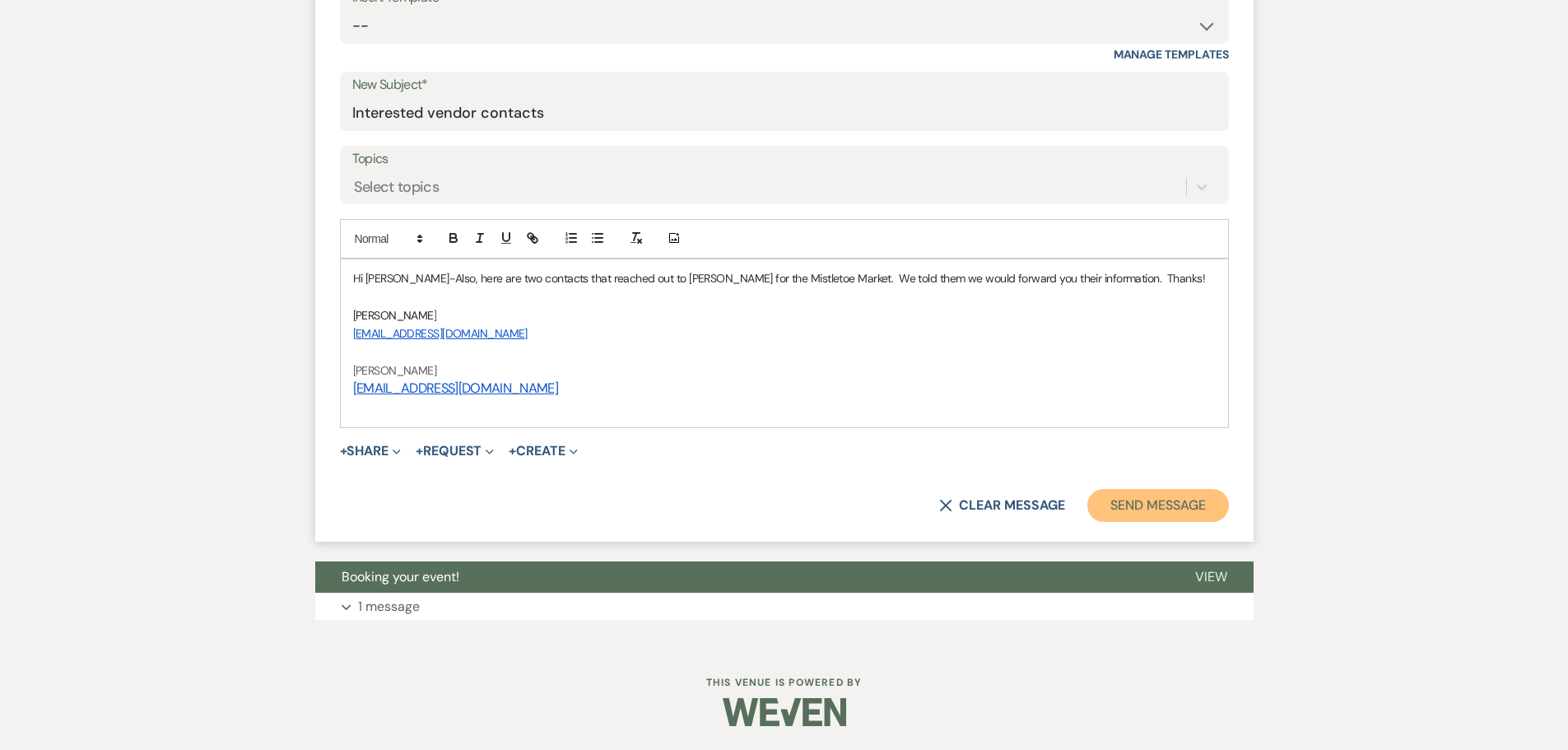
click at [1166, 505] on button "Send Message" at bounding box center [1157, 505] width 140 height 33
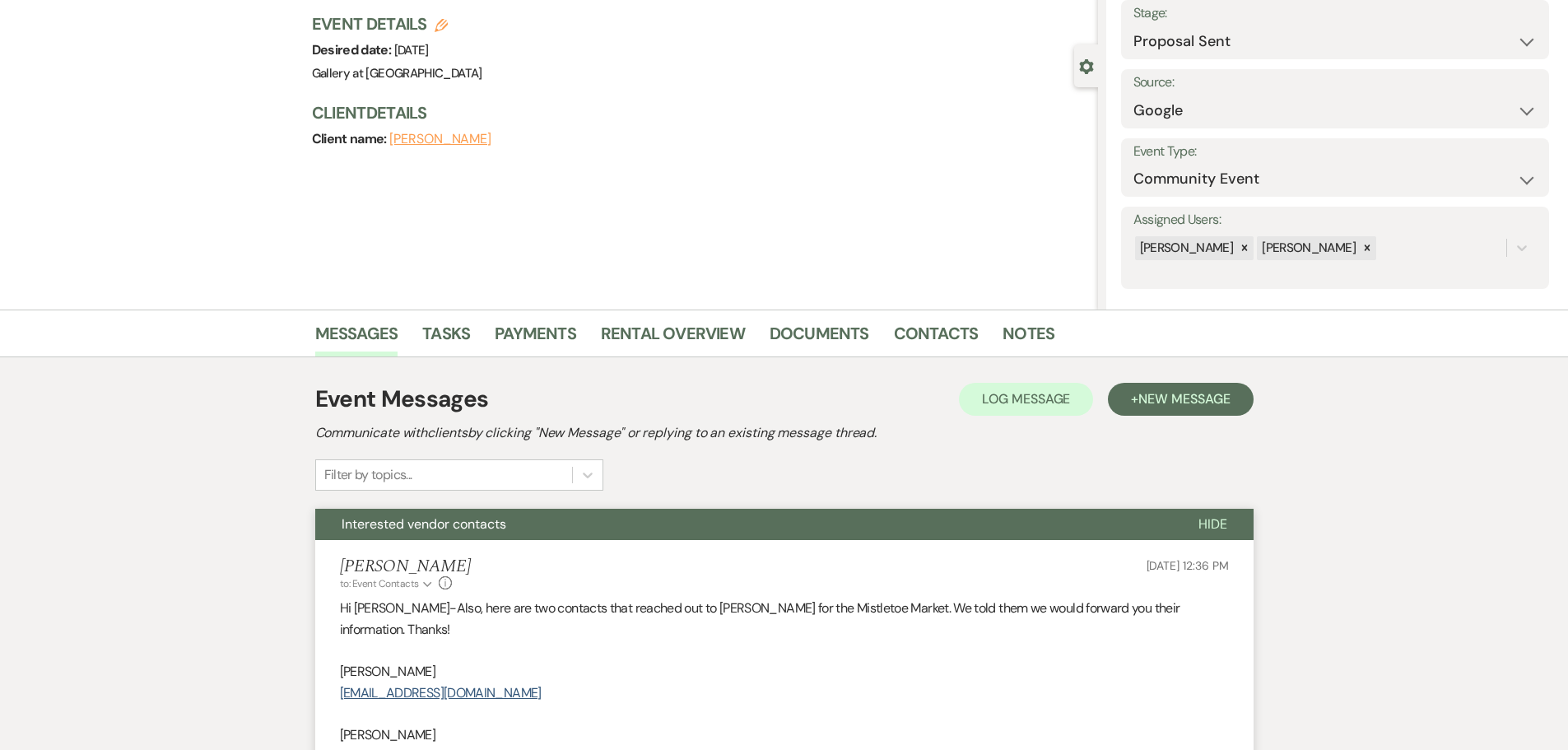
scroll to position [0, 0]
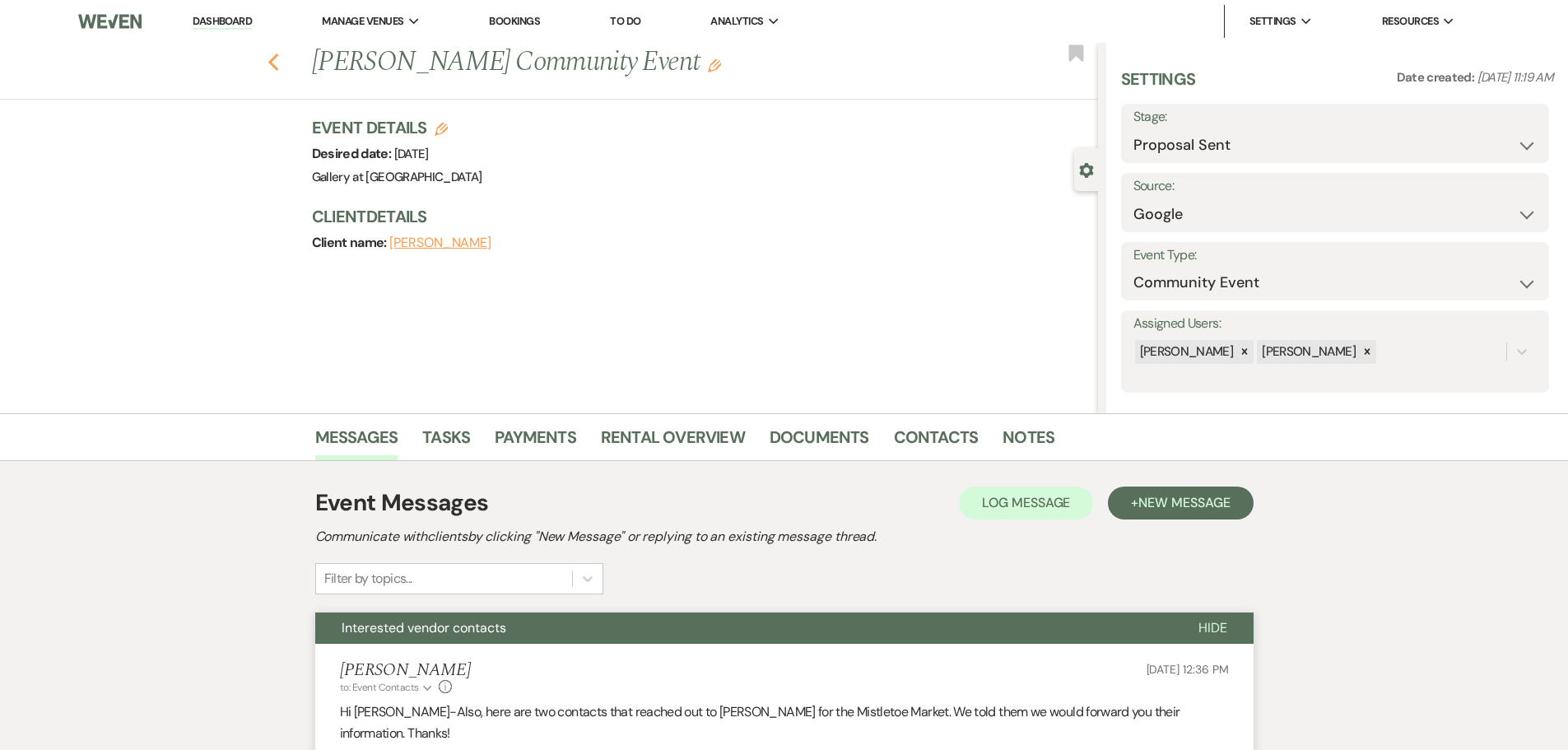
click at [279, 61] on icon "Previous" at bounding box center [273, 62] width 13 height 20
